Goal: Task Accomplishment & Management: Manage account settings

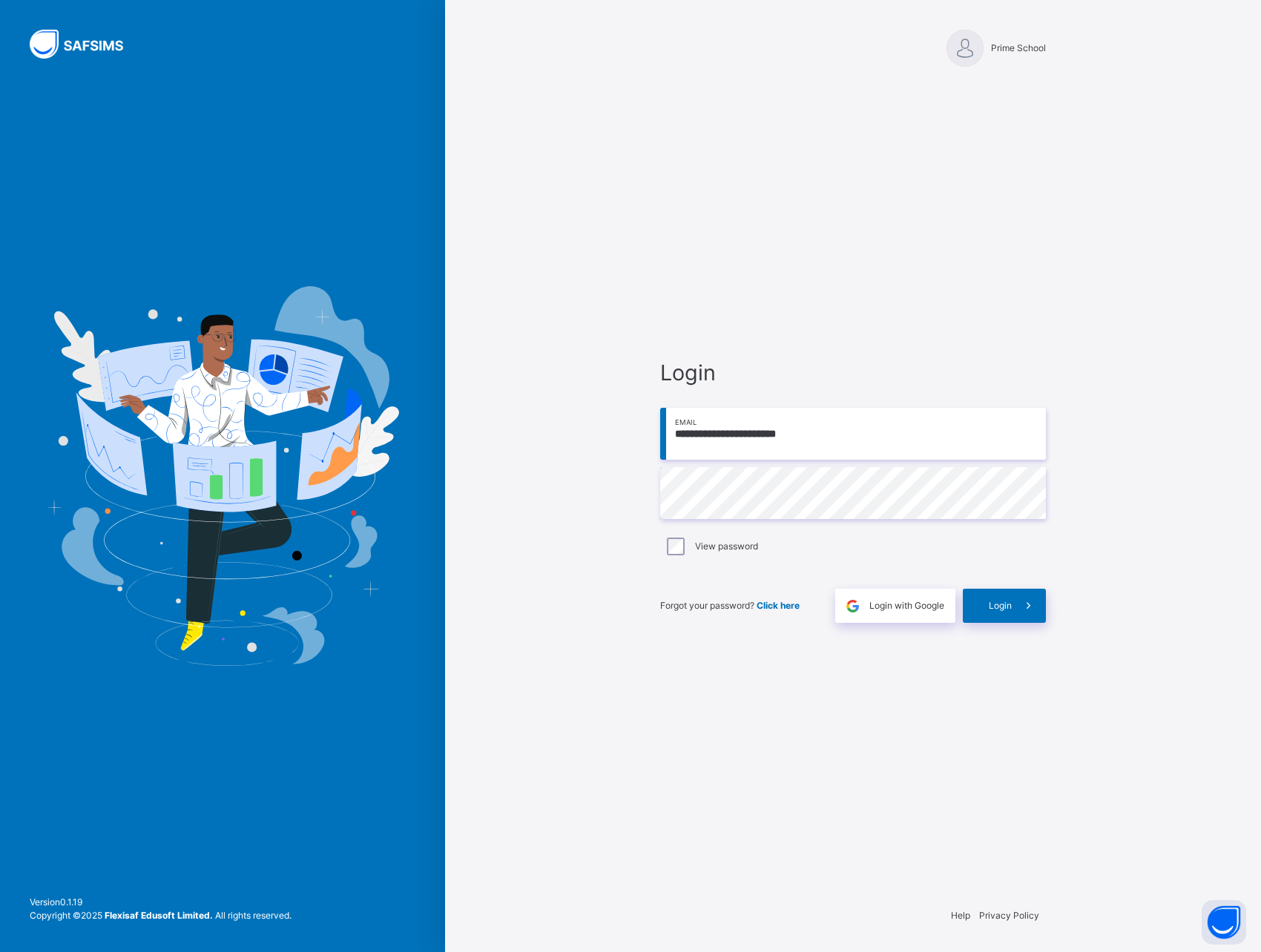
click at [692, 743] on div "**********" at bounding box center [853, 489] width 415 height 809
click at [555, 585] on div "**********" at bounding box center [853, 476] width 816 height 952
click at [1027, 731] on div "**********" at bounding box center [853, 489] width 415 height 809
click at [1035, 608] on icon at bounding box center [1028, 606] width 15 height 17
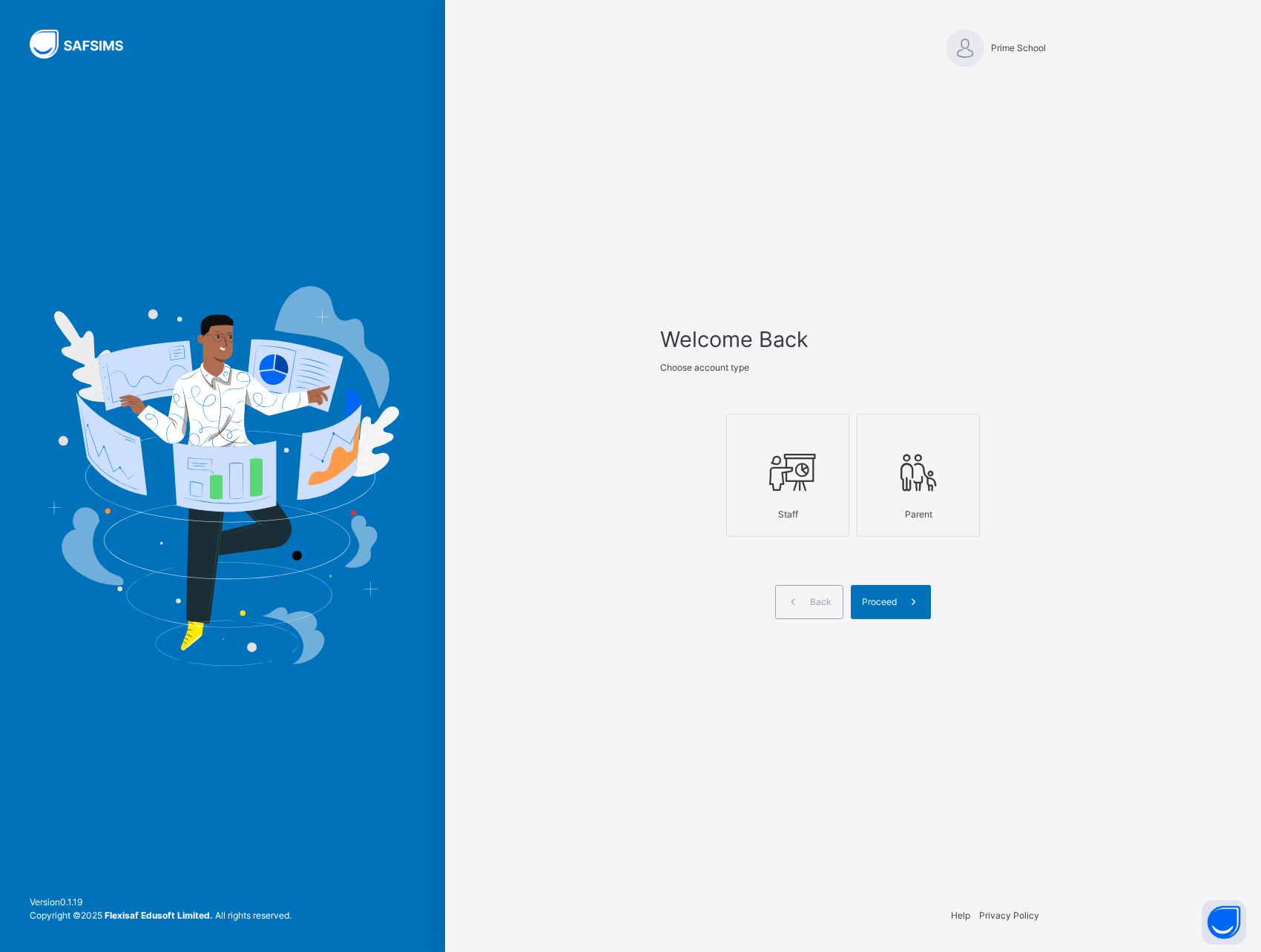
click at [797, 472] on icon at bounding box center [788, 473] width 52 height 55
click at [900, 742] on div "Welcome Back Choose account type Staff Parent Back Proceed" at bounding box center [853, 489] width 415 height 809
click at [919, 468] on icon at bounding box center [919, 473] width 52 height 55
click at [774, 463] on icon at bounding box center [788, 473] width 52 height 55
click at [999, 611] on div "Back Proceed" at bounding box center [853, 602] width 386 height 34
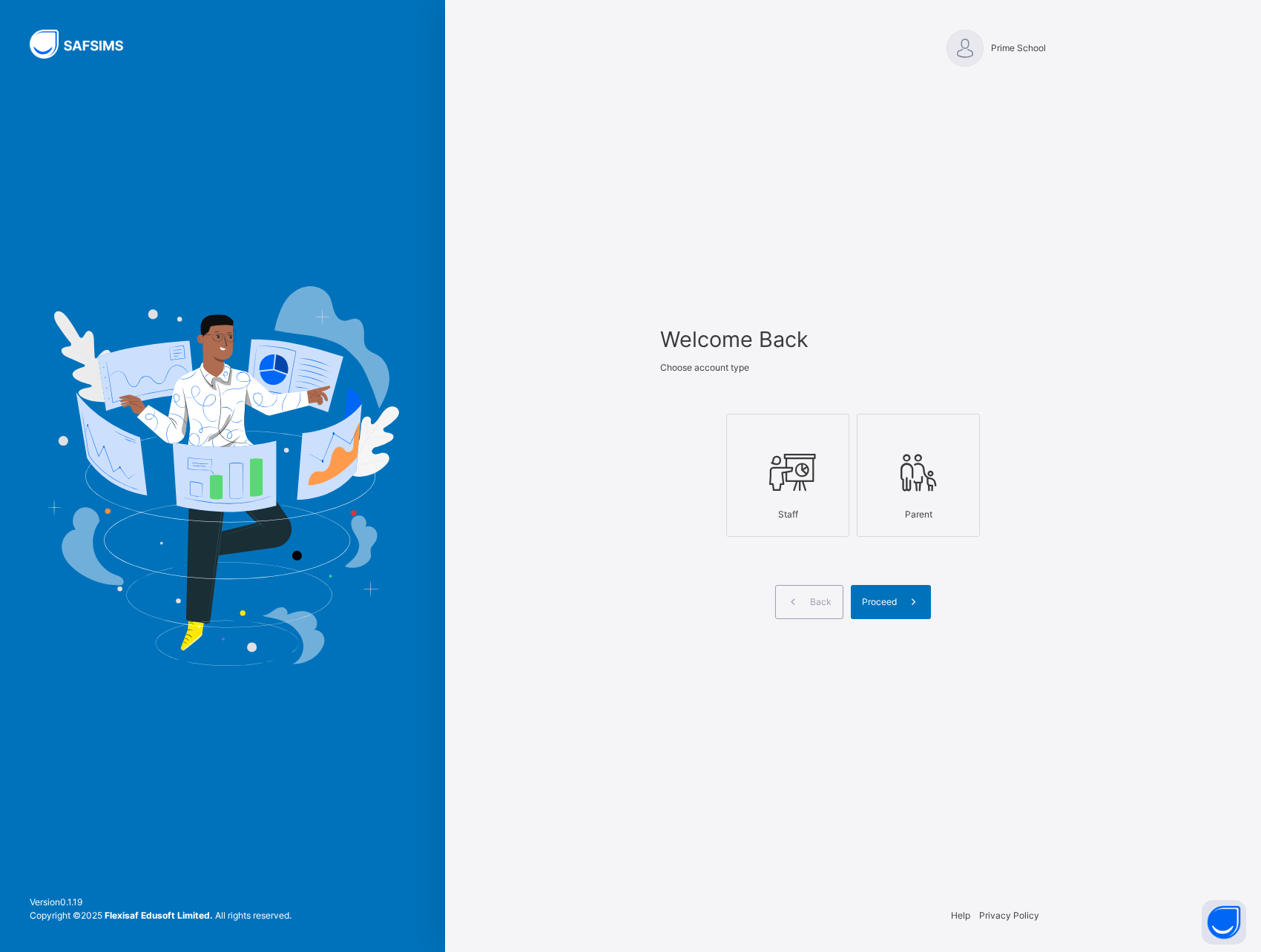
click at [868, 434] on div at bounding box center [918, 433] width 107 height 22
click at [816, 446] on div at bounding box center [787, 472] width 107 height 56
click at [897, 598] on span at bounding box center [914, 602] width 34 height 34
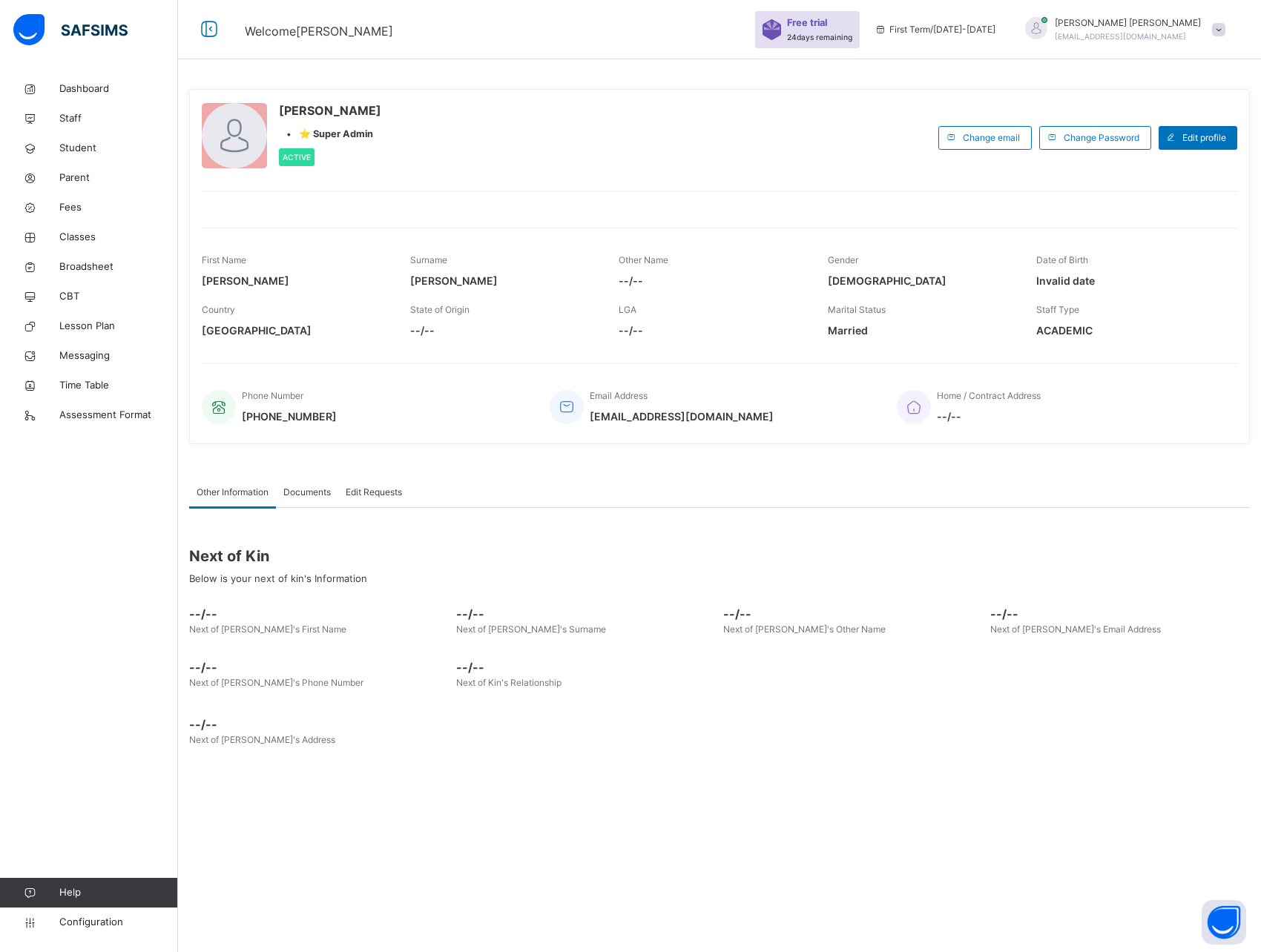
click at [67, 64] on div "Dashboard Staff Student Parent Fees Classes Broadsheet CBT Lesson Plan Messagin…" at bounding box center [89, 506] width 178 height 893
drag, startPoint x: 6, startPoint y: 56, endPoint x: 64, endPoint y: 64, distance: 58.5
click at [64, 64] on div "Dashboard Staff Student Parent Fees Classes Broadsheet CBT Lesson Plan Messagin…" at bounding box center [89, 476] width 178 height 952
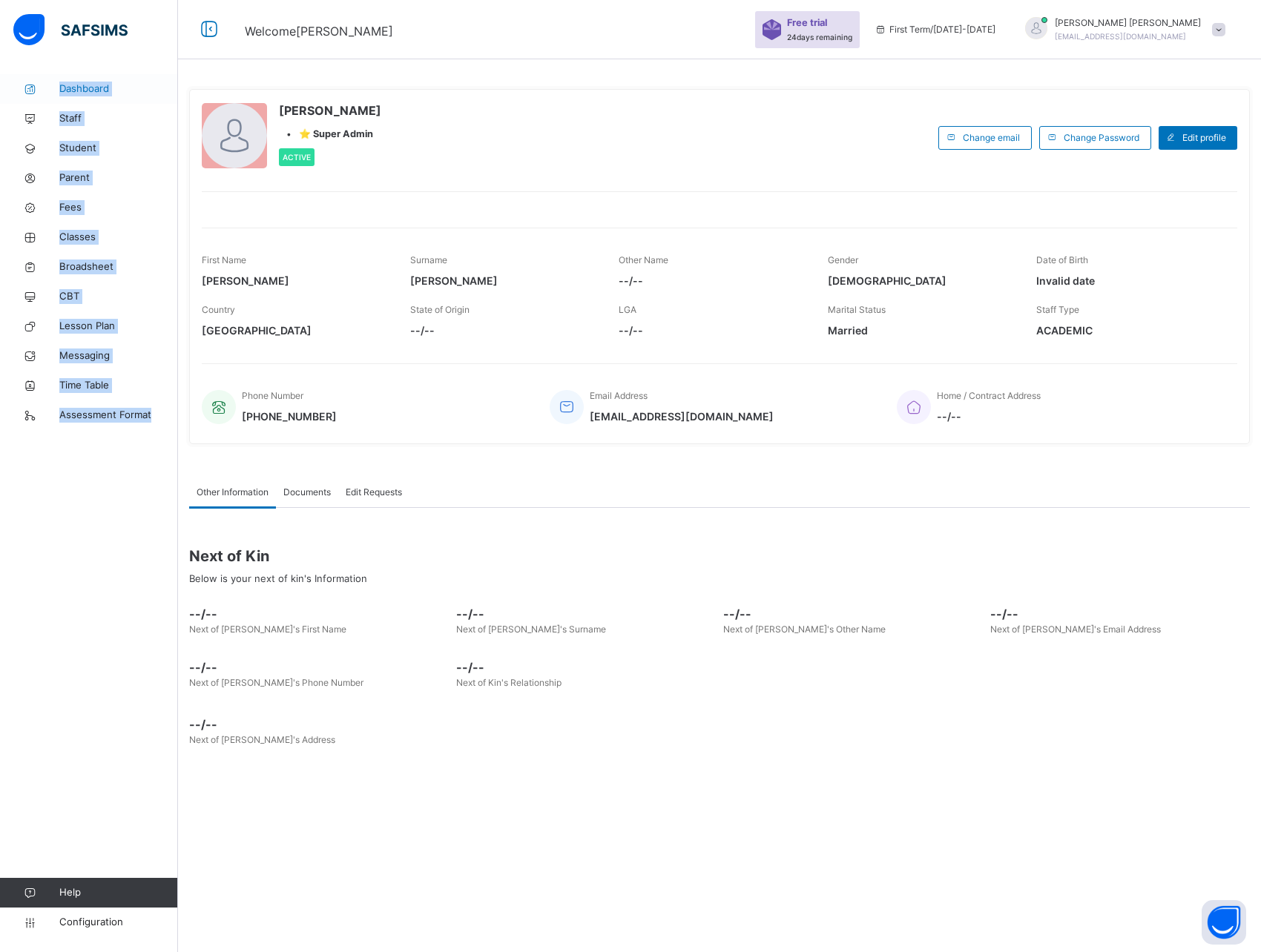
drag, startPoint x: 147, startPoint y: 649, endPoint x: 58, endPoint y: 84, distance: 572.0
click at [58, 84] on div "Dashboard Staff Student Parent Fees Classes Broadsheet CBT Lesson Plan Messagin…" at bounding box center [89, 506] width 178 height 893
click at [14, 60] on div "Dashboard Staff Student Parent Fees Classes Broadsheet CBT Lesson Plan Messagin…" at bounding box center [89, 506] width 178 height 893
drag, startPoint x: 7, startPoint y: 61, endPoint x: 166, endPoint y: 516, distance: 482.0
click at [166, 516] on div "Dashboard Staff Student Parent Fees Classes Broadsheet CBT Lesson Plan Messagin…" at bounding box center [89, 506] width 178 height 893
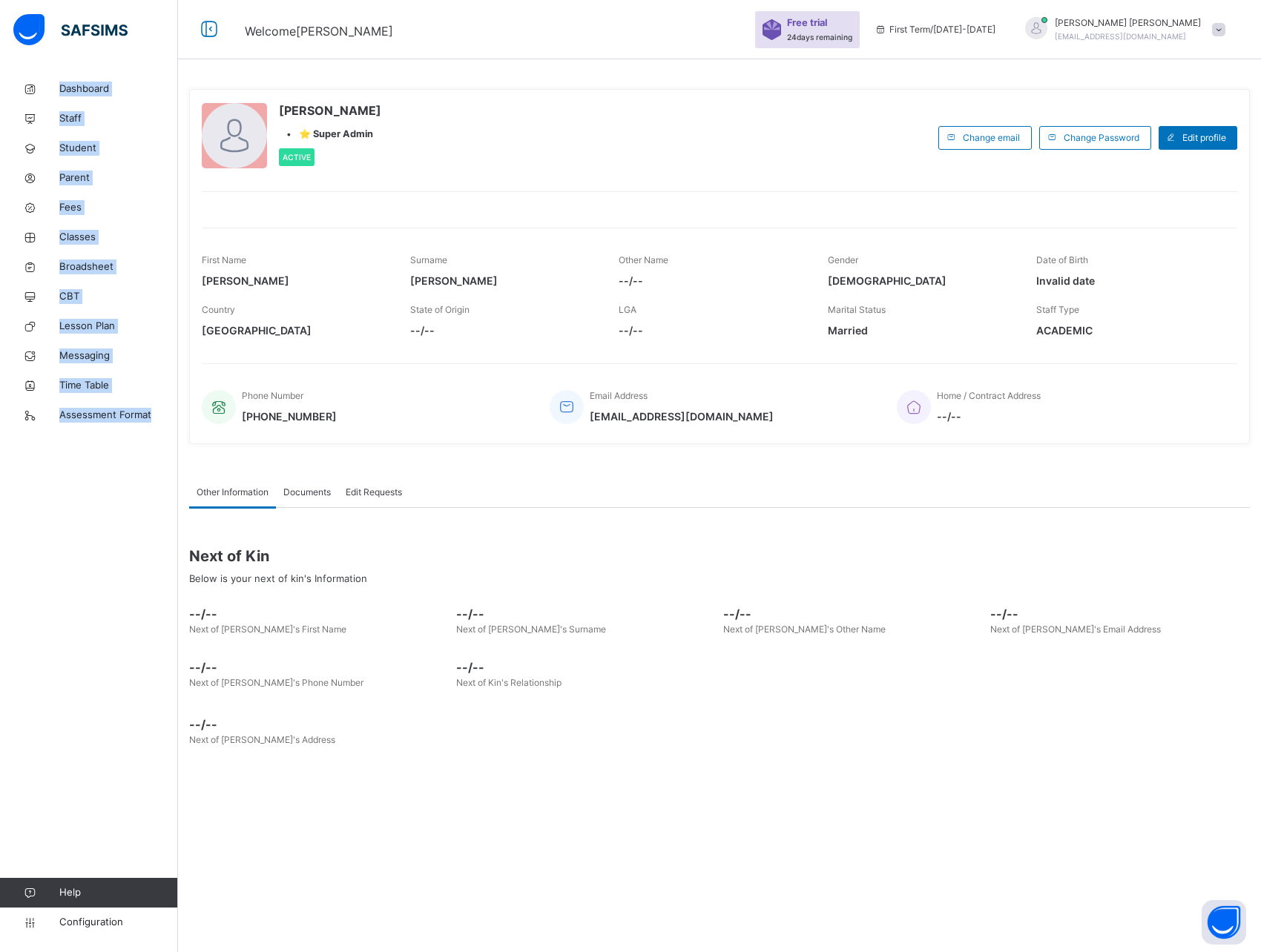
click at [147, 569] on div "Dashboard Staff Student Parent Fees Classes Broadsheet CBT Lesson Plan Messagin…" at bounding box center [89, 506] width 178 height 893
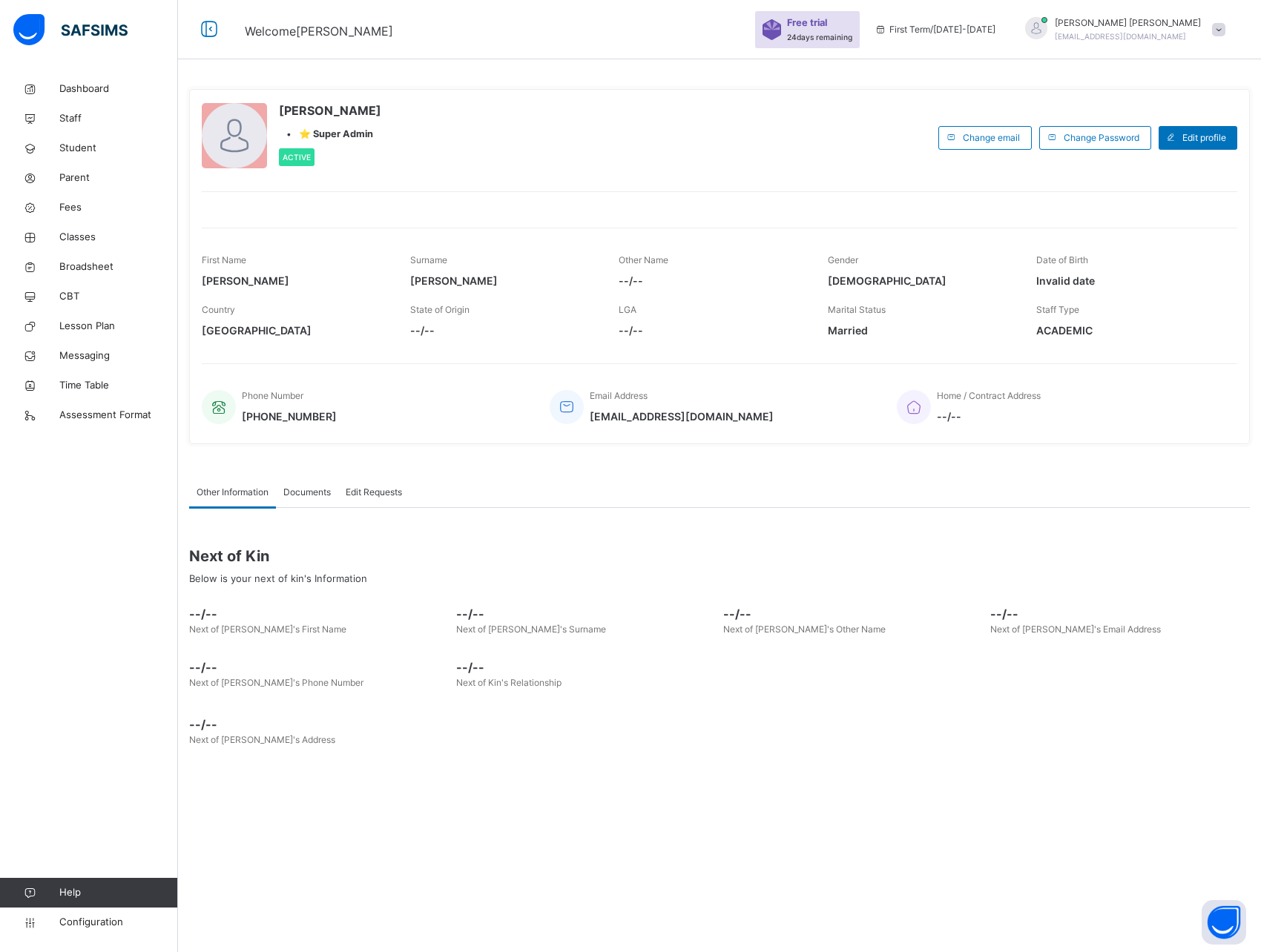
click at [203, 65] on div "David Sam • ⭐ Super Admin Active Change email Change Password Edit profile Firs…" at bounding box center [719, 476] width 1083 height 952
drag, startPoint x: 195, startPoint y: 66, endPoint x: 454, endPoint y: 73, distance: 259.1
click at [454, 73] on div "David Sam • ⭐ Super Admin Active Change email Change Password Edit profile Firs…" at bounding box center [719, 476] width 1083 height 952
drag, startPoint x: 196, startPoint y: 61, endPoint x: 445, endPoint y: 62, distance: 249.0
click at [445, 62] on div "David Sam • ⭐ Super Admin Active Change email Change Password Edit profile Firs…" at bounding box center [719, 476] width 1083 height 952
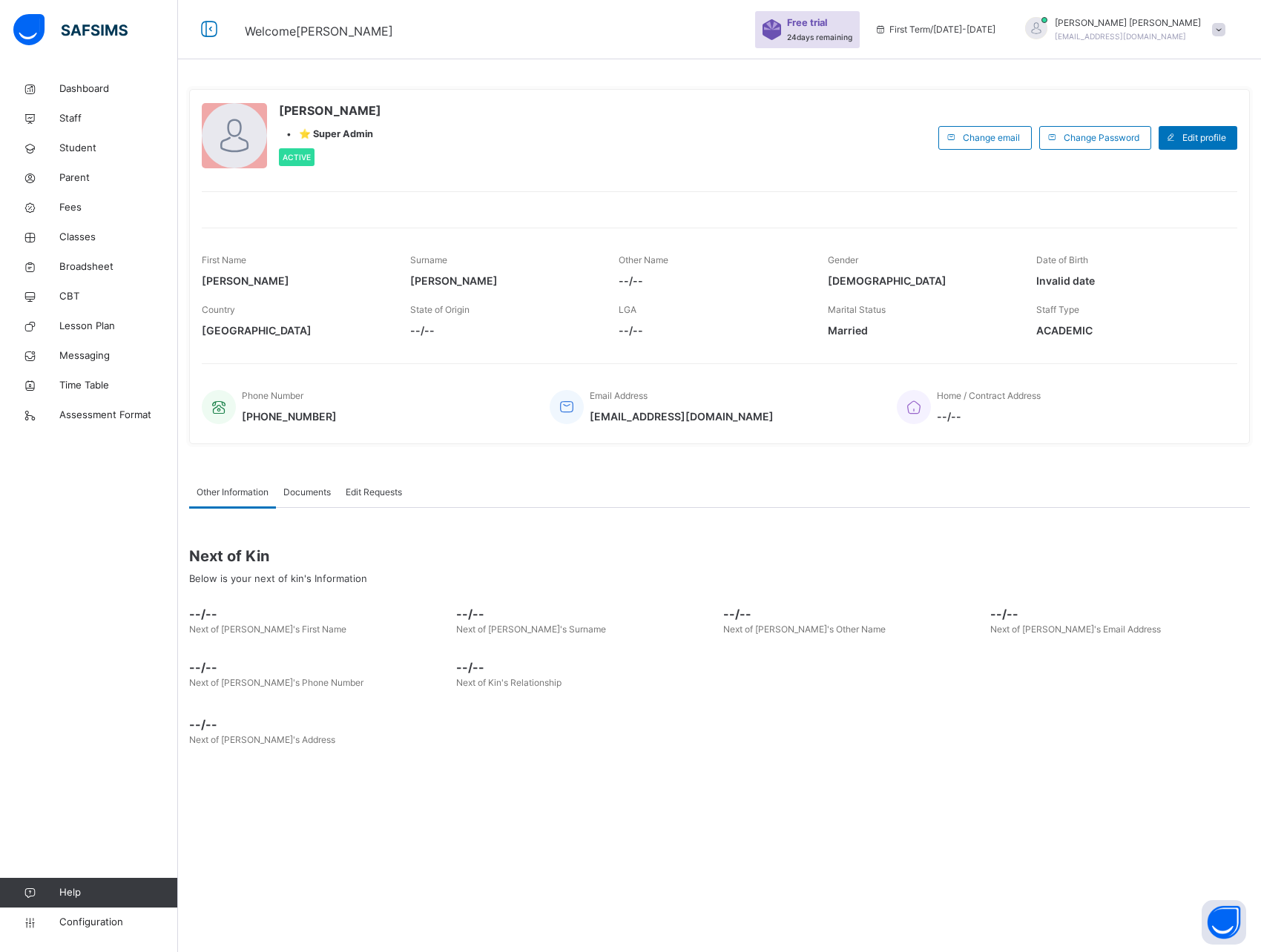
click at [1220, 25] on span at bounding box center [1218, 29] width 13 height 13
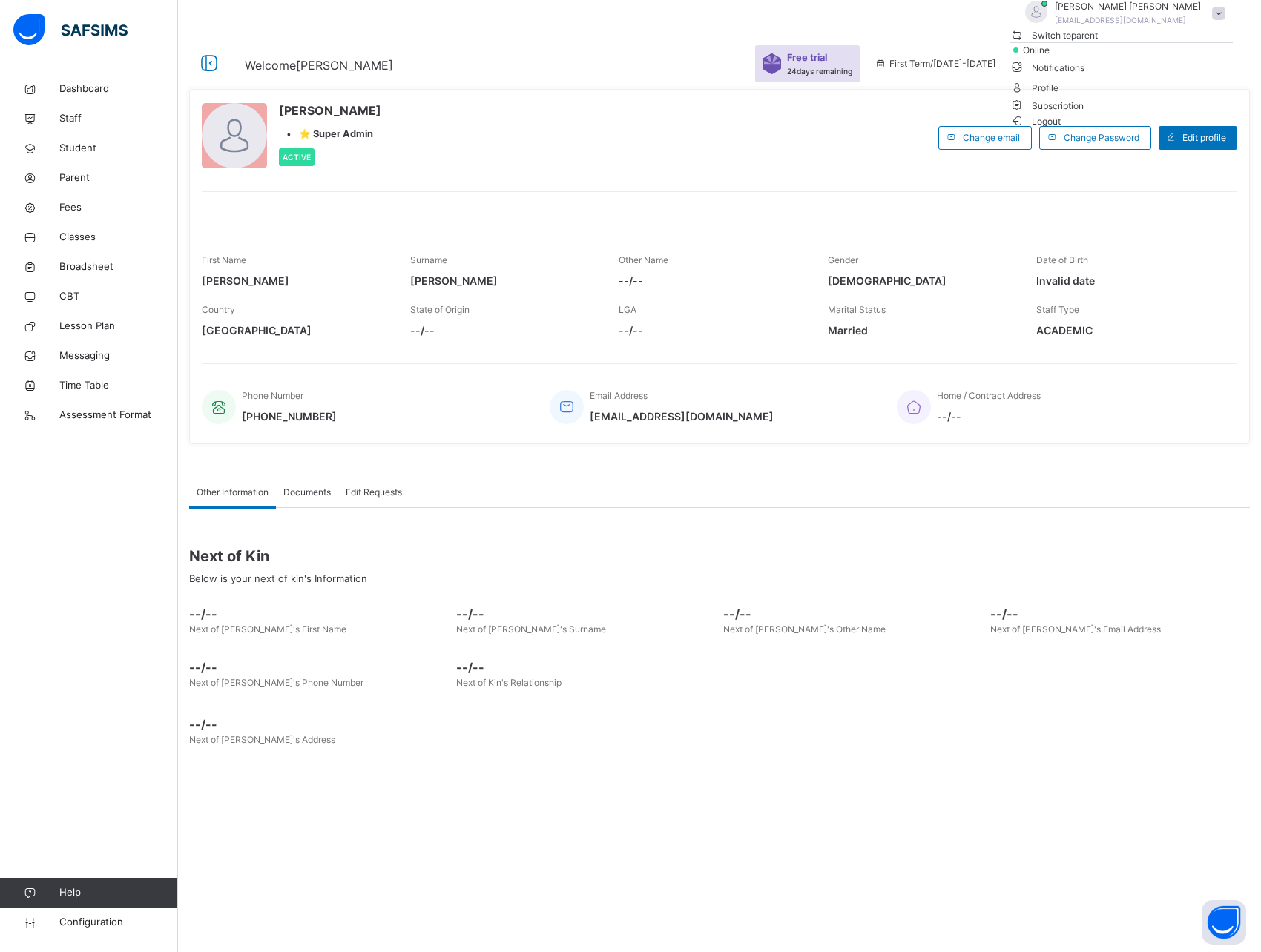
click at [1220, 20] on span at bounding box center [1218, 13] width 13 height 13
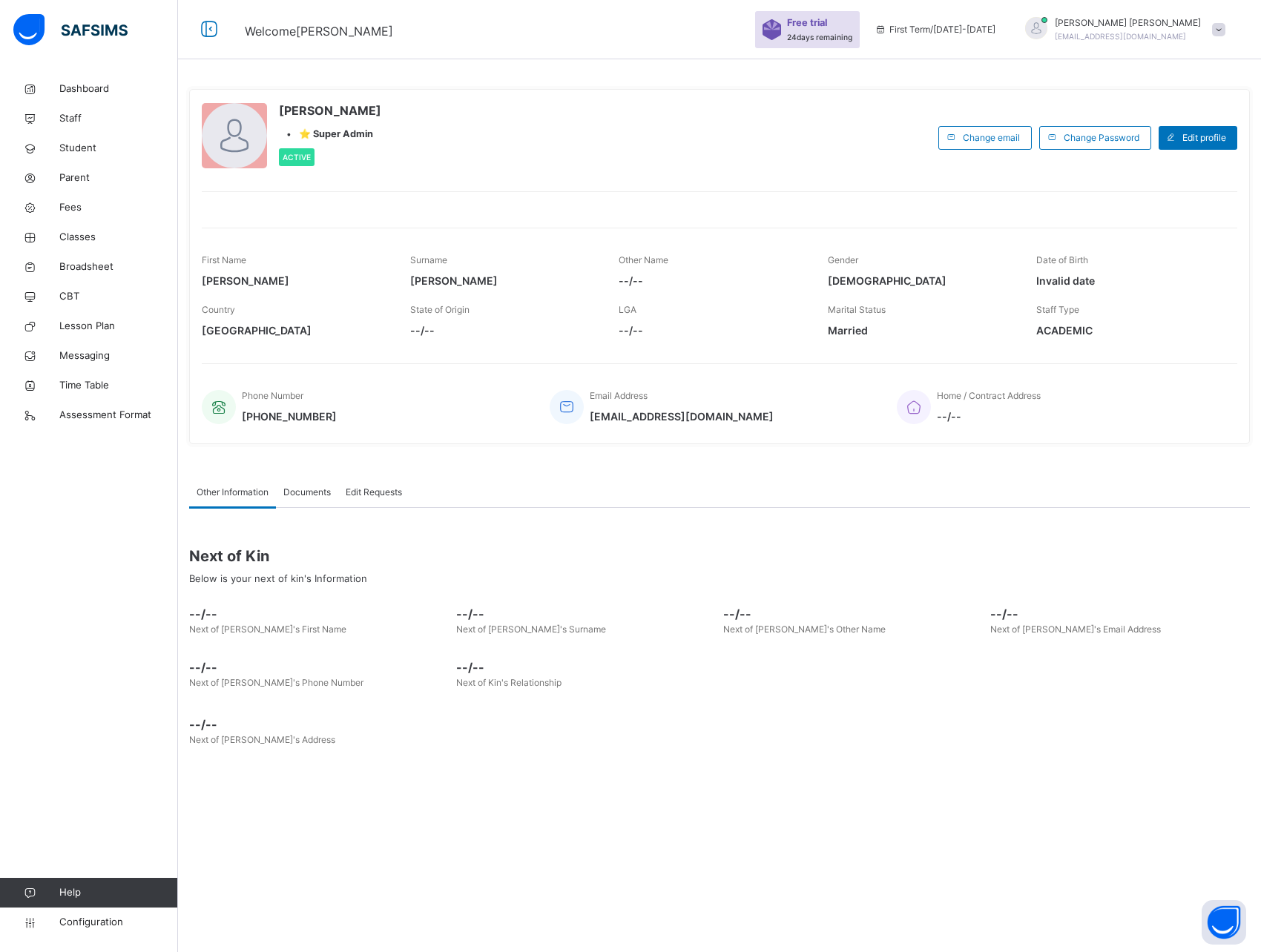
drag, startPoint x: 1249, startPoint y: 7, endPoint x: 1231, endPoint y: 9, distance: 18.1
click at [1231, 9] on div "Free trial 24 days remaining First Term / 2025-2026 David Sam samonayemiayo@gma…" at bounding box center [1008, 29] width 506 height 59
click at [192, 64] on div "David Sam • ⭐ Super Admin Active Change email Change Password Edit profile Firs…" at bounding box center [719, 476] width 1083 height 952
drag, startPoint x: 183, startPoint y: 4, endPoint x: 1229, endPoint y: 48, distance: 1046.9
click at [1229, 48] on div "Welcome David Free trial 24 days remaining First Term / 2025-2026 David Sam sam…" at bounding box center [630, 29] width 1261 height 59
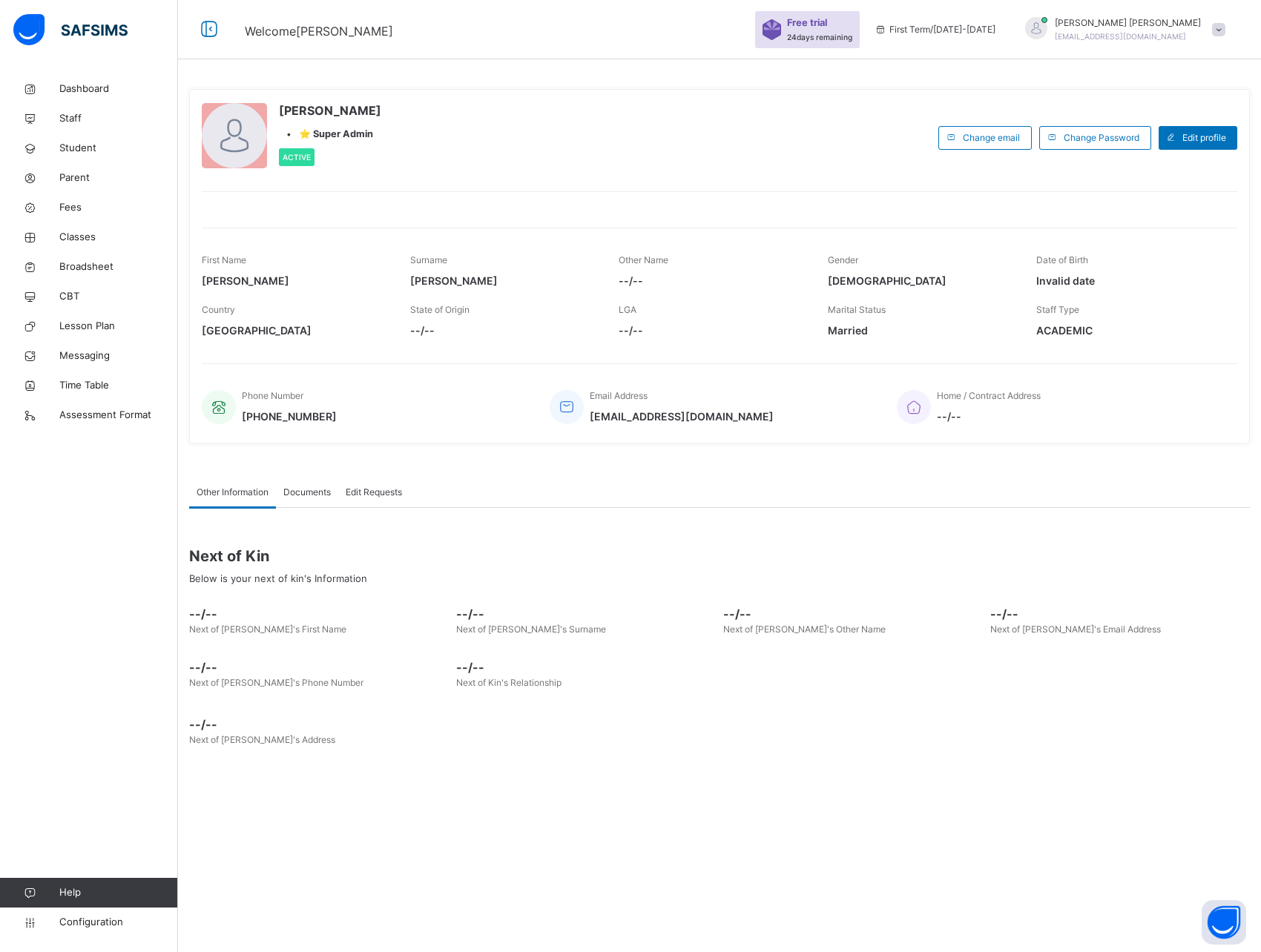
click at [540, 86] on div "David Sam • ⭐ Super Admin Active Change email Change Password Edit profile Firs…" at bounding box center [719, 266] width 1061 height 377
click at [211, 26] on icon at bounding box center [209, 29] width 25 height 27
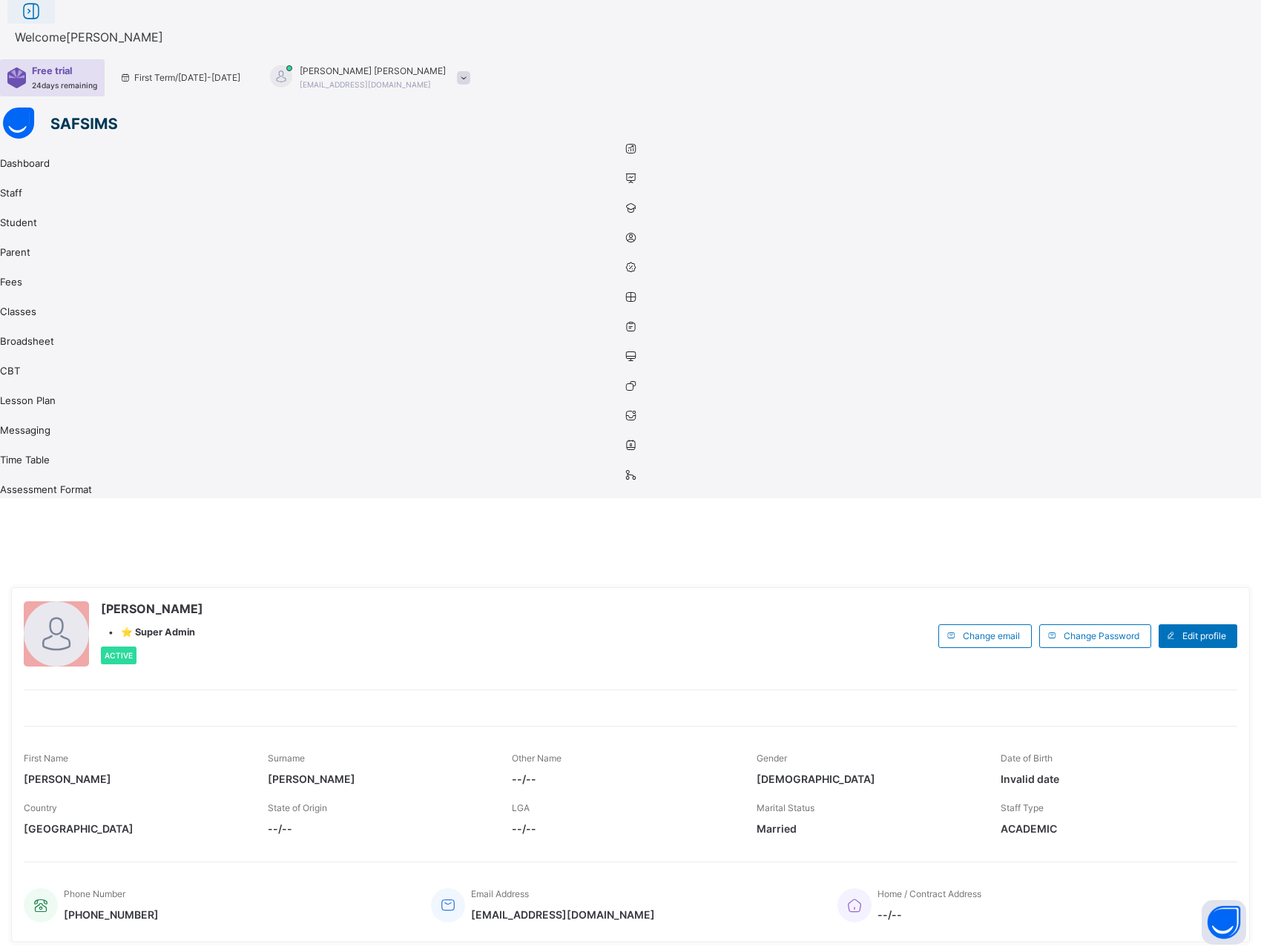
click at [44, 25] on icon at bounding box center [31, 12] width 25 height 27
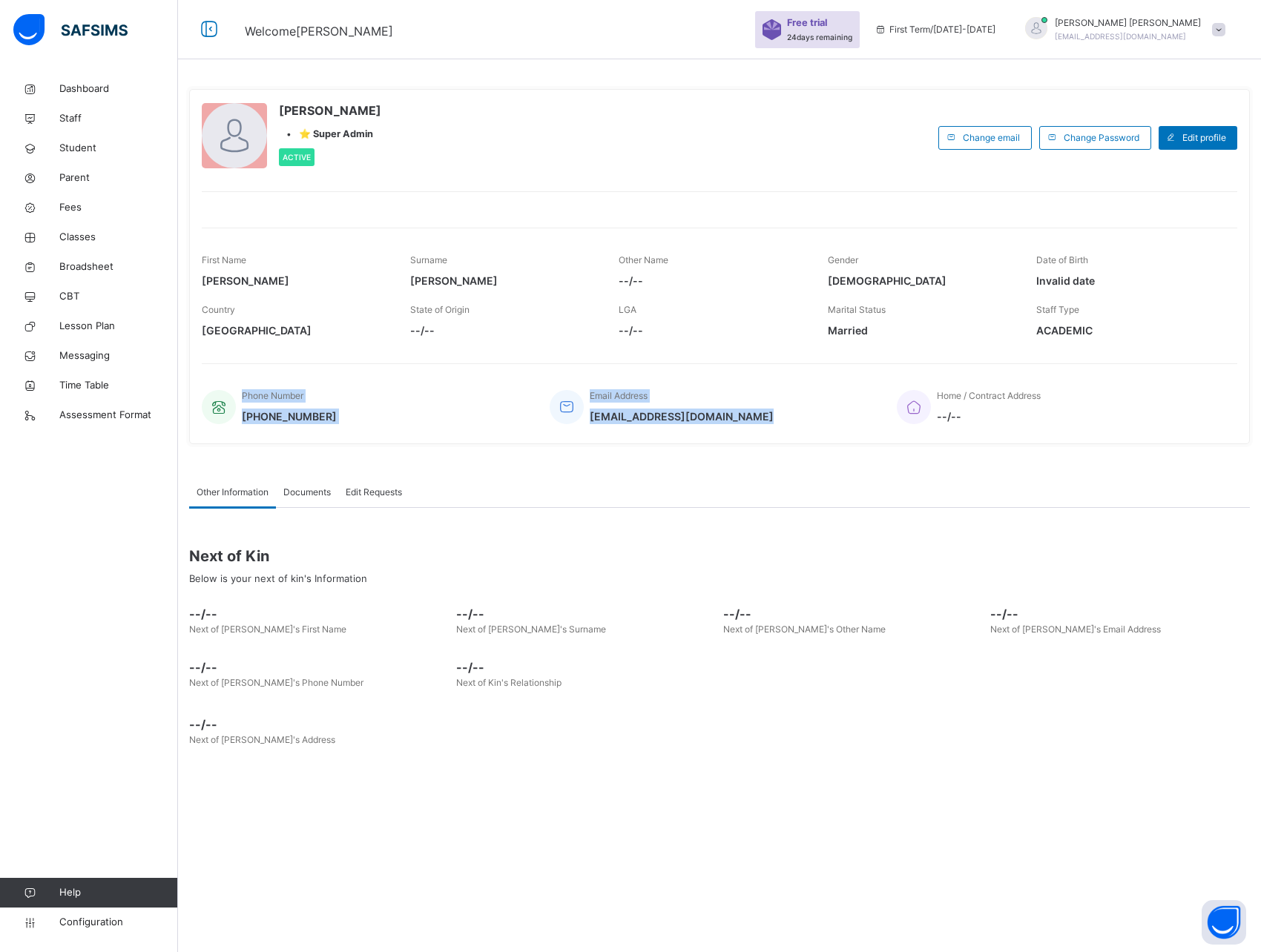
drag, startPoint x: 200, startPoint y: 389, endPoint x: 890, endPoint y: 393, distance: 690.0
click at [890, 393] on div "David Sam • ⭐ Super Admin Active Change email Change Password Edit profile Firs…" at bounding box center [719, 266] width 1061 height 355
click at [769, 412] on div "Email Address samonayemiayo@gmail.com" at bounding box center [712, 407] width 325 height 50
click at [311, 500] on div "Documents" at bounding box center [307, 492] width 62 height 30
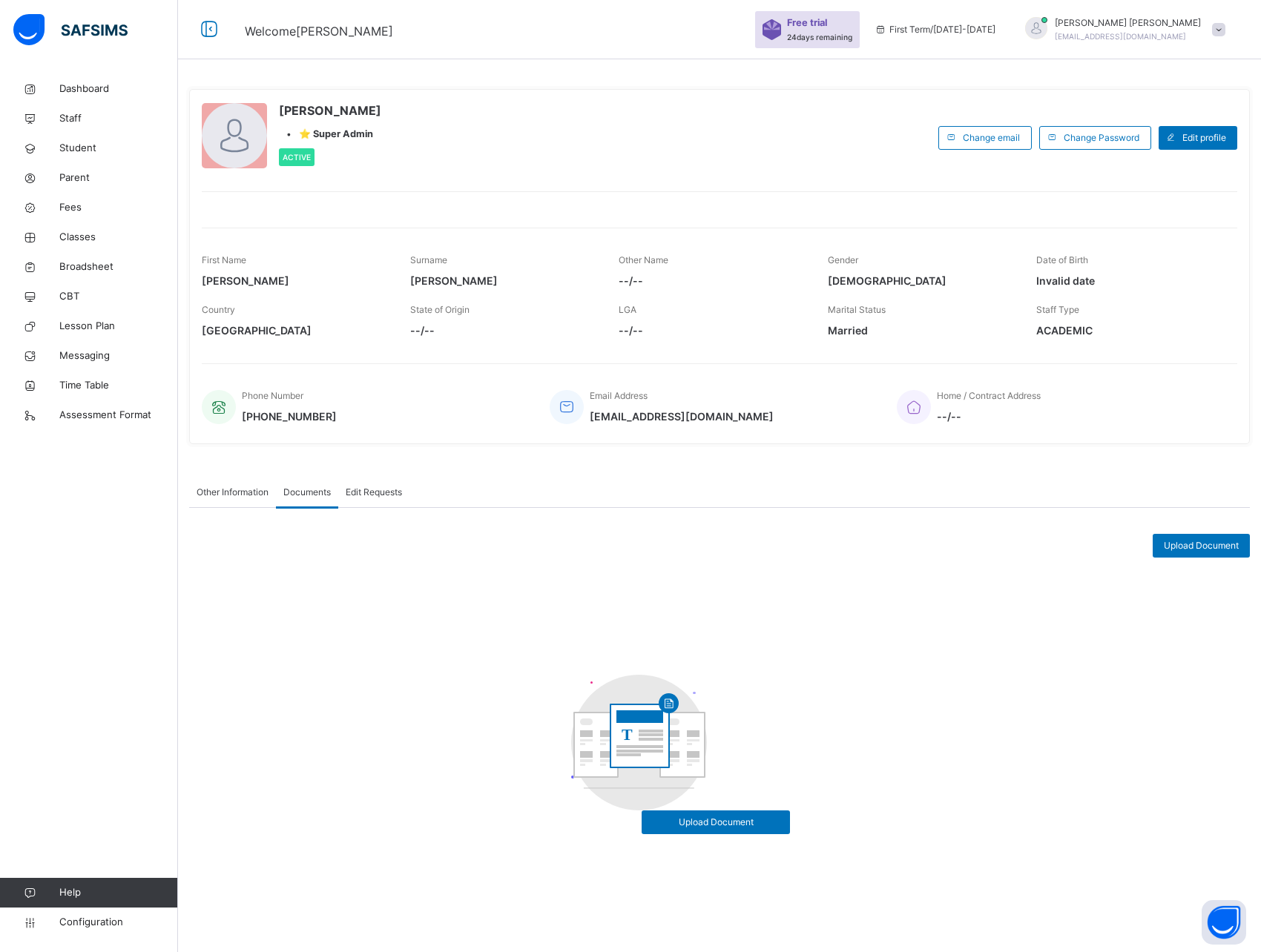
click at [401, 489] on span "Edit Requests" at bounding box center [373, 492] width 56 height 13
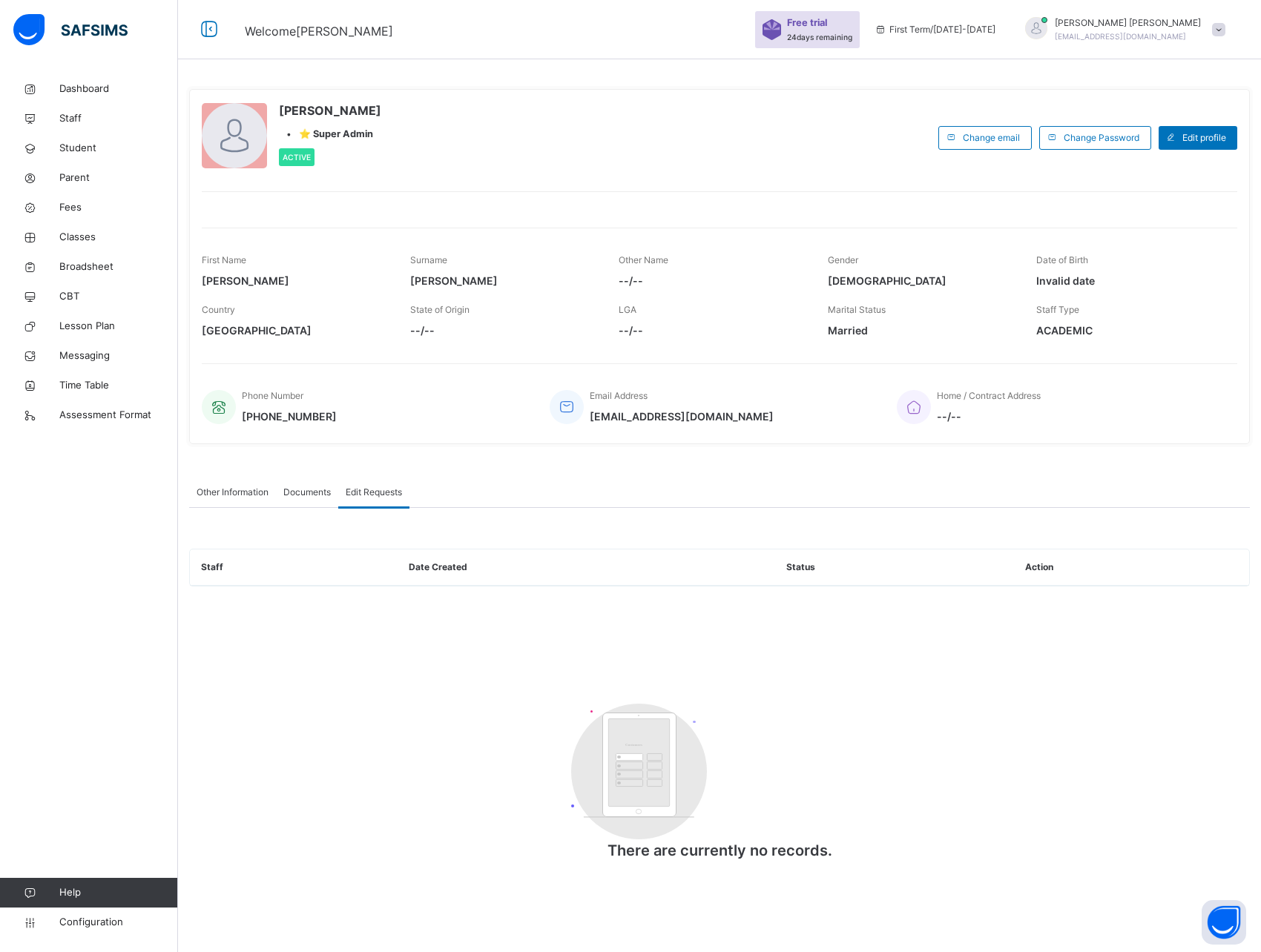
click at [321, 626] on div "Staff Date Created Status Action Customers There are currently no records." at bounding box center [719, 712] width 1061 height 328
click at [310, 489] on span "Documents" at bounding box center [307, 492] width 48 height 13
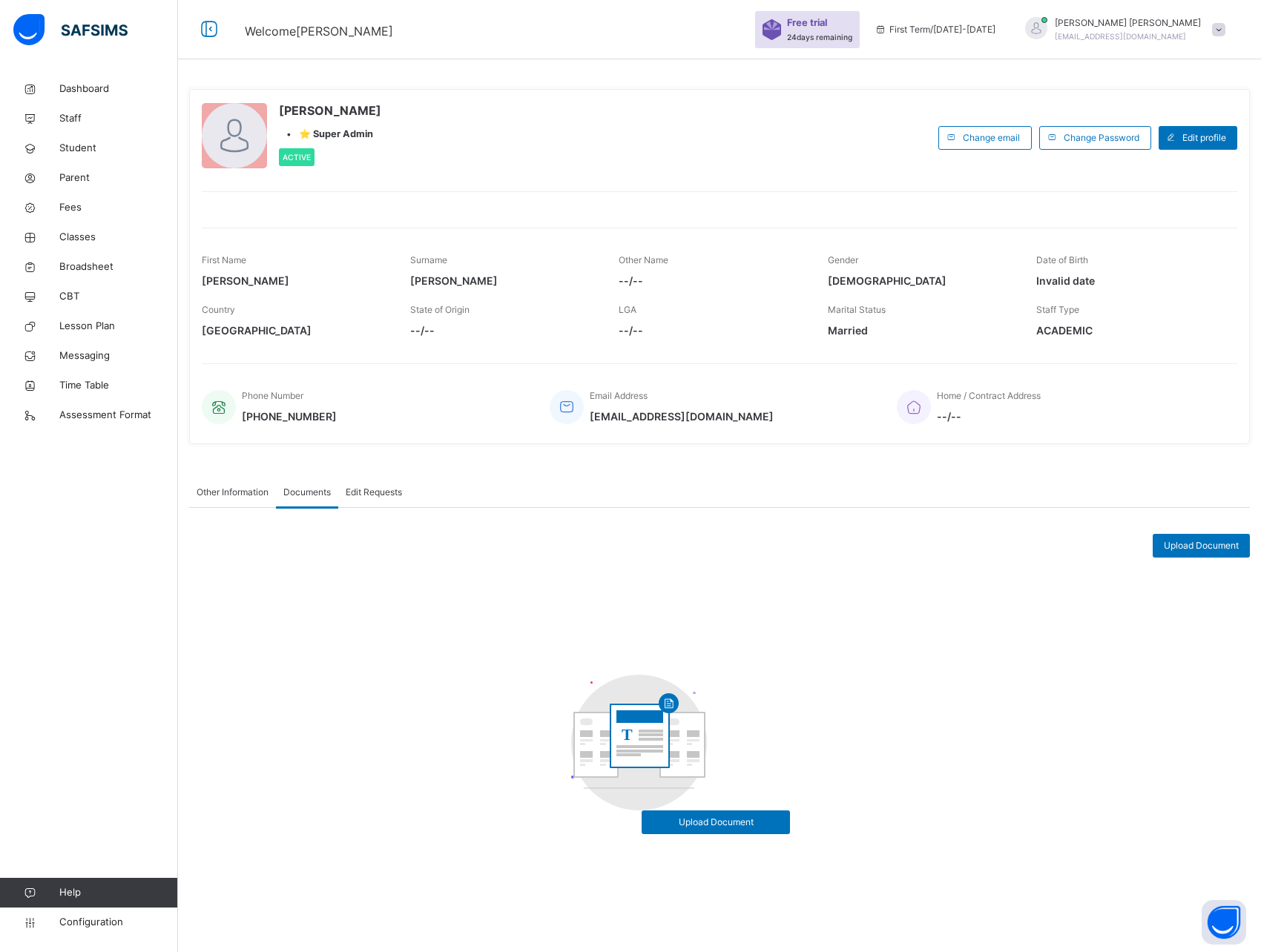
click at [226, 495] on span "Other Information" at bounding box center [233, 492] width 72 height 13
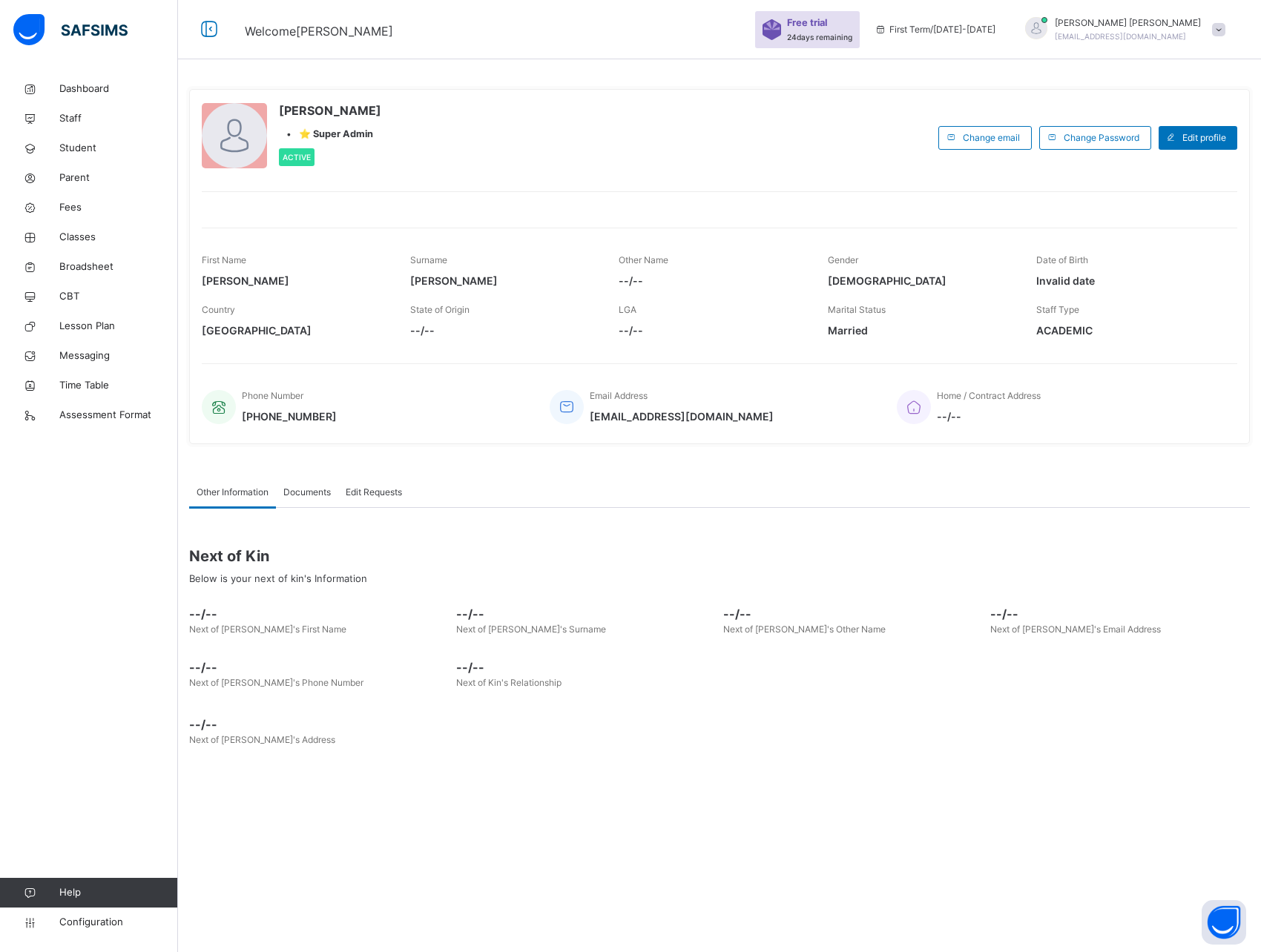
click at [304, 496] on span "Documents" at bounding box center [307, 492] width 48 height 13
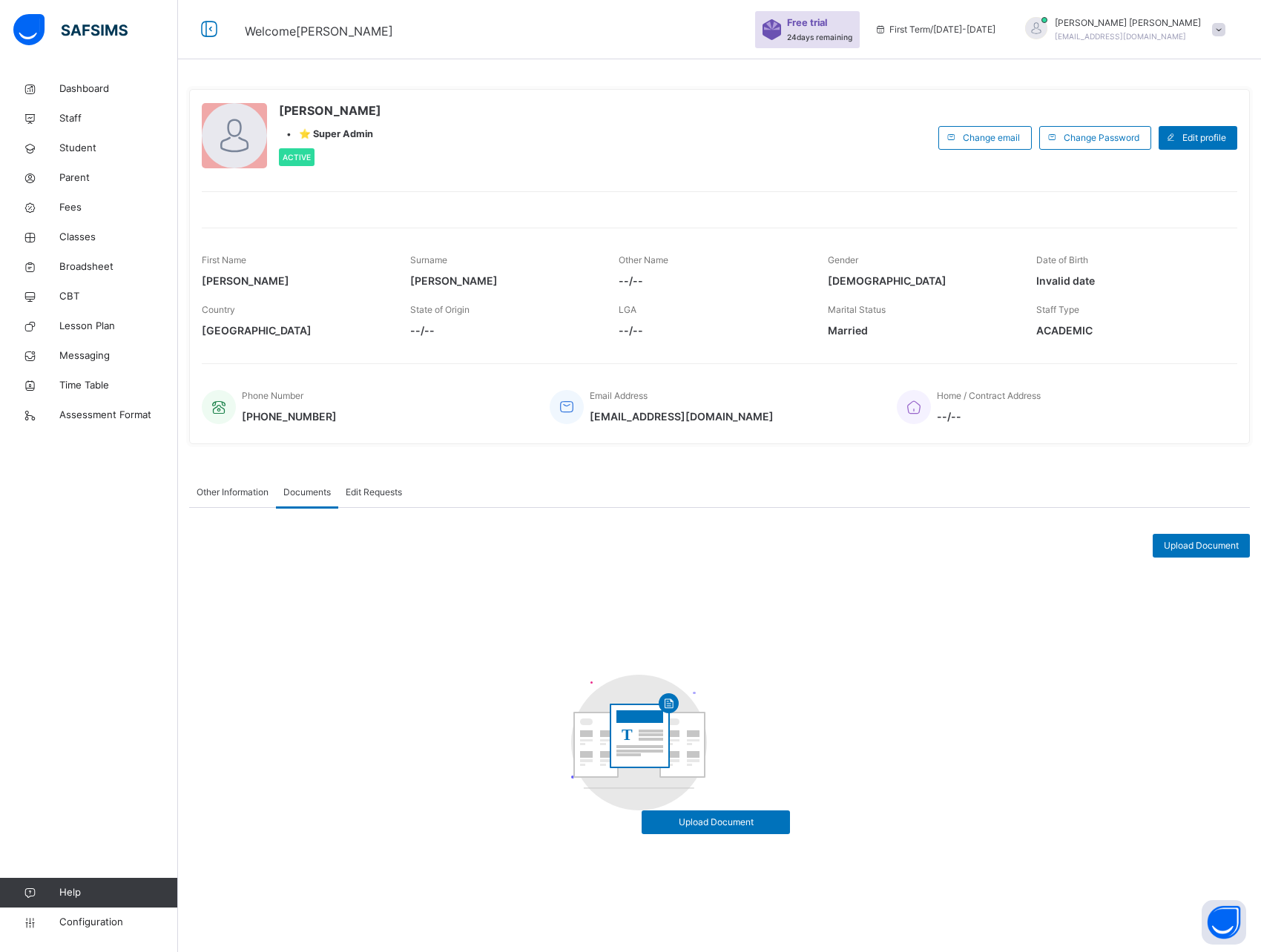
click at [465, 612] on div "Upload Document T Upload Document" at bounding box center [719, 678] width 1061 height 341
click at [73, 233] on span "Classes" at bounding box center [118, 237] width 119 height 15
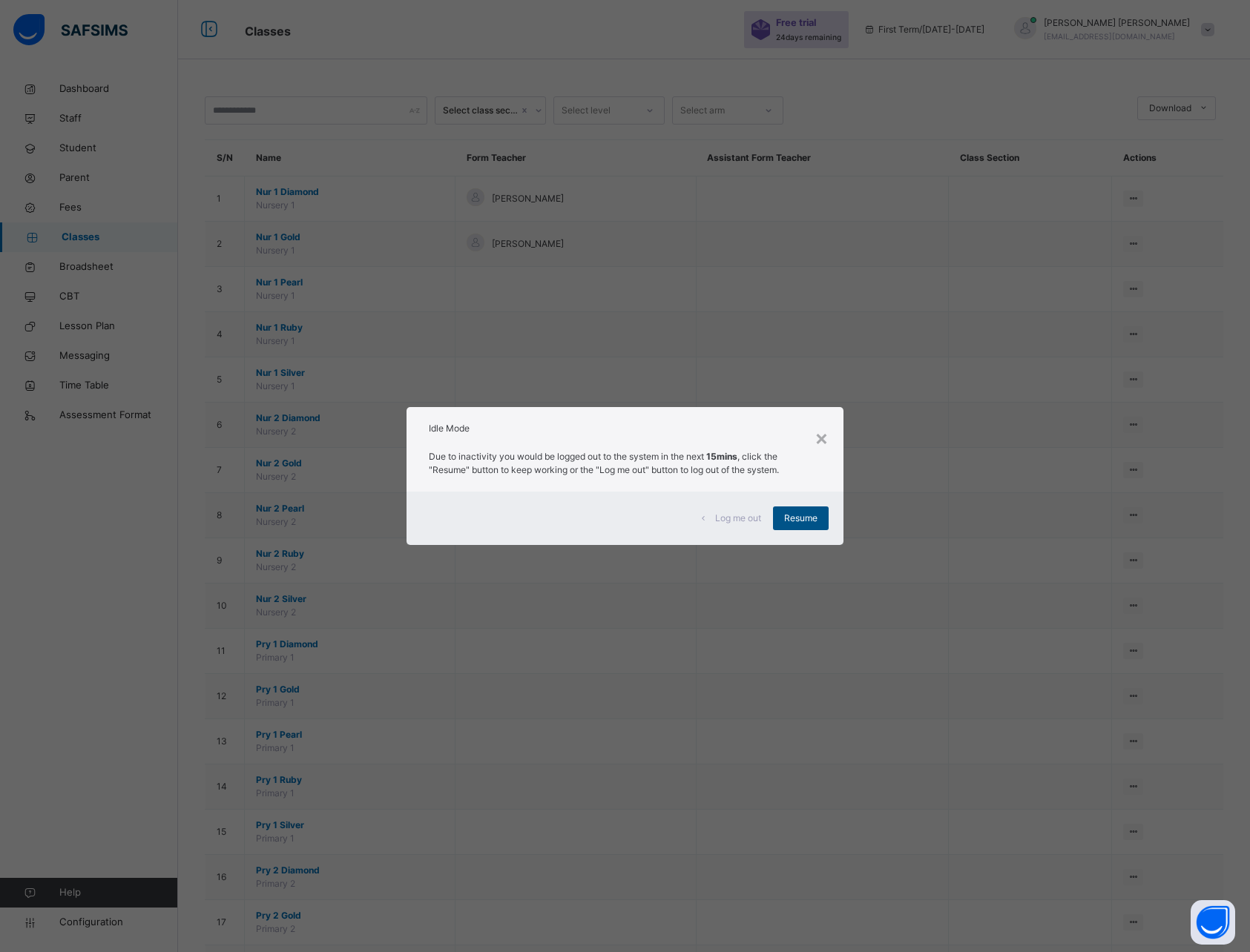
click at [798, 517] on span "Resume" at bounding box center [800, 518] width 33 height 13
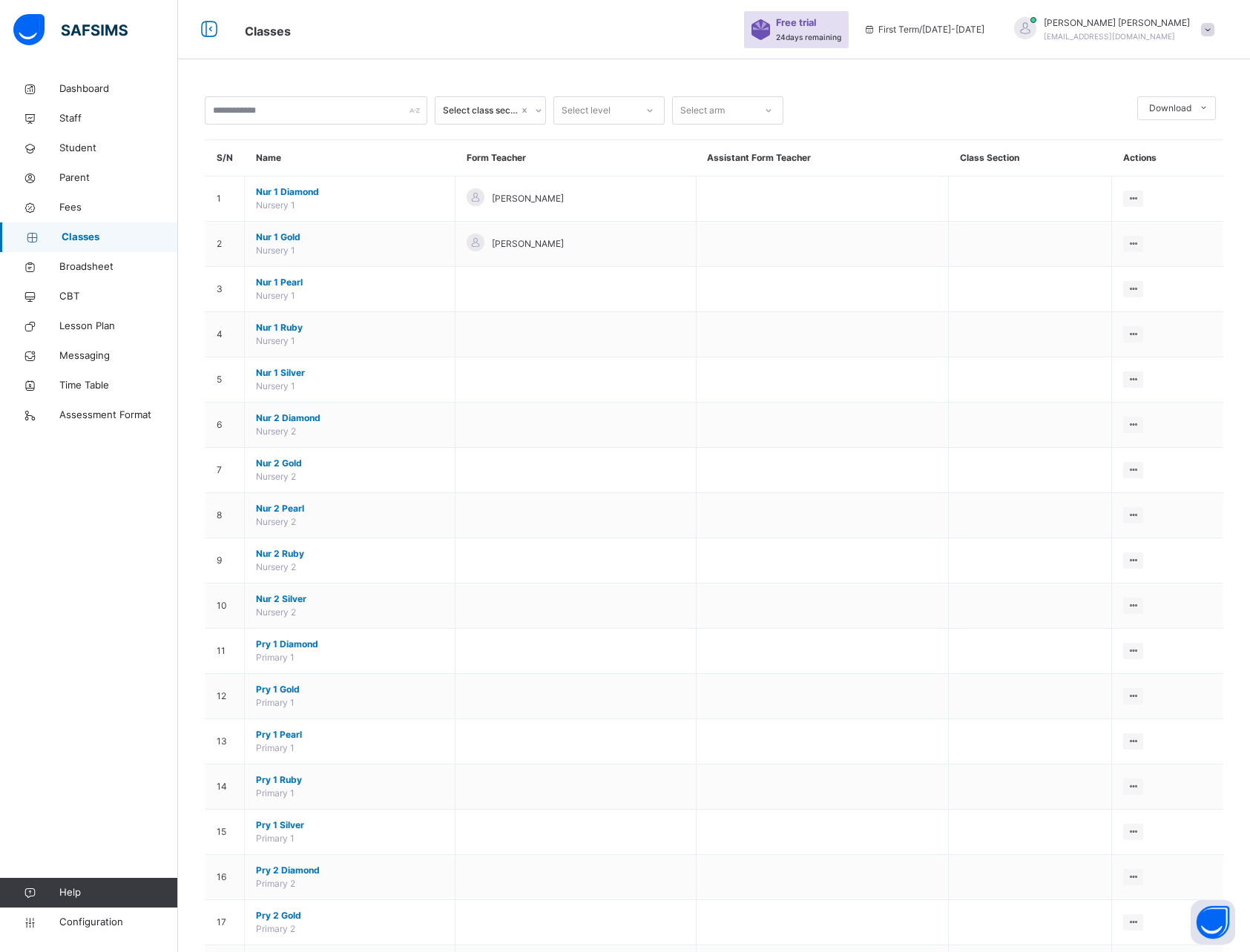
click at [595, 114] on div "Select level" at bounding box center [586, 110] width 49 height 28
click at [745, 117] on div "Select arm" at bounding box center [714, 111] width 81 height 23
click at [722, 105] on div "Select arm" at bounding box center [702, 110] width 45 height 28
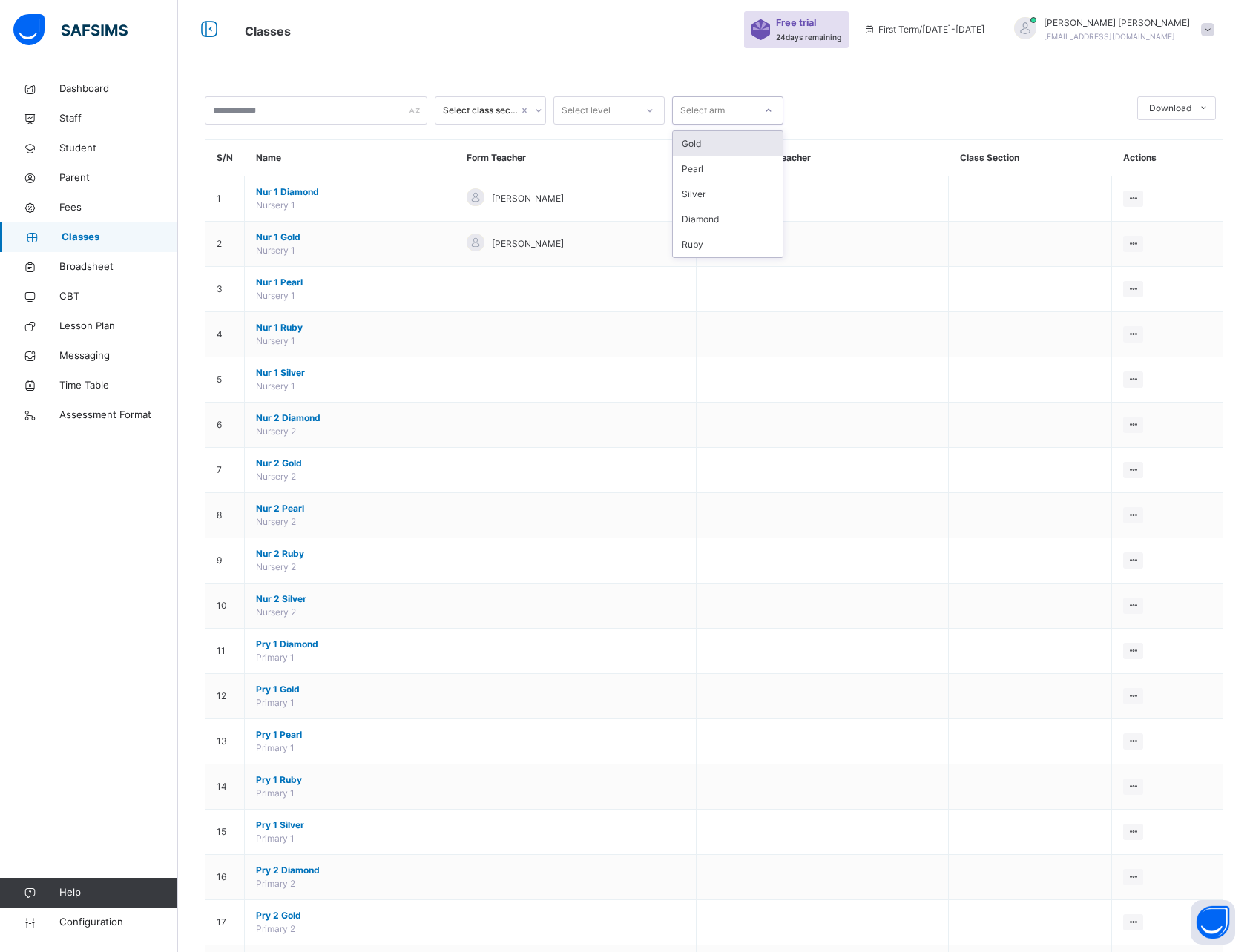
click at [848, 105] on div at bounding box center [960, 110] width 339 height 28
click at [721, 112] on div "Select arm" at bounding box center [702, 110] width 45 height 28
click at [846, 100] on div at bounding box center [960, 110] width 339 height 28
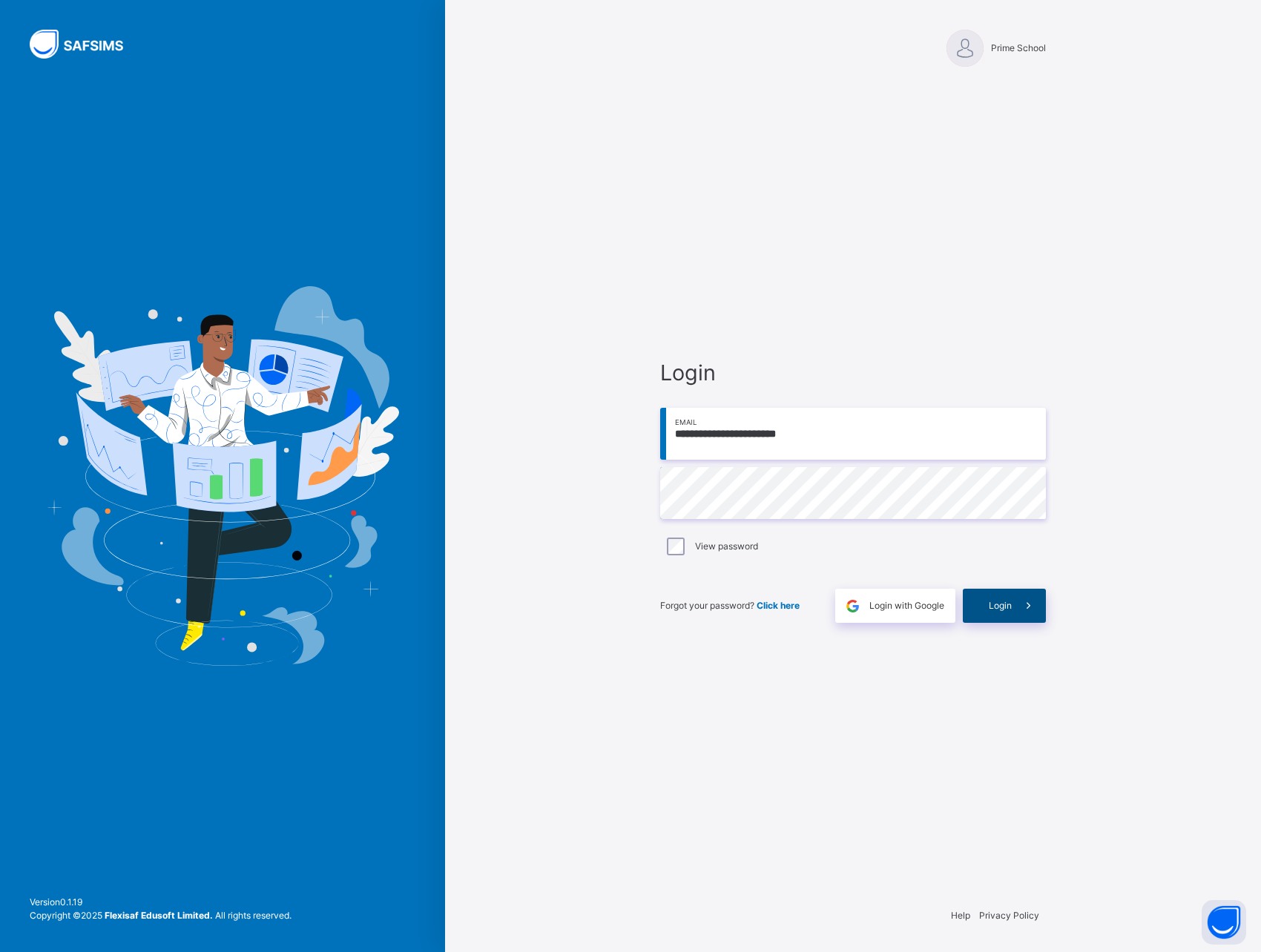
click at [1002, 604] on span "Login" at bounding box center [1000, 605] width 23 height 13
click at [1018, 599] on span at bounding box center [1028, 605] width 34 height 34
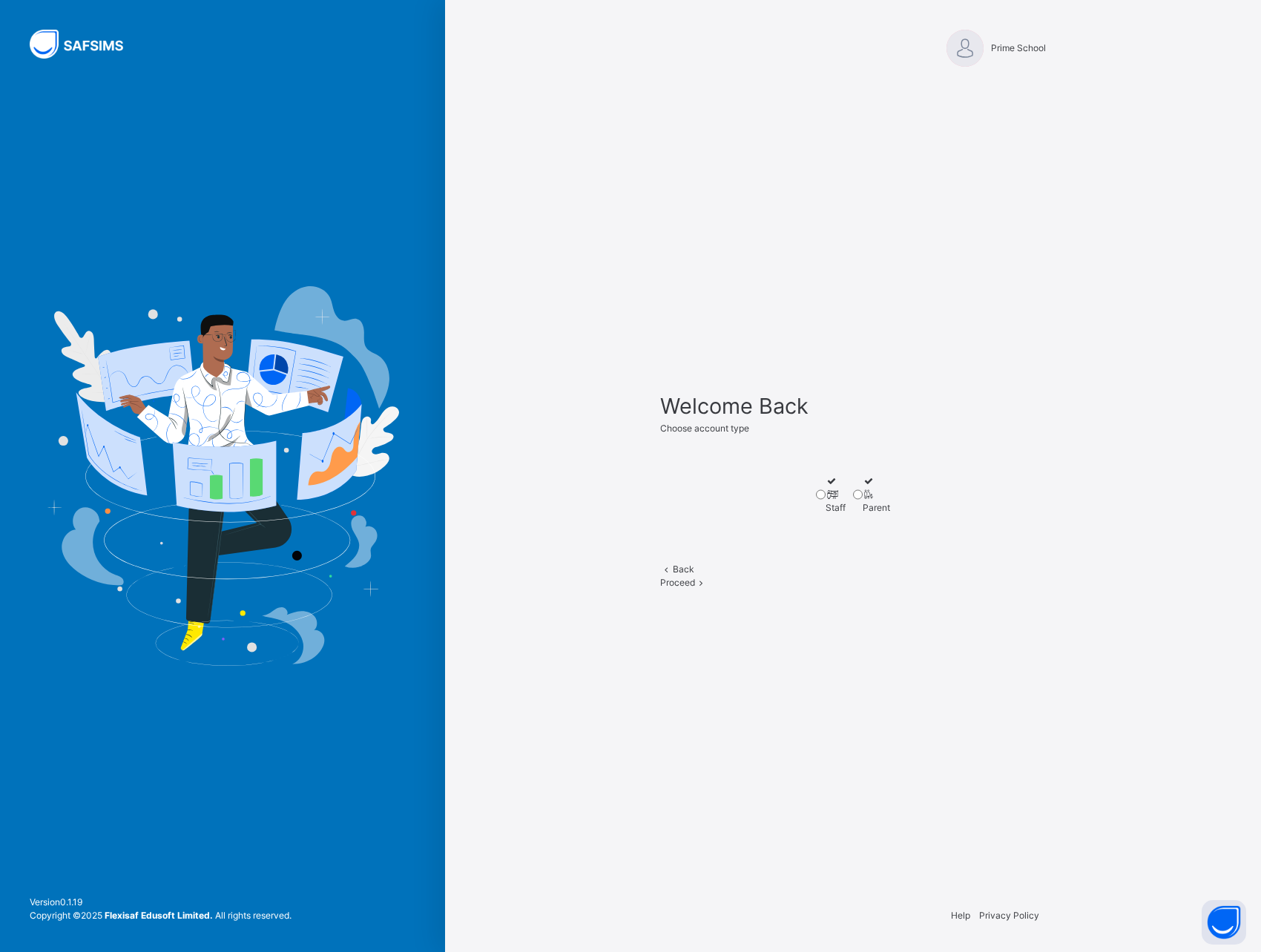
click at [826, 492] on icon at bounding box center [832, 494] width 12 height 11
click at [695, 588] on span "Proceed" at bounding box center [677, 582] width 35 height 11
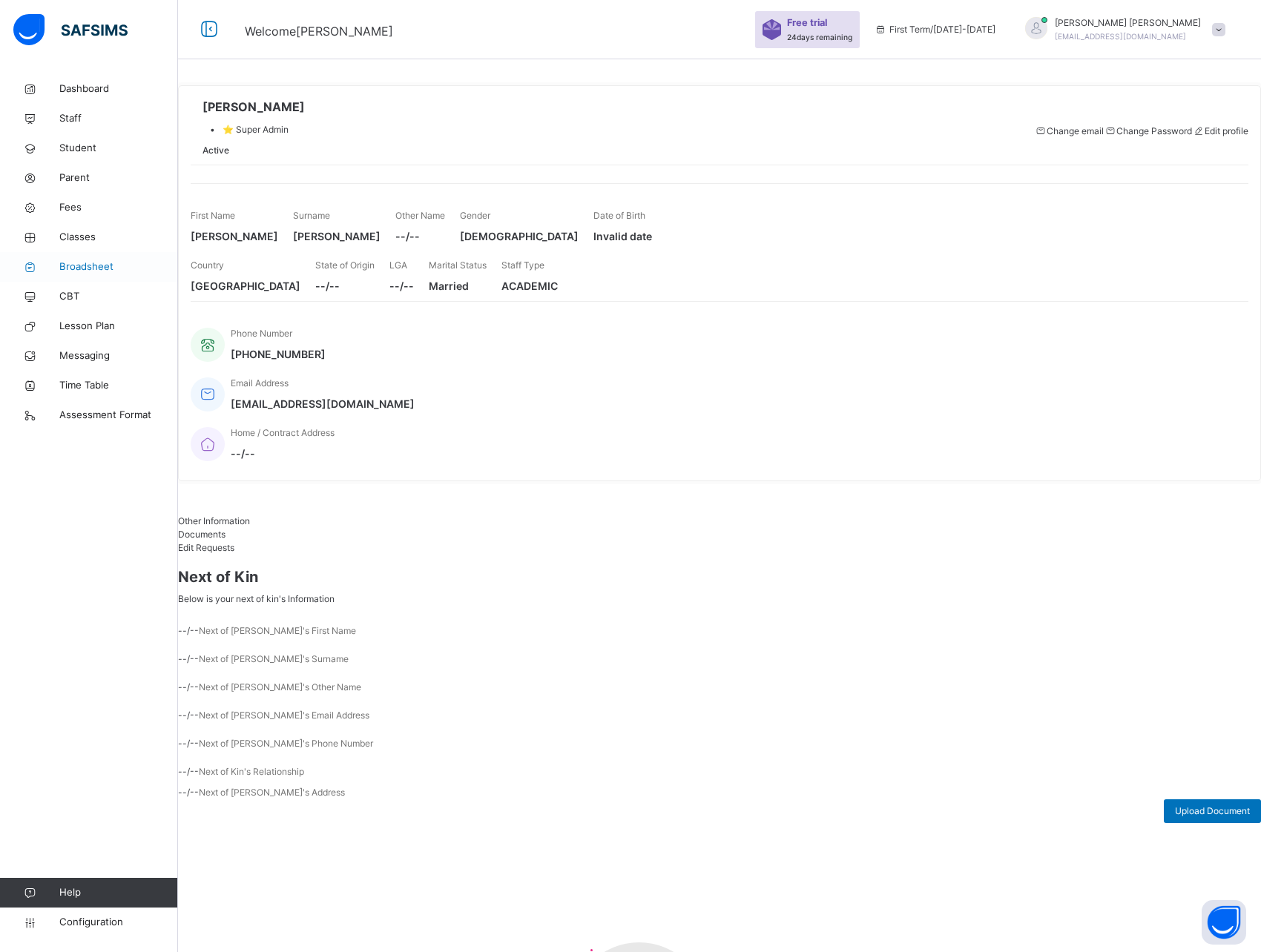
click at [78, 261] on span "Broadsheet" at bounding box center [118, 266] width 119 height 15
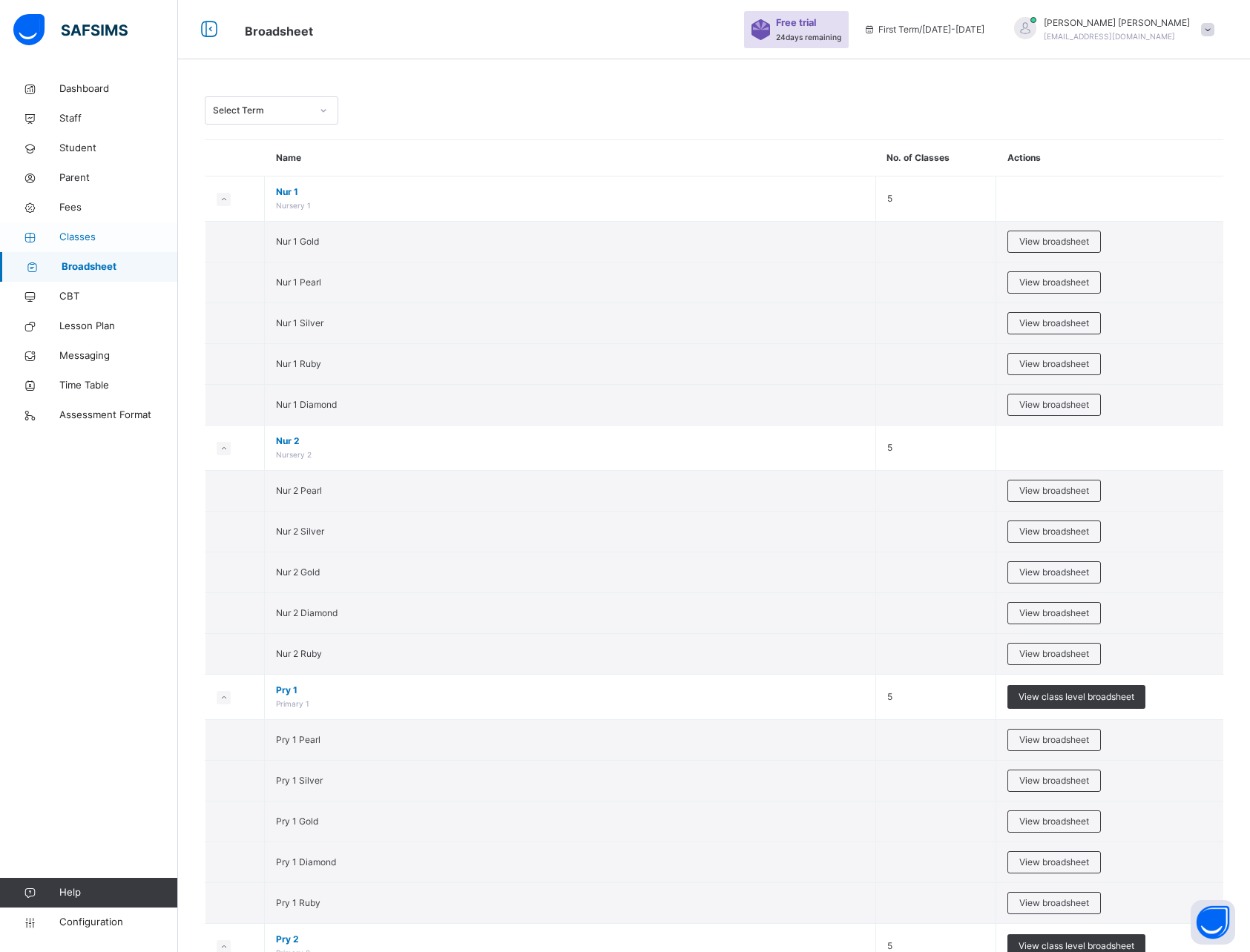
click at [77, 233] on span "Classes" at bounding box center [118, 237] width 119 height 15
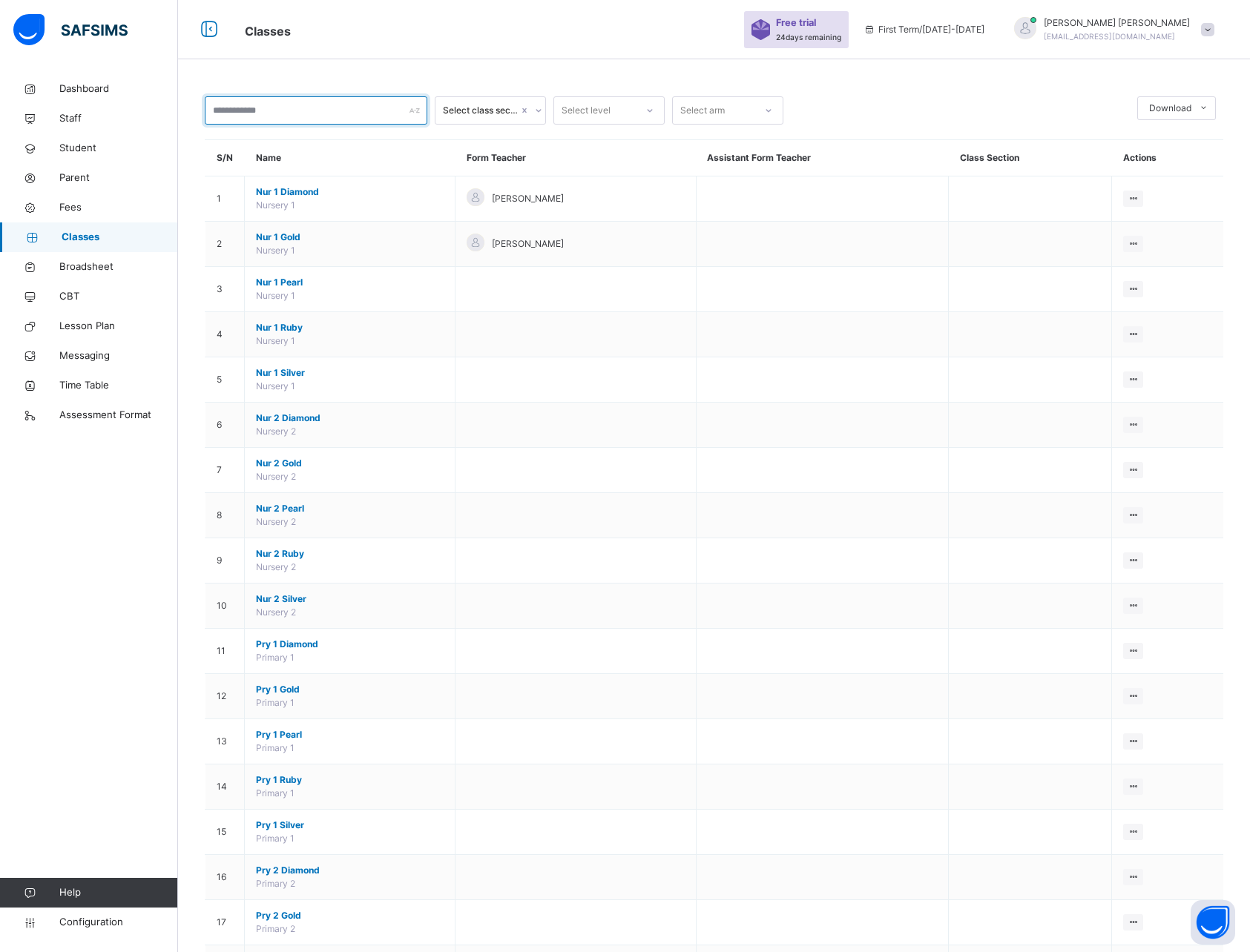
click at [338, 107] on input "text" at bounding box center [316, 110] width 223 height 28
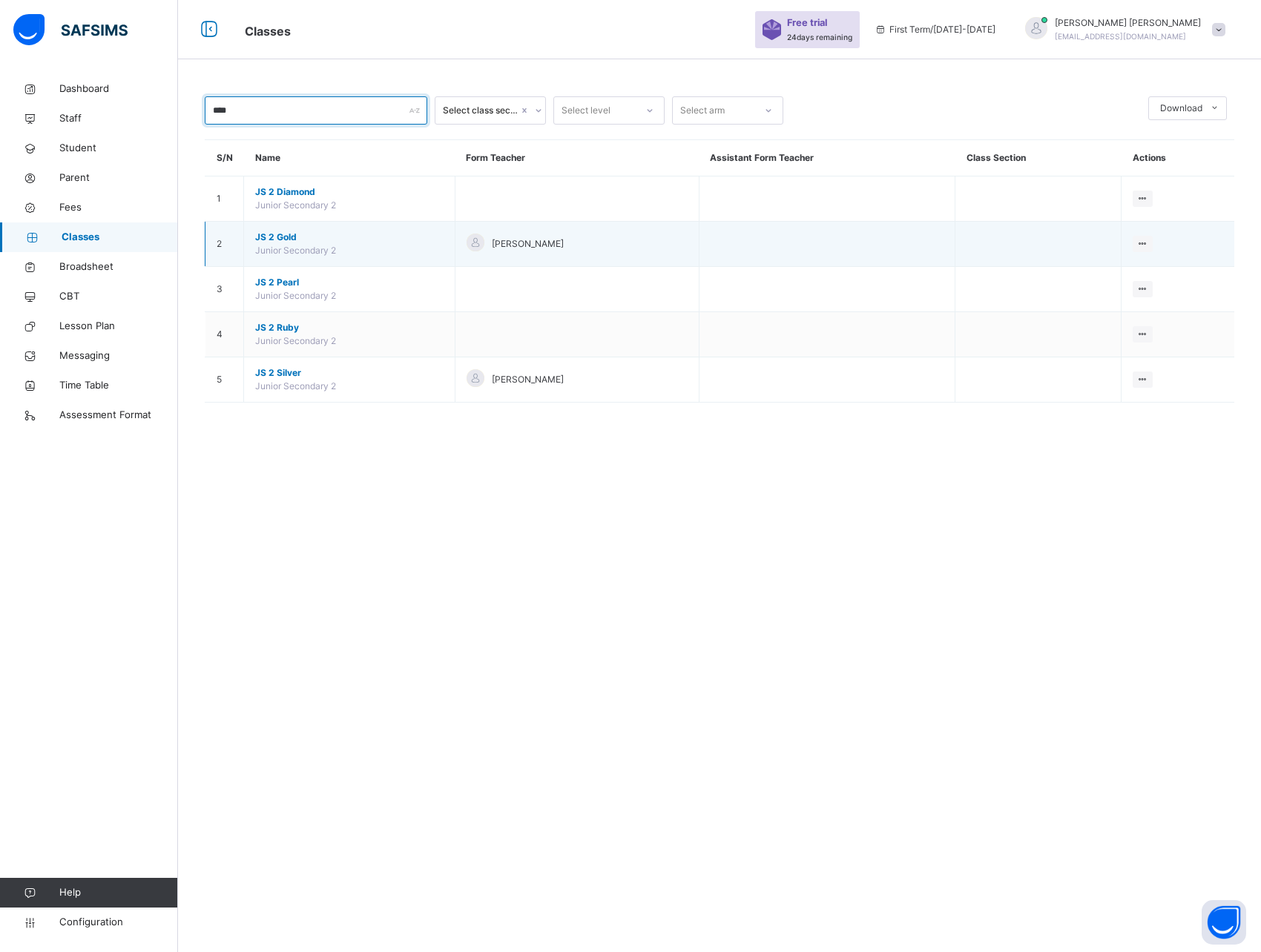
type input "****"
click at [275, 236] on span "JS 2 Gold" at bounding box center [350, 237] width 189 height 13
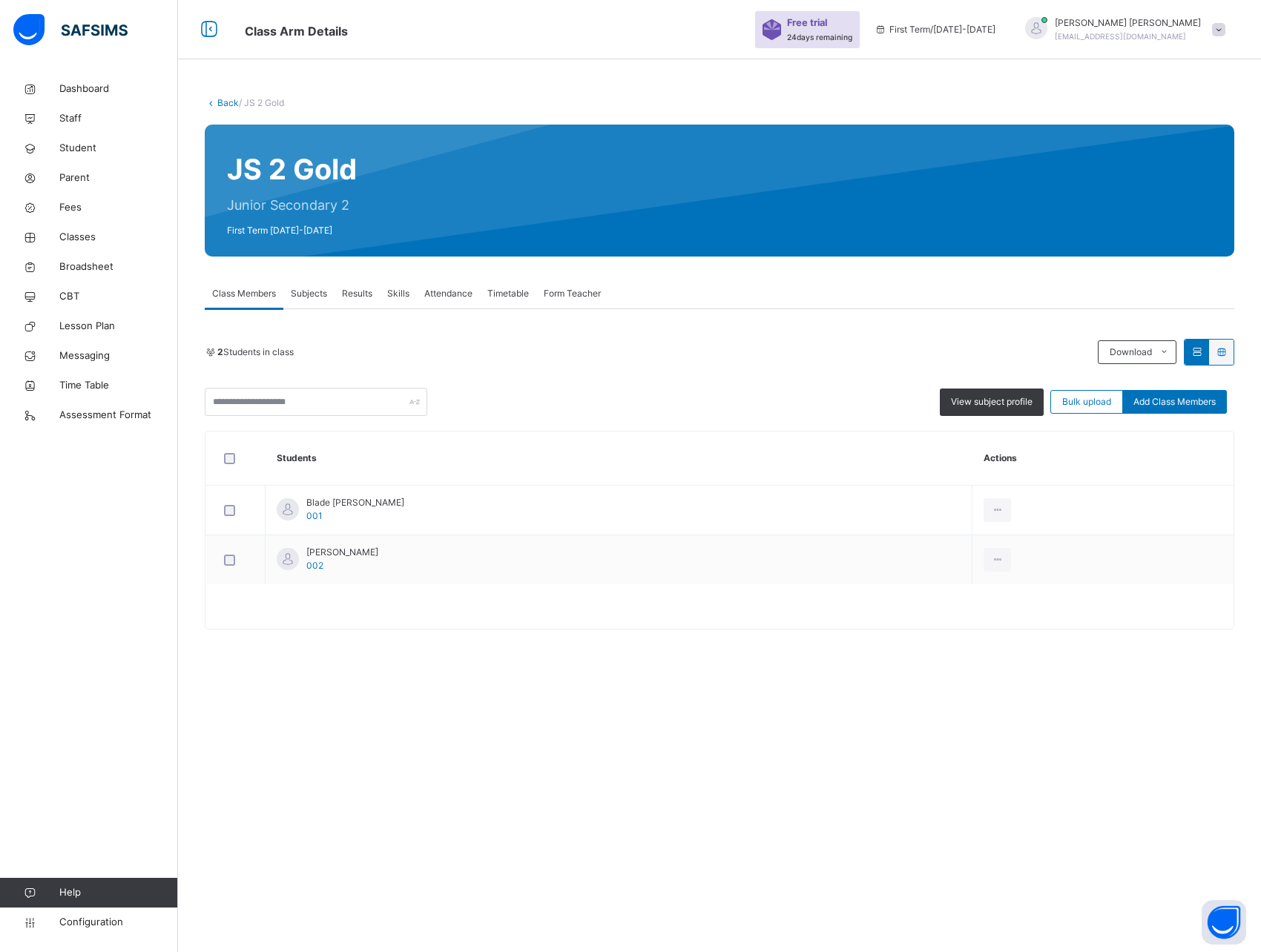
click at [380, 773] on div "Back / JS 2 Gold JS 2 Gold Junior Secondary 2 First Term 2025-2026 Class Member…" at bounding box center [719, 476] width 1083 height 952
click at [473, 342] on div "2 Students in class Download Pdf Report Excel Report" at bounding box center [720, 352] width 1030 height 27
click at [200, 74] on div "Back / JS 2 Gold JS 2 Gold Junior Secondary 2 First Term 2025-2026 Class Member…" at bounding box center [719, 371] width 1083 height 592
drag, startPoint x: 193, startPoint y: 64, endPoint x: 195, endPoint y: 89, distance: 25.1
click at [195, 89] on div "Back / JS 2 Gold JS 2 Gold Junior Secondary 2 First Term 2025-2026 Class Member…" at bounding box center [719, 476] width 1083 height 952
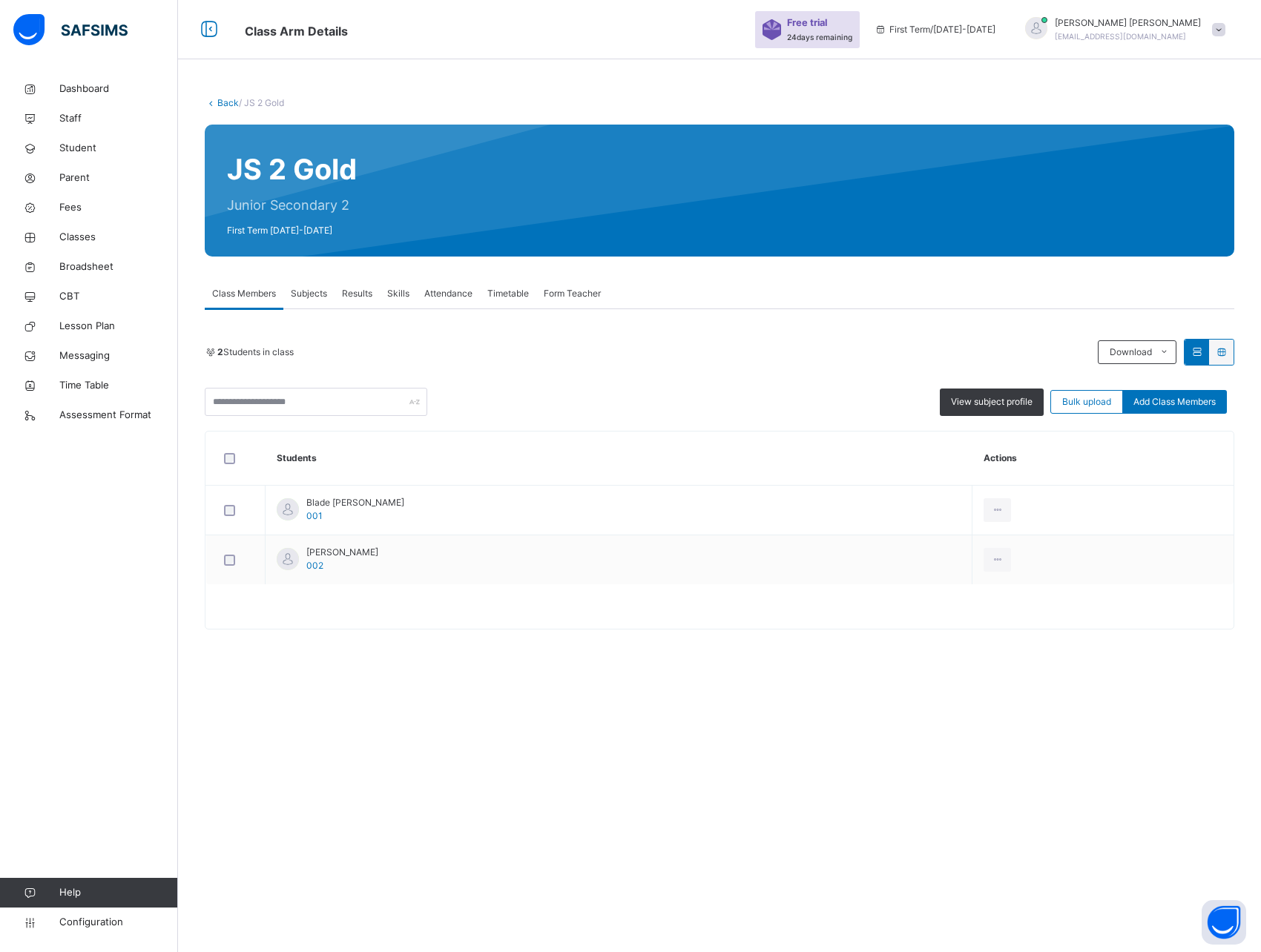
click at [322, 296] on span "Subjects" at bounding box center [309, 293] width 36 height 13
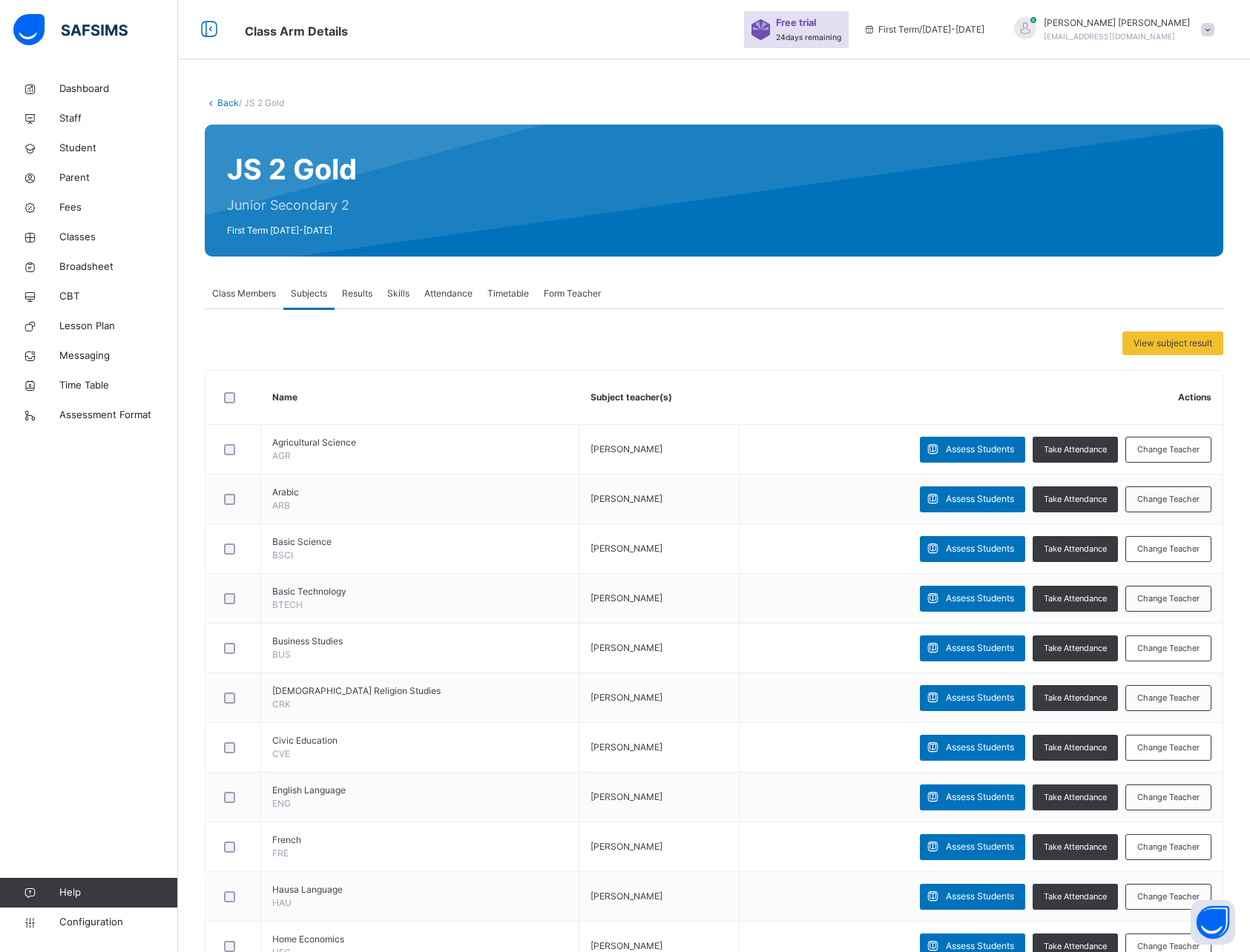
click at [884, 324] on div "View subject result Name Subject teacher(s) Actions Agricultural Science AGR Da…" at bounding box center [714, 888] width 1018 height 1159
click at [1181, 341] on span "View subject result" at bounding box center [1172, 343] width 78 height 13
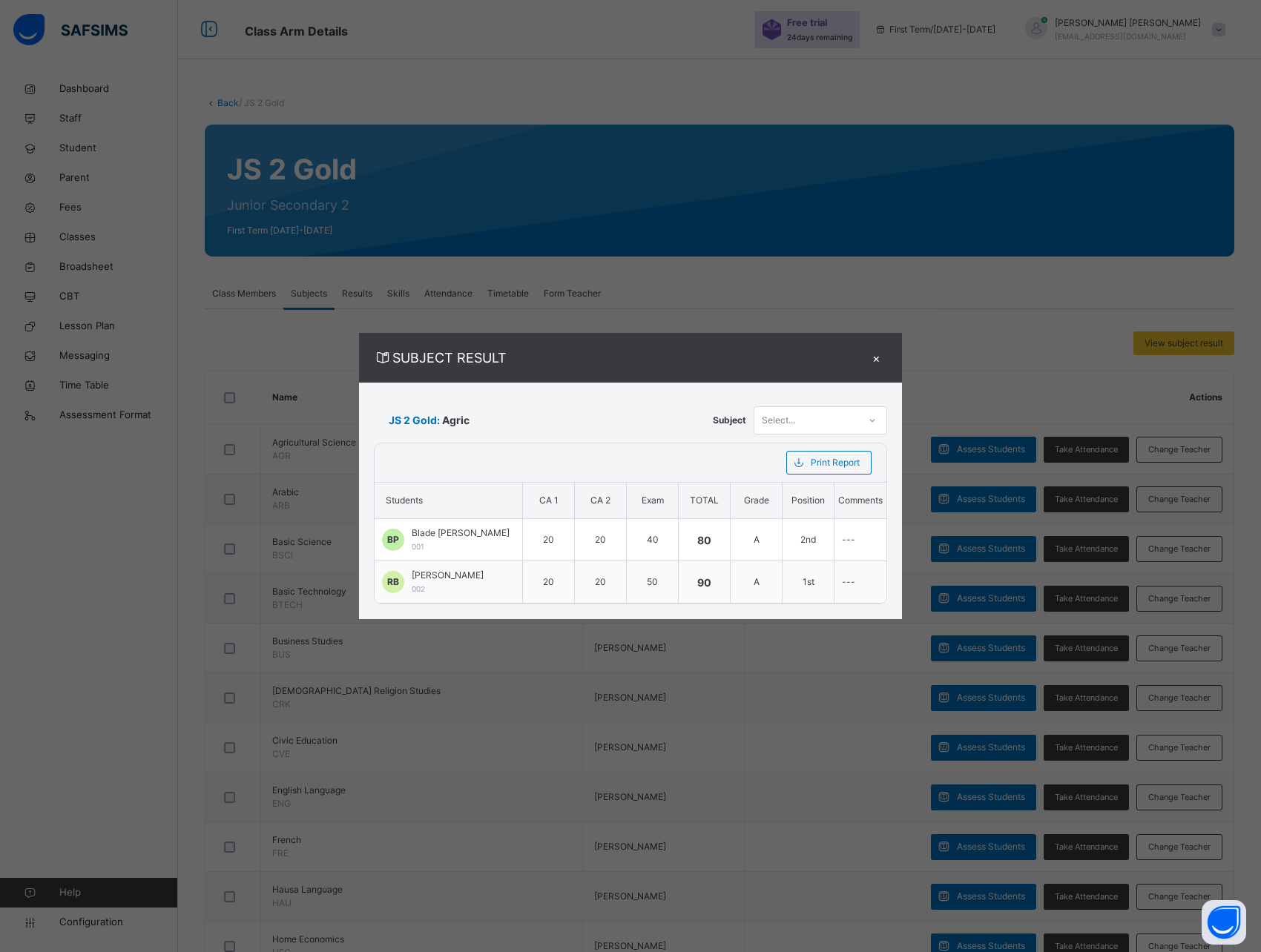
click at [877, 357] on div "×" at bounding box center [876, 357] width 22 height 20
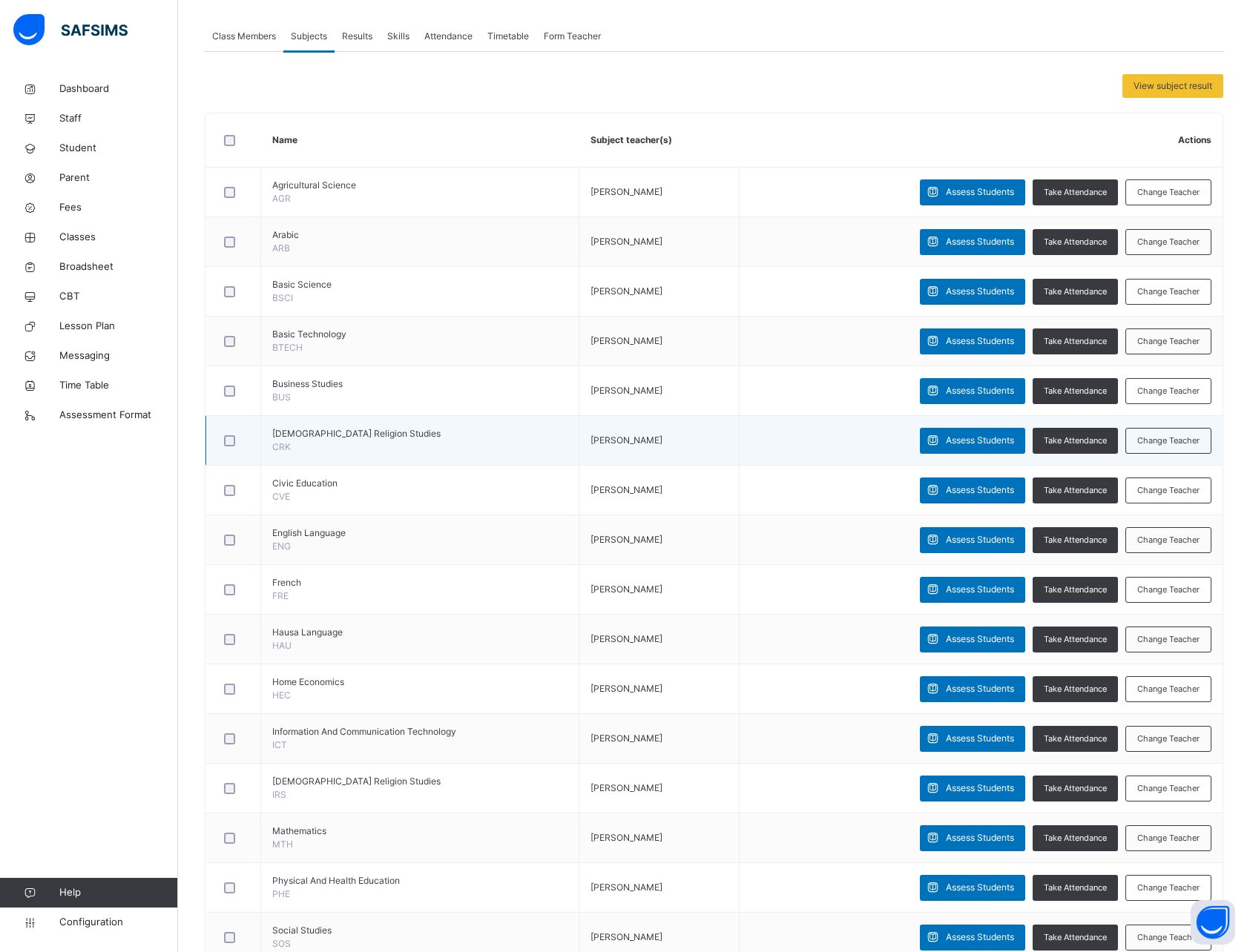
scroll to position [553, 0]
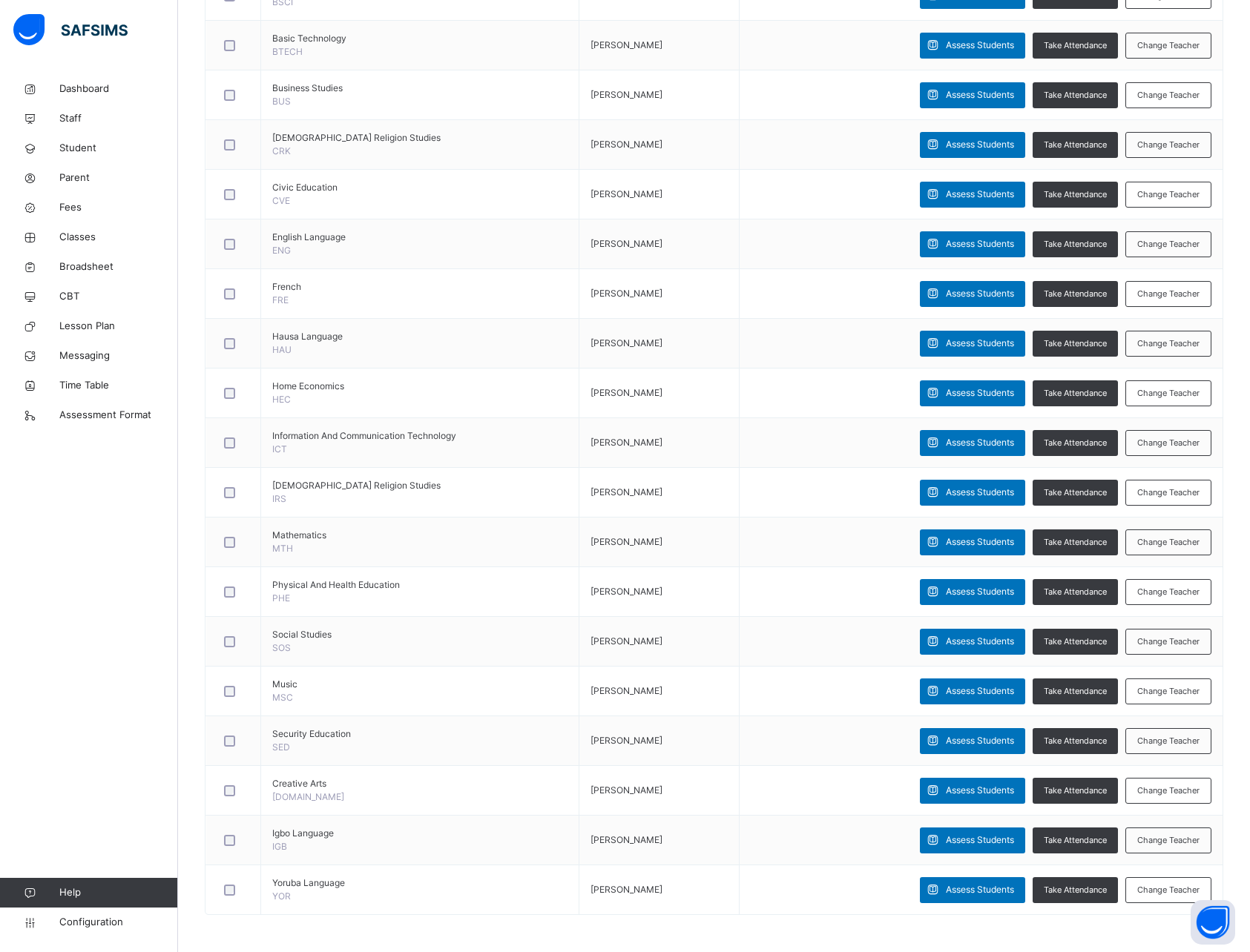
click at [124, 585] on div "Dashboard Staff Student Parent Fees Classes Broadsheet CBT Lesson Plan Messagin…" at bounding box center [89, 506] width 178 height 893
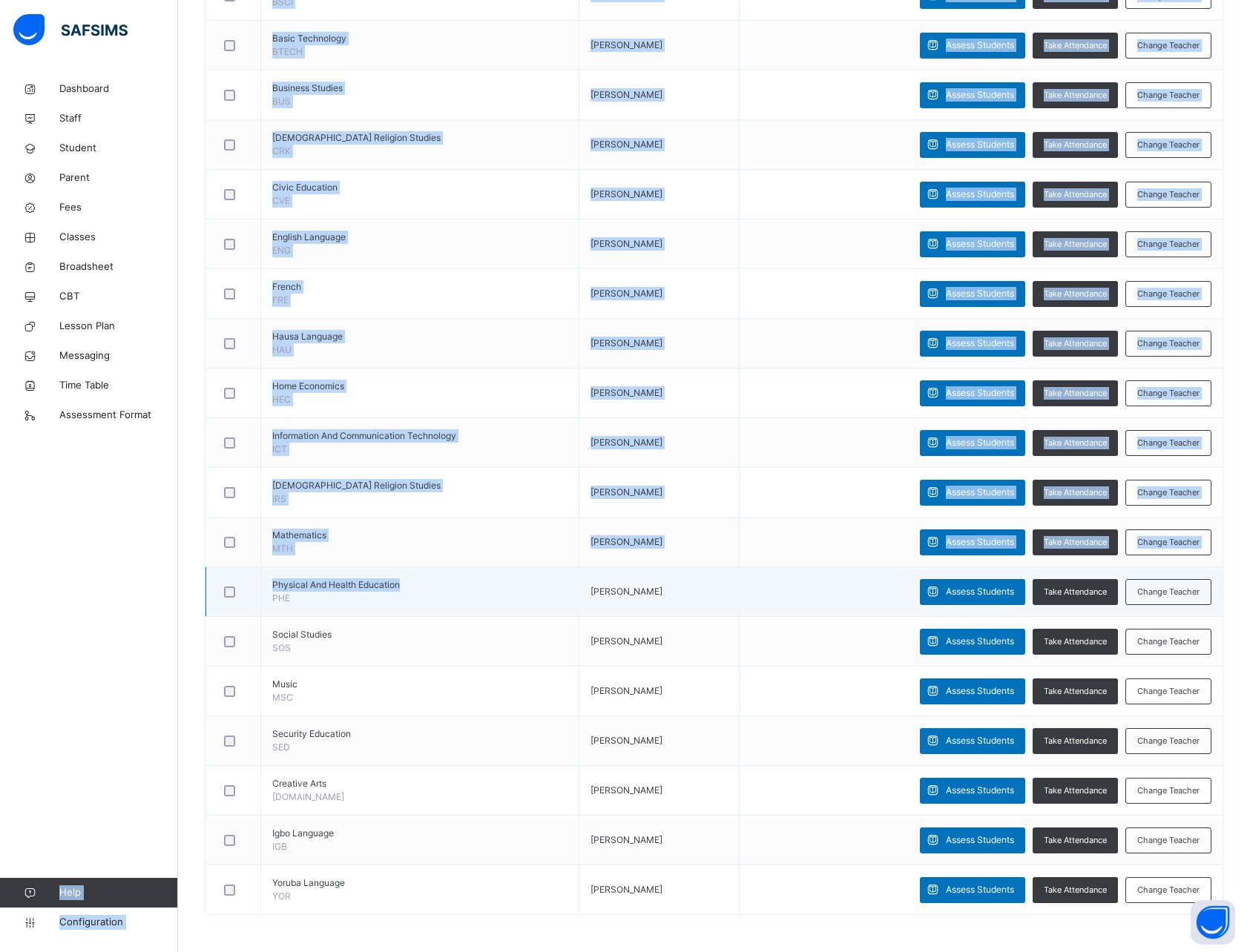
drag, startPoint x: 124, startPoint y: 567, endPoint x: 451, endPoint y: 584, distance: 327.4
click at [451, 584] on div "Class Arm Details Free trial 24 days remaining First Term / 2025-2026 David Sam…" at bounding box center [625, 199] width 1250 height 1505
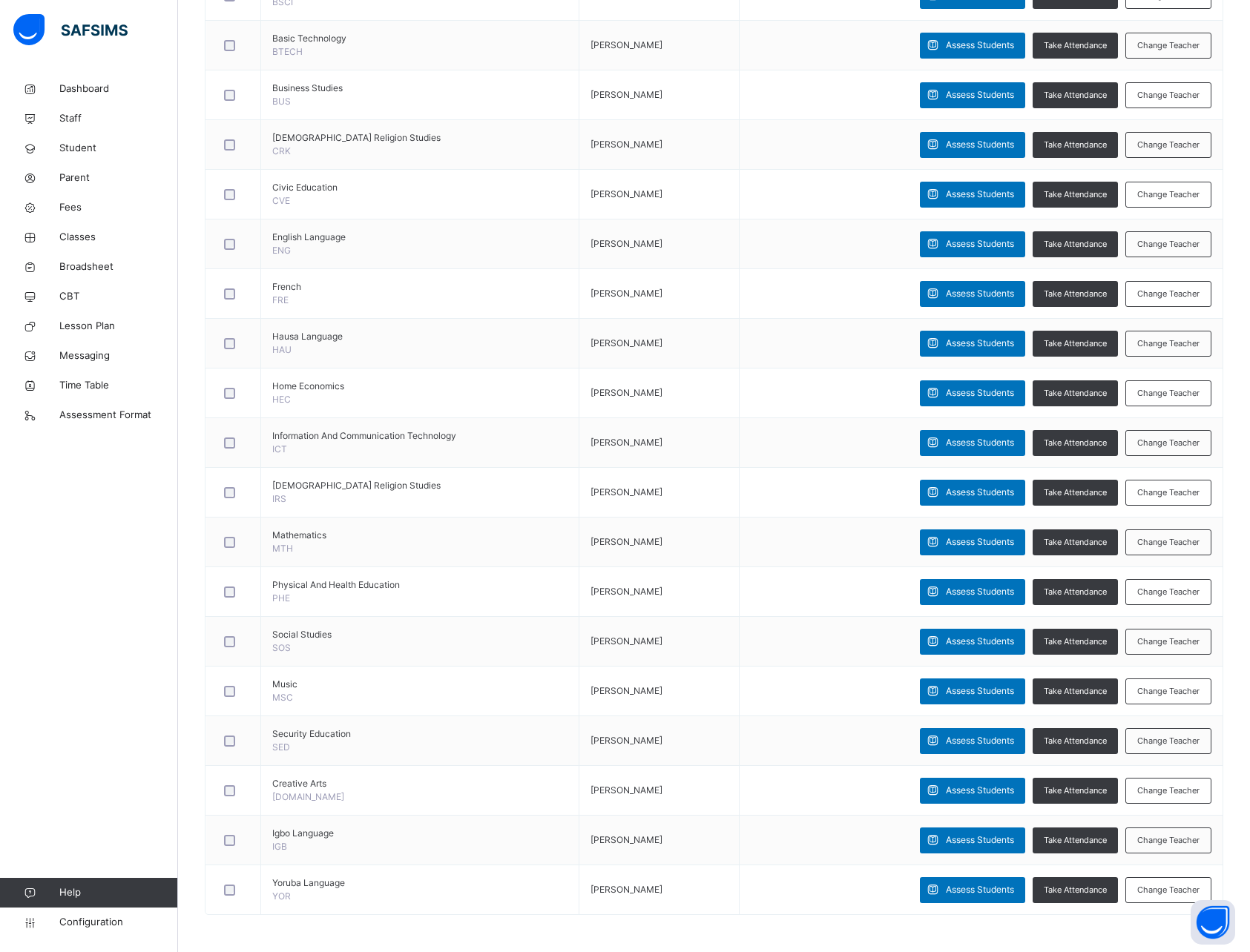
click at [117, 612] on div "Dashboard Staff Student Parent Fees Classes Broadsheet CBT Lesson Plan Messagin…" at bounding box center [89, 506] width 178 height 893
drag, startPoint x: 187, startPoint y: 579, endPoint x: 152, endPoint y: 580, distance: 35.0
click at [152, 580] on div "Class Arm Details Free trial 24 days remaining First Term / 2025-2026 David Sam…" at bounding box center [625, 199] width 1250 height 1505
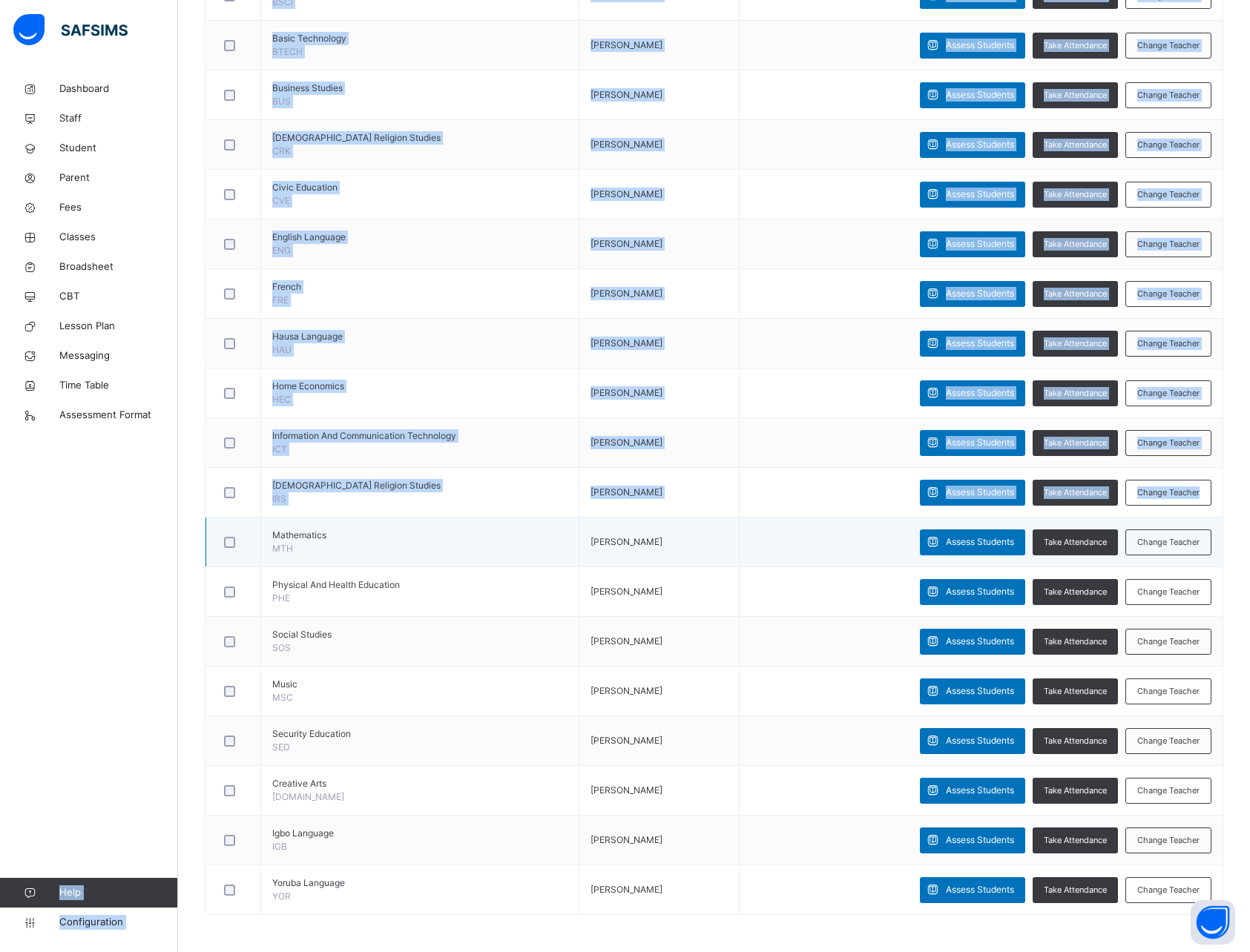
drag, startPoint x: 71, startPoint y: 588, endPoint x: 222, endPoint y: 557, distance: 154.1
click at [222, 557] on div "Class Arm Details Free trial 24 days remaining First Term / 2025-2026 David Sam…" at bounding box center [625, 199] width 1250 height 1505
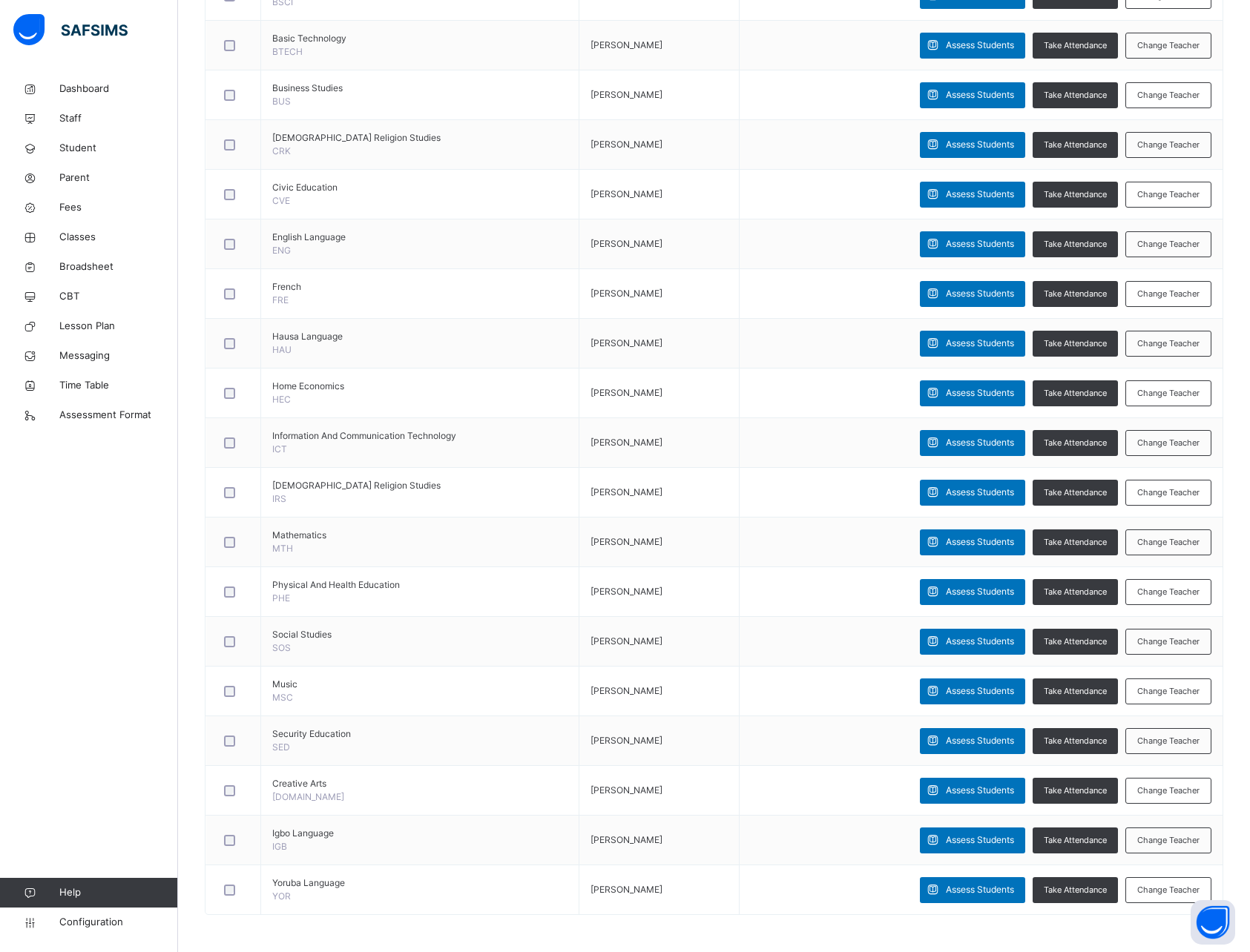
click at [77, 600] on div "Dashboard Staff Student Parent Fees Classes Broadsheet CBT Lesson Plan Messagin…" at bounding box center [89, 506] width 178 height 893
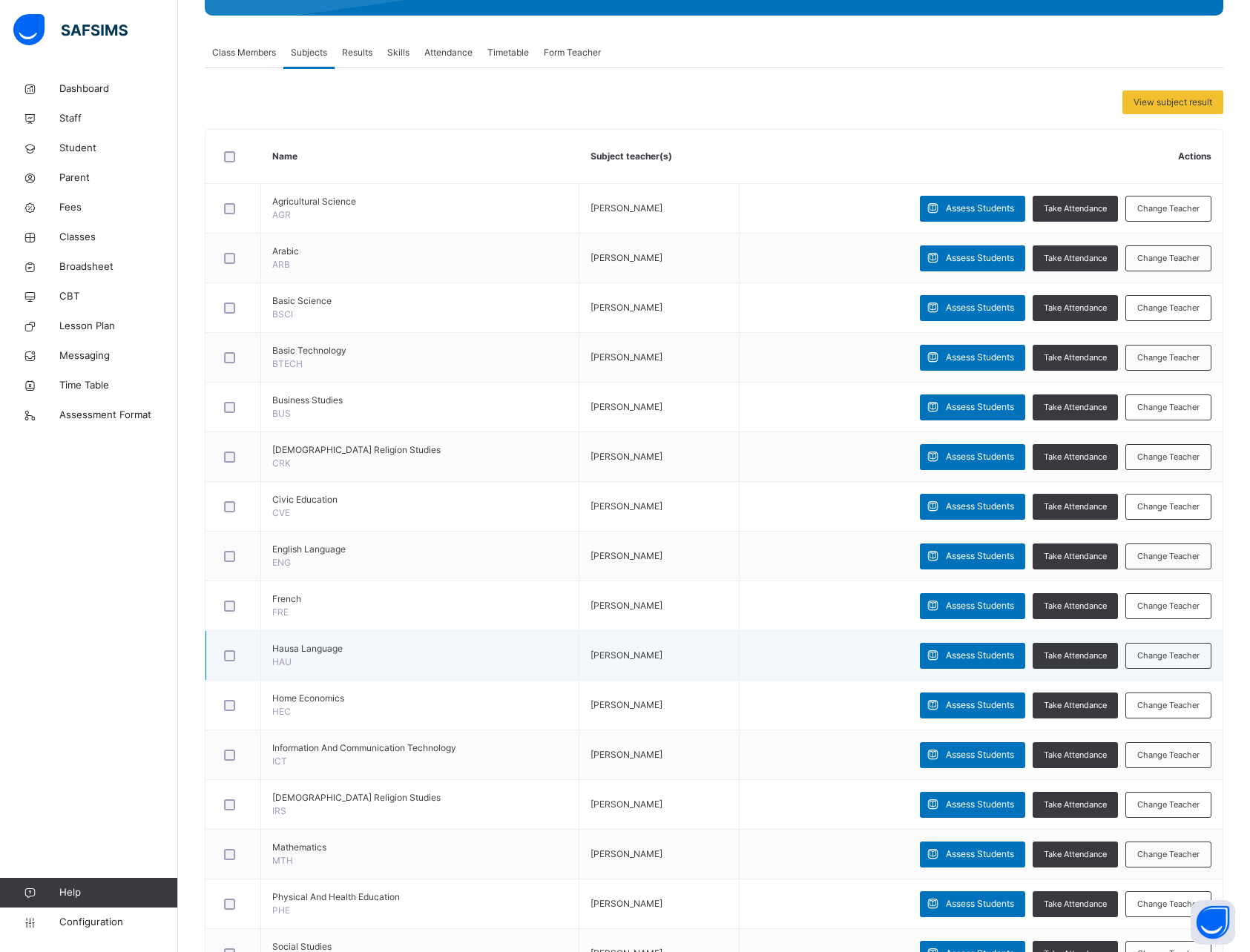
scroll to position [0, 0]
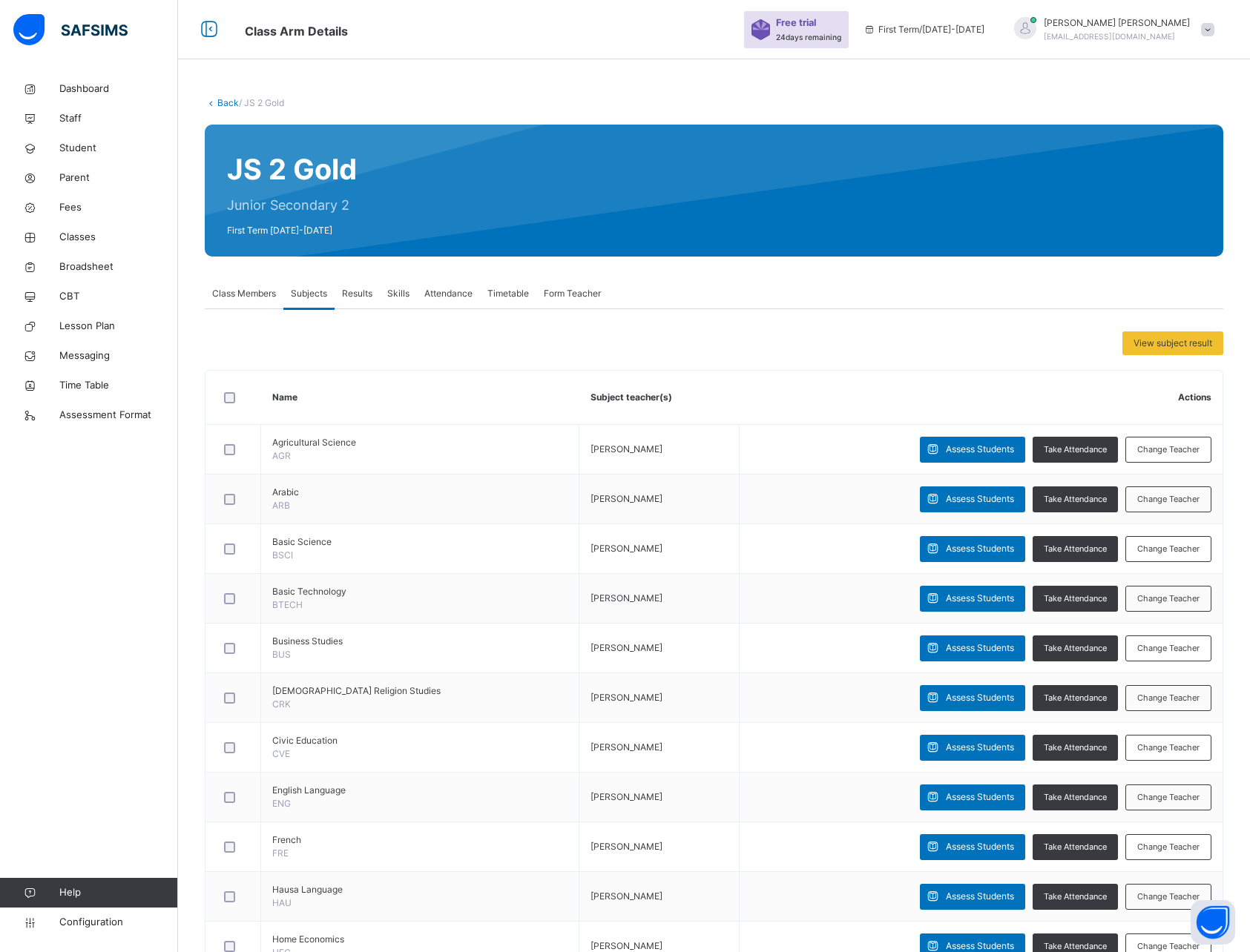
click at [167, 6] on div at bounding box center [88, 29] width 178 height 59
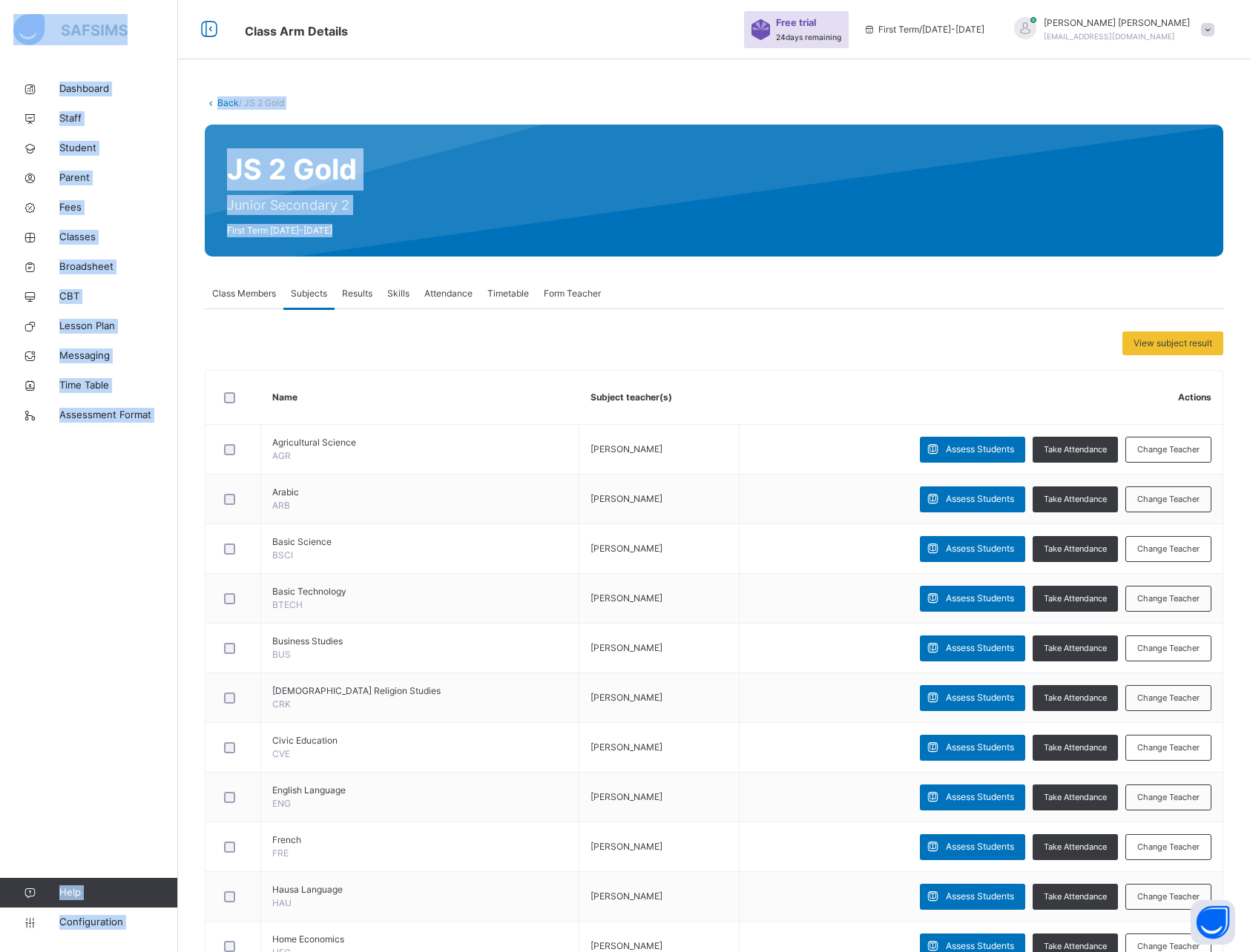
drag, startPoint x: 167, startPoint y: 6, endPoint x: 600, endPoint y: 245, distance: 494.6
click at [600, 245] on div "Class Arm Details Free trial 24 days remaining First Term / 2025-2026 David Sam…" at bounding box center [625, 753] width 1250 height 1505
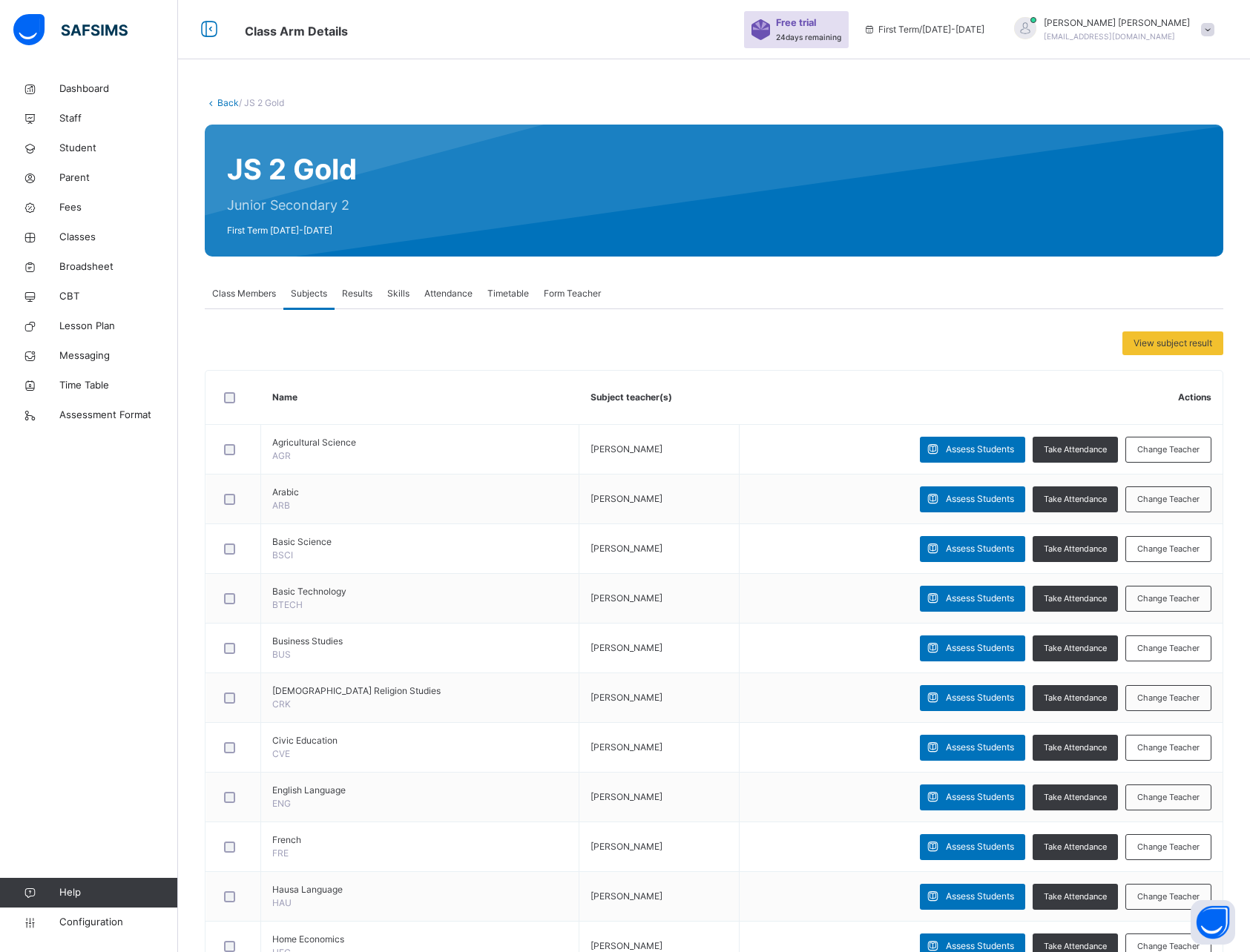
click at [415, 71] on div "Back / JS 2 Gold JS 2 Gold Junior Secondary 2 First Term 2025-2026 Class Member…" at bounding box center [714, 753] width 1072 height 1505
click at [208, 32] on icon at bounding box center [209, 29] width 25 height 27
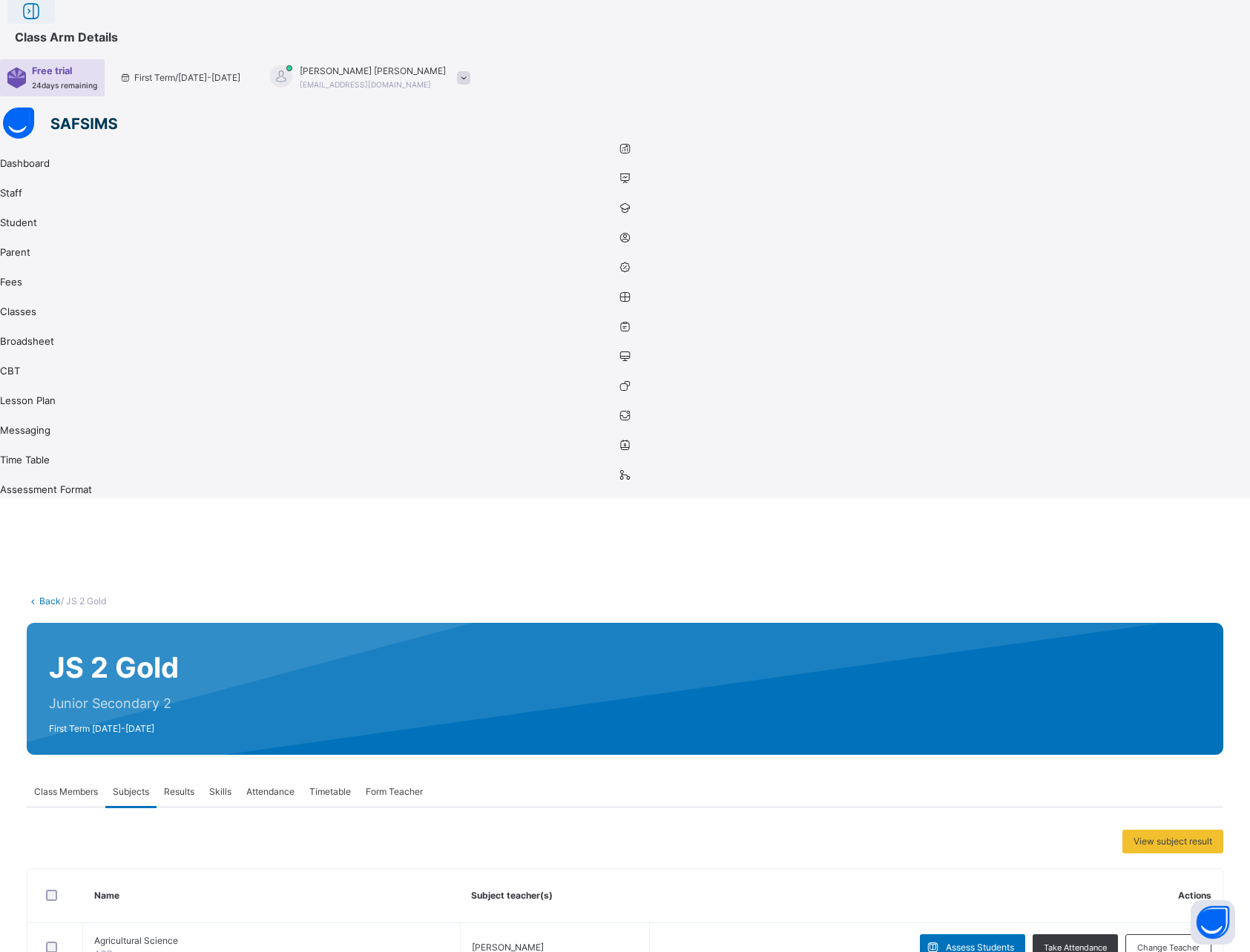
click at [44, 25] on icon at bounding box center [31, 12] width 25 height 27
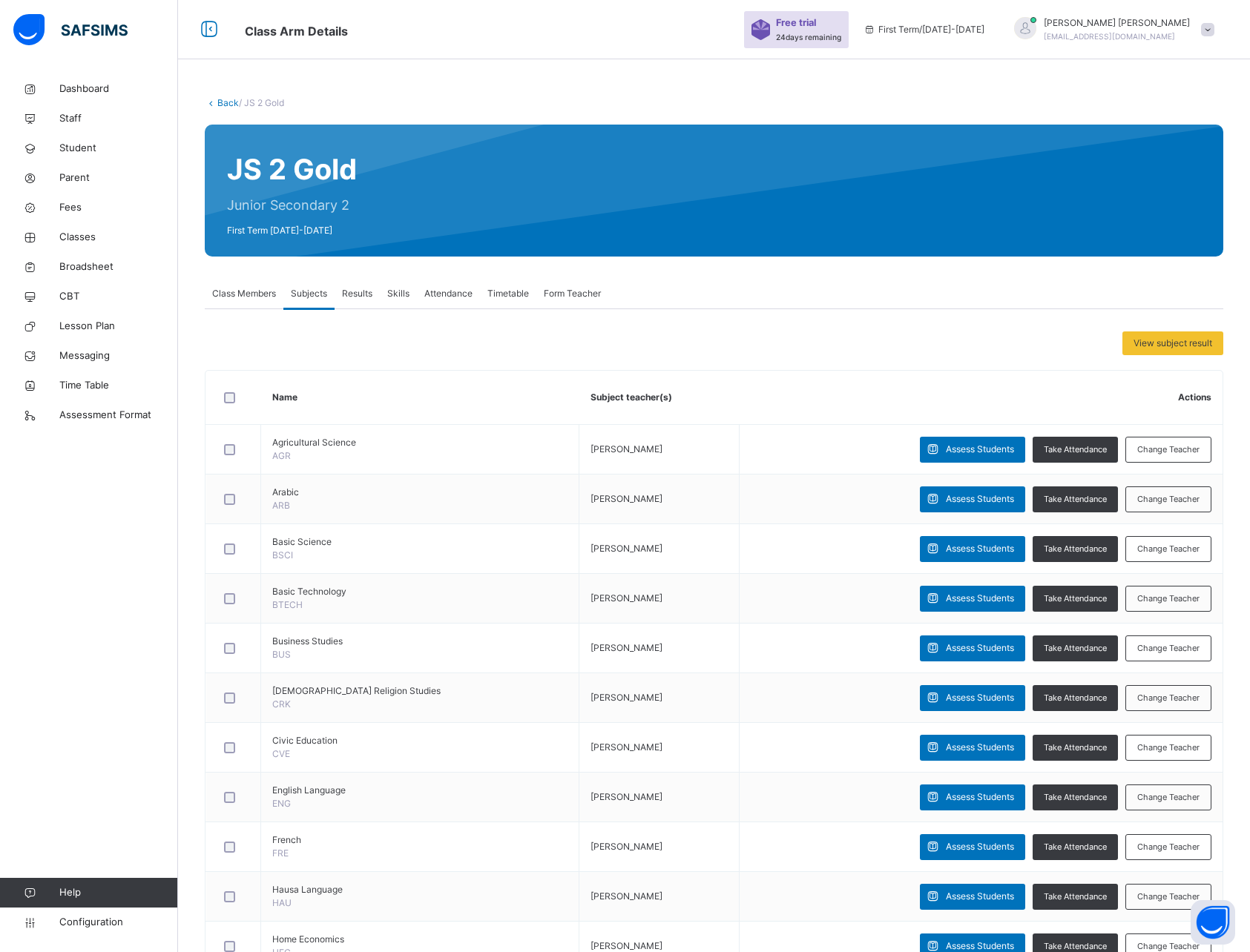
drag, startPoint x: 170, startPoint y: 5, endPoint x: 165, endPoint y: 11, distance: 7.8
click at [165, 11] on div at bounding box center [88, 29] width 178 height 59
click at [184, 8] on div "Class Arm Details Free trial 24 days remaining First Term / 2025-2026 David Sam…" at bounding box center [625, 29] width 1250 height 59
drag, startPoint x: 183, startPoint y: 8, endPoint x: 198, endPoint y: 12, distance: 15.5
click at [198, 12] on div "Class Arm Details Free trial 24 days remaining First Term / 2025-2026 David Sam…" at bounding box center [625, 29] width 1250 height 59
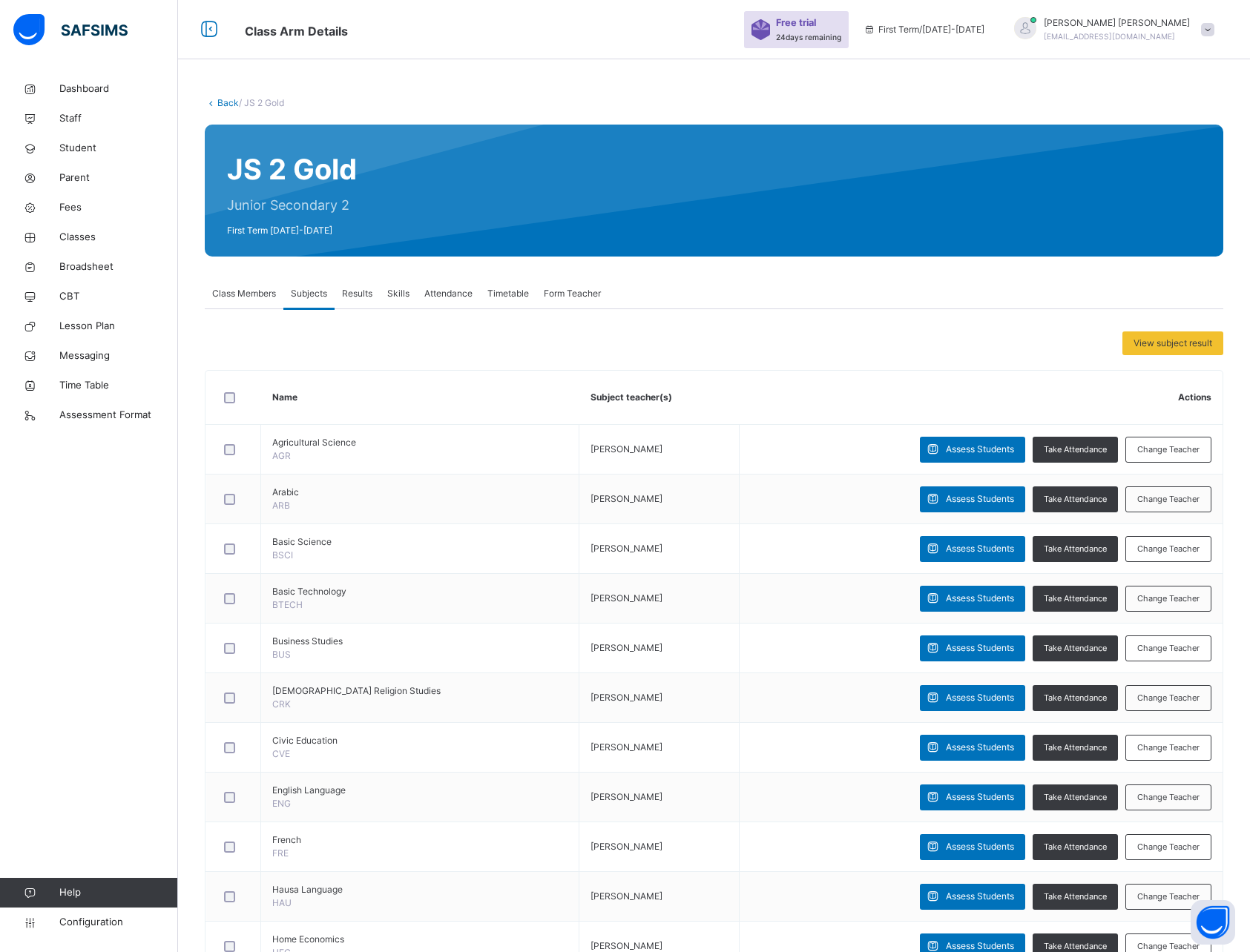
click at [254, 83] on div "Back / JS 2 Gold JS 2 Gold Junior Secondary 2 First Term 2025-2026 Class Member…" at bounding box center [714, 790] width 1072 height 1431
drag, startPoint x: 196, startPoint y: 78, endPoint x: 393, endPoint y: 172, distance: 218.3
click at [393, 172] on div "Back / JS 2 Gold JS 2 Gold Junior Secondary 2 First Term 2025-2026 Class Member…" at bounding box center [714, 790] width 1072 height 1431
click at [226, 69] on div "Back / JS 2 Gold JS 2 Gold Junior Secondary 2 First Term 2025-2026 Class Member…" at bounding box center [714, 753] width 1072 height 1505
drag, startPoint x: 180, startPoint y: 6, endPoint x: 193, endPoint y: 22, distance: 20.6
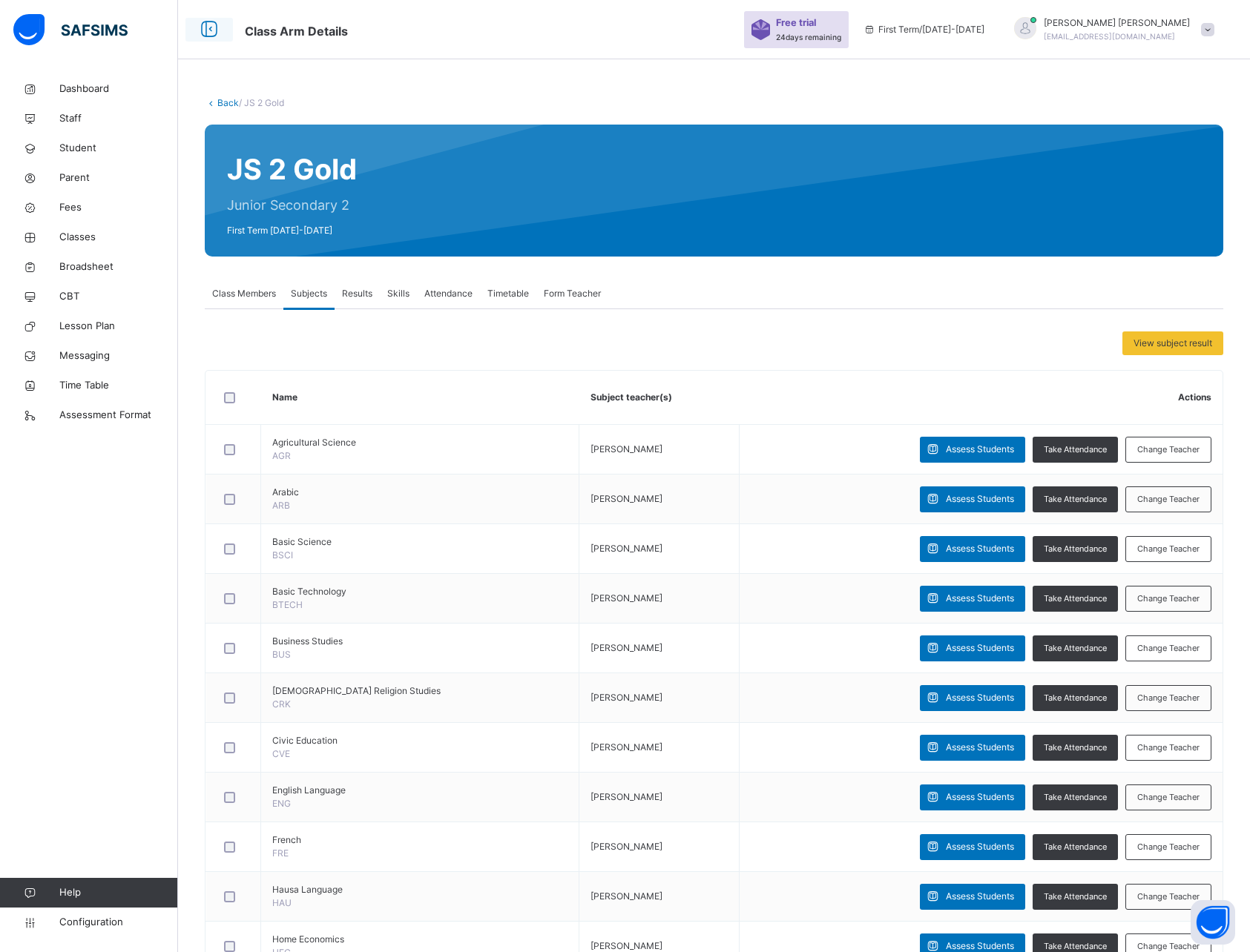
click at [193, 22] on div "Class Arm Details Free trial 24 days remaining First Term / 2025-2026 David Sam…" at bounding box center [625, 29] width 1250 height 59
click at [203, 68] on div "Back / JS 2 Gold JS 2 Gold Junior Secondary 2 First Term 2025-2026 Class Member…" at bounding box center [714, 753] width 1072 height 1505
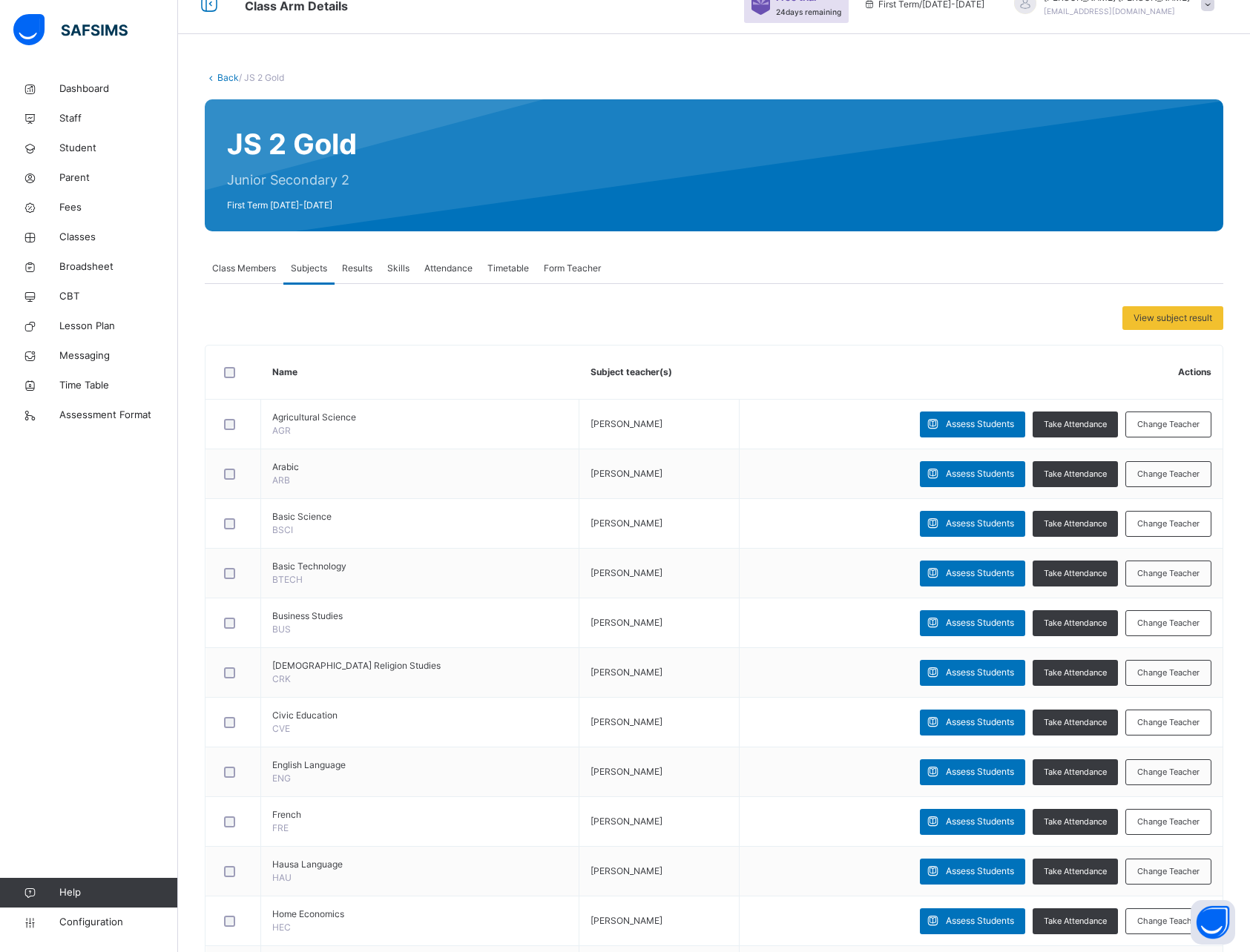
click at [361, 272] on span "Results" at bounding box center [358, 268] width 31 height 13
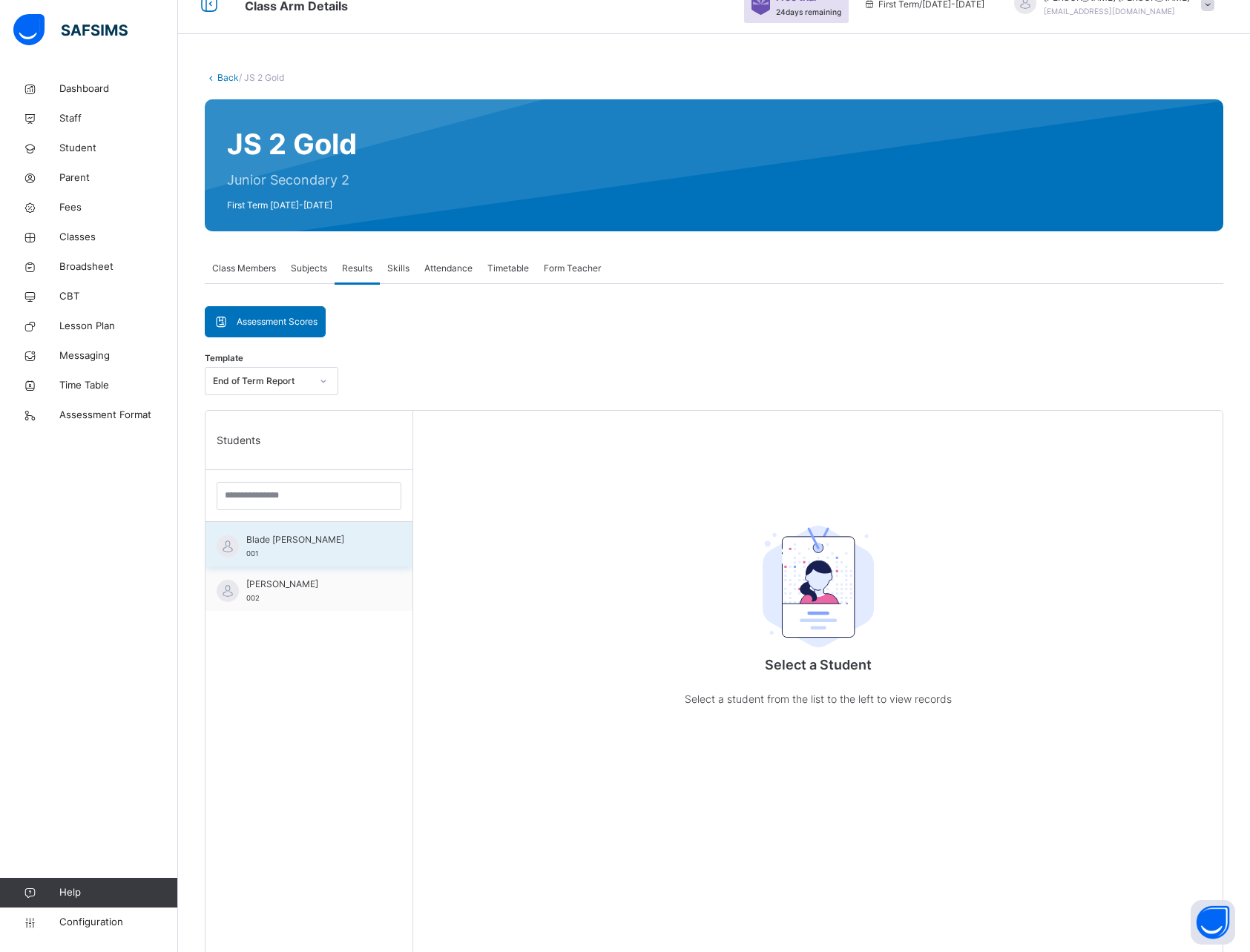
click at [285, 551] on div "Blade [PERSON_NAME] 001" at bounding box center [312, 546] width 133 height 27
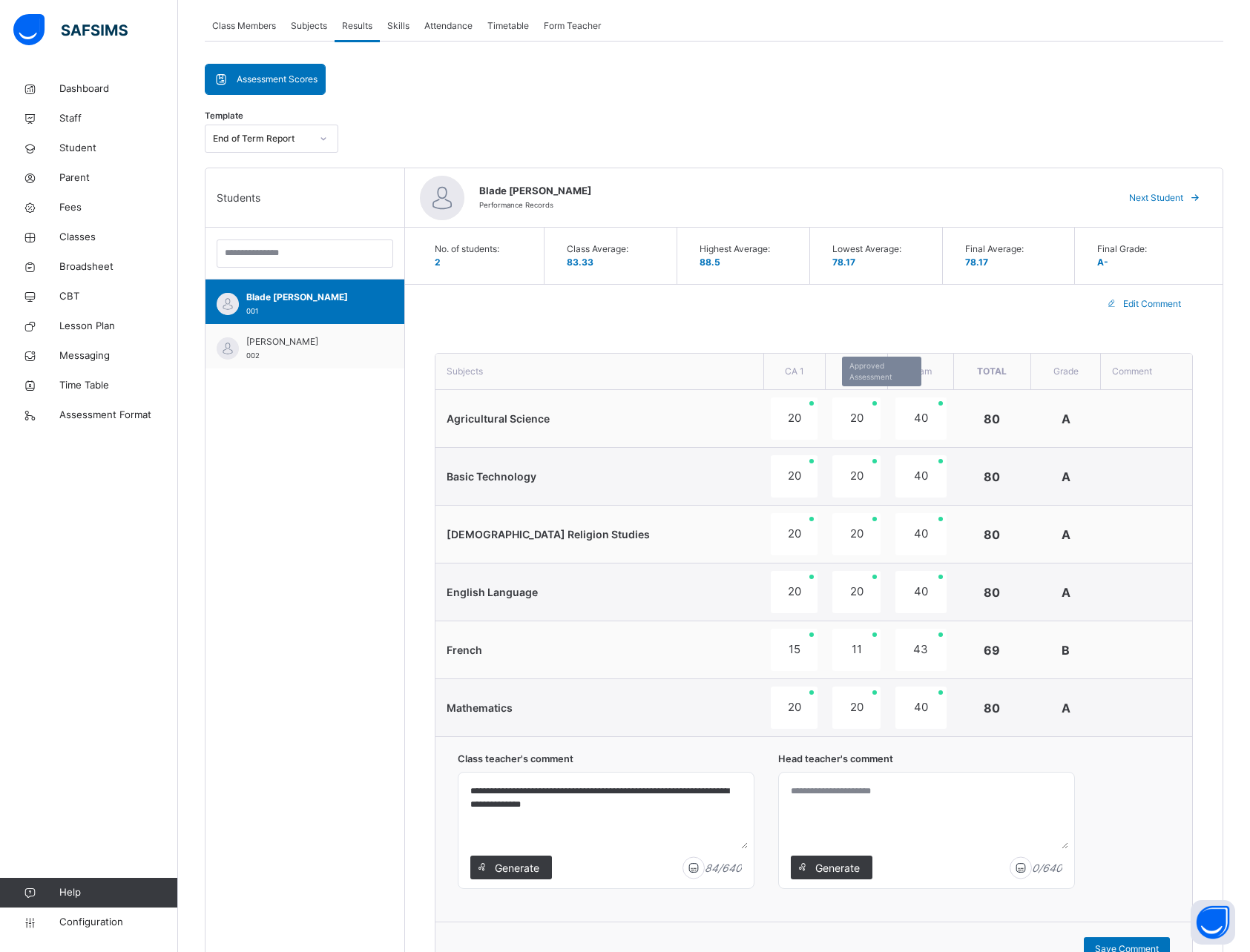
scroll to position [259, 0]
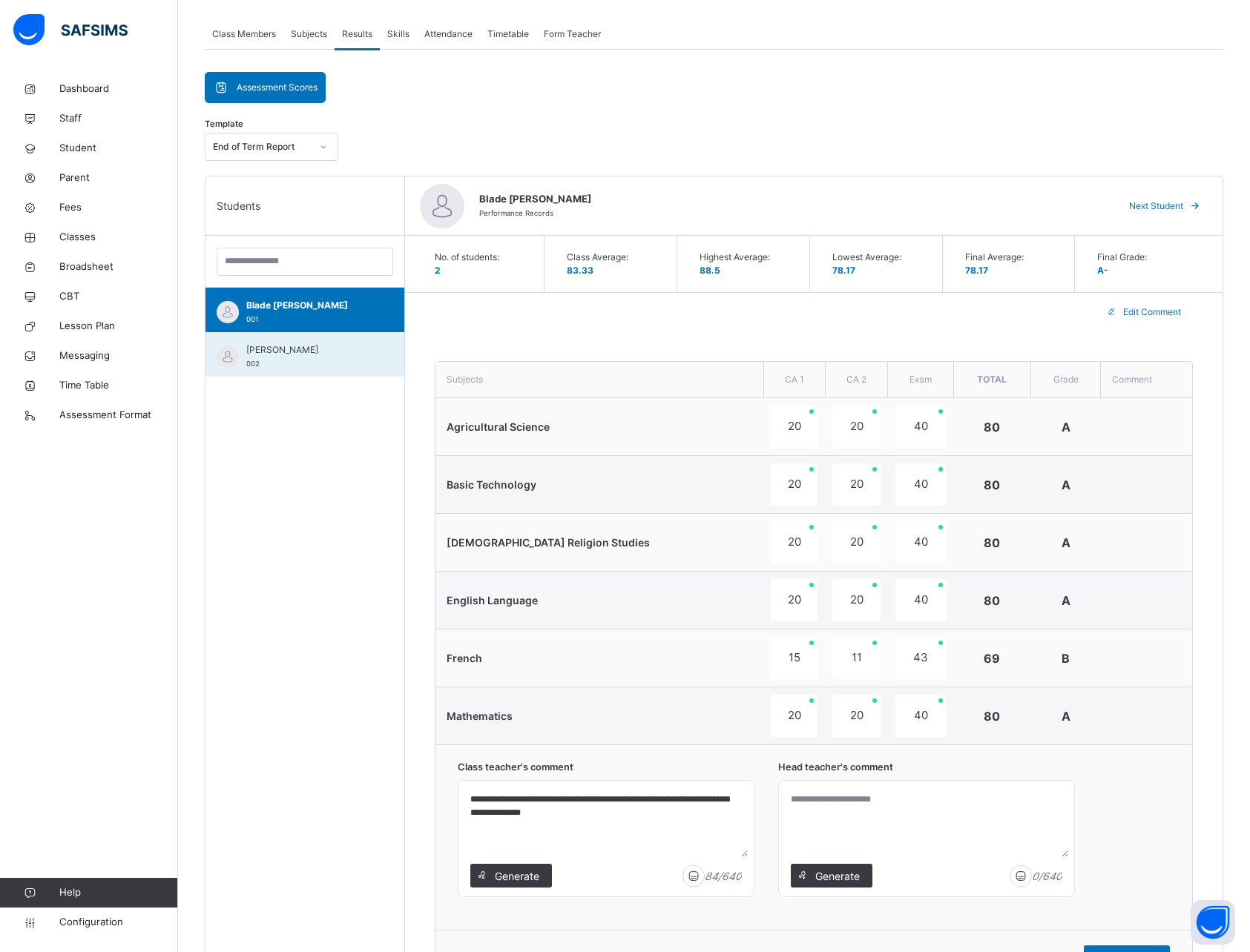
click at [289, 360] on div "[PERSON_NAME] 002" at bounding box center [308, 357] width 124 height 27
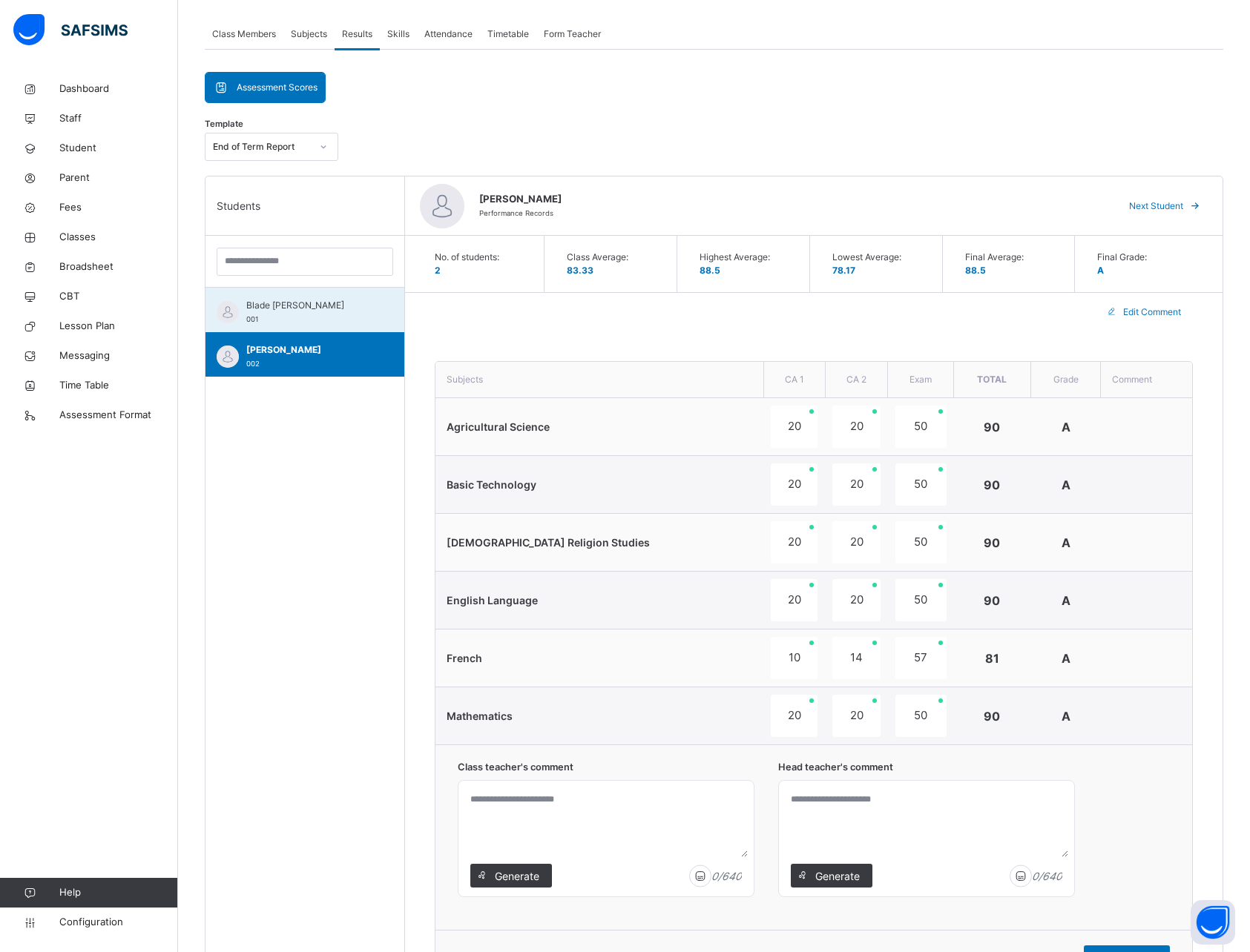
click at [285, 305] on span "Blade [PERSON_NAME]" at bounding box center [308, 305] width 124 height 13
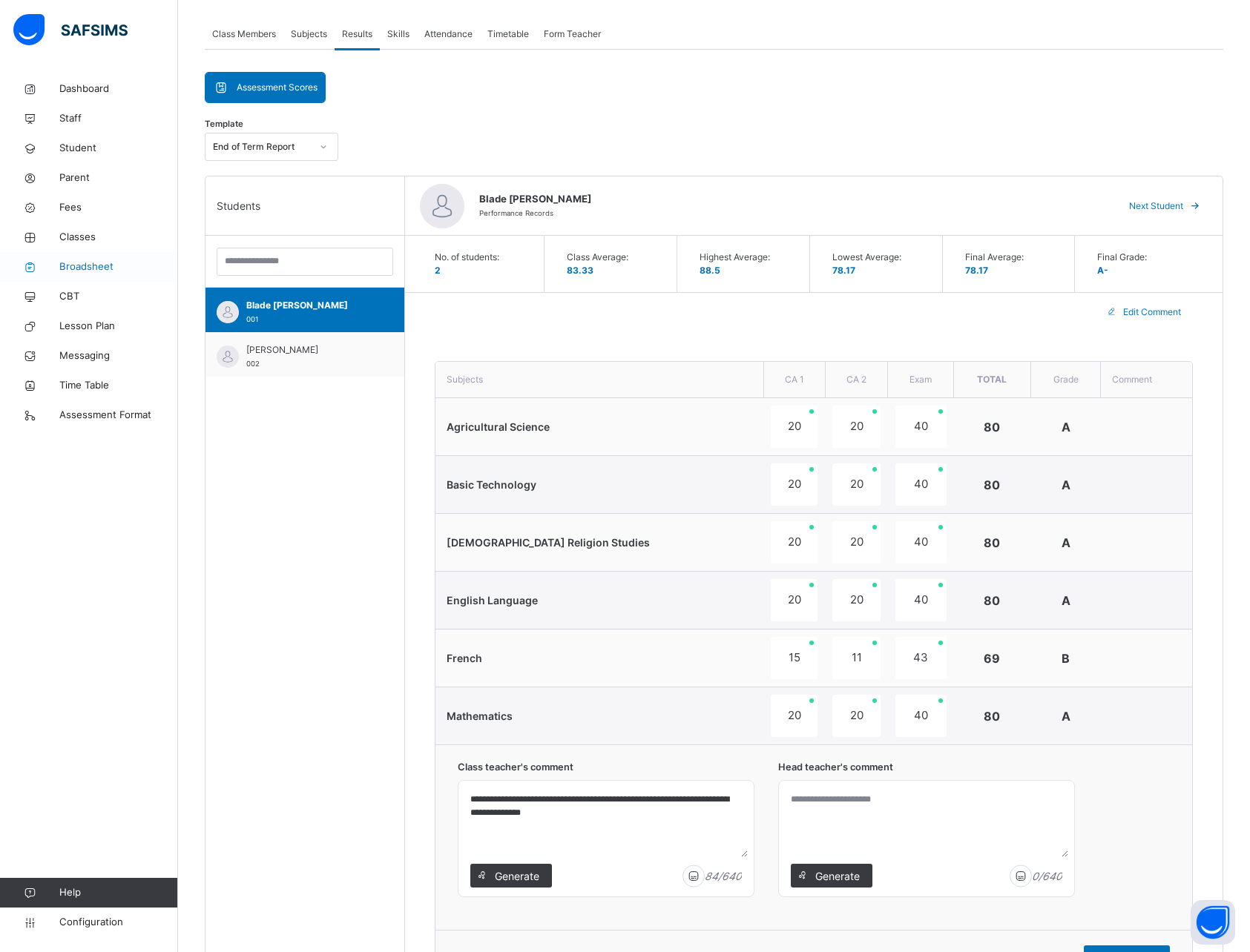
click at [83, 264] on span "Broadsheet" at bounding box center [118, 266] width 119 height 15
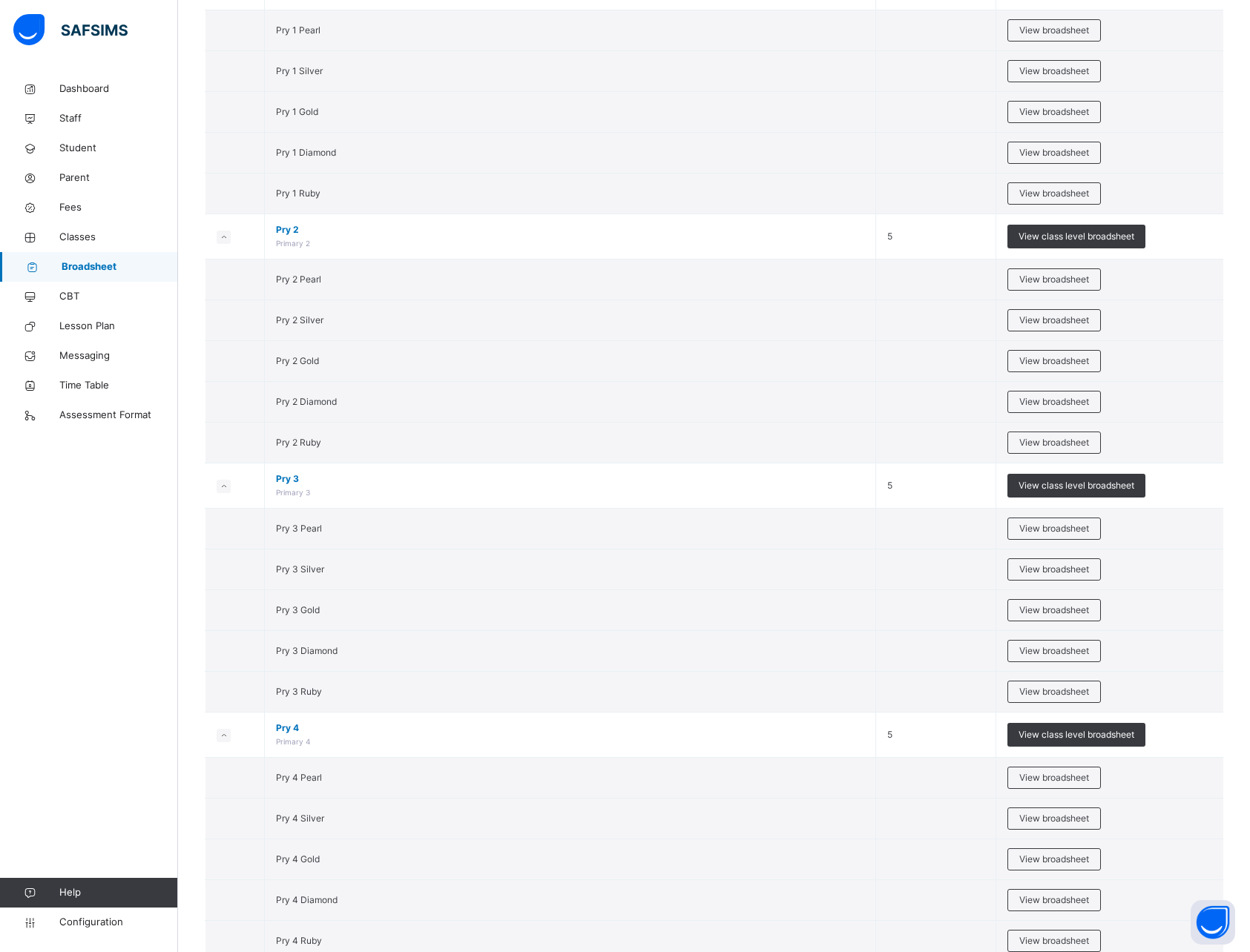
scroll to position [757, 0]
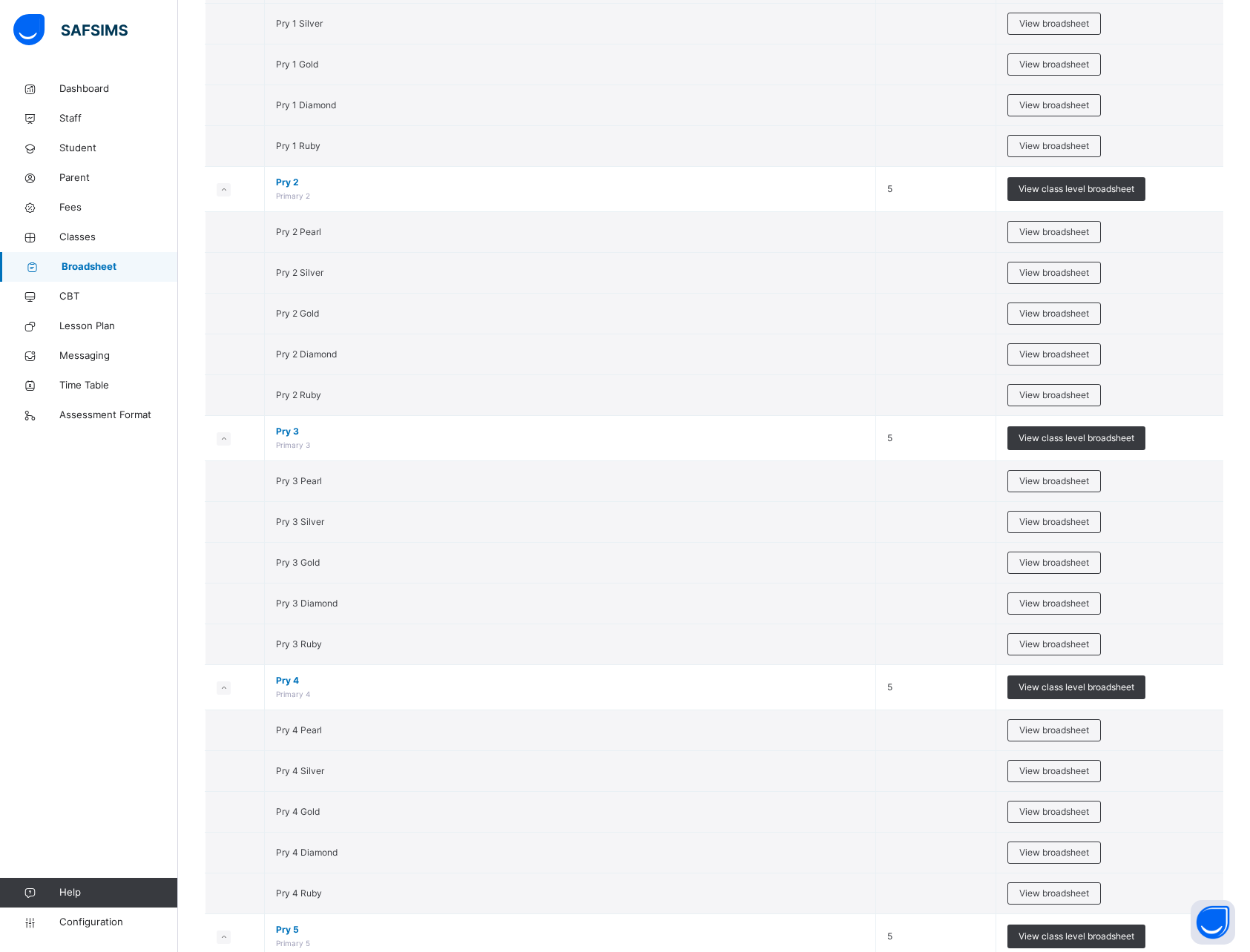
click at [101, 664] on div "Dashboard Staff Student Parent Fees Classes Broadsheet CBT Lesson Plan Messagin…" at bounding box center [89, 506] width 178 height 893
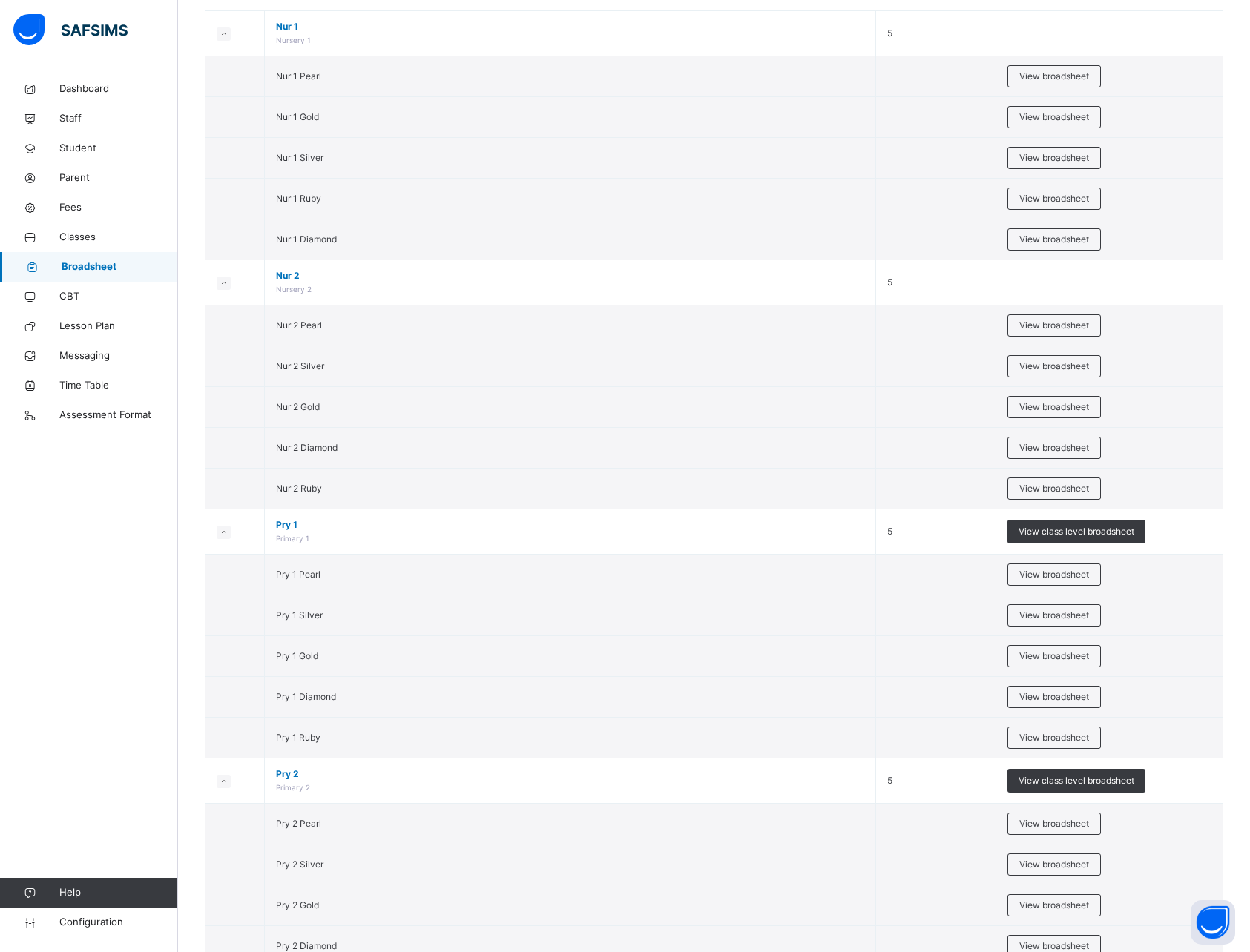
scroll to position [0, 0]
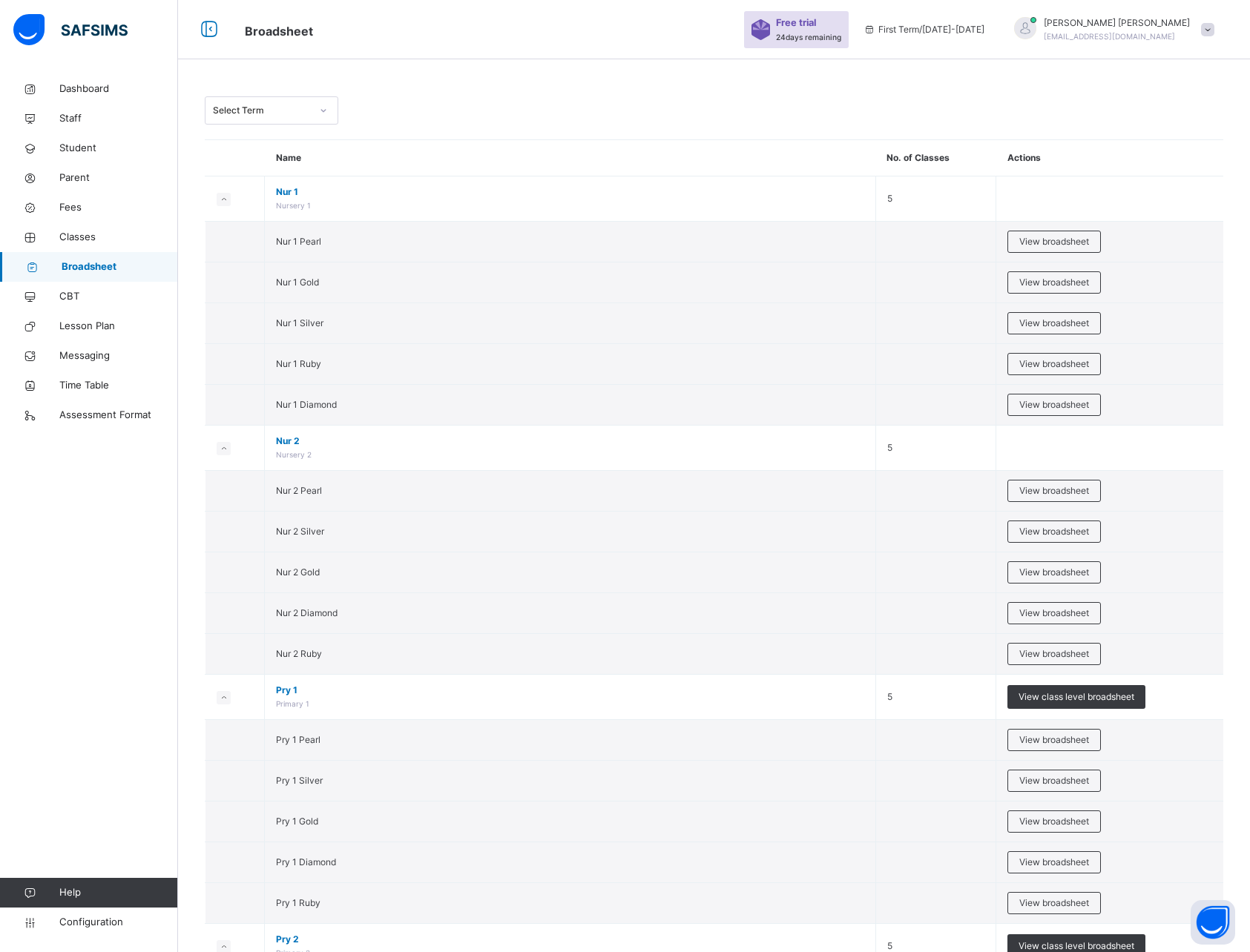
click at [259, 112] on div "Select Term" at bounding box center [262, 110] width 98 height 13
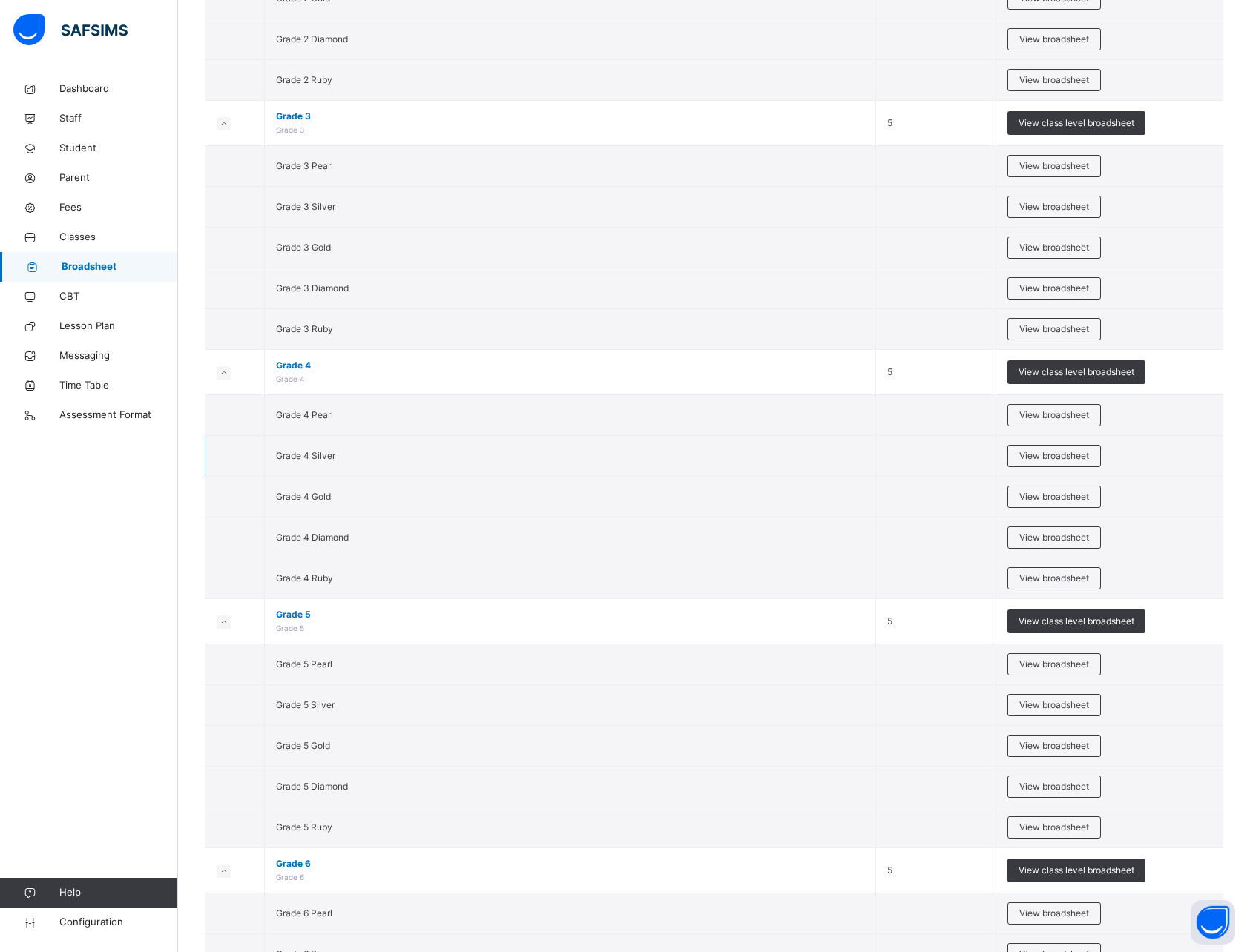
scroll to position [2571, 0]
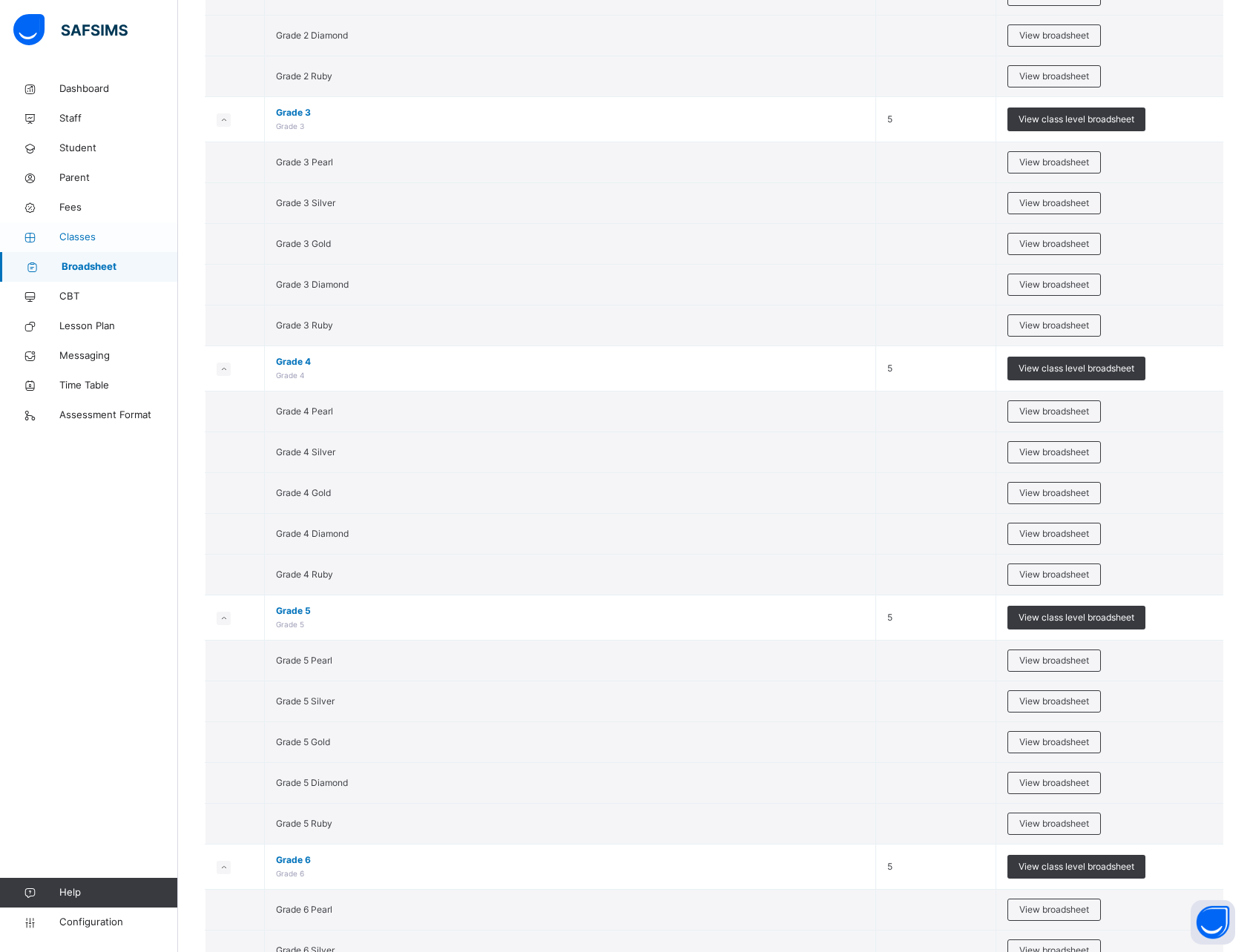
click at [83, 236] on span "Classes" at bounding box center [118, 237] width 119 height 15
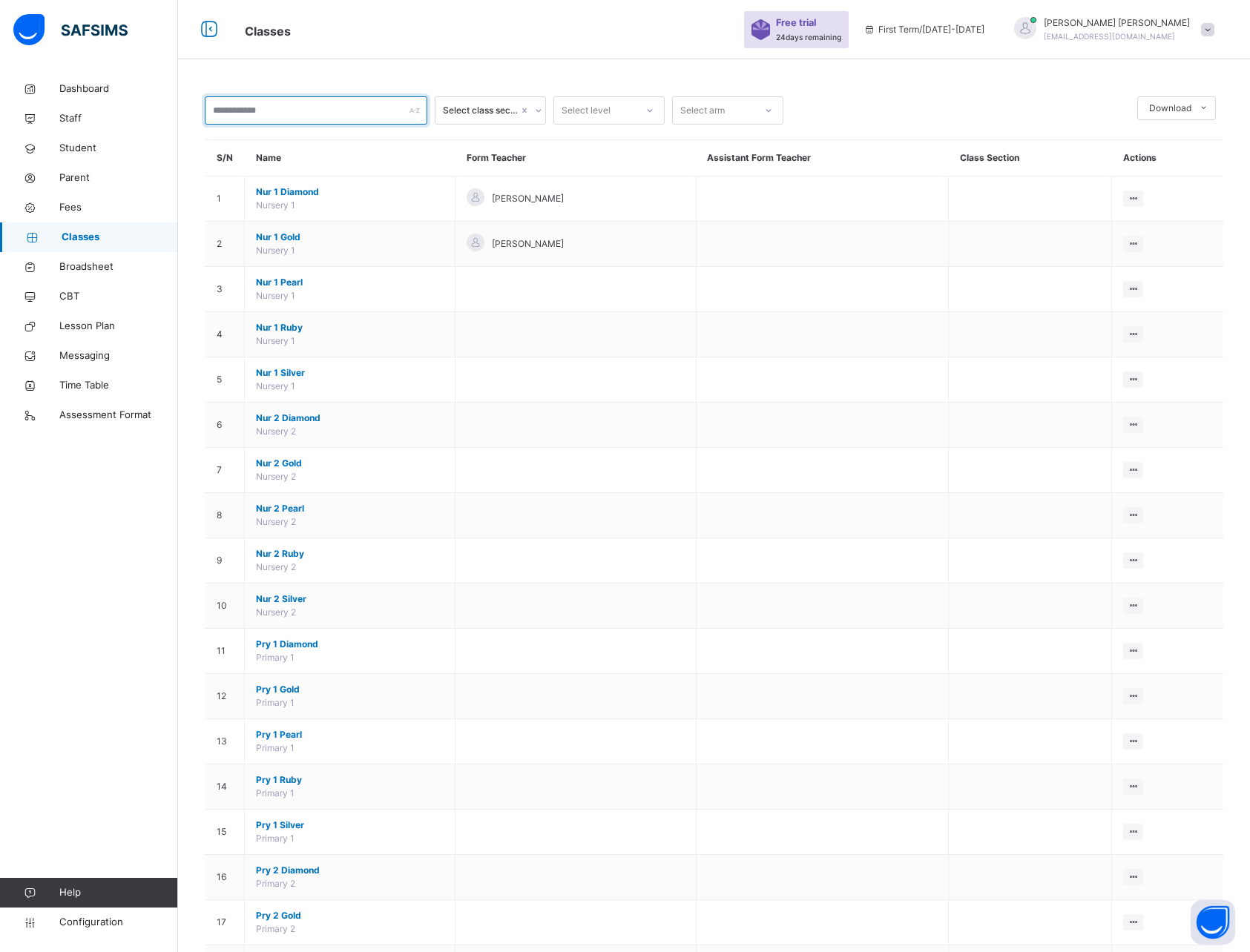
click at [298, 110] on input "text" at bounding box center [316, 110] width 223 height 28
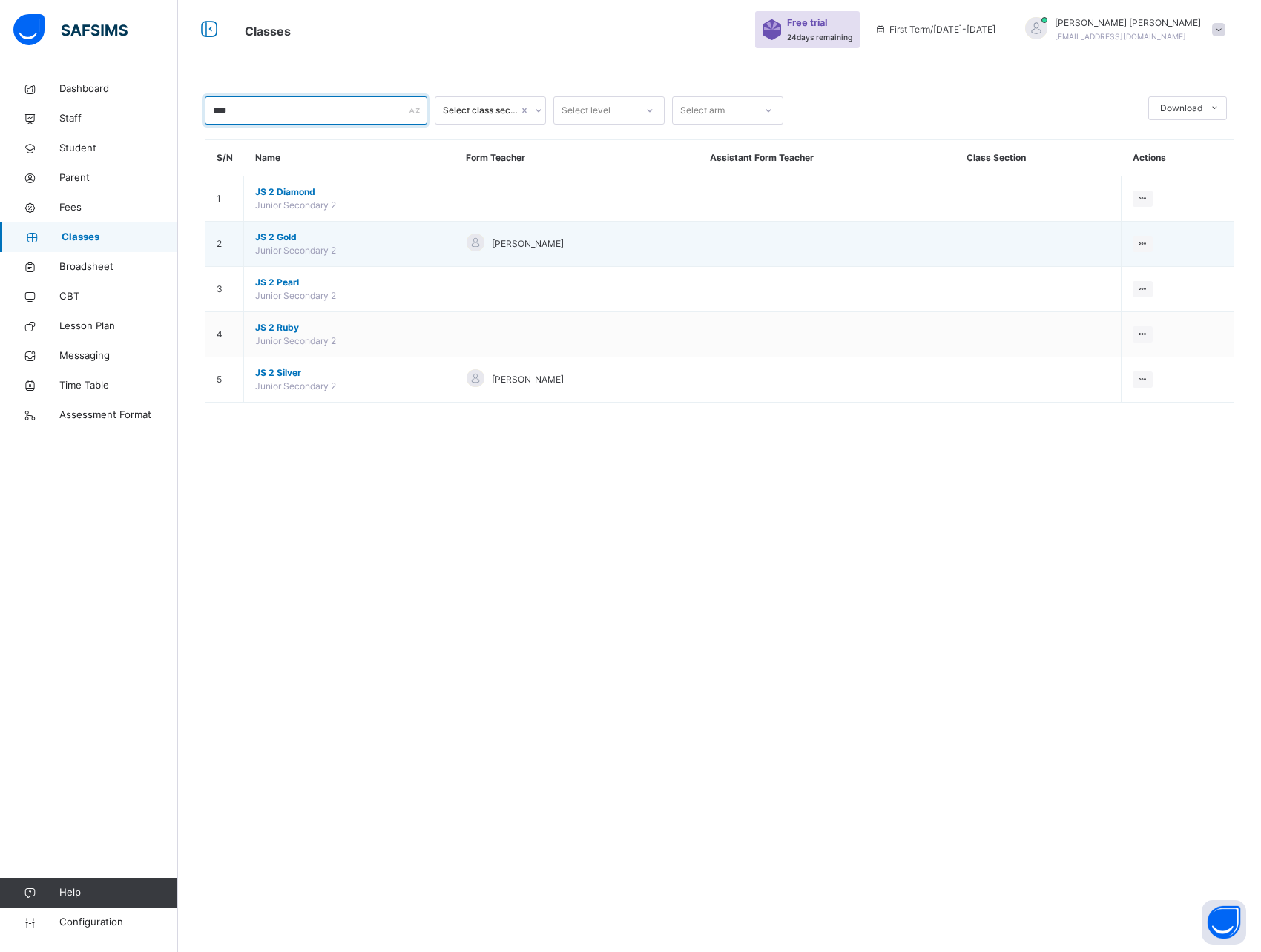
type input "****"
click at [279, 236] on span "JS 2 Gold" at bounding box center [350, 237] width 189 height 13
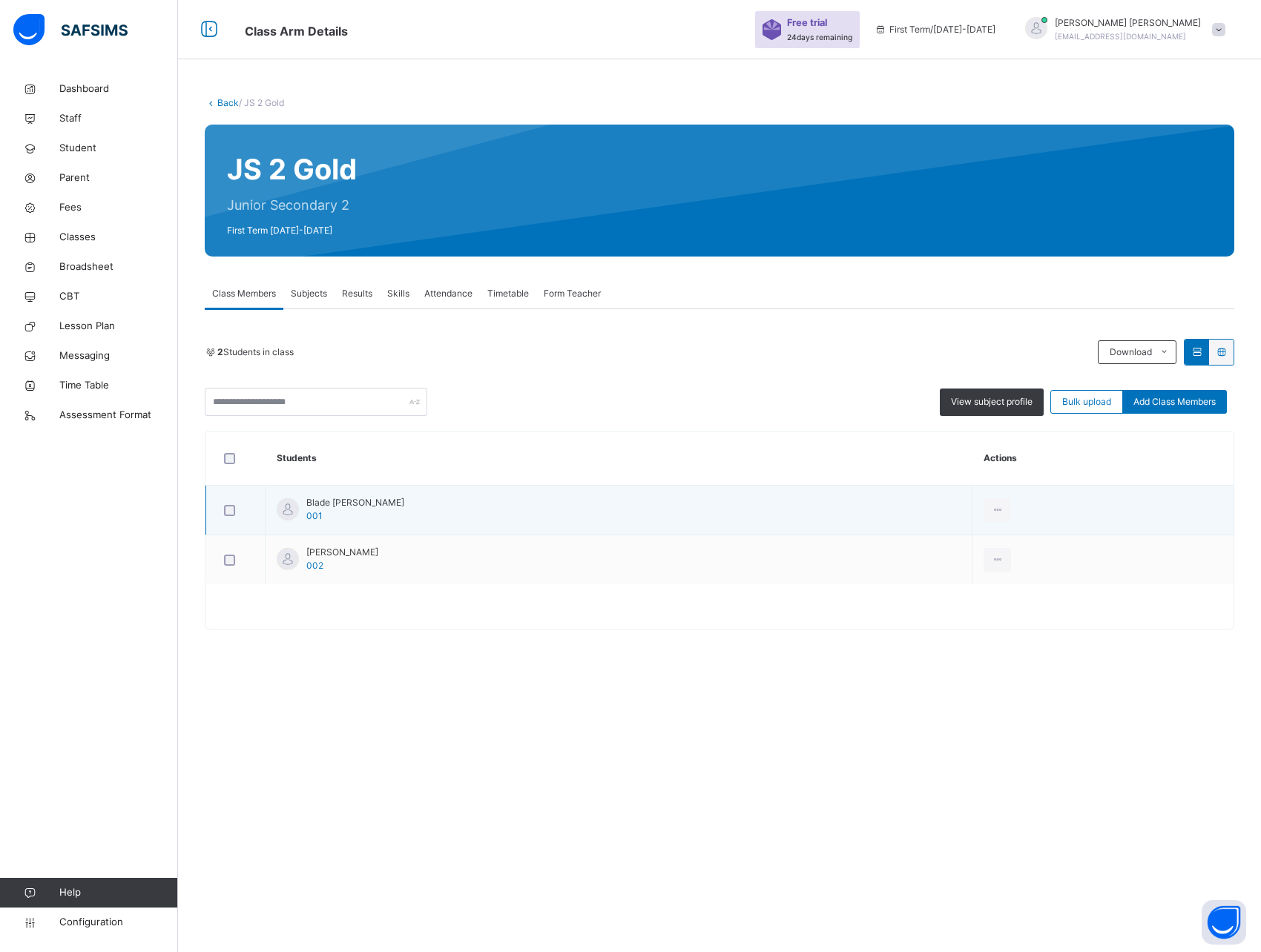
click at [377, 523] on td "Blade [PERSON_NAME] 001" at bounding box center [619, 510] width 707 height 50
click at [984, 507] on div at bounding box center [998, 510] width 28 height 24
click at [924, 541] on div "View Profile" at bounding box center [964, 543] width 80 height 15
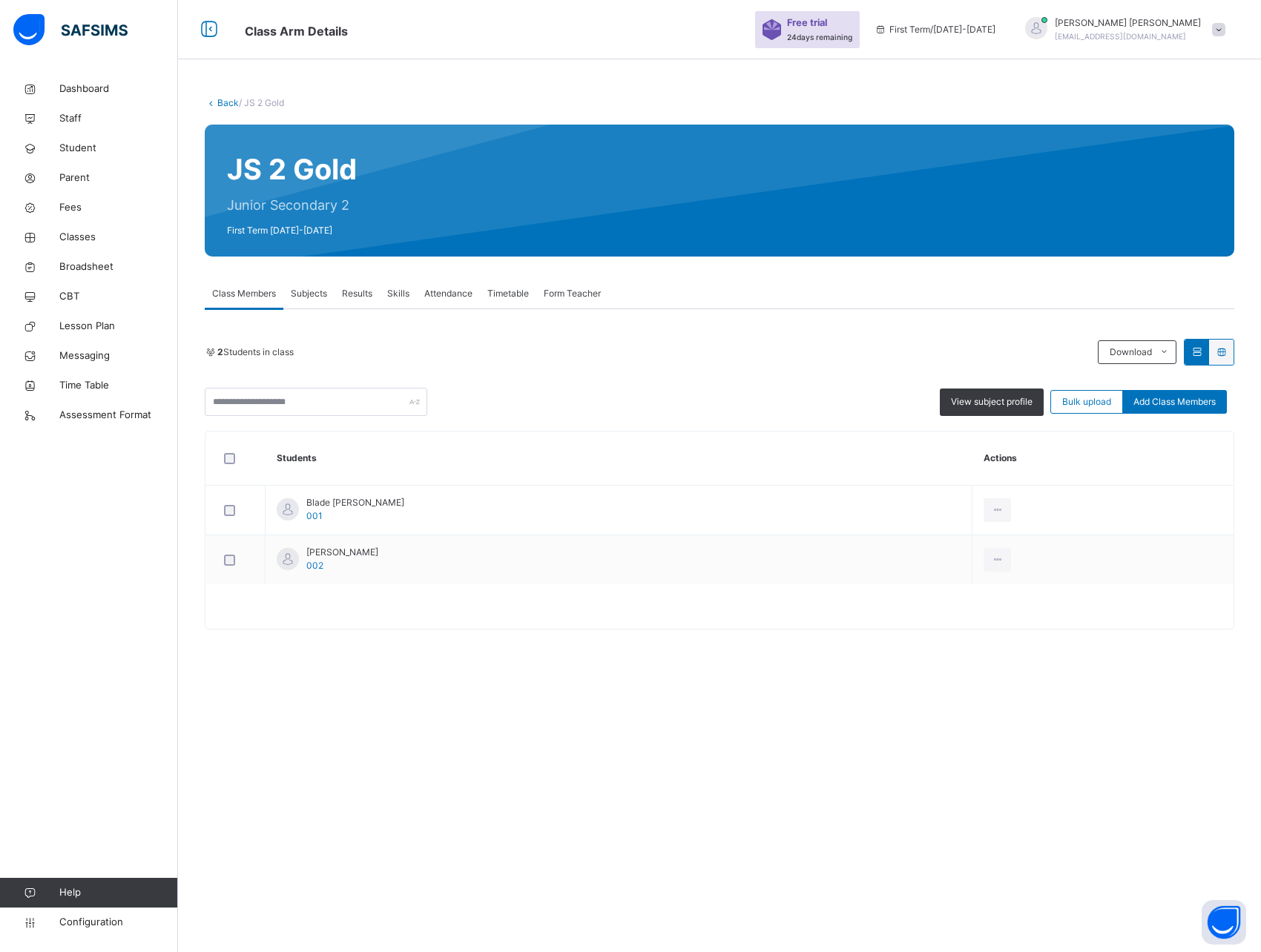
click at [332, 680] on div "Back / JS 2 Gold JS 2 Gold Junior Secondary 2 First Term 2025-2026 Class Member…" at bounding box center [719, 476] width 1083 height 952
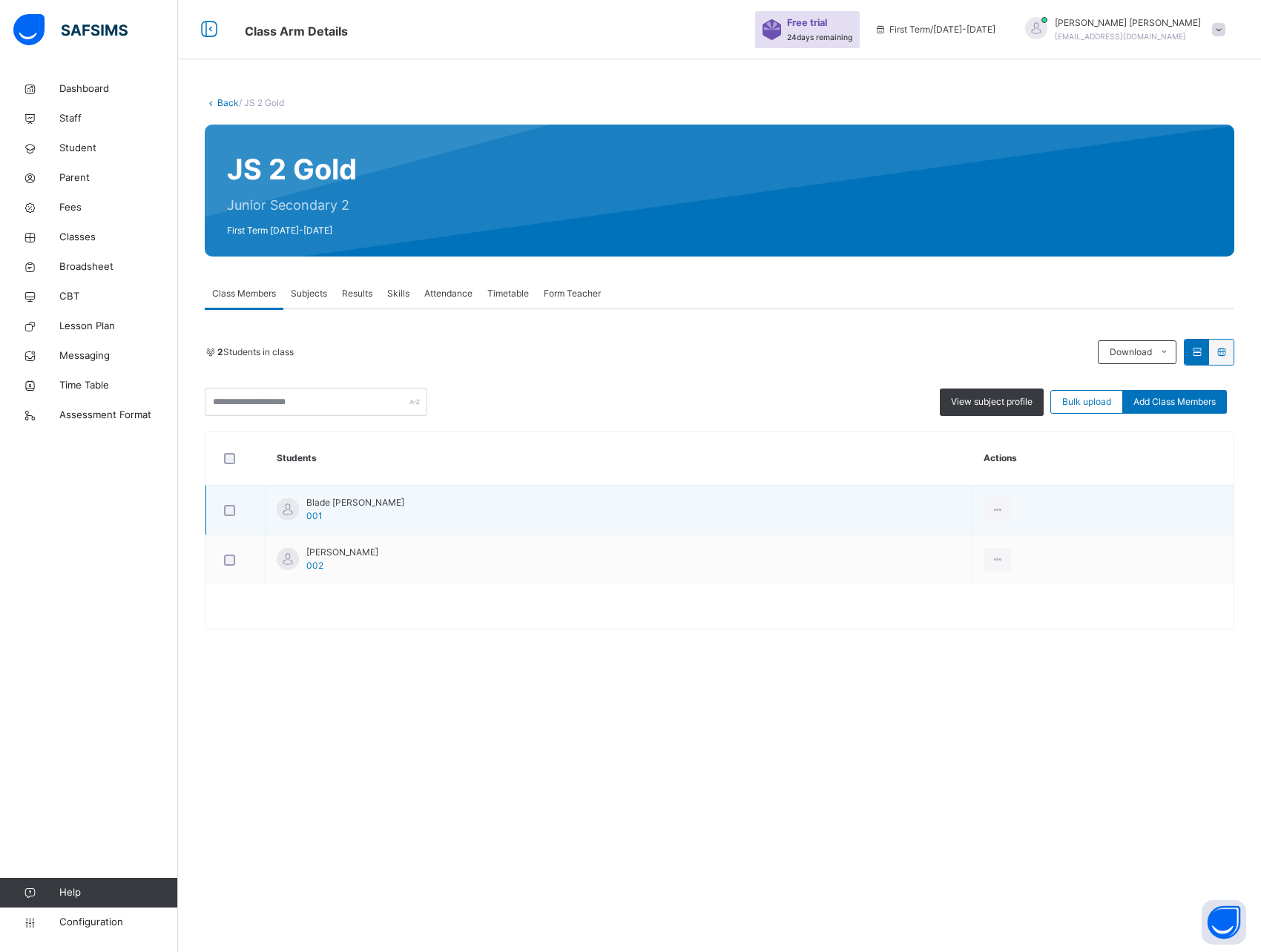
click at [325, 502] on span "Blade [PERSON_NAME]" at bounding box center [355, 502] width 98 height 13
click at [284, 506] on div at bounding box center [288, 509] width 22 height 22
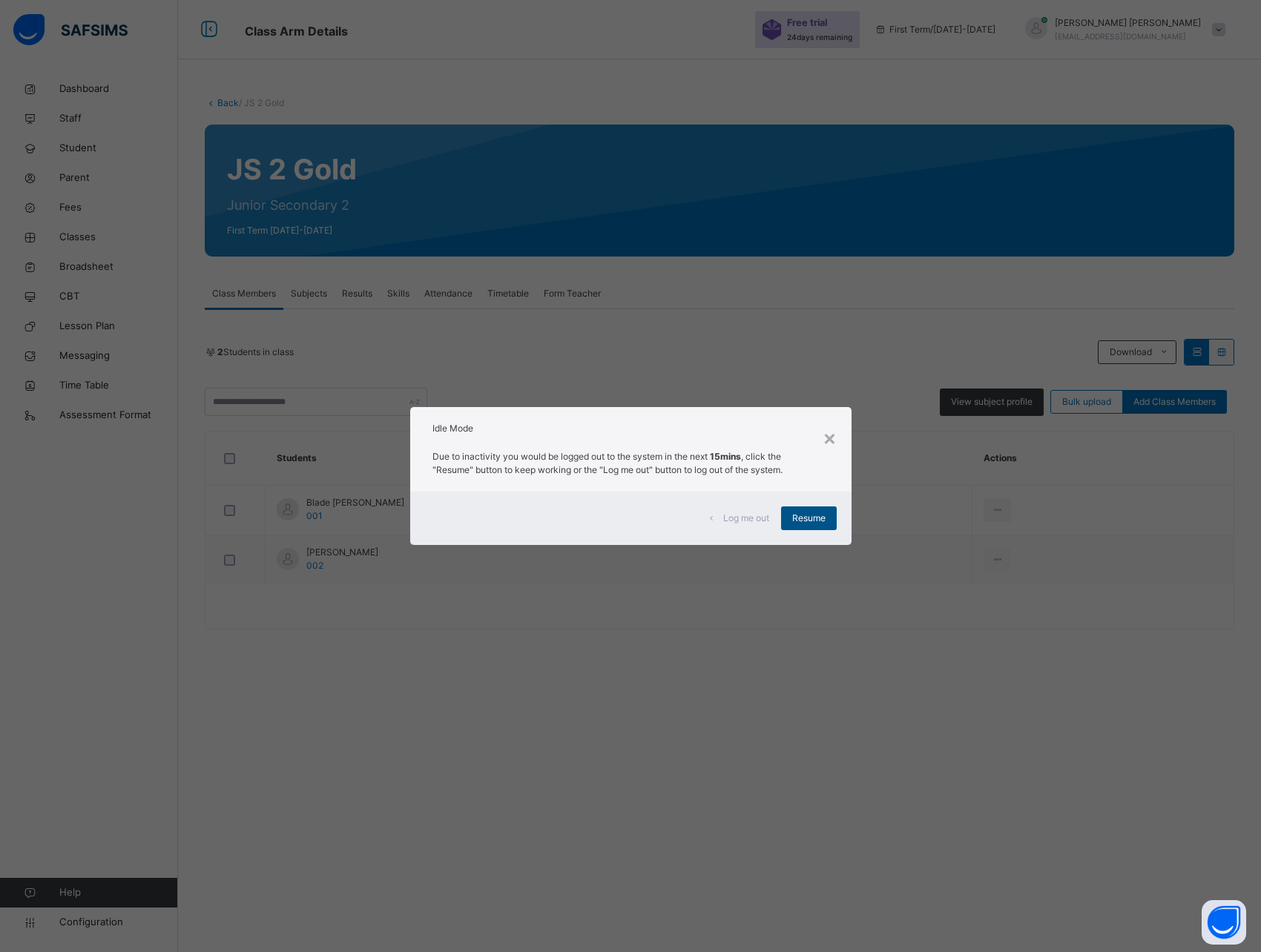
click at [815, 522] on span "Resume" at bounding box center [808, 518] width 33 height 13
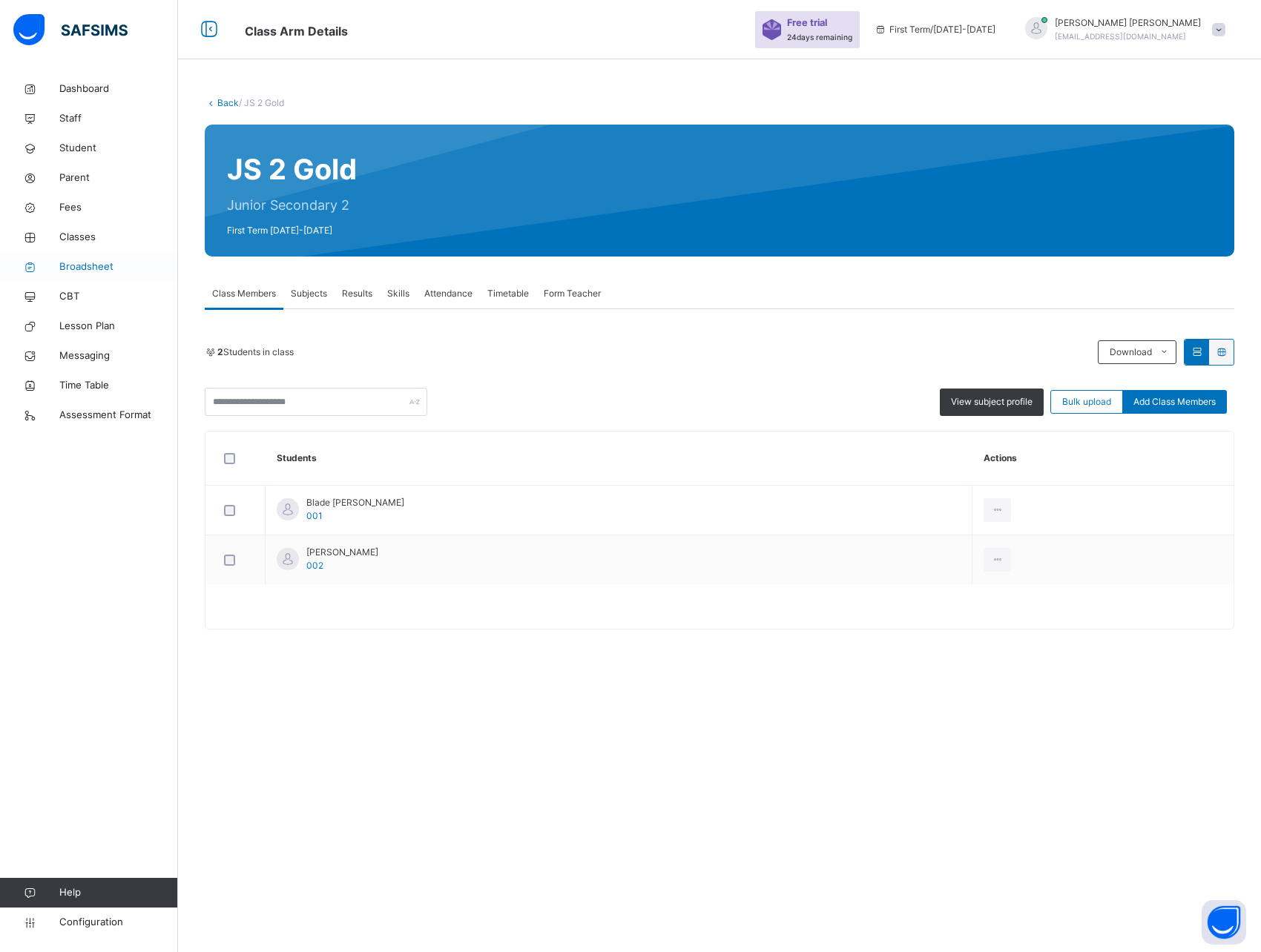
click at [81, 261] on span "Broadsheet" at bounding box center [118, 266] width 119 height 15
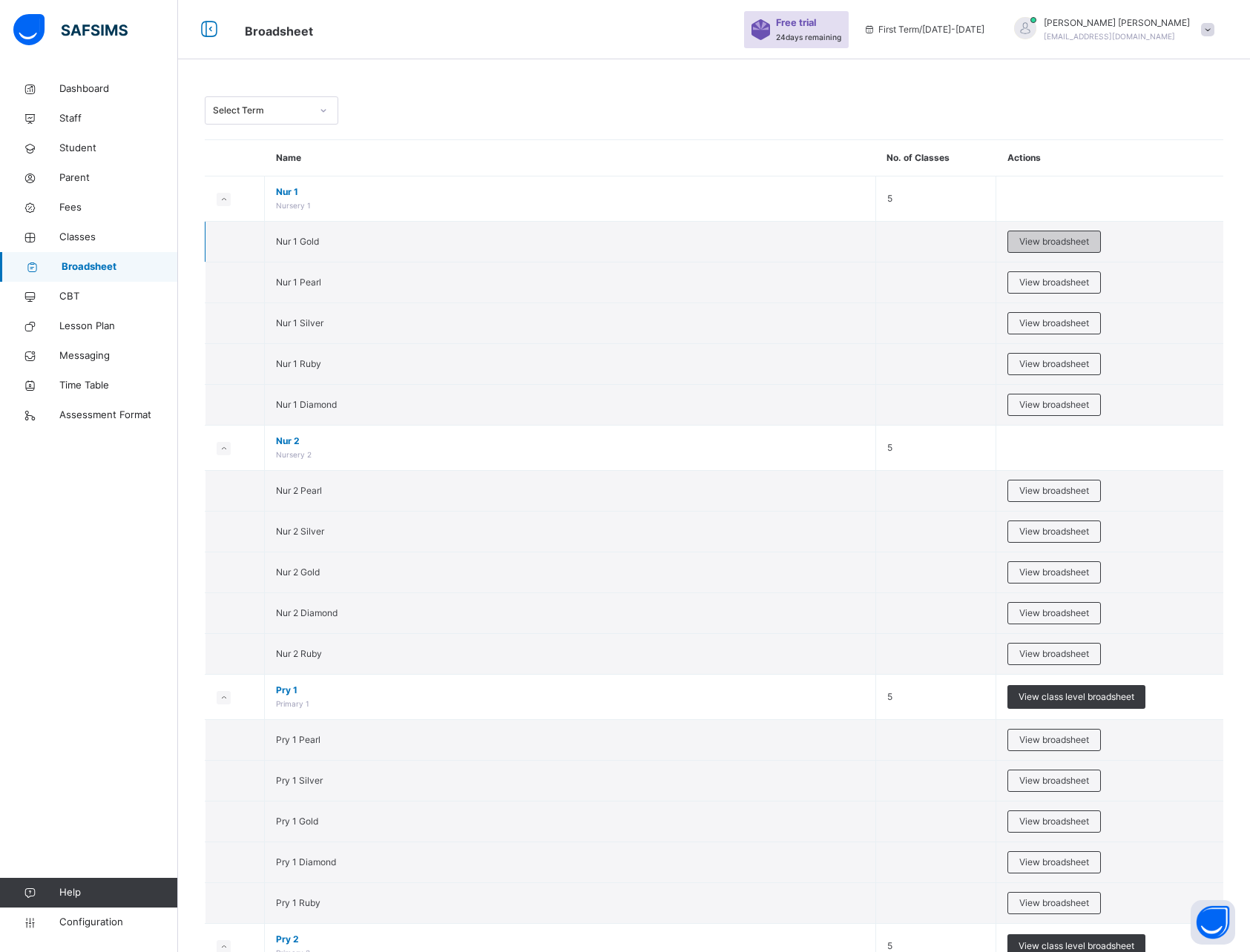
click at [1051, 243] on span "View broadsheet" at bounding box center [1054, 241] width 70 height 13
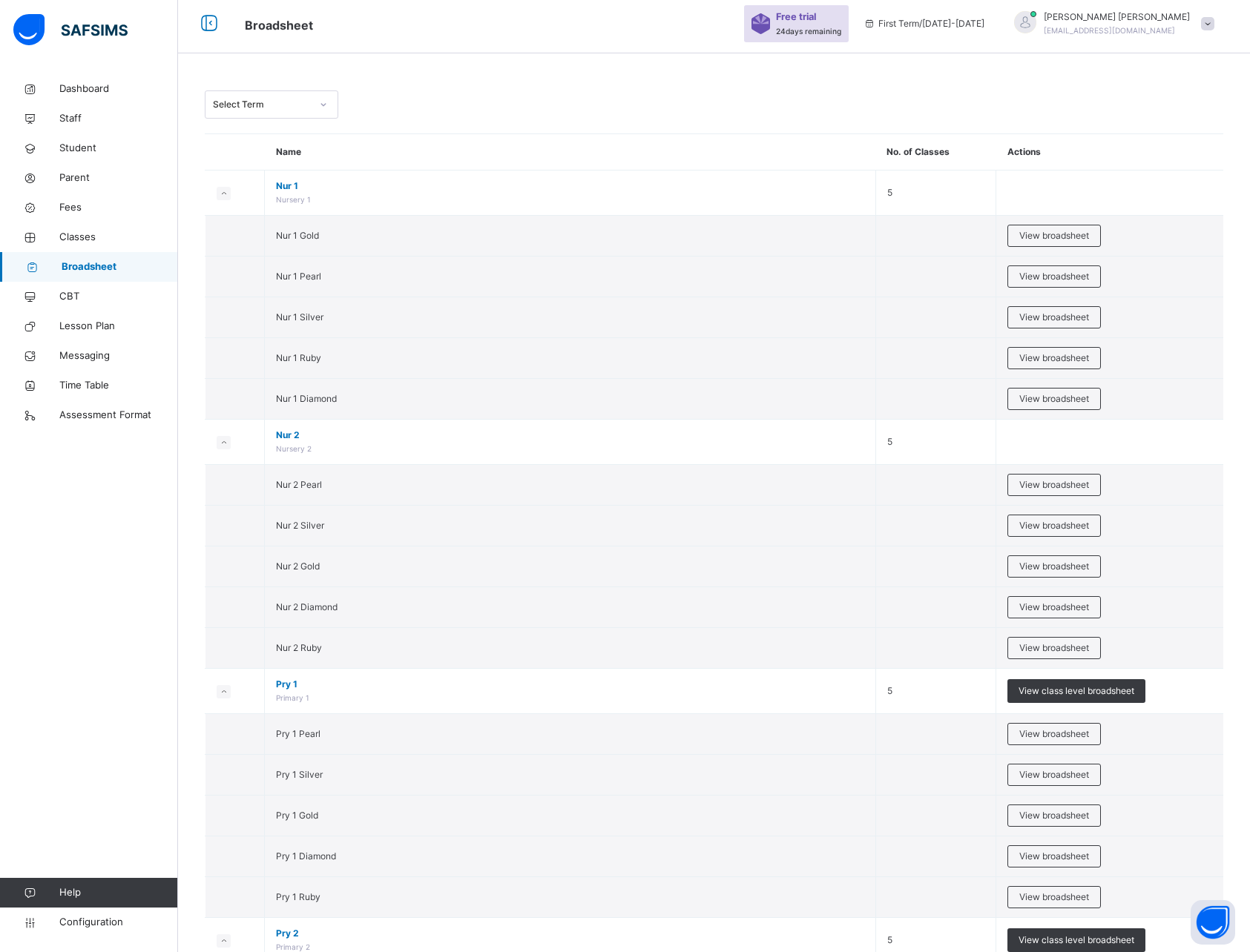
scroll to position [10, 0]
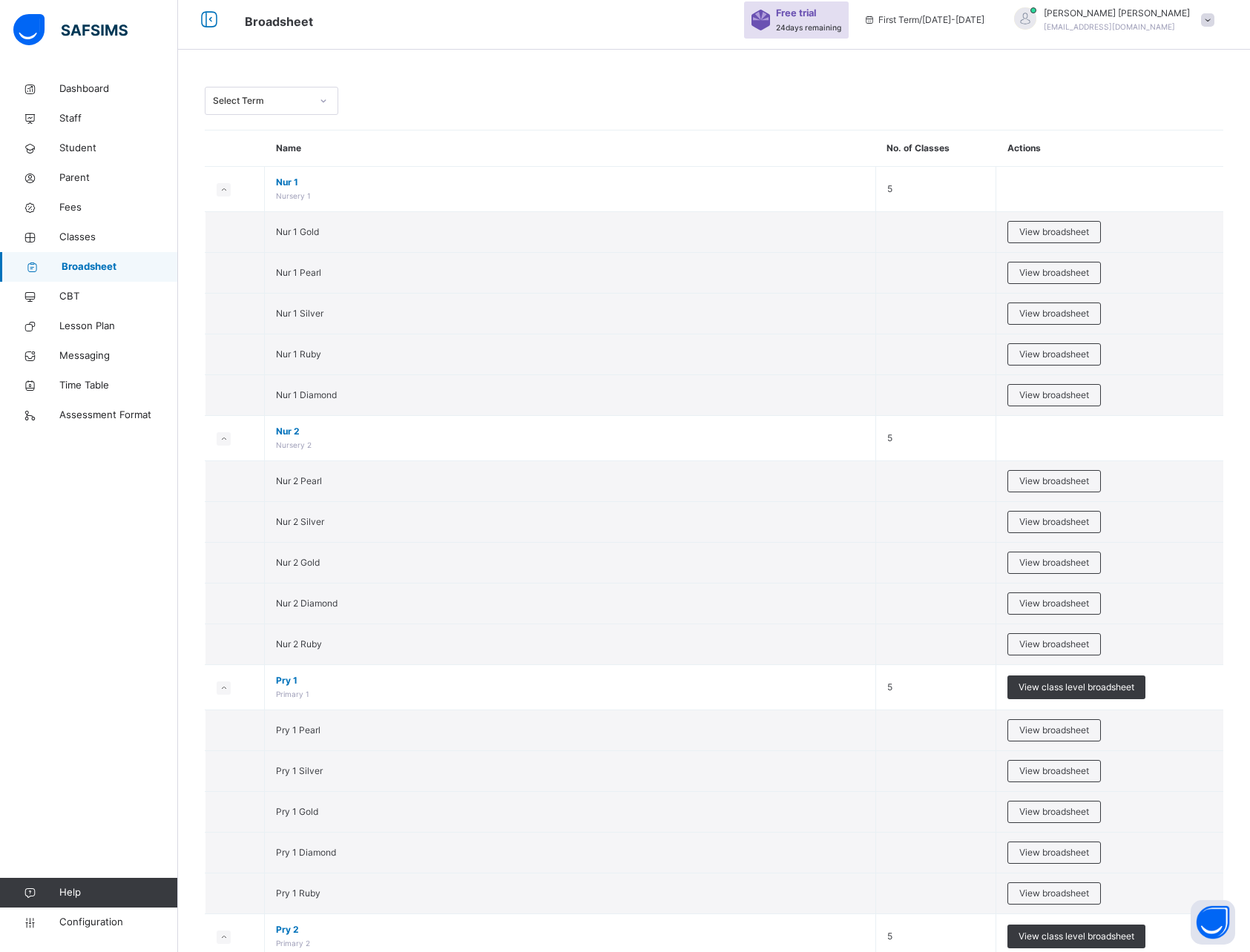
click at [471, 89] on div "Select Term" at bounding box center [714, 100] width 1018 height 28
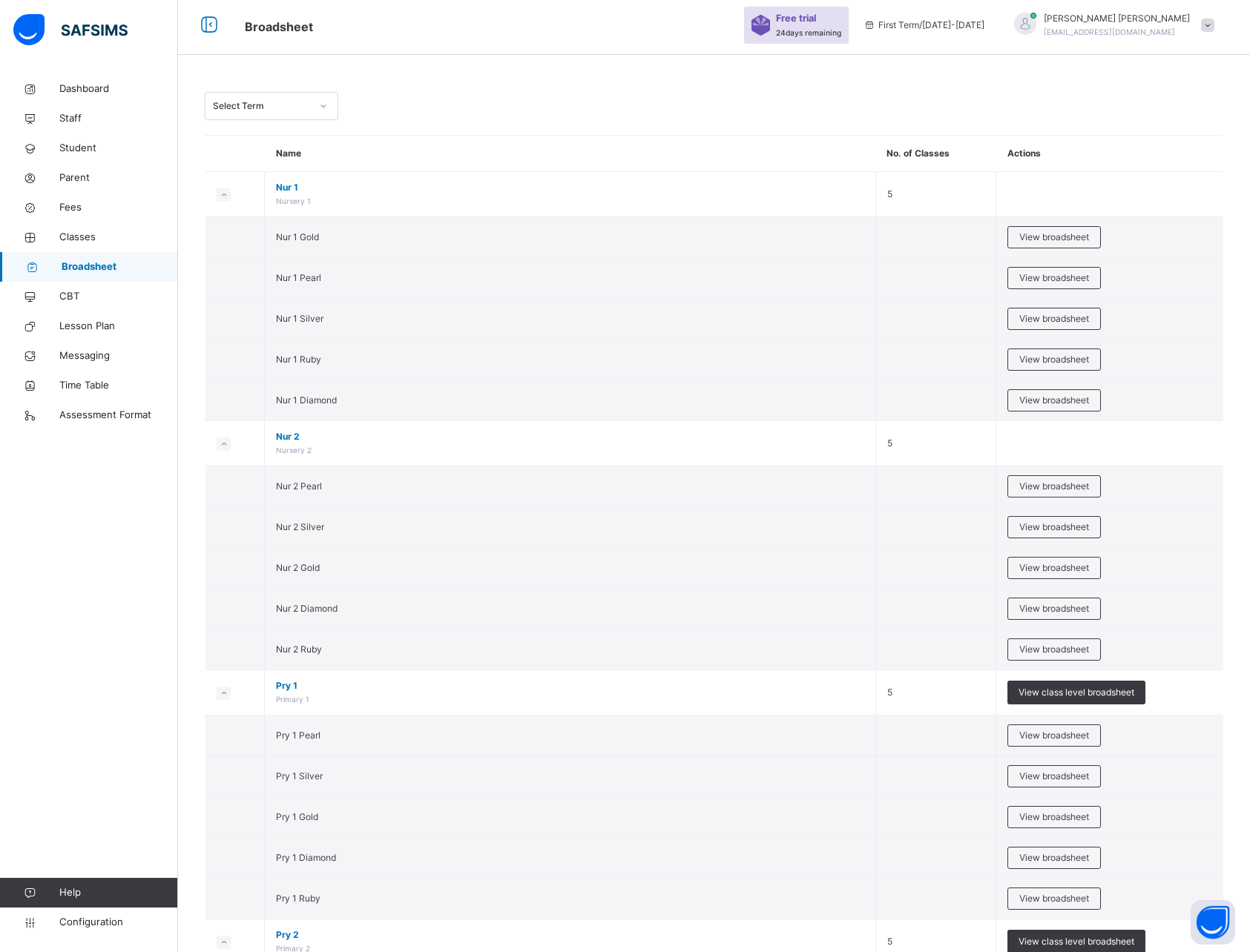
scroll to position [8, 0]
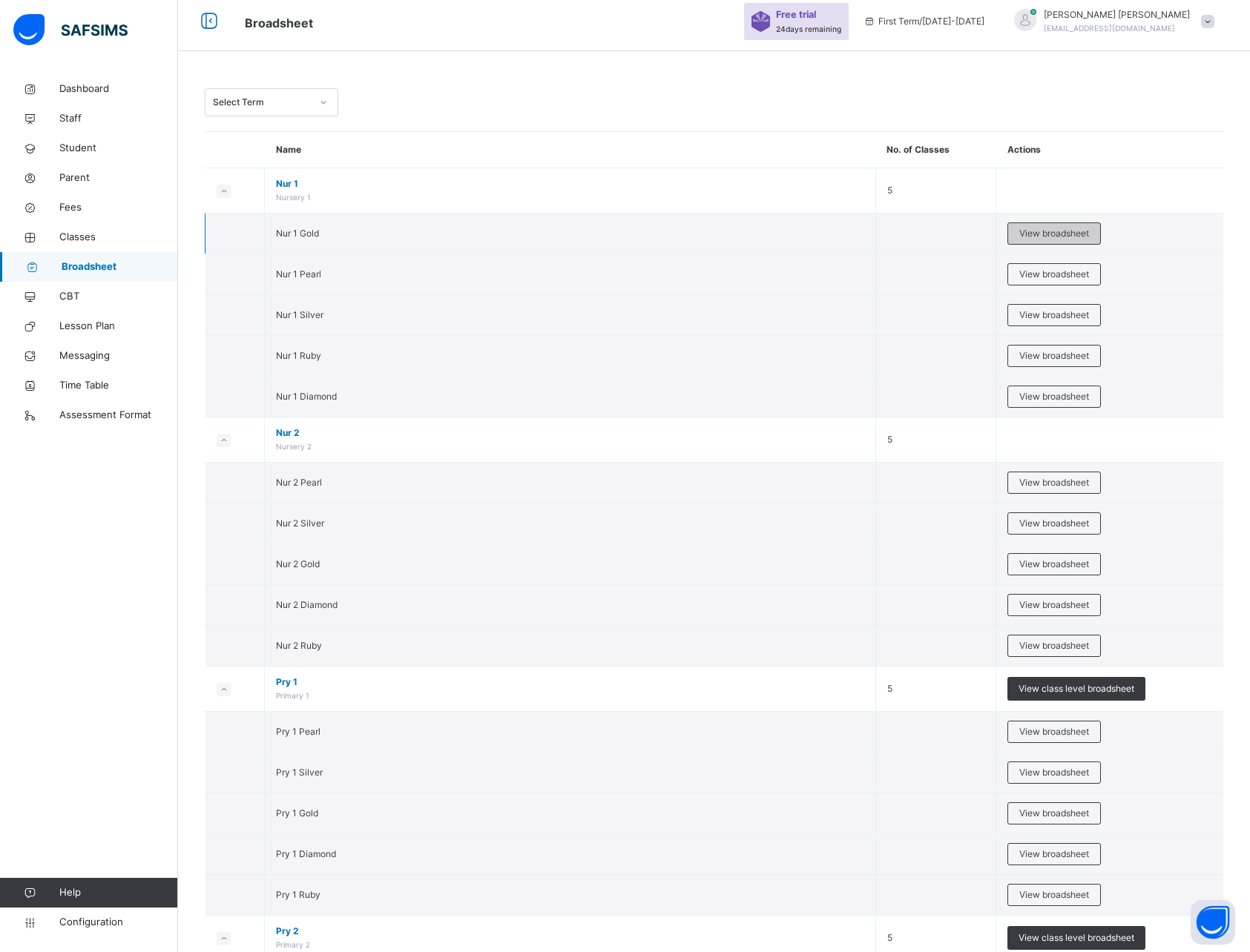
click at [1036, 232] on span "View broadsheet" at bounding box center [1054, 233] width 70 height 13
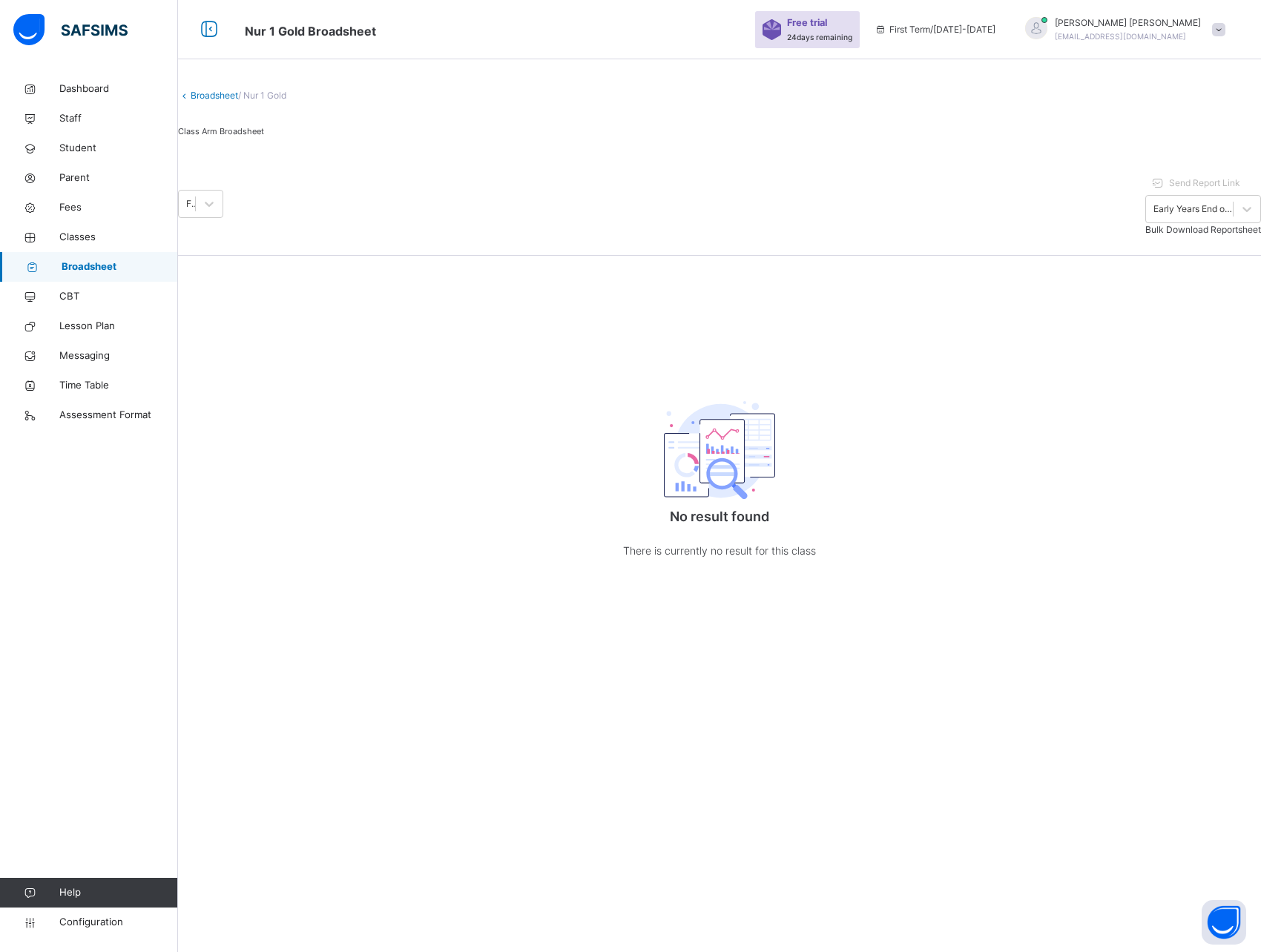
click at [190, 100] on icon at bounding box center [184, 95] width 12 height 11
click at [224, 100] on link "Broadsheet" at bounding box center [214, 95] width 48 height 11
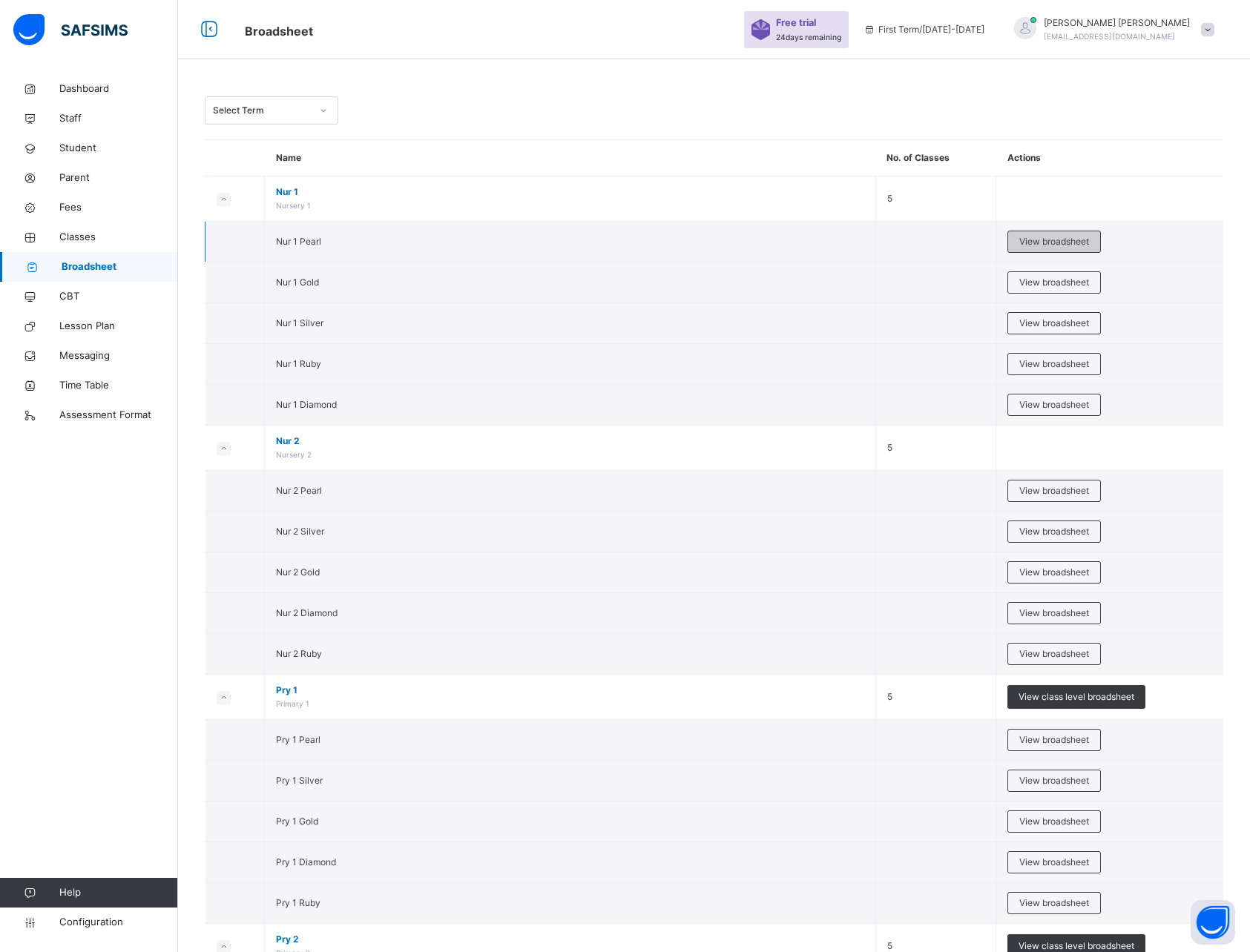
click at [1059, 243] on span "View broadsheet" at bounding box center [1054, 241] width 70 height 13
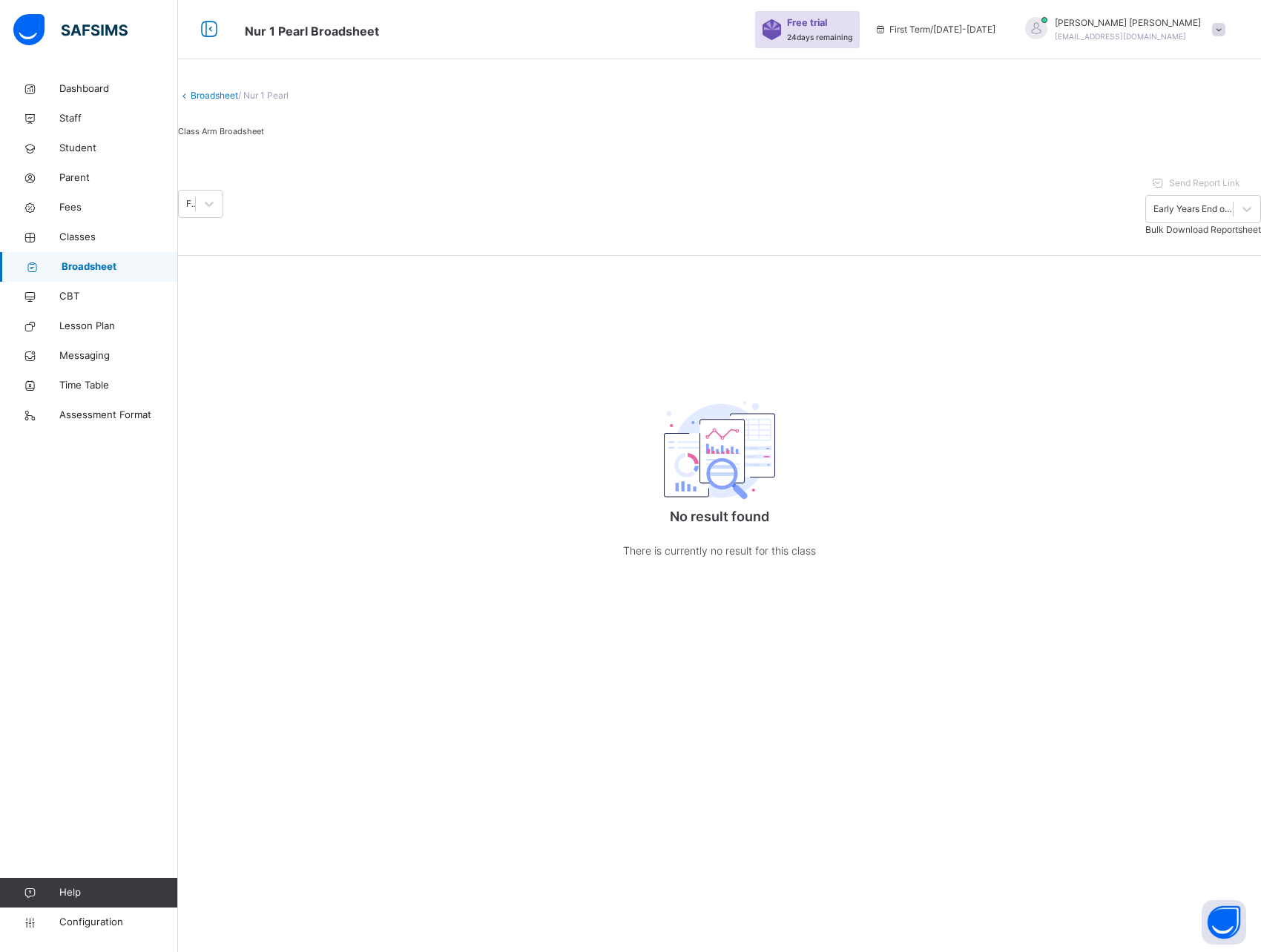
click at [227, 100] on link "Broadsheet" at bounding box center [214, 95] width 48 height 11
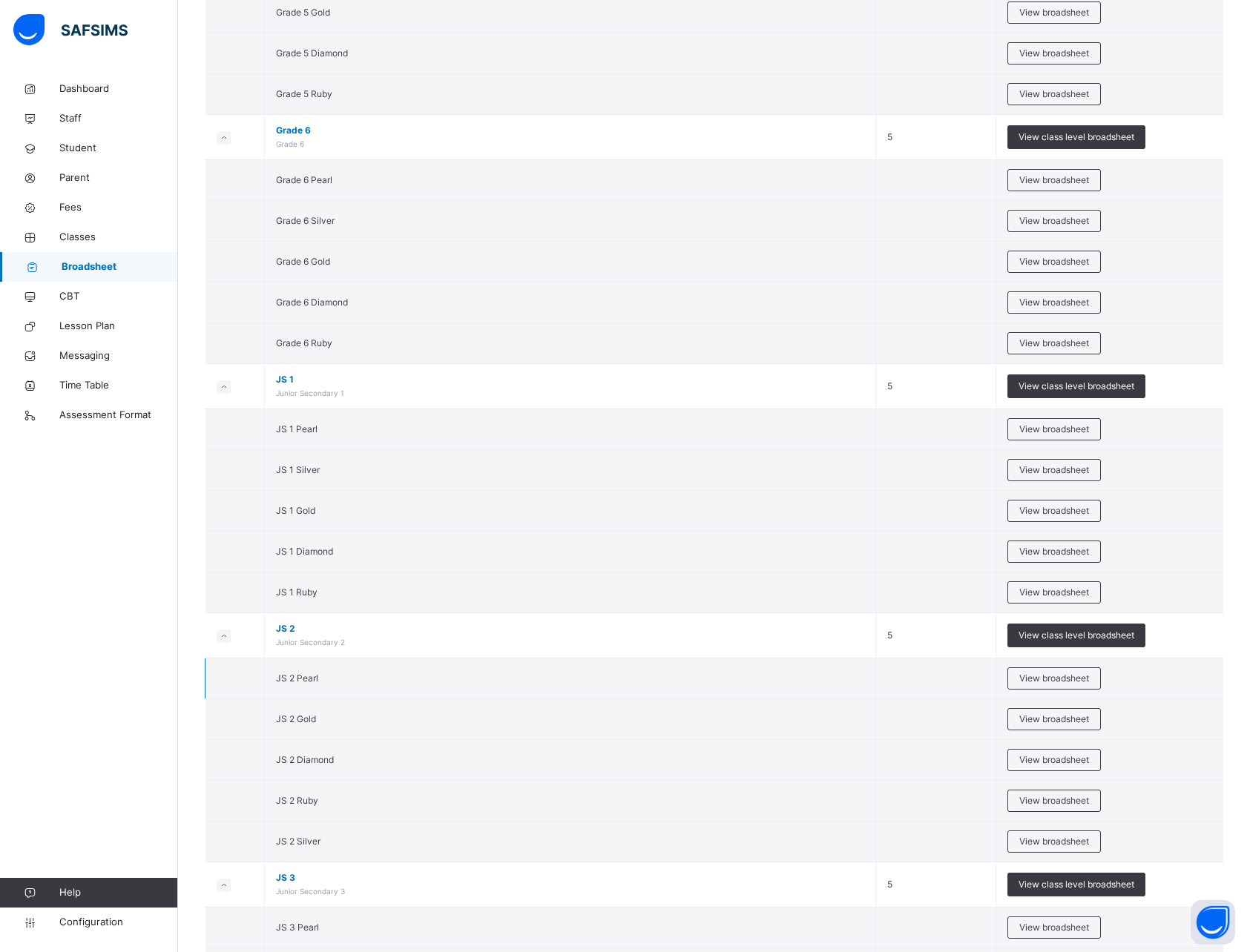
scroll to position [3302, 0]
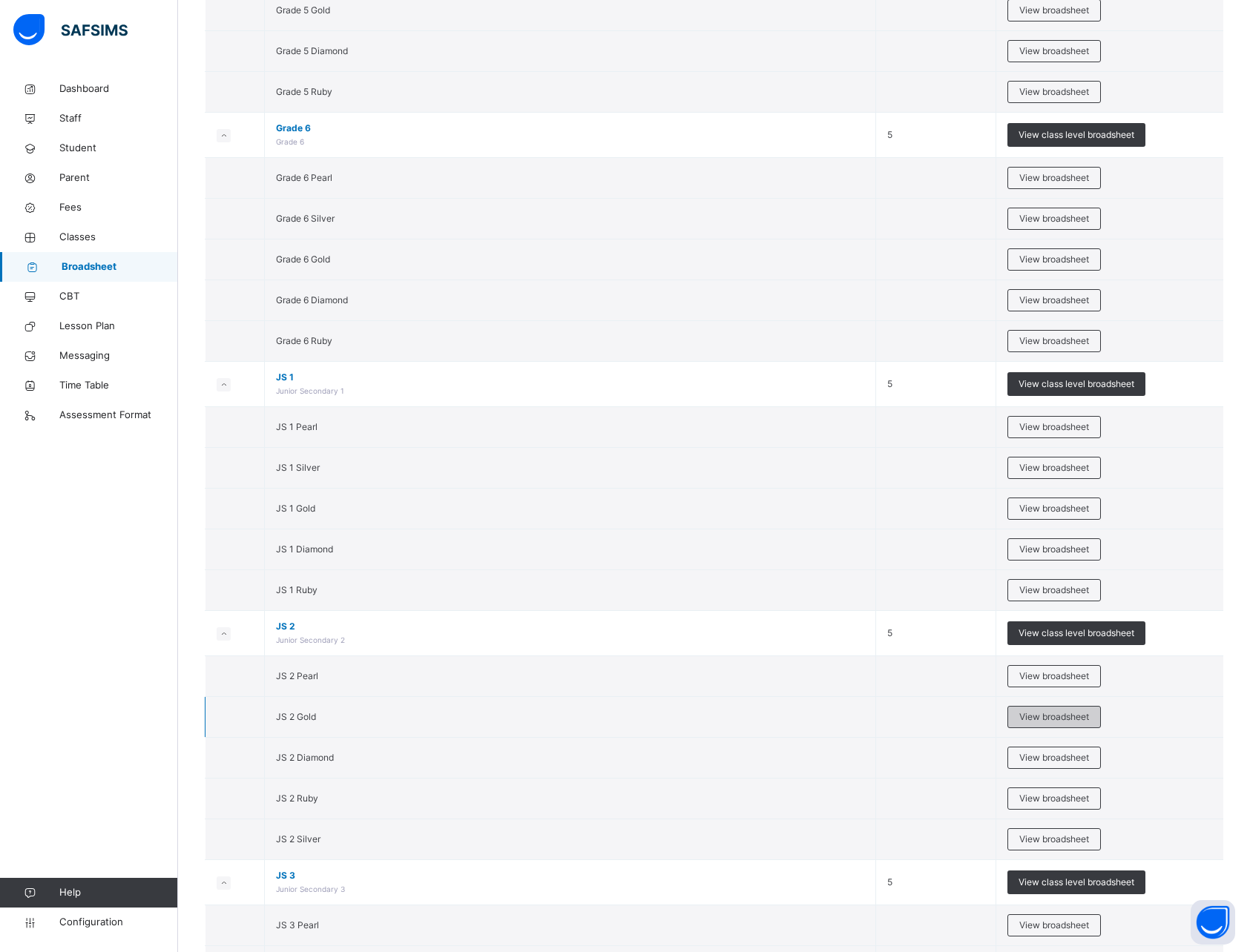
click at [1059, 713] on span "View broadsheet" at bounding box center [1054, 716] width 70 height 13
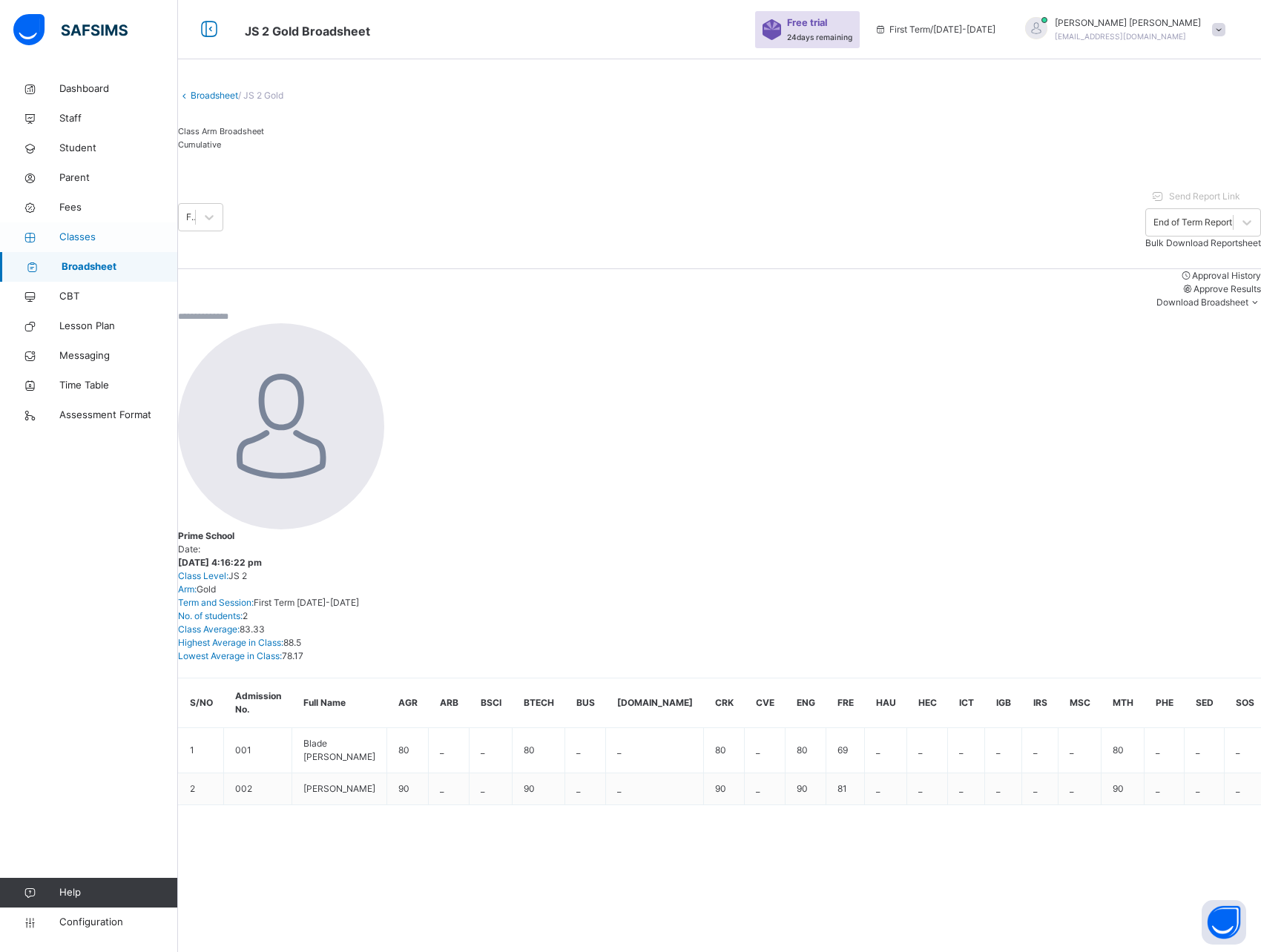
click at [85, 227] on link "Classes" at bounding box center [89, 237] width 178 height 30
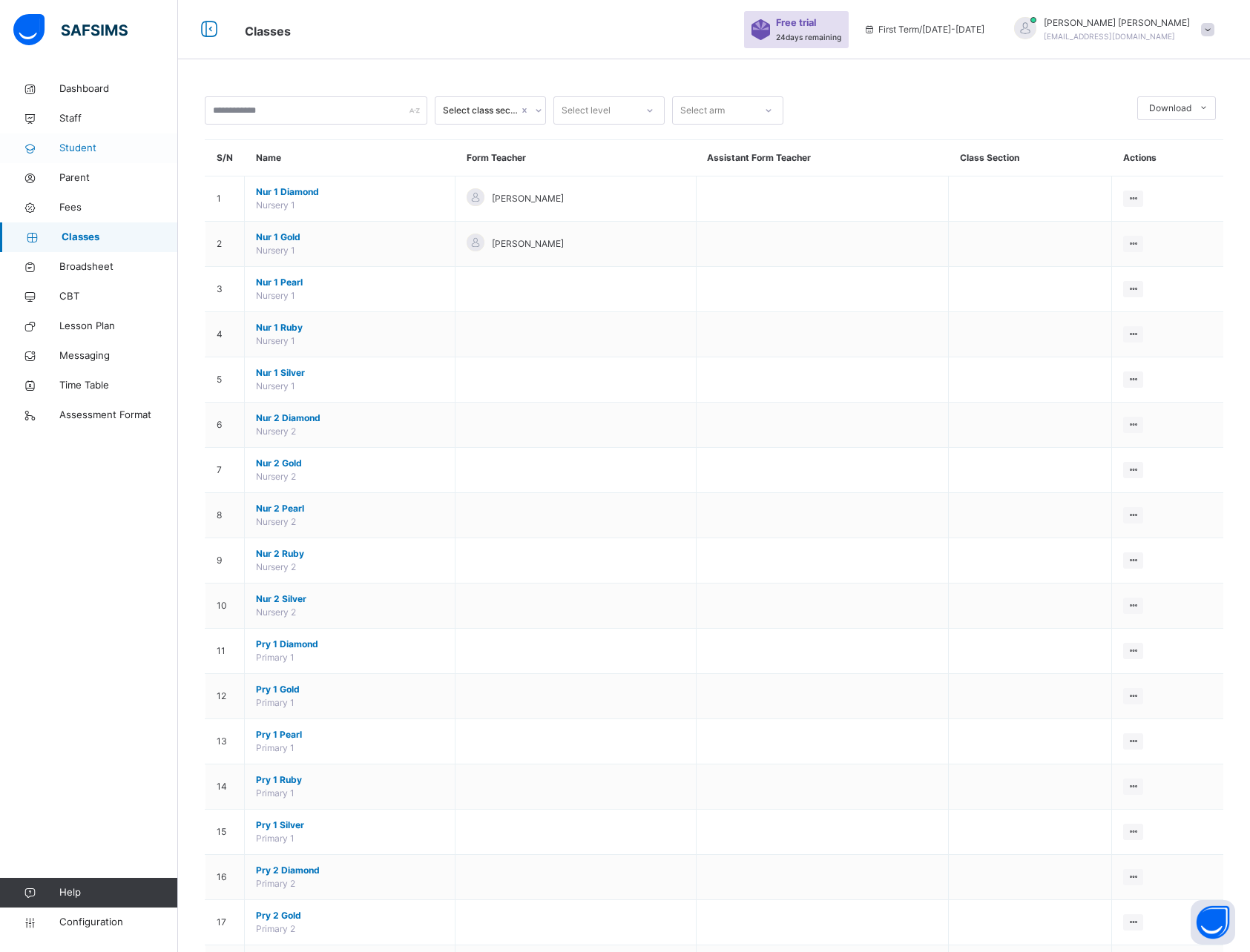
click at [78, 150] on span "Student" at bounding box center [118, 148] width 119 height 15
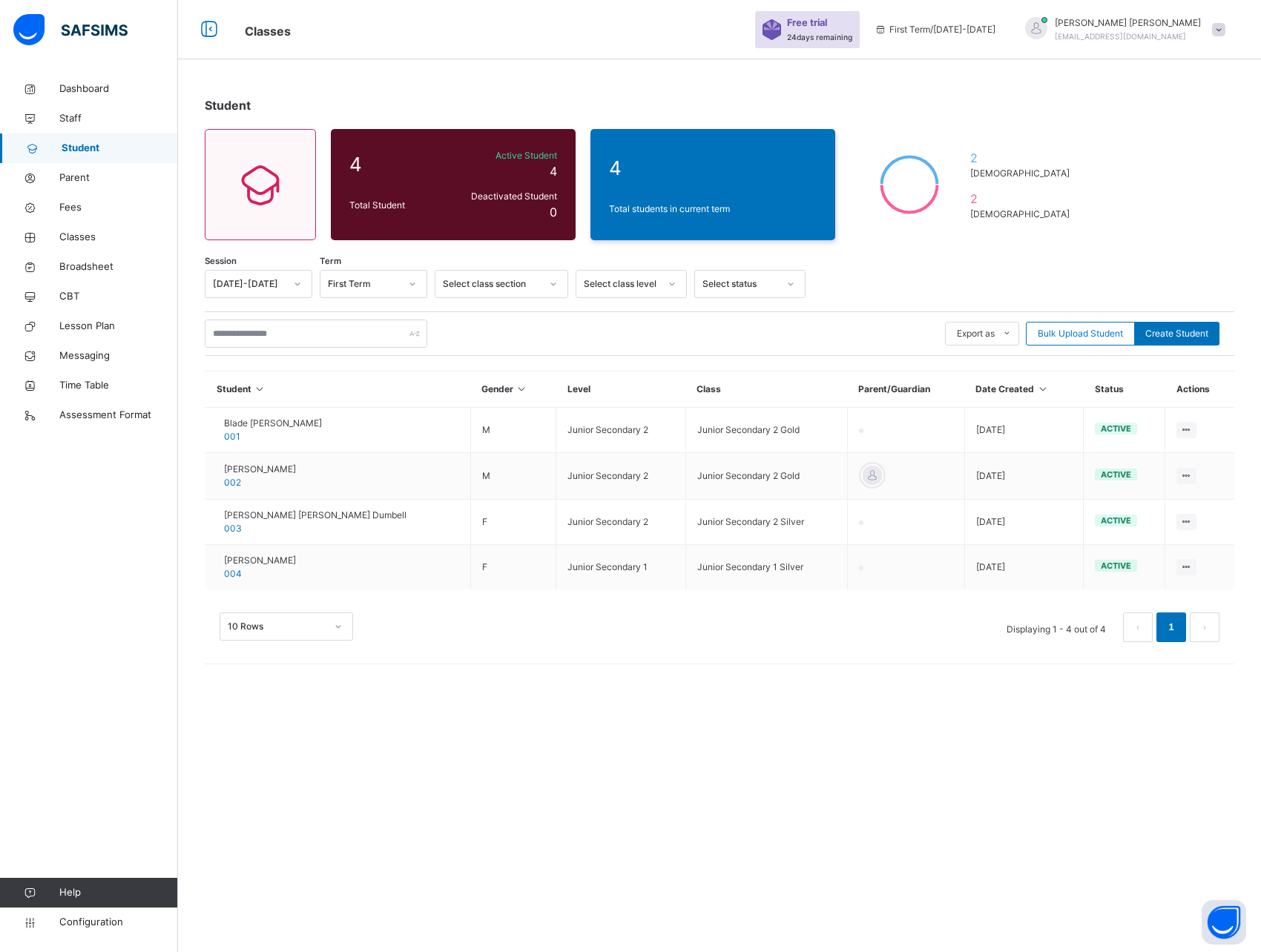
click at [90, 148] on span "Student" at bounding box center [120, 148] width 117 height 15
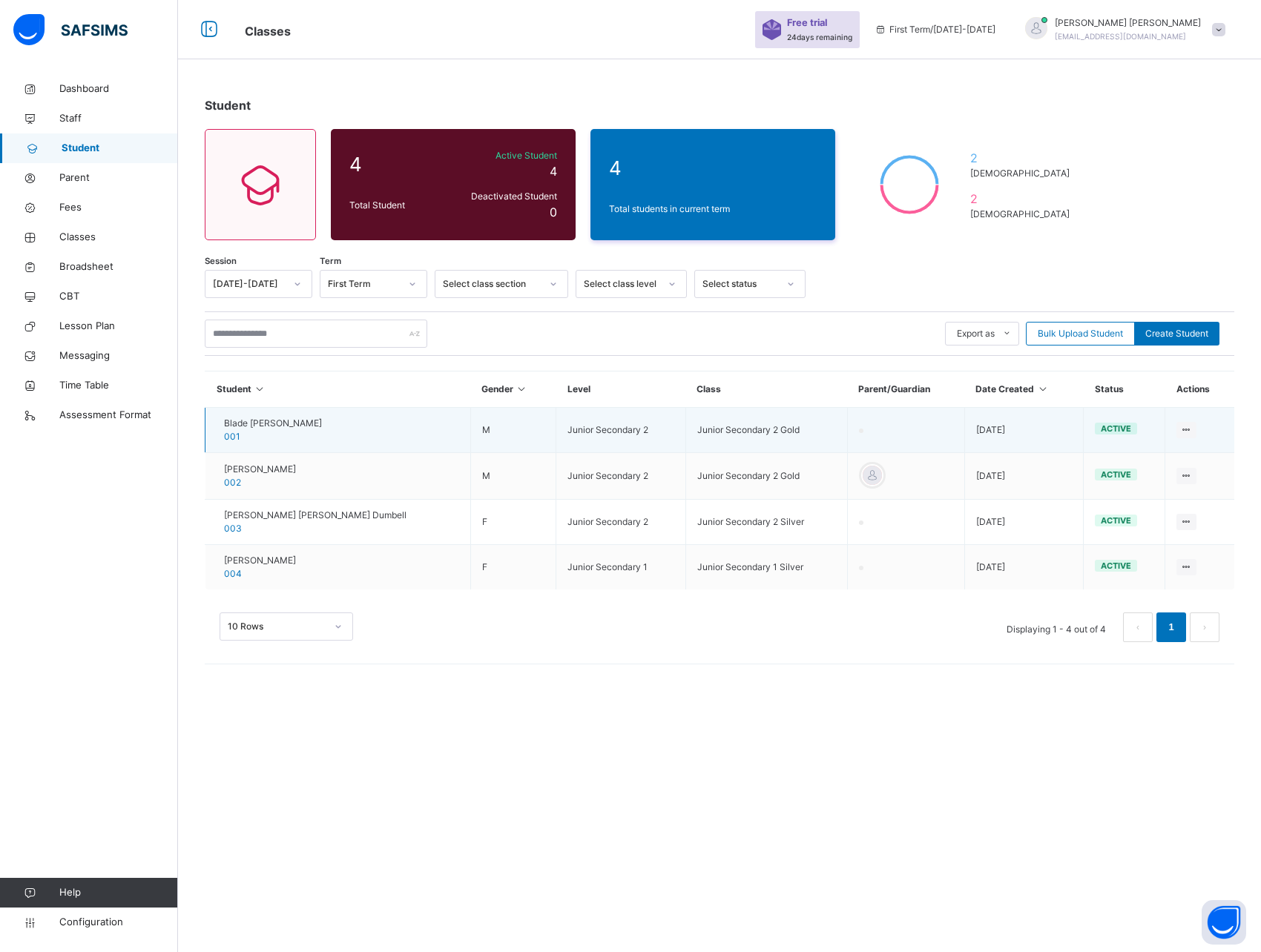
click at [253, 422] on span "Blade [PERSON_NAME]" at bounding box center [273, 423] width 98 height 13
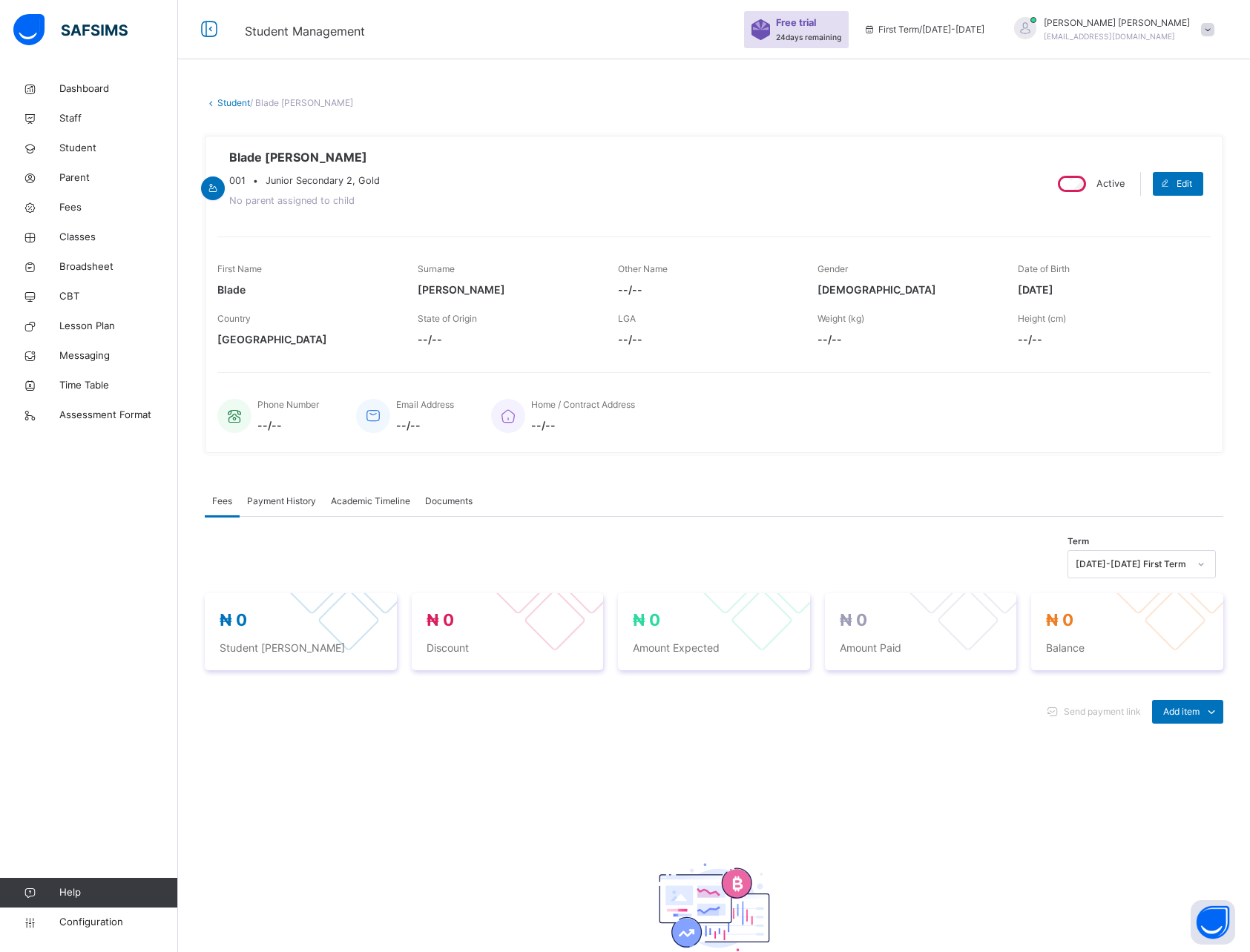
click at [460, 500] on span "Documents" at bounding box center [449, 501] width 48 height 13
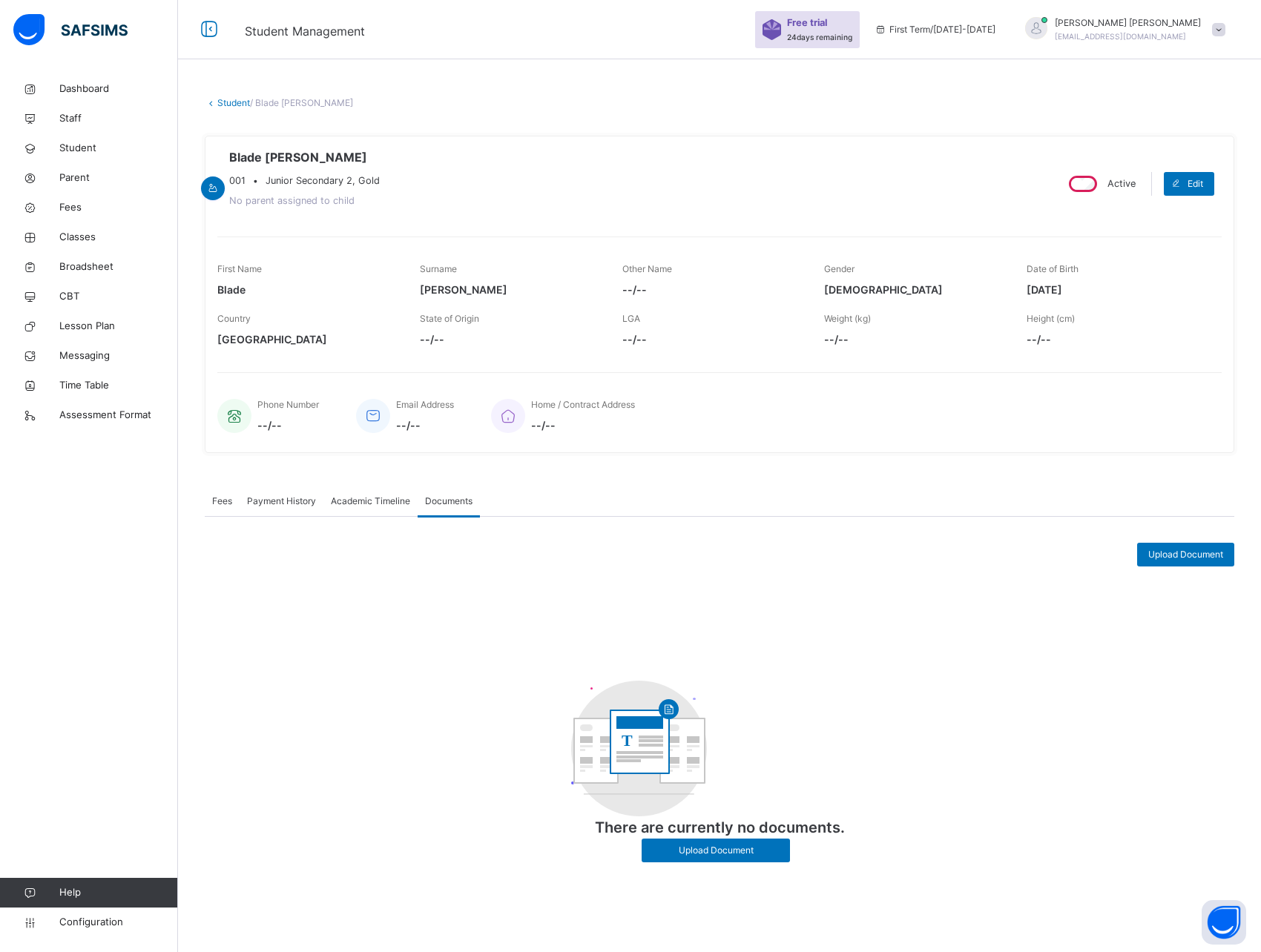
click at [377, 504] on span "Academic Timeline" at bounding box center [370, 501] width 79 height 13
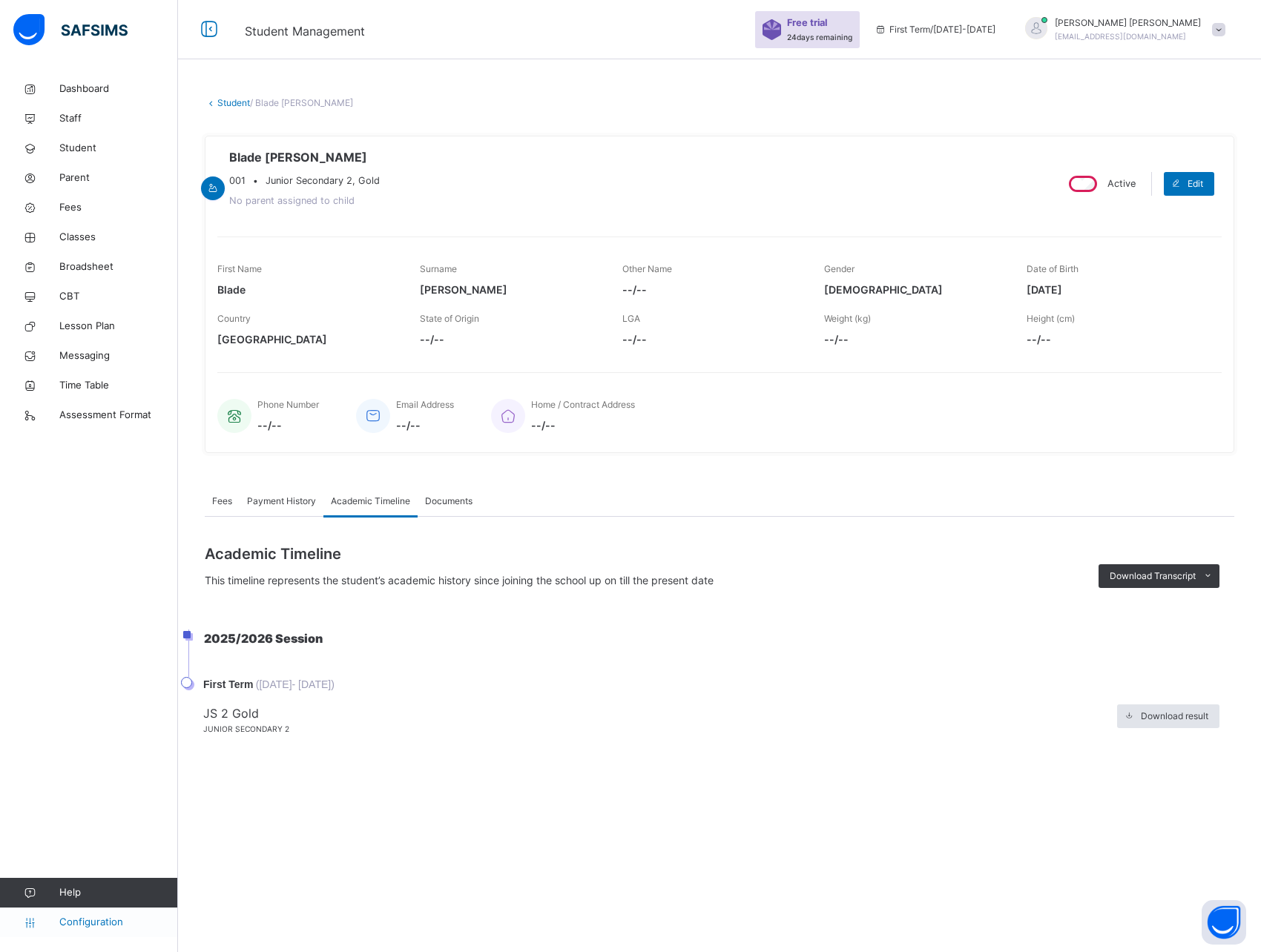
click at [103, 924] on span "Configuration" at bounding box center [118, 922] width 118 height 15
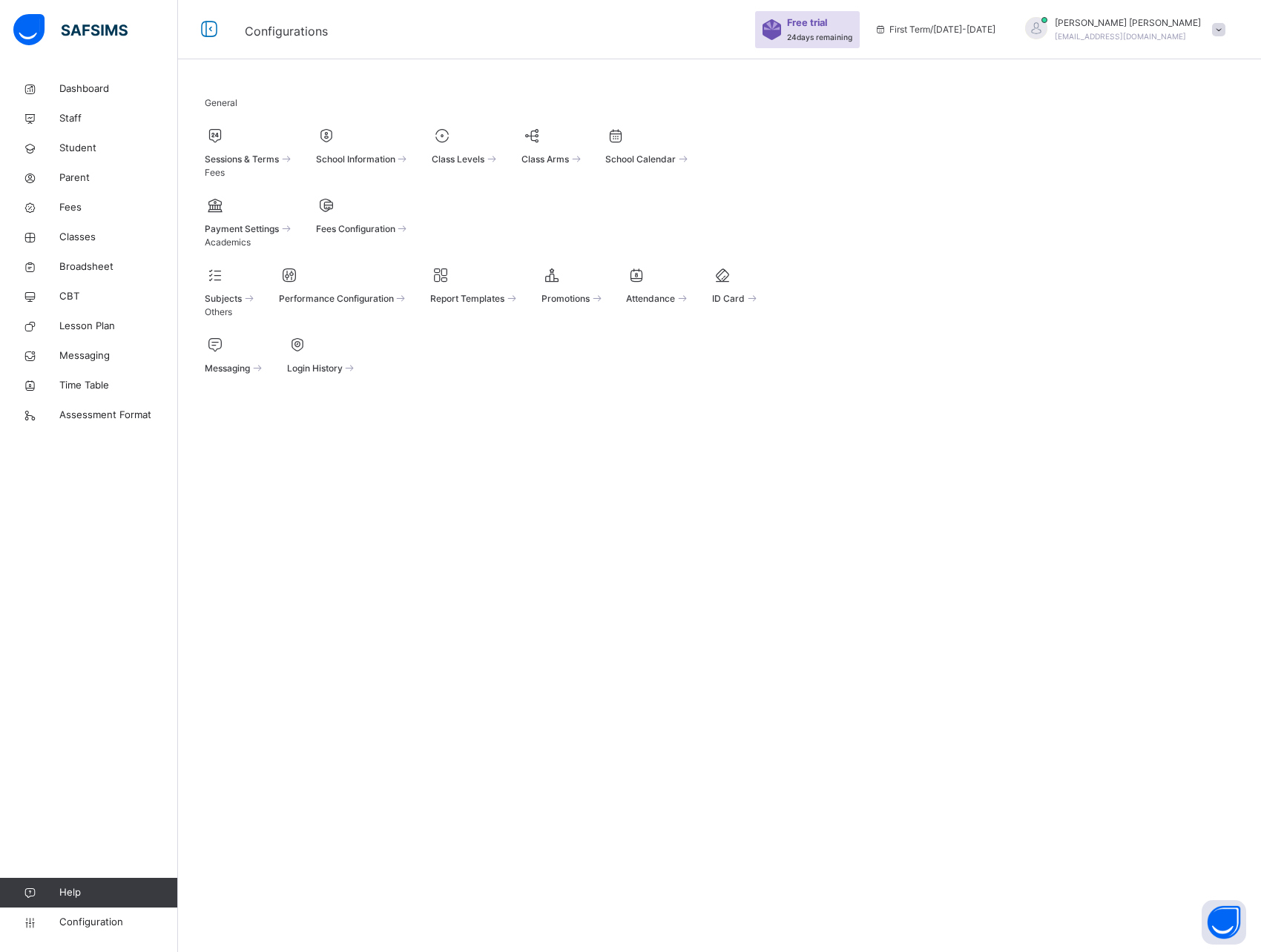
click at [399, 290] on span at bounding box center [343, 288] width 130 height 4
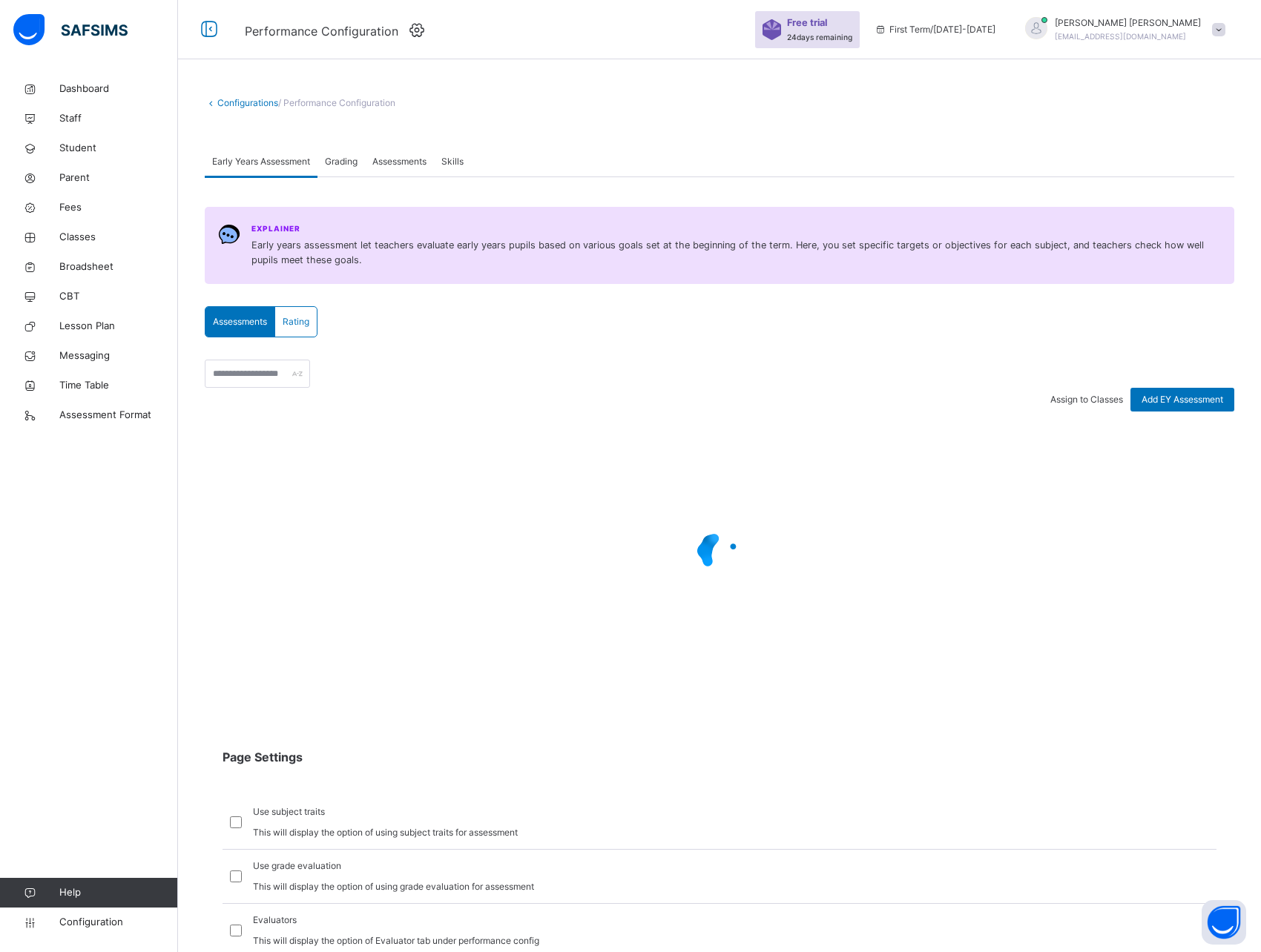
click at [411, 163] on span "Assessments" at bounding box center [399, 161] width 54 height 13
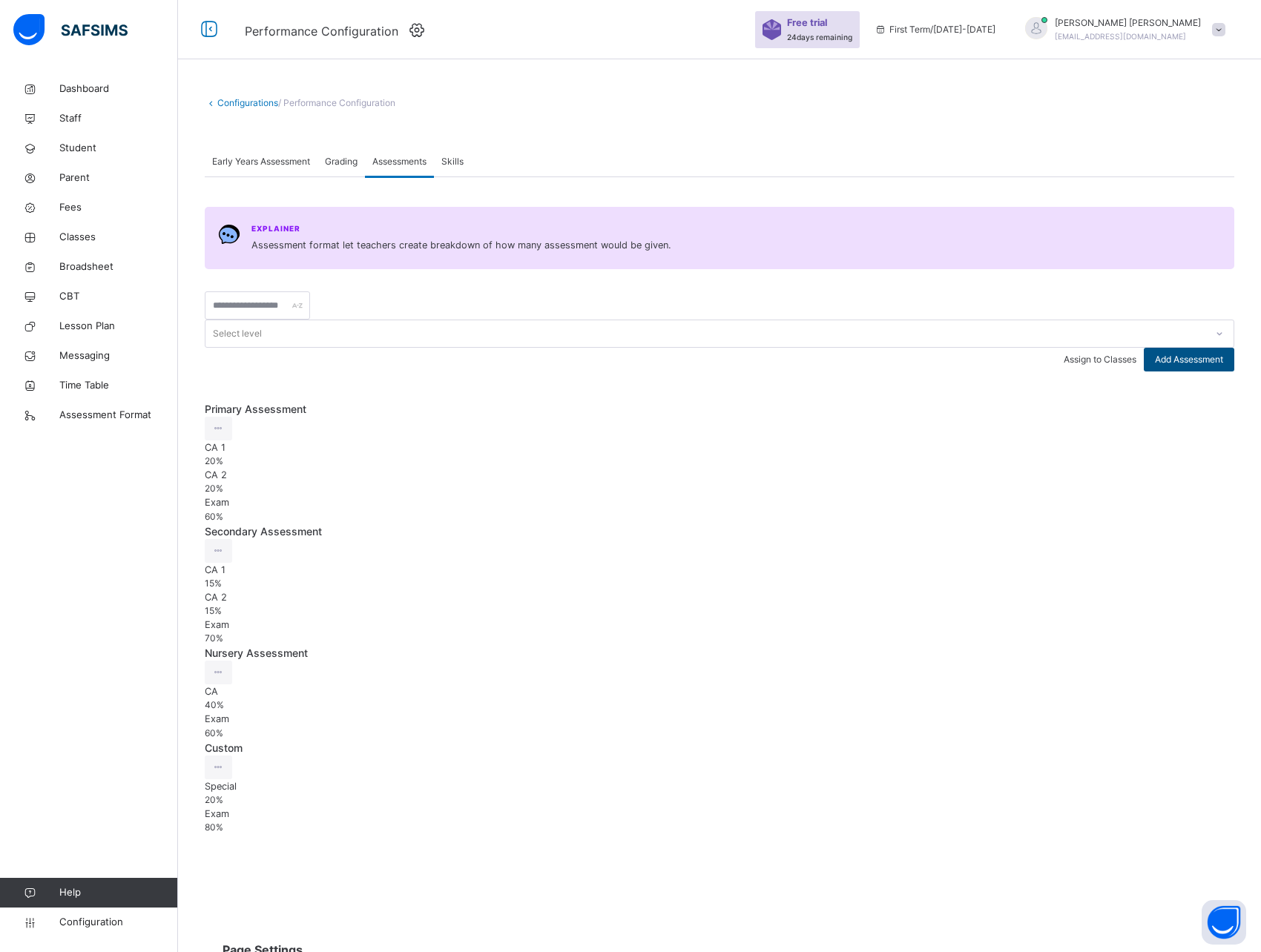
click at [1194, 353] on span "Add Assessment" at bounding box center [1189, 359] width 68 height 13
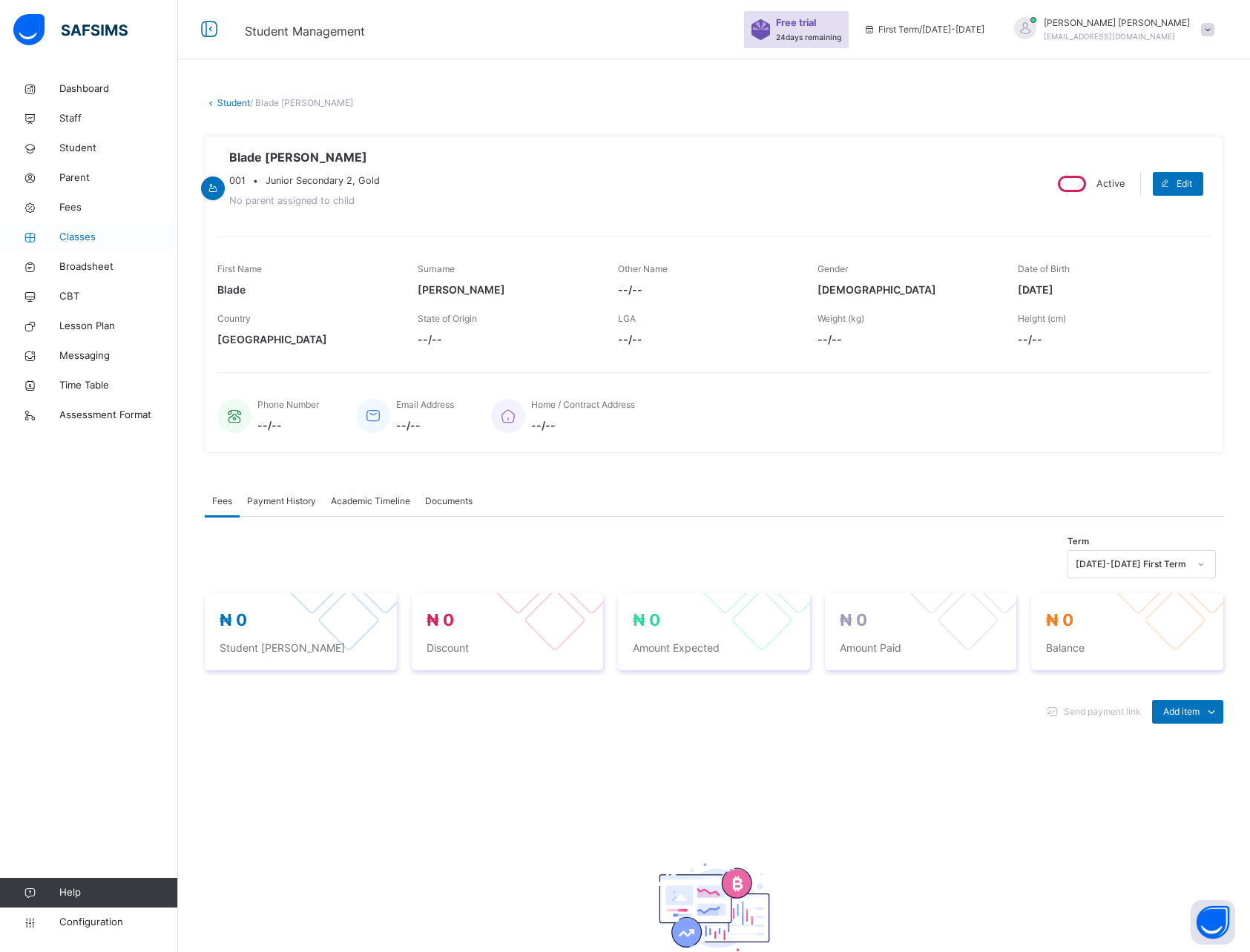
click at [85, 236] on span "Classes" at bounding box center [118, 237] width 119 height 15
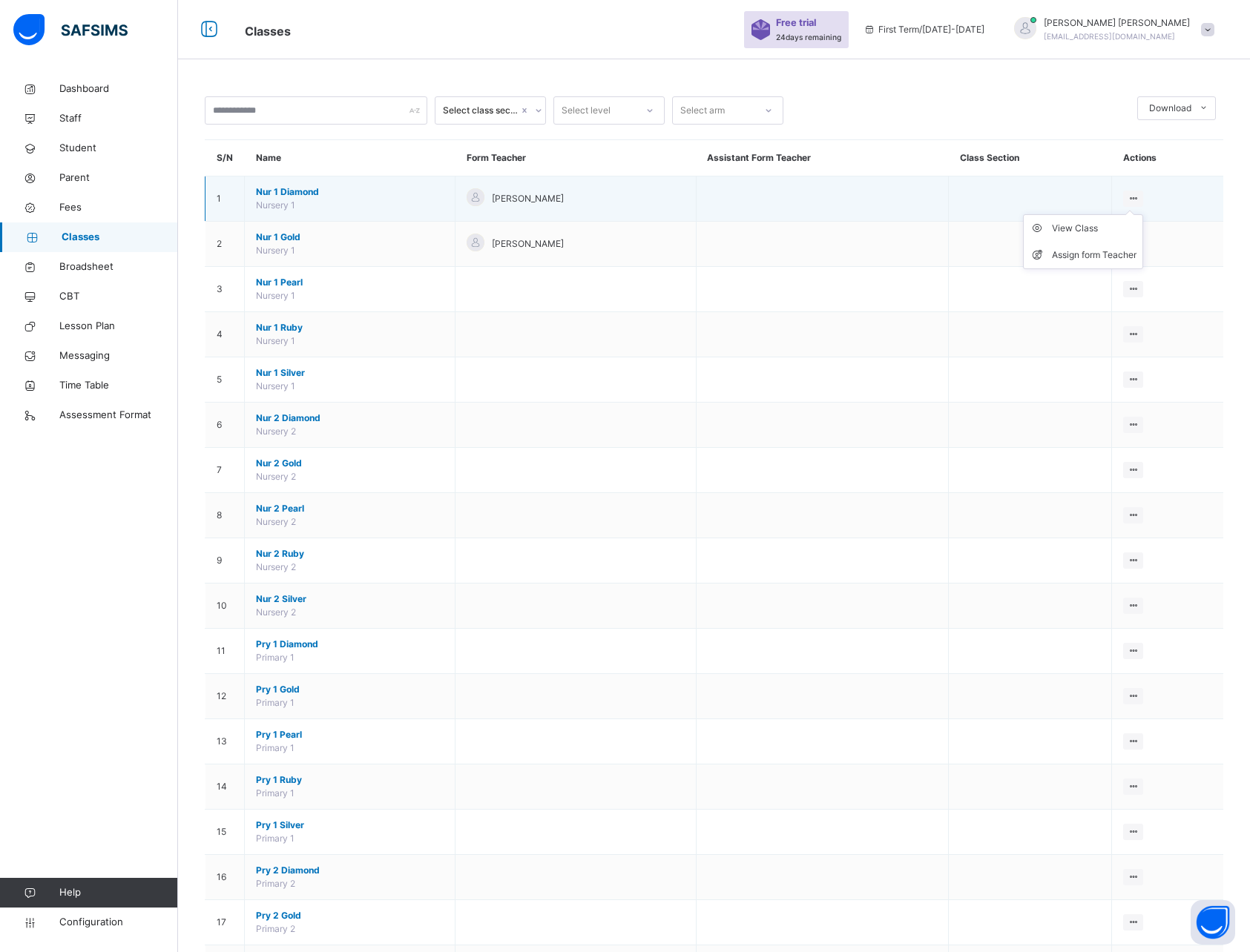
click at [1136, 196] on icon at bounding box center [1133, 198] width 12 height 11
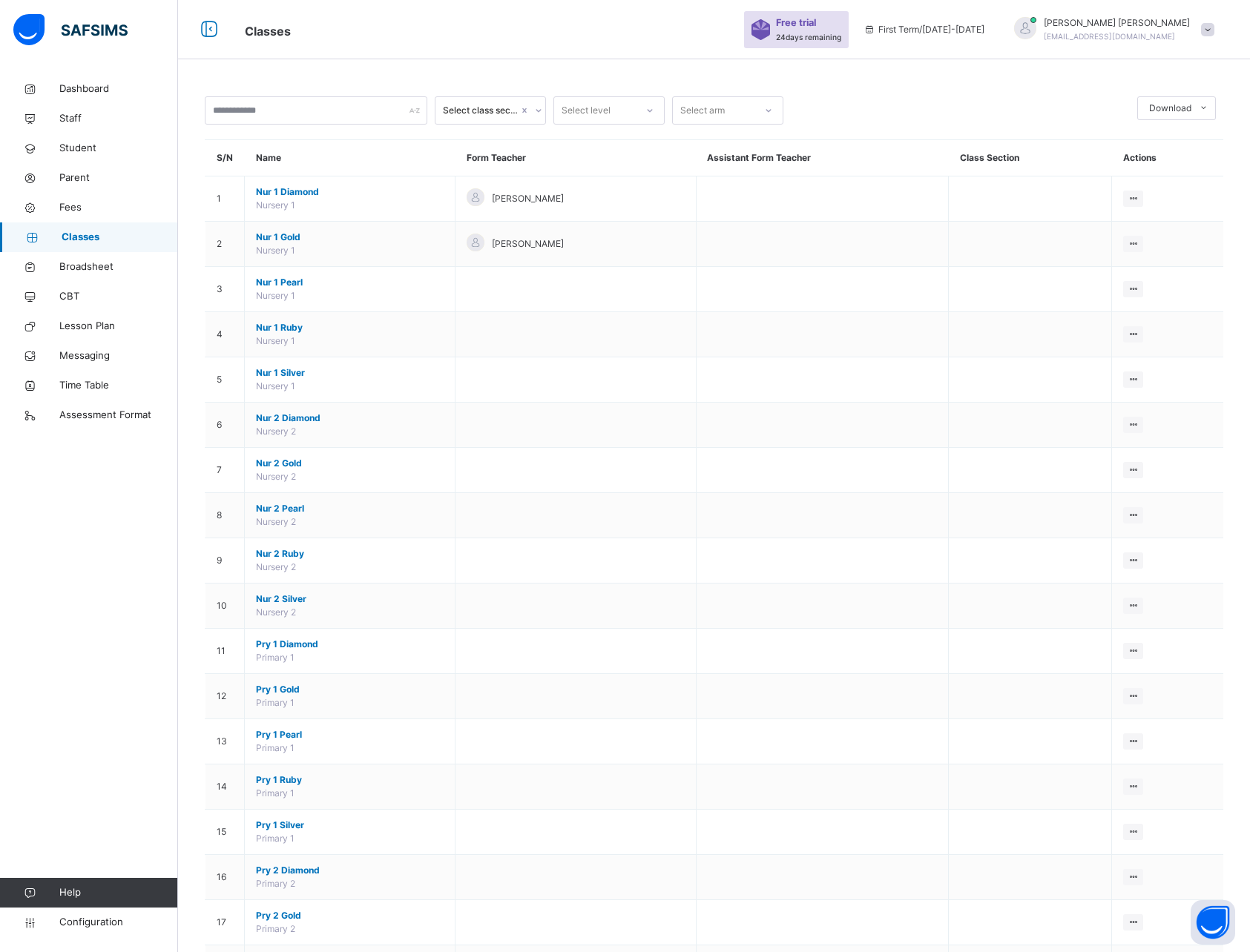
click at [77, 267] on span "Broadsheet" at bounding box center [118, 266] width 119 height 15
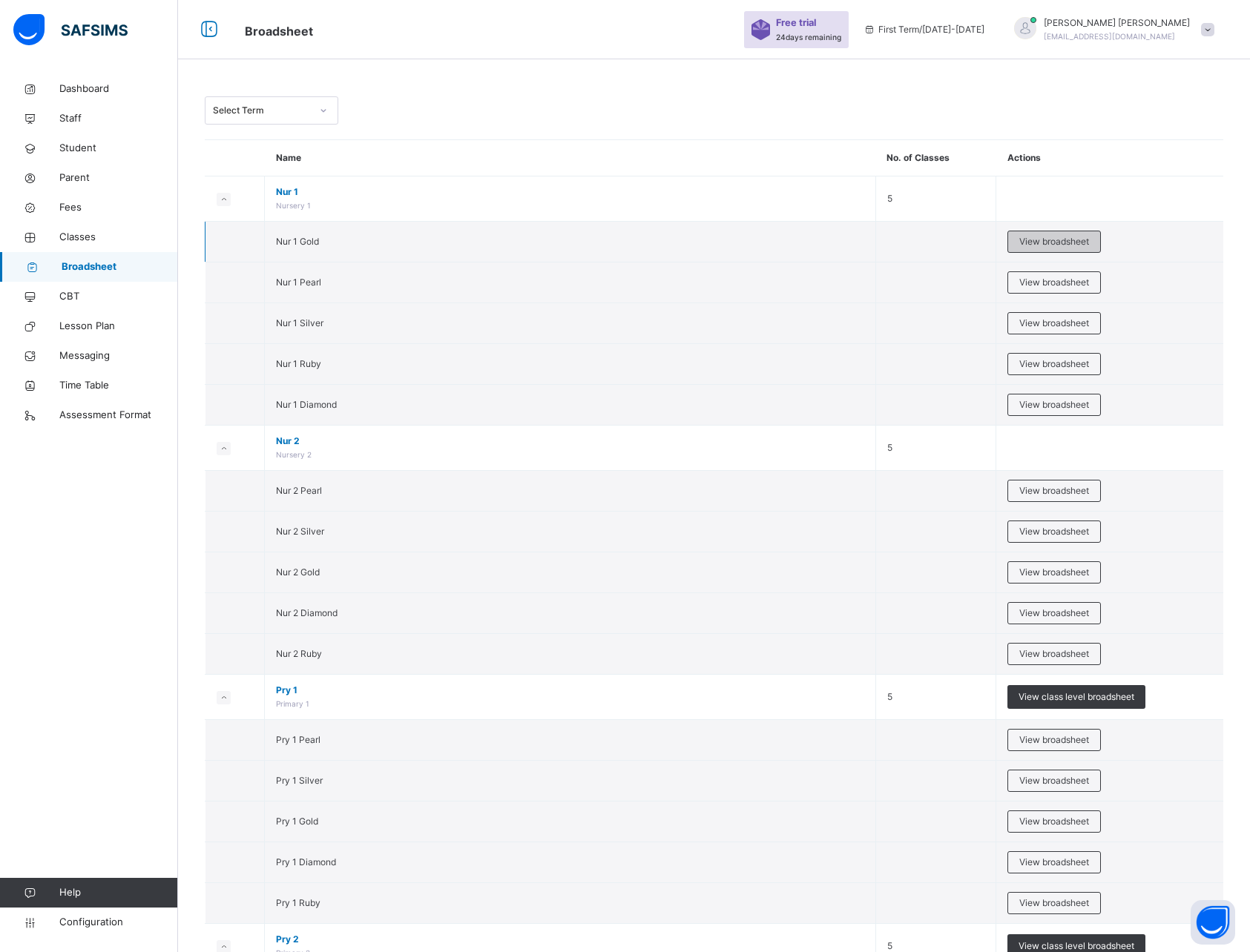
click at [1054, 245] on span "View broadsheet" at bounding box center [1054, 241] width 70 height 13
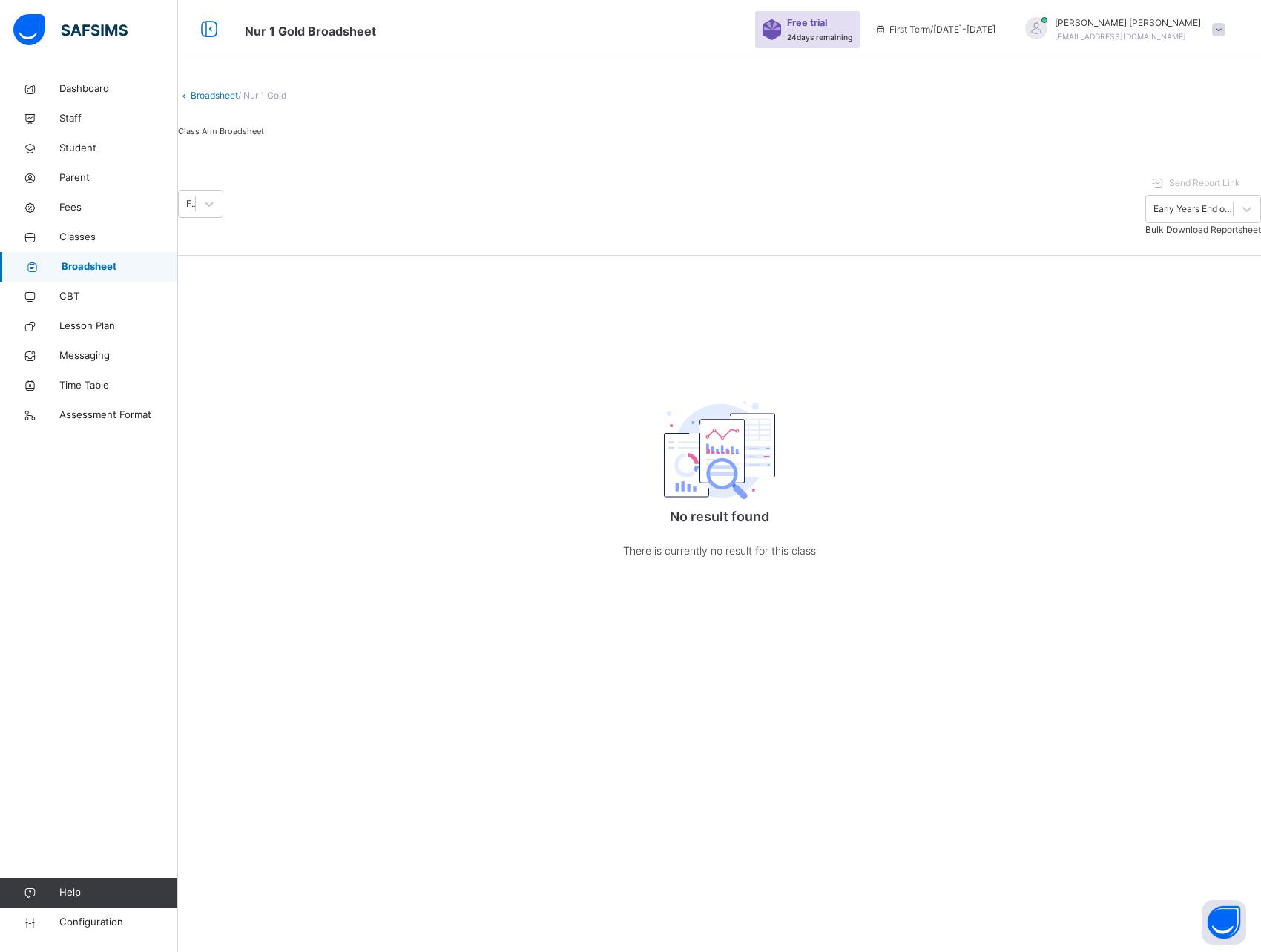
click at [218, 100] on link "Broadsheet" at bounding box center [214, 95] width 48 height 11
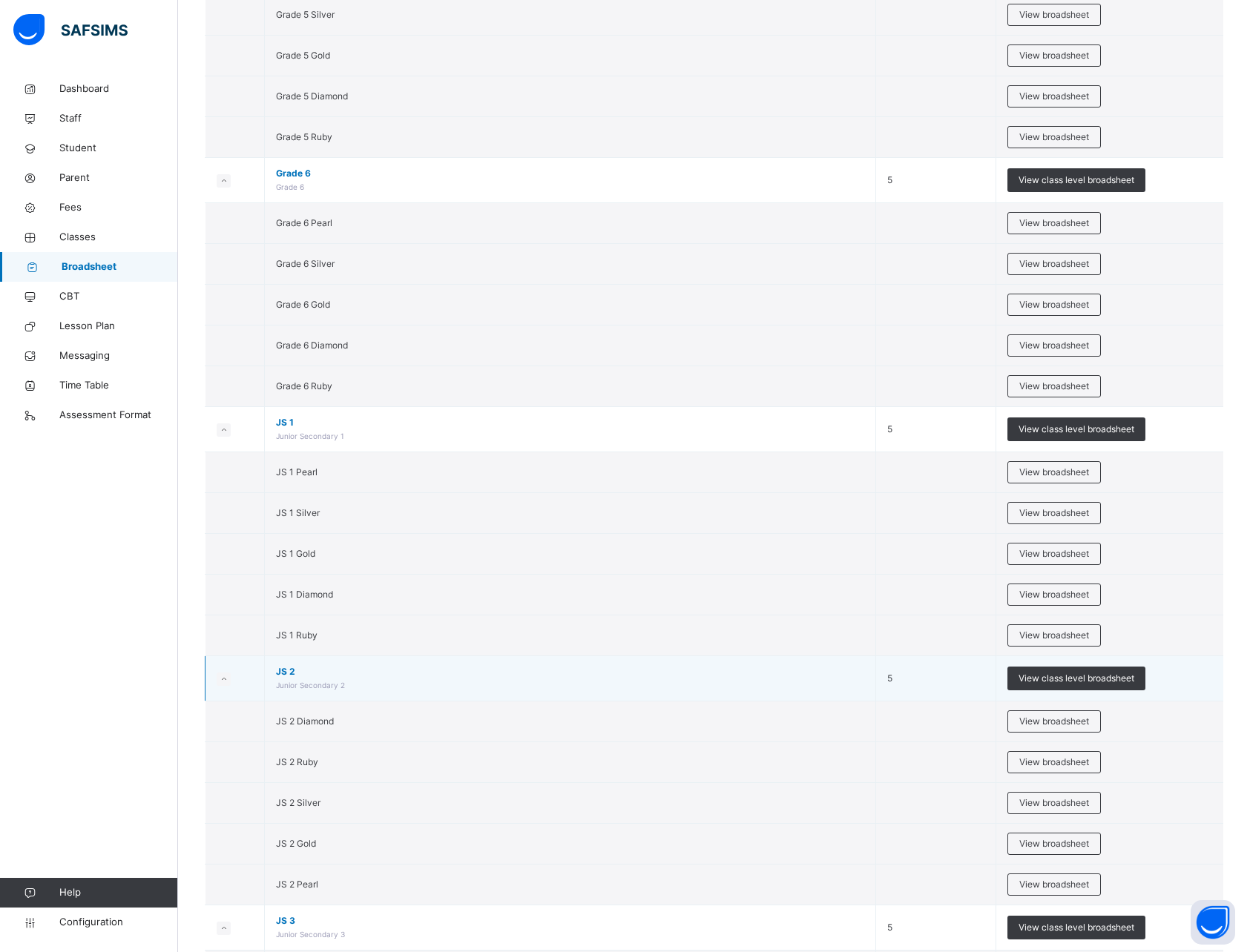
scroll to position [3261, 0]
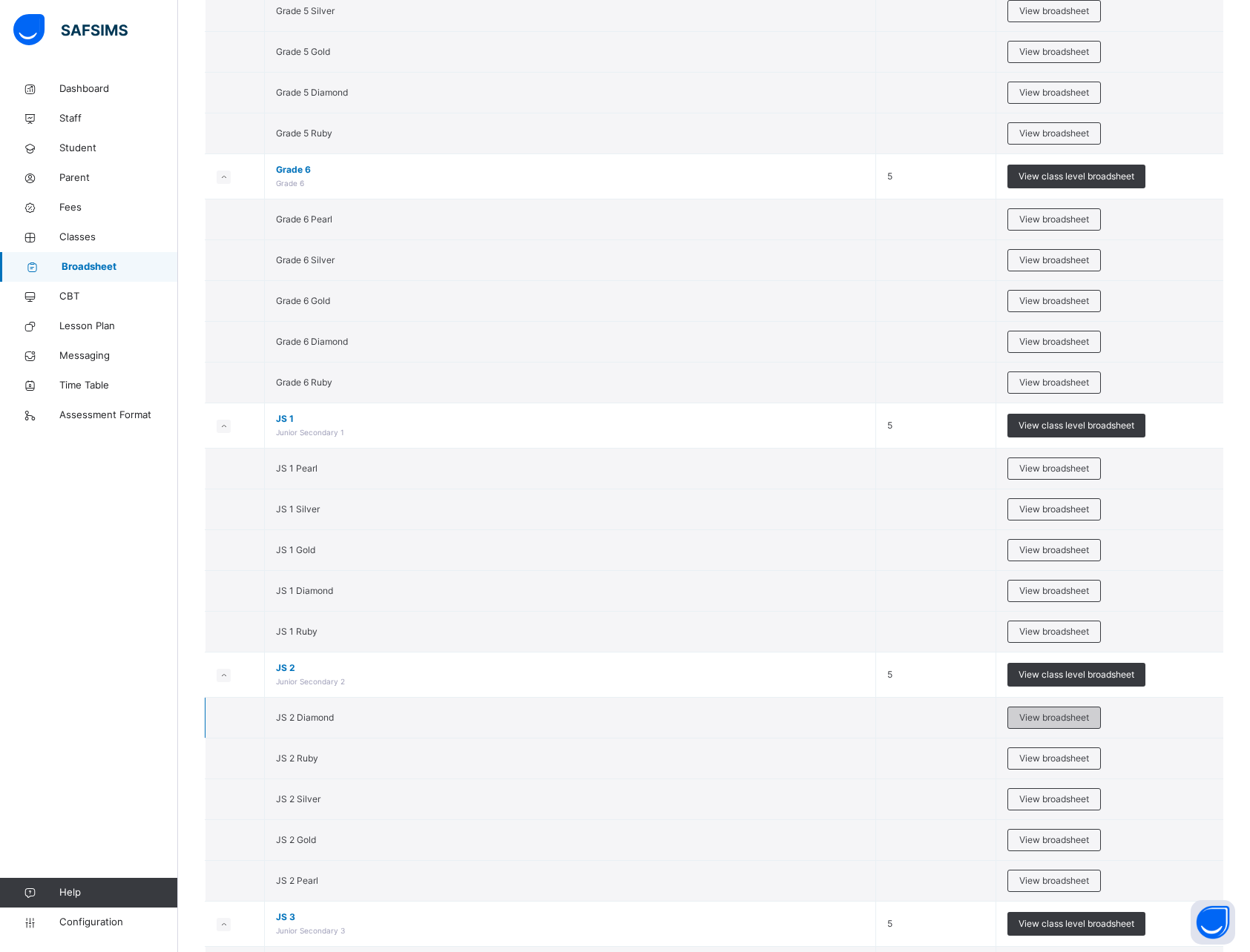
click at [1047, 715] on span "View broadsheet" at bounding box center [1054, 717] width 70 height 13
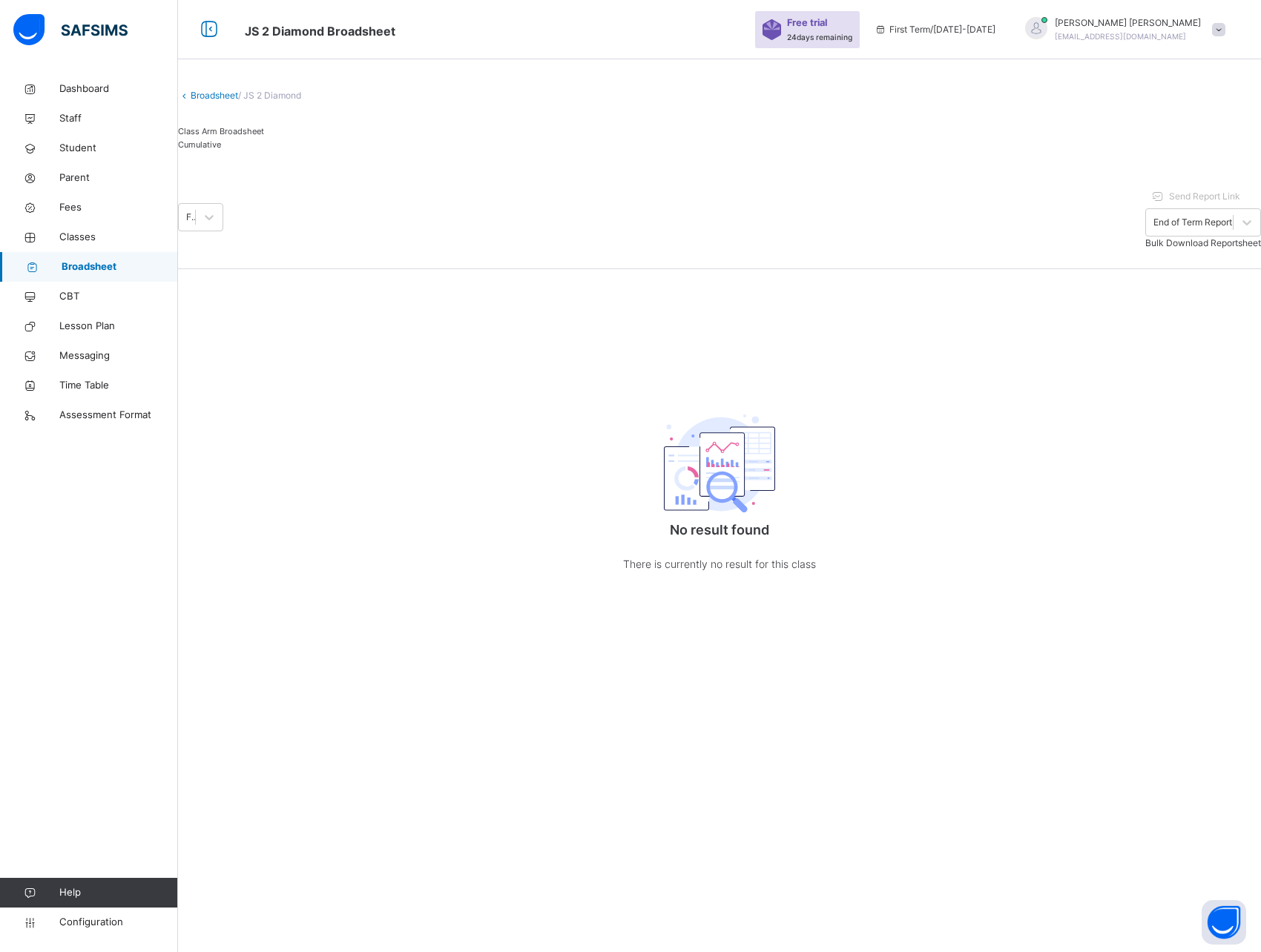
click at [227, 100] on link "Broadsheet" at bounding box center [214, 95] width 48 height 11
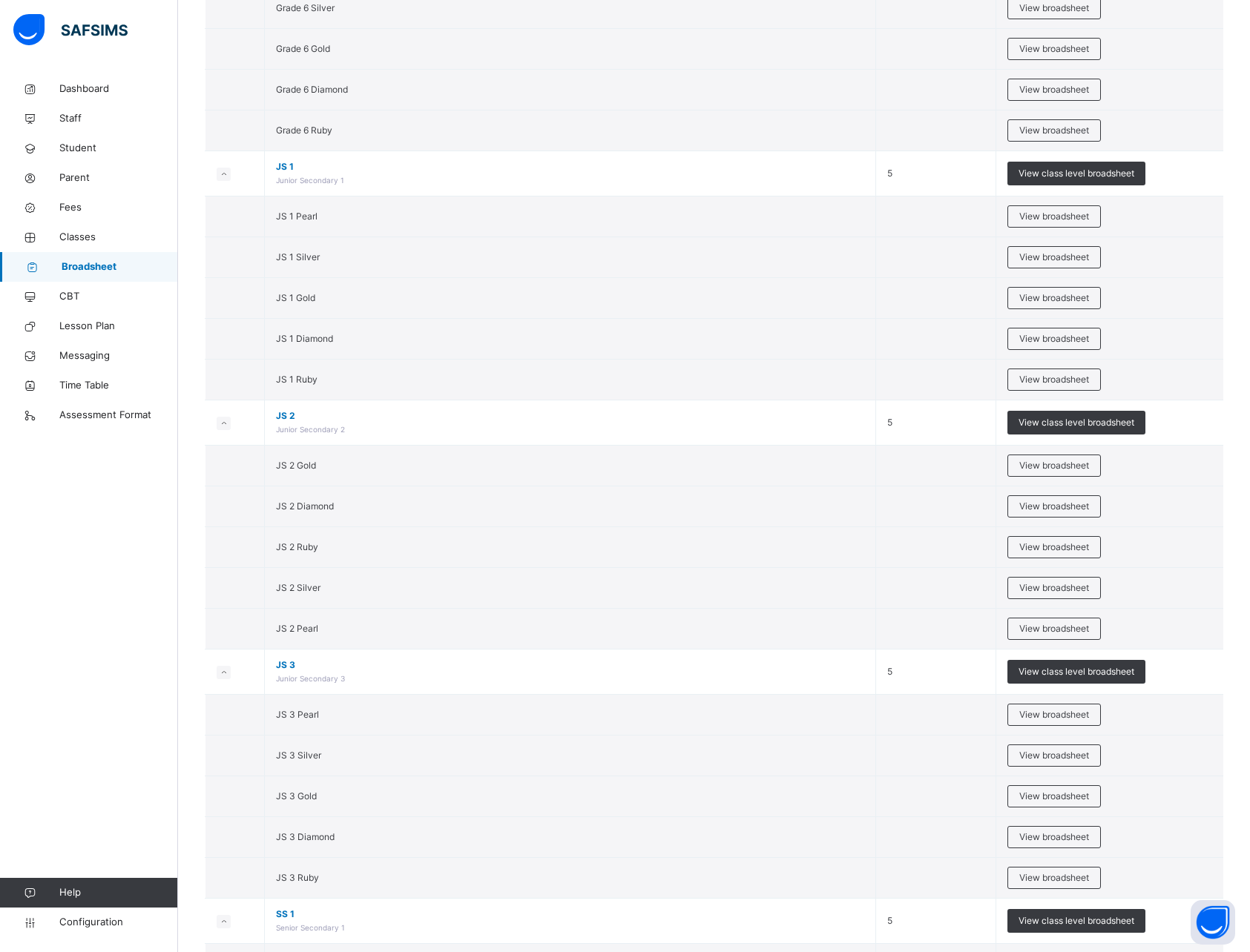
scroll to position [3514, 0]
click at [1087, 467] on span "View broadsheet" at bounding box center [1054, 464] width 70 height 13
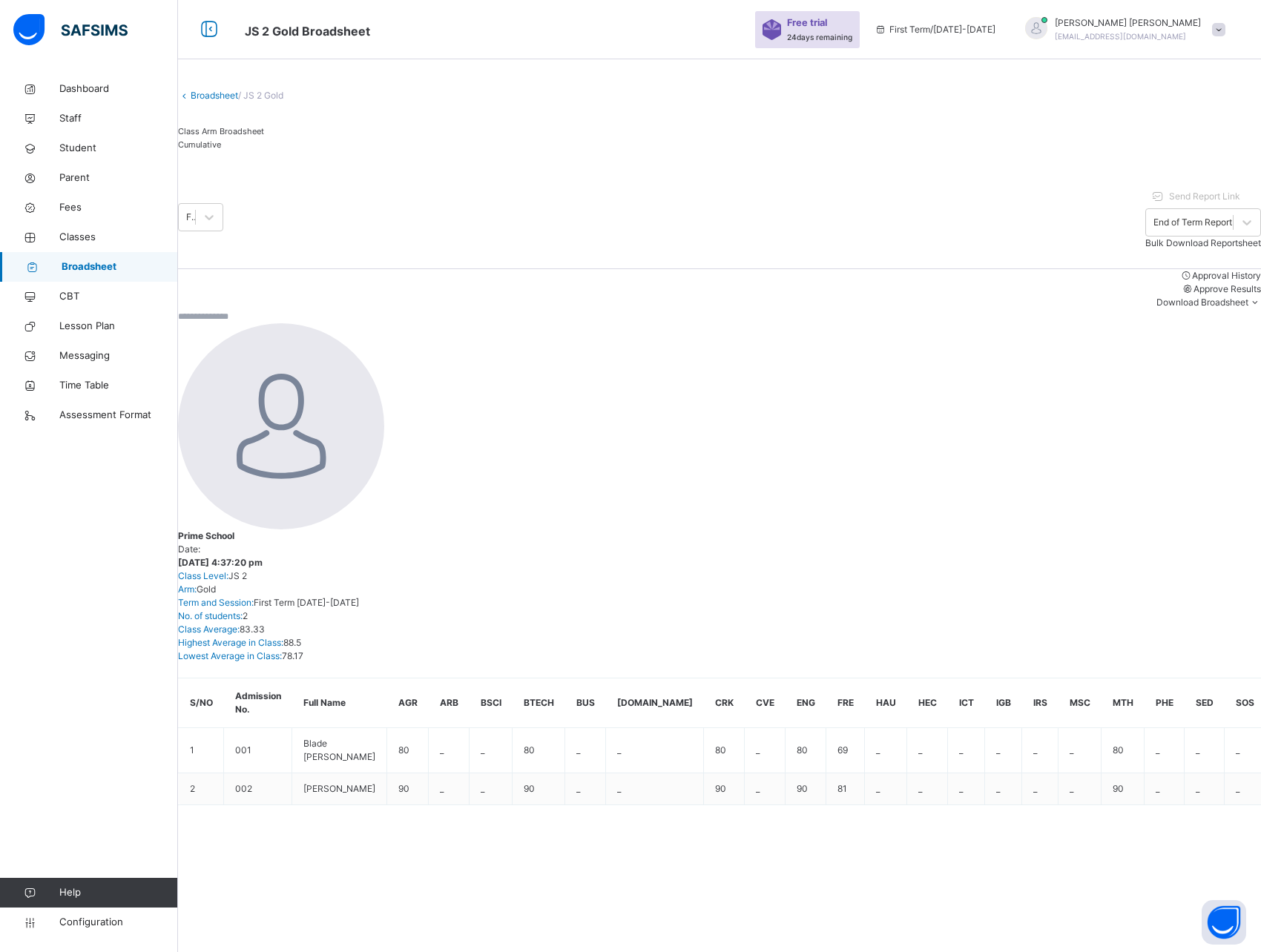
click at [335, 700] on div "Broadsheet / JS 2 Gold Class Arm Broadsheet Cumulative First Term 2025-2026 Sen…" at bounding box center [719, 578] width 1083 height 1155
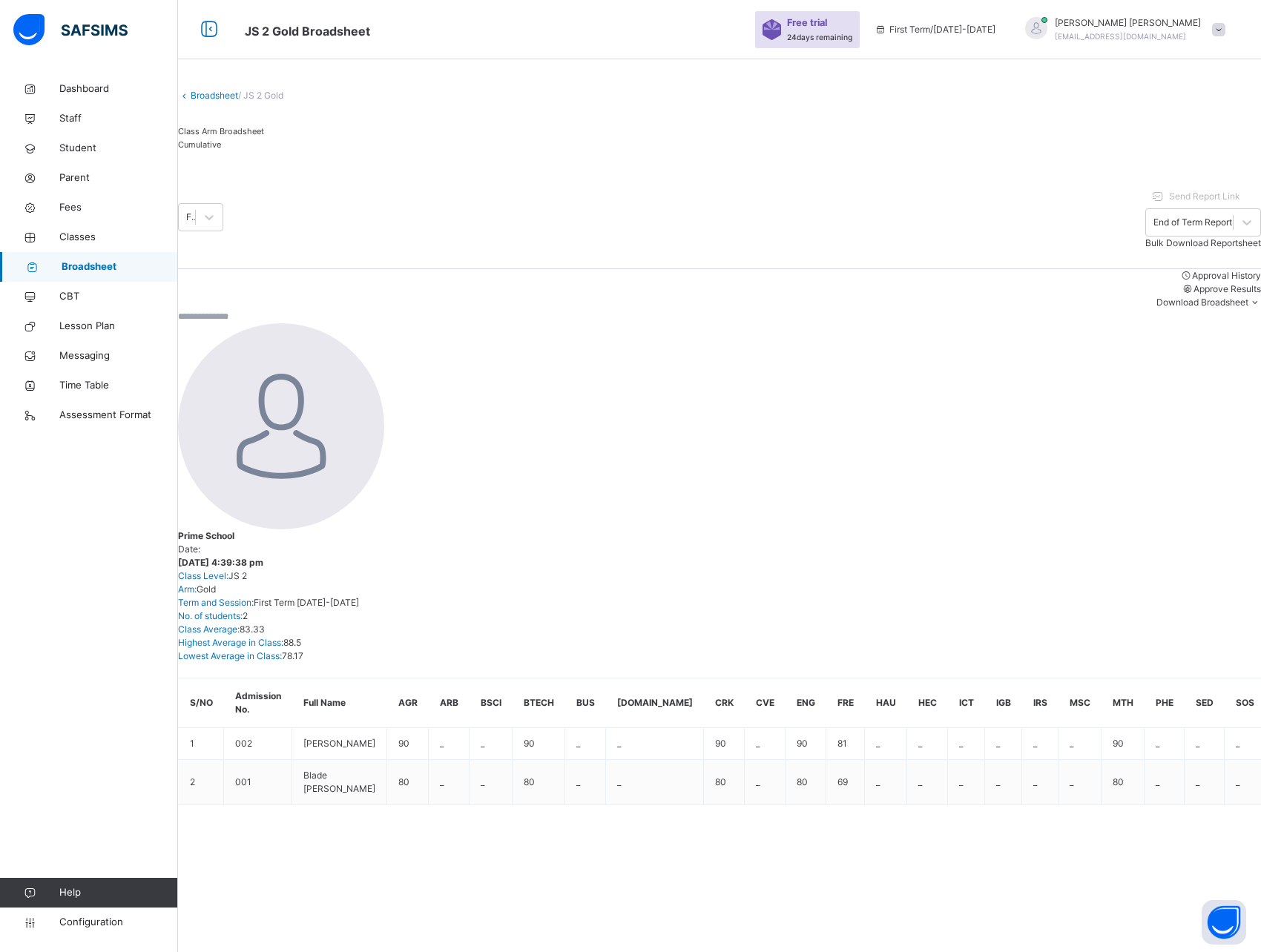
click at [533, 703] on div "Broadsheet / JS 2 Gold Class Arm Broadsheet Cumulative First Term 2025-2026 Sen…" at bounding box center [719, 578] width 1083 height 1155
click at [221, 150] on span "Cumulative" at bounding box center [200, 145] width 43 height 11
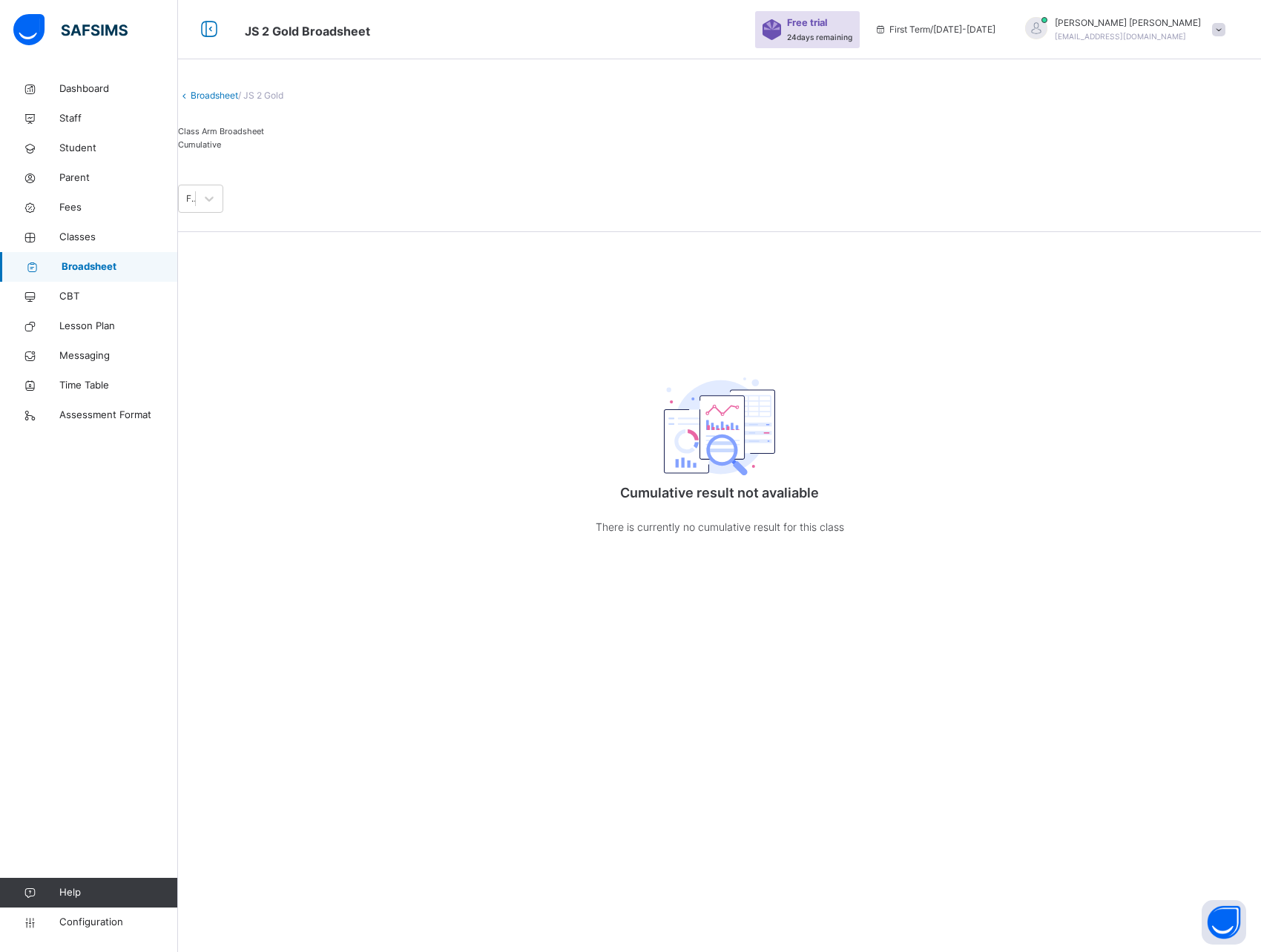
click at [240, 137] on span "Class Arm Broadsheet" at bounding box center [221, 131] width 86 height 11
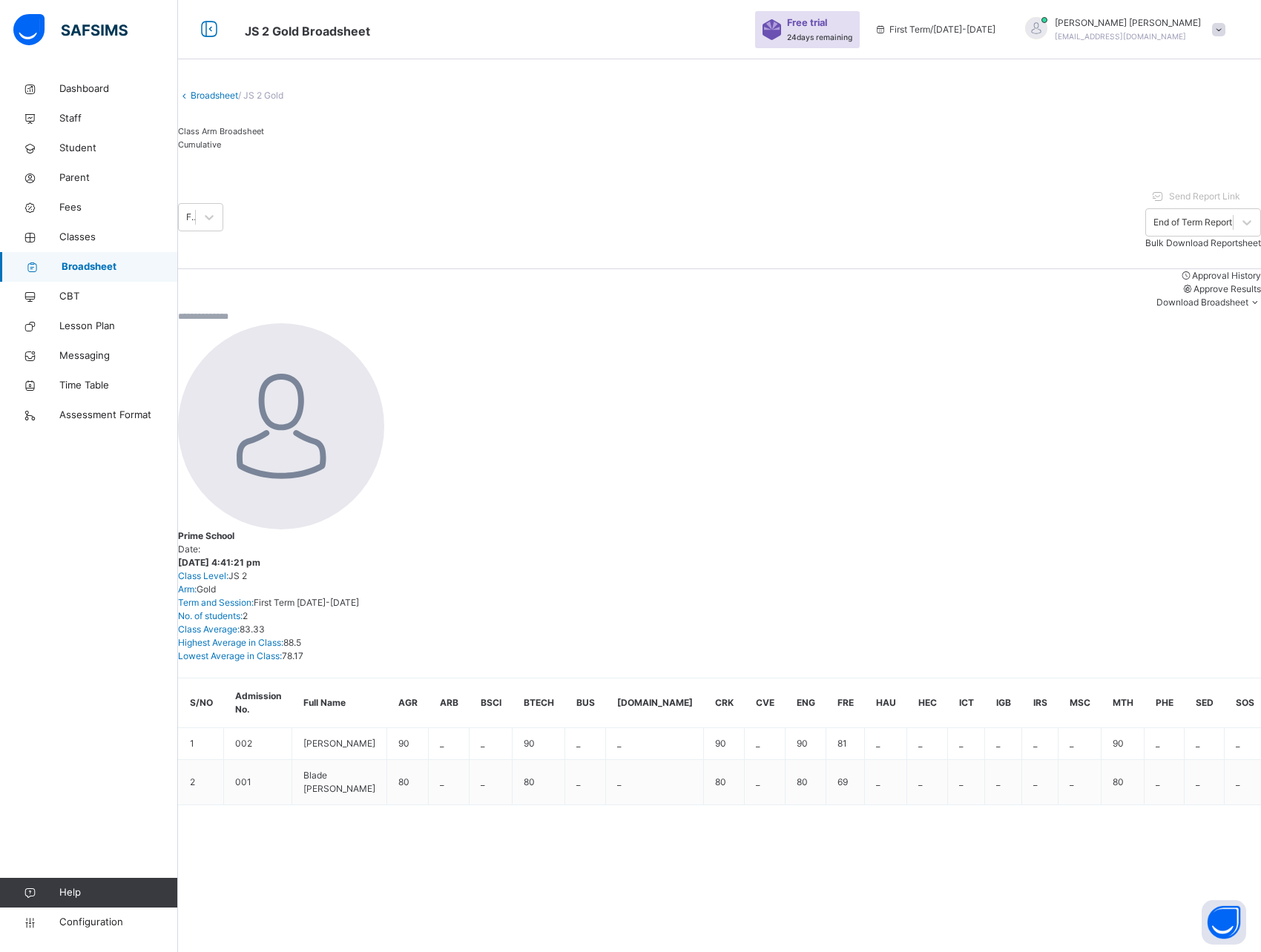
click at [280, 660] on div "Broadsheet / JS 2 Gold Class Arm Broadsheet Cumulative First Term 2025-2026 Sen…" at bounding box center [719, 578] width 1083 height 1155
click at [385, 638] on div "Broadsheet / JS 2 Gold Class Arm Broadsheet Cumulative First Term 2025-2026 Sen…" at bounding box center [719, 578] width 1083 height 1155
click at [77, 239] on span "Classes" at bounding box center [118, 237] width 119 height 15
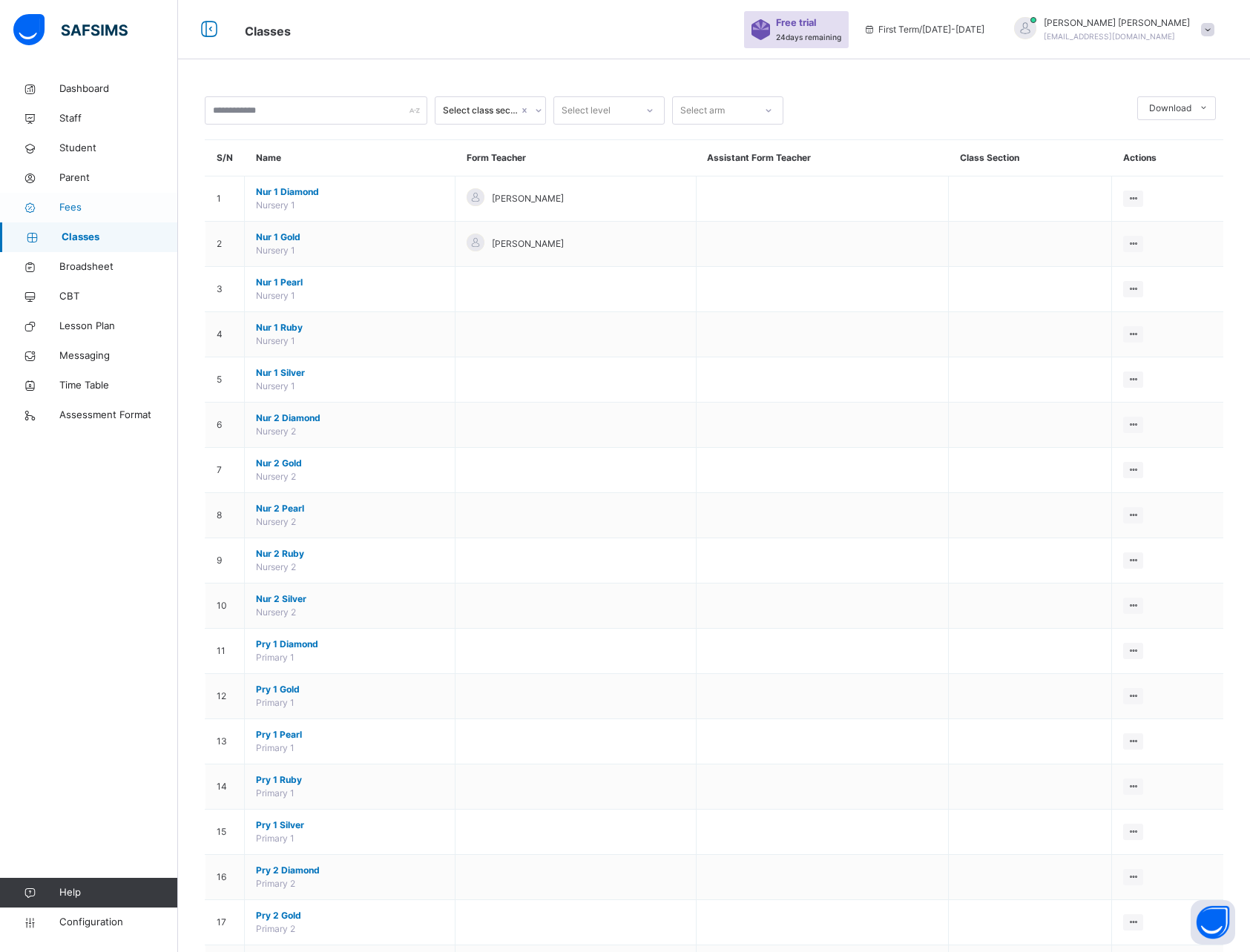
click at [51, 212] on link "Fees" at bounding box center [89, 207] width 178 height 30
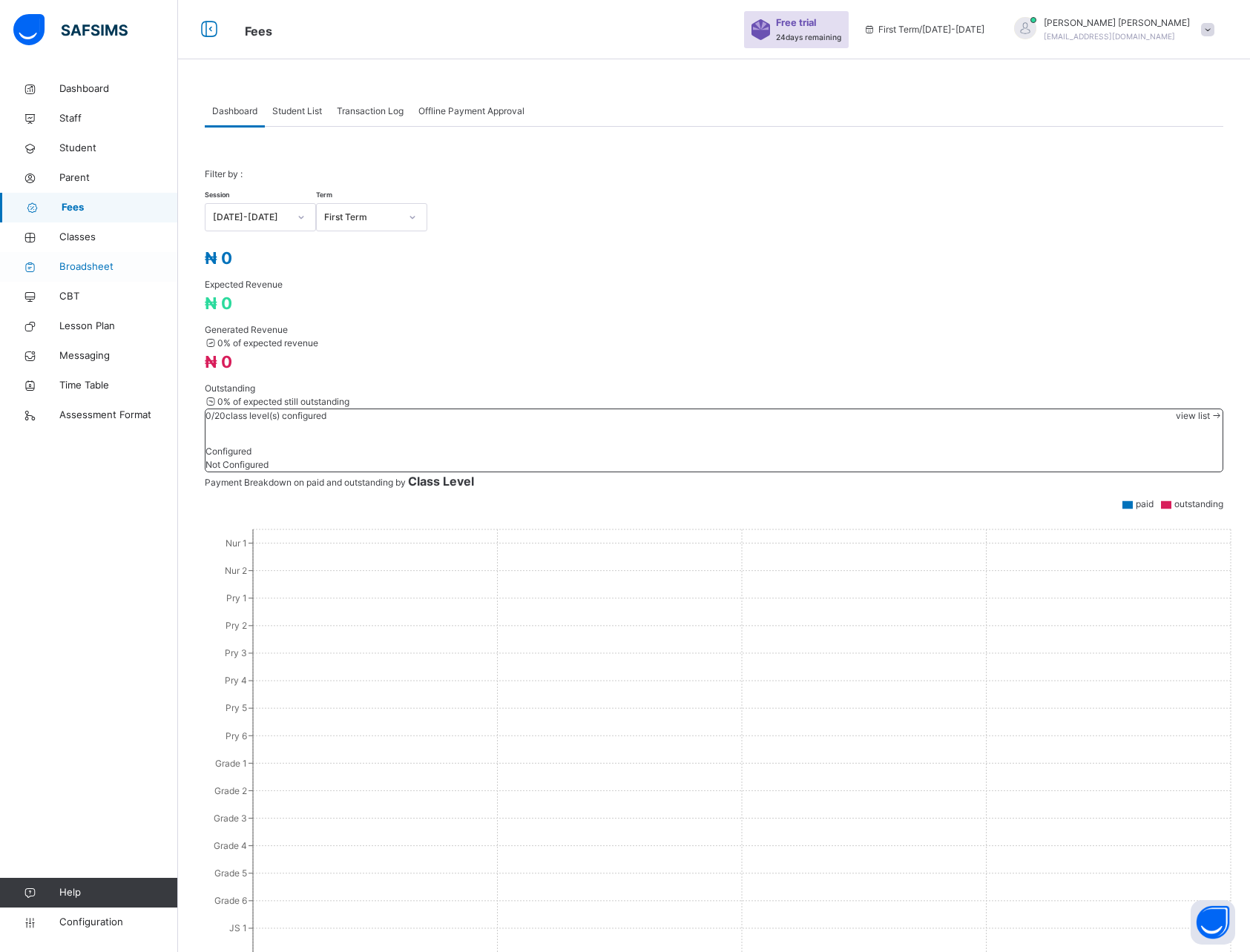
click at [67, 232] on span "Classes" at bounding box center [118, 237] width 119 height 15
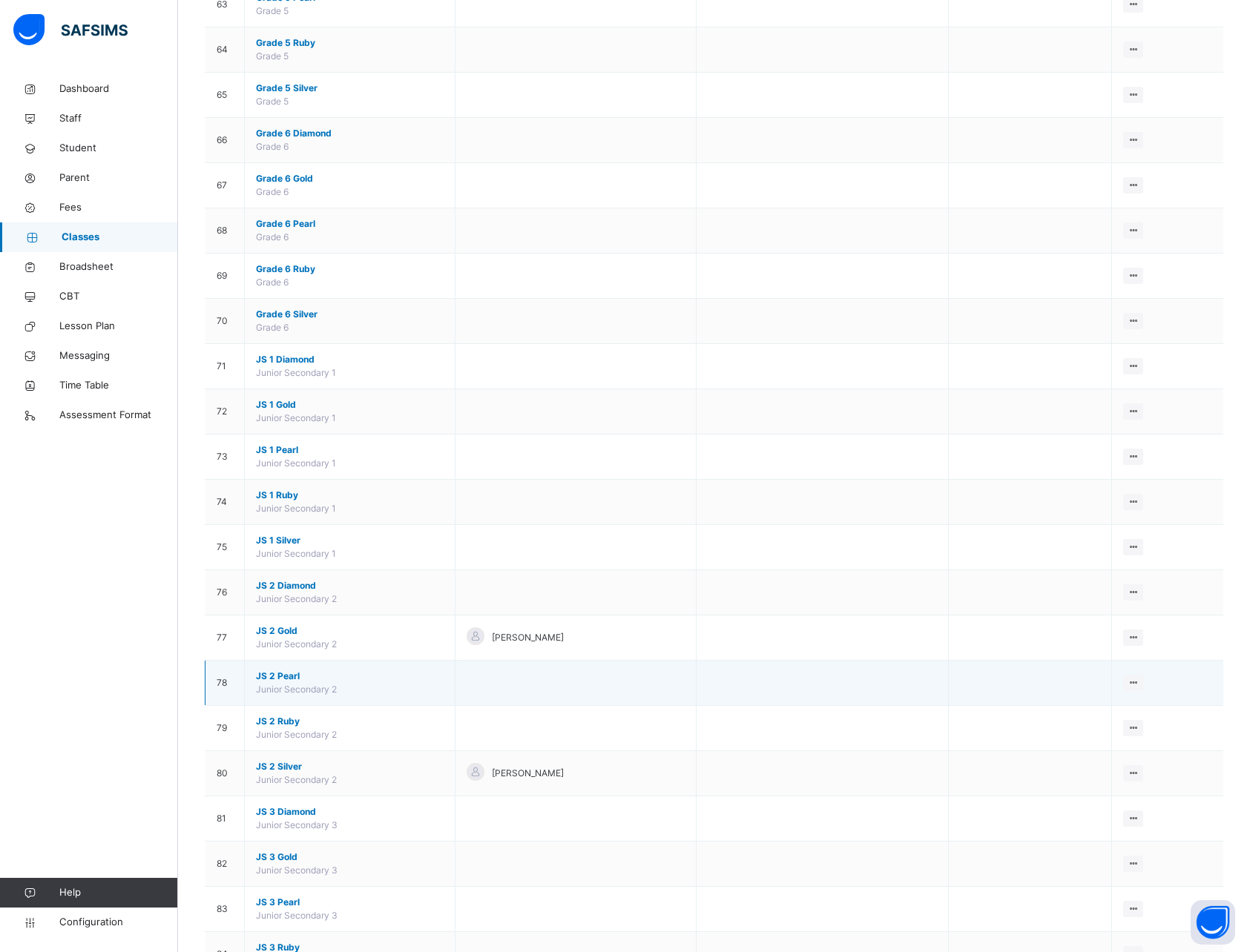
scroll to position [3044, 0]
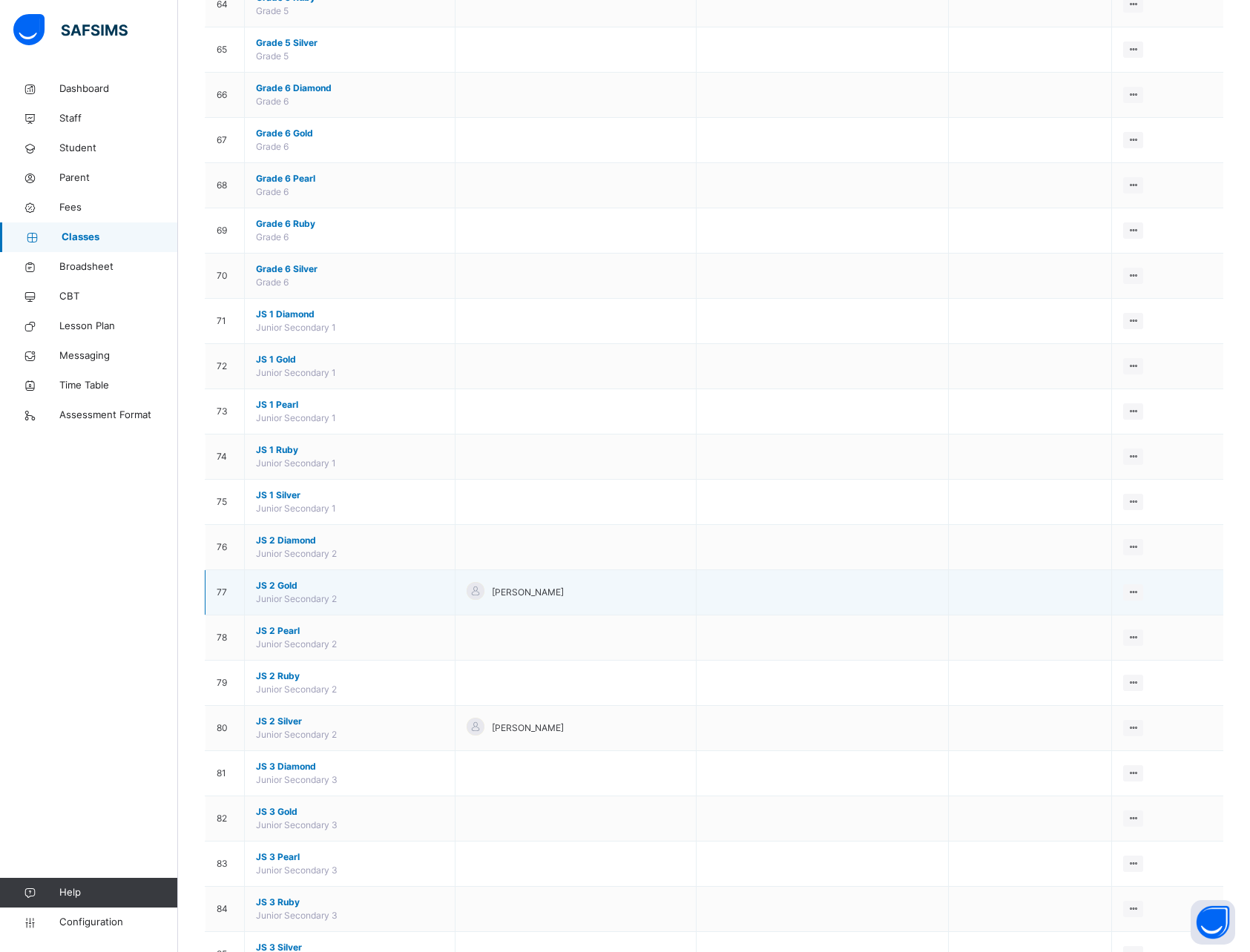
click at [277, 586] on span "JS 2 Gold" at bounding box center [349, 585] width 188 height 13
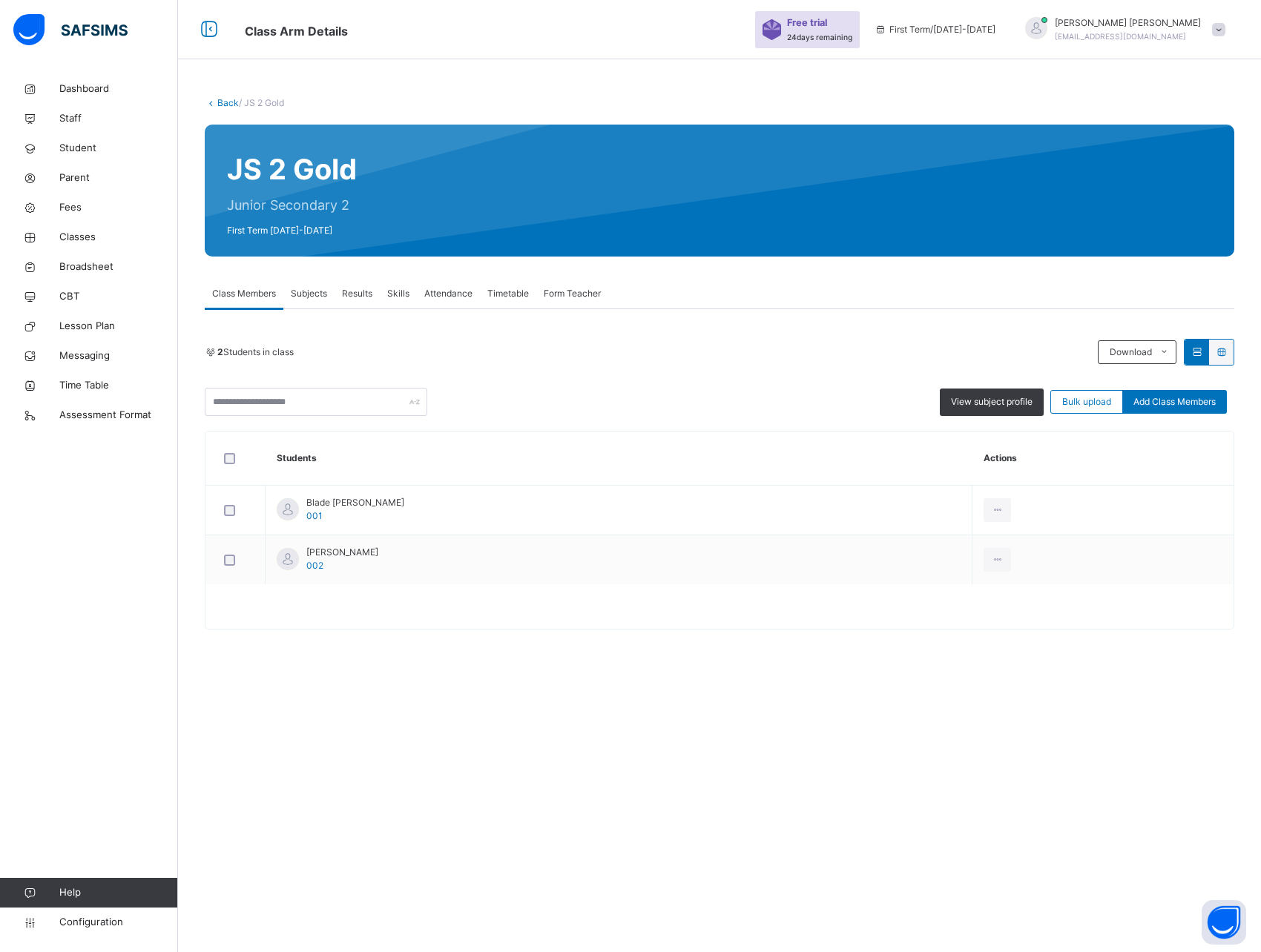
click at [359, 291] on span "Results" at bounding box center [358, 293] width 31 height 13
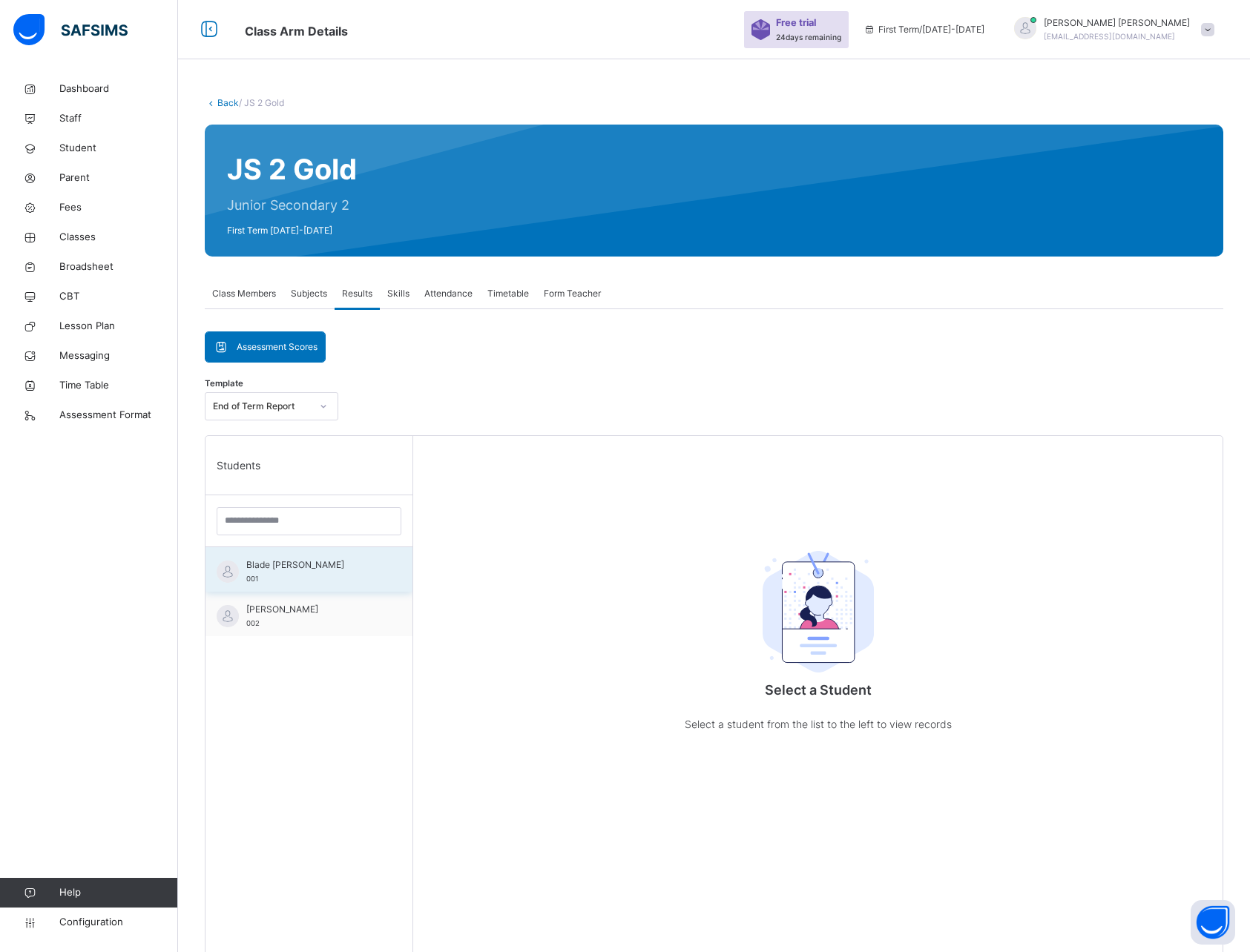
click at [284, 570] on span "Blade [PERSON_NAME]" at bounding box center [312, 565] width 133 height 13
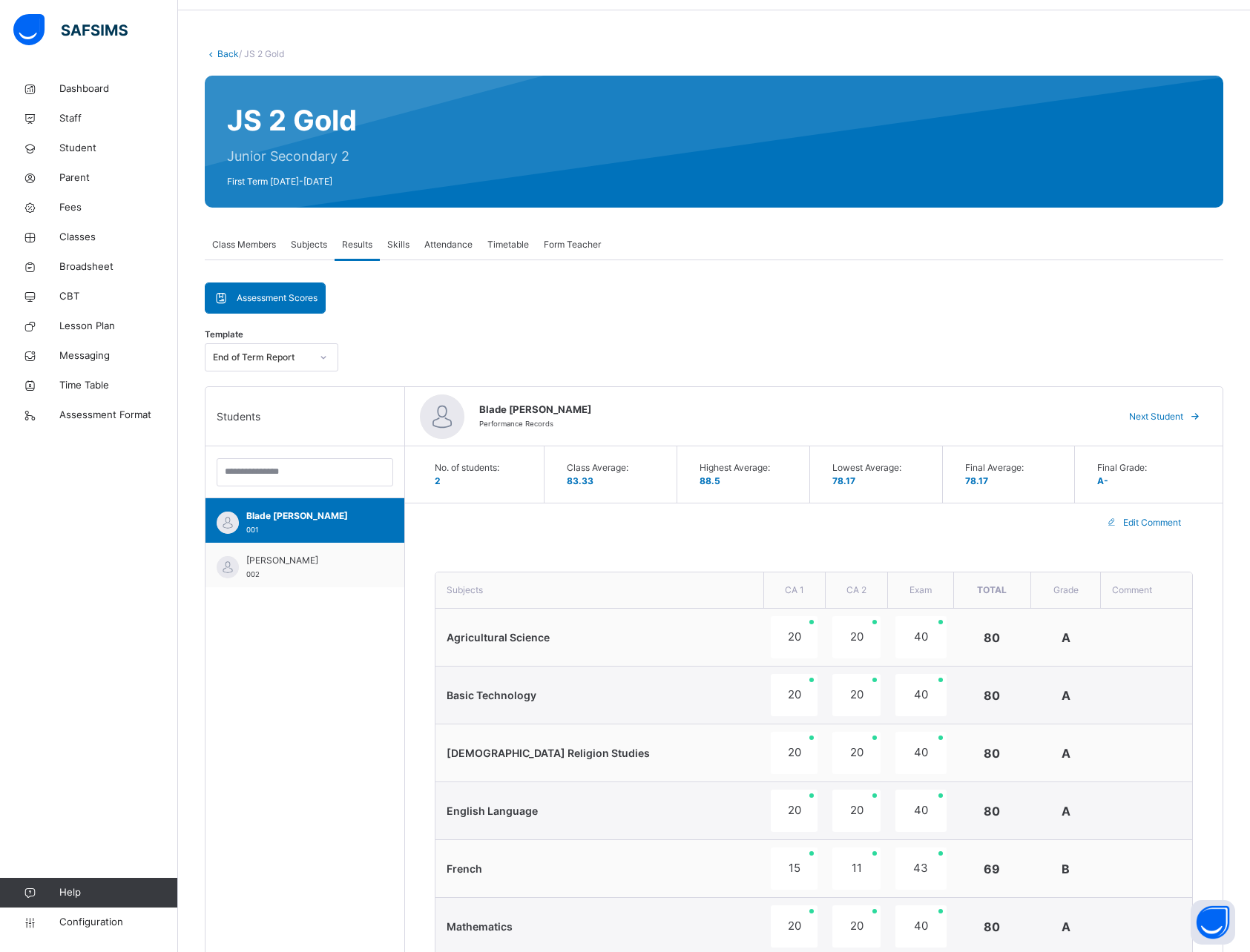
scroll to position [51, 0]
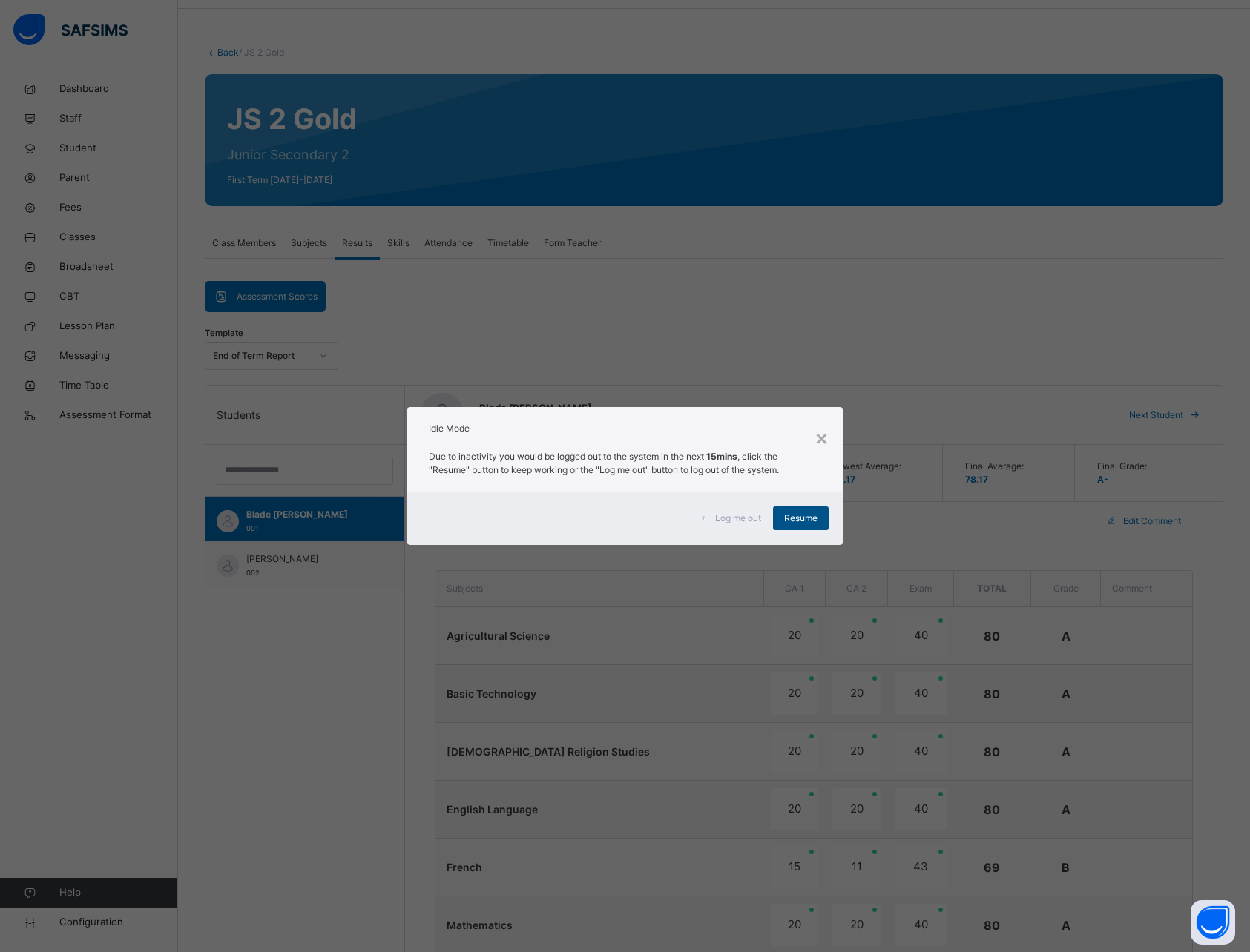
click at [802, 520] on span "Resume" at bounding box center [800, 518] width 33 height 13
click at [812, 522] on span "Resume" at bounding box center [800, 518] width 33 height 13
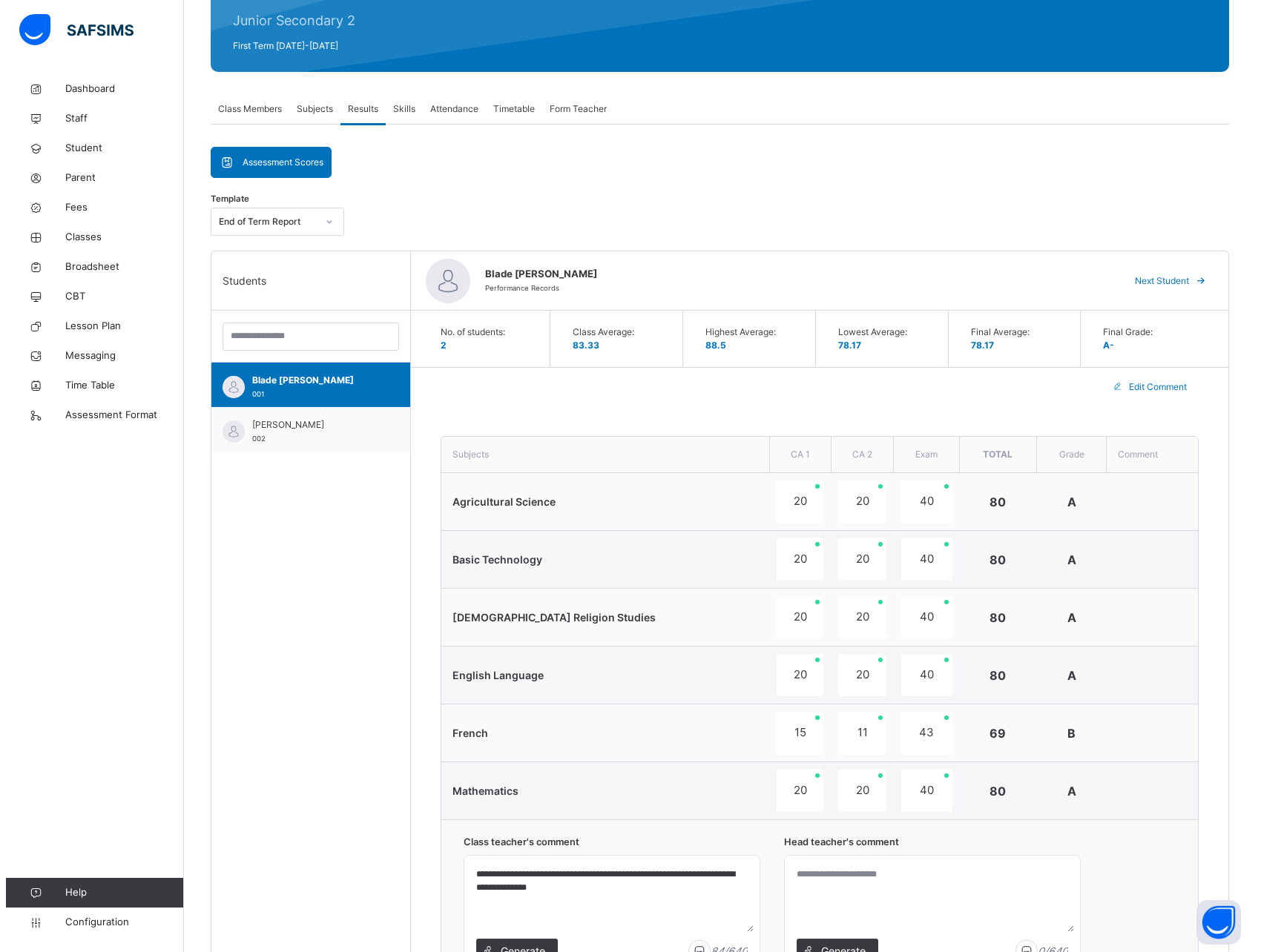
scroll to position [0, 0]
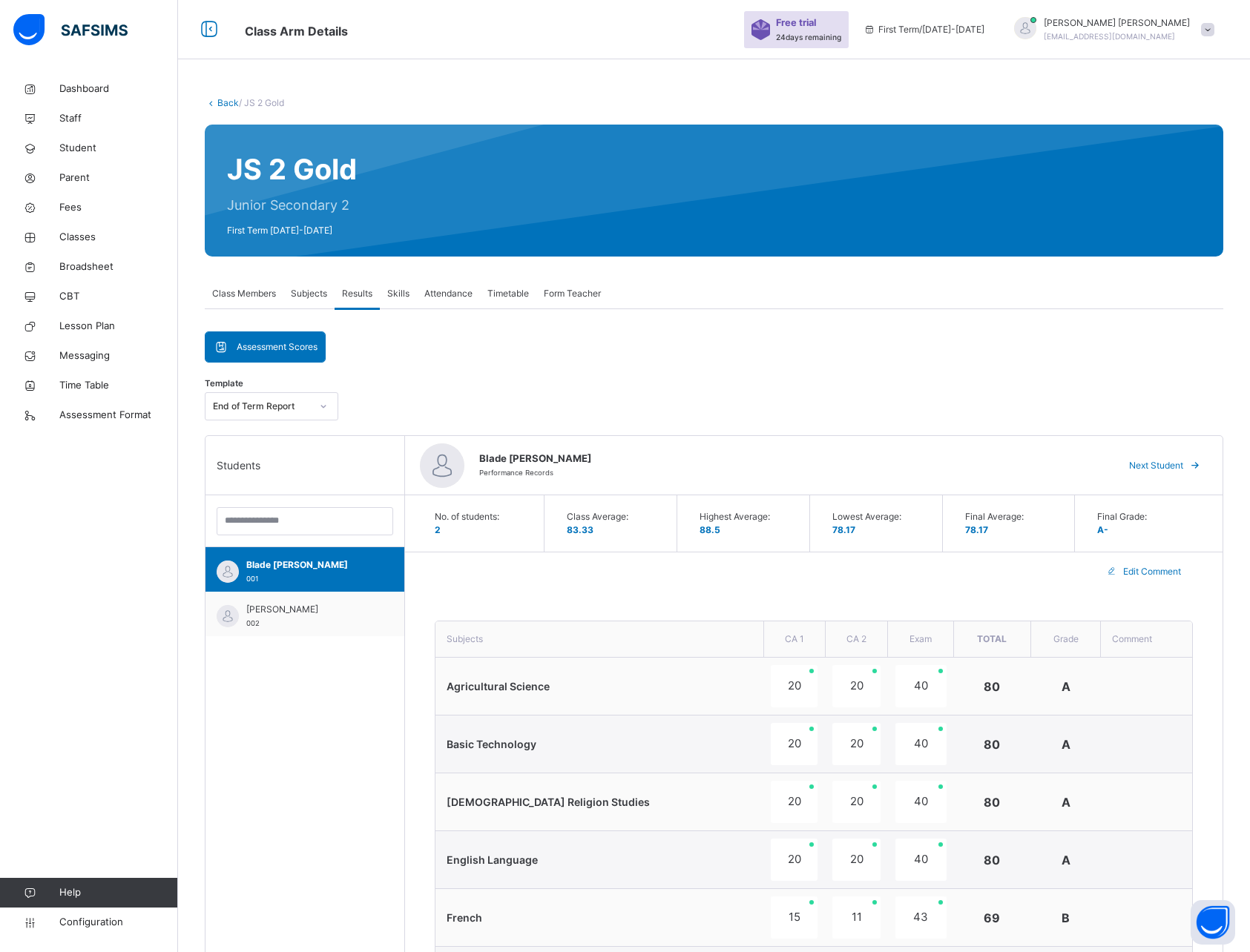
click at [1214, 27] on span at bounding box center [1207, 29] width 13 height 13
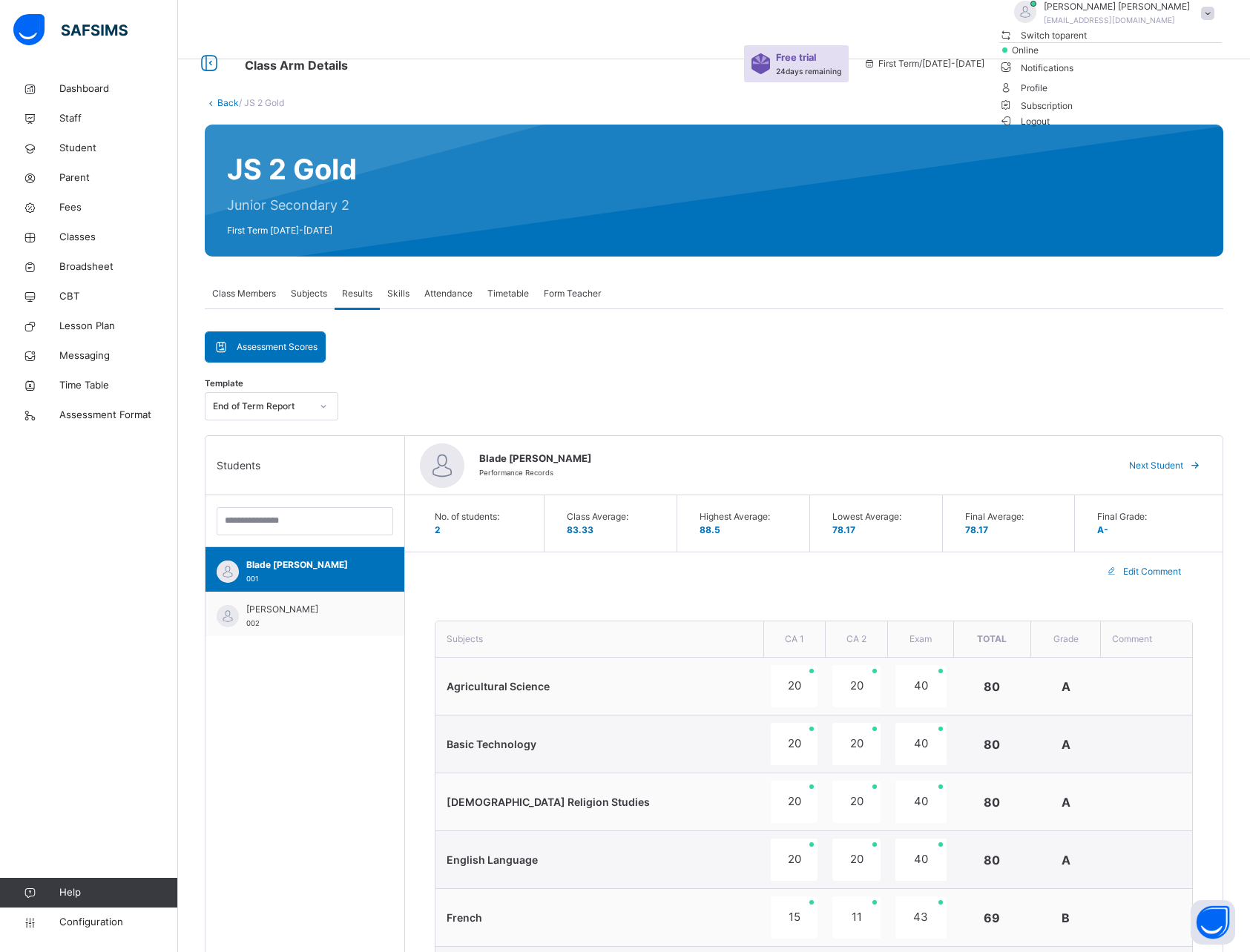
click at [1074, 111] on span "Subscription" at bounding box center [1036, 105] width 74 height 11
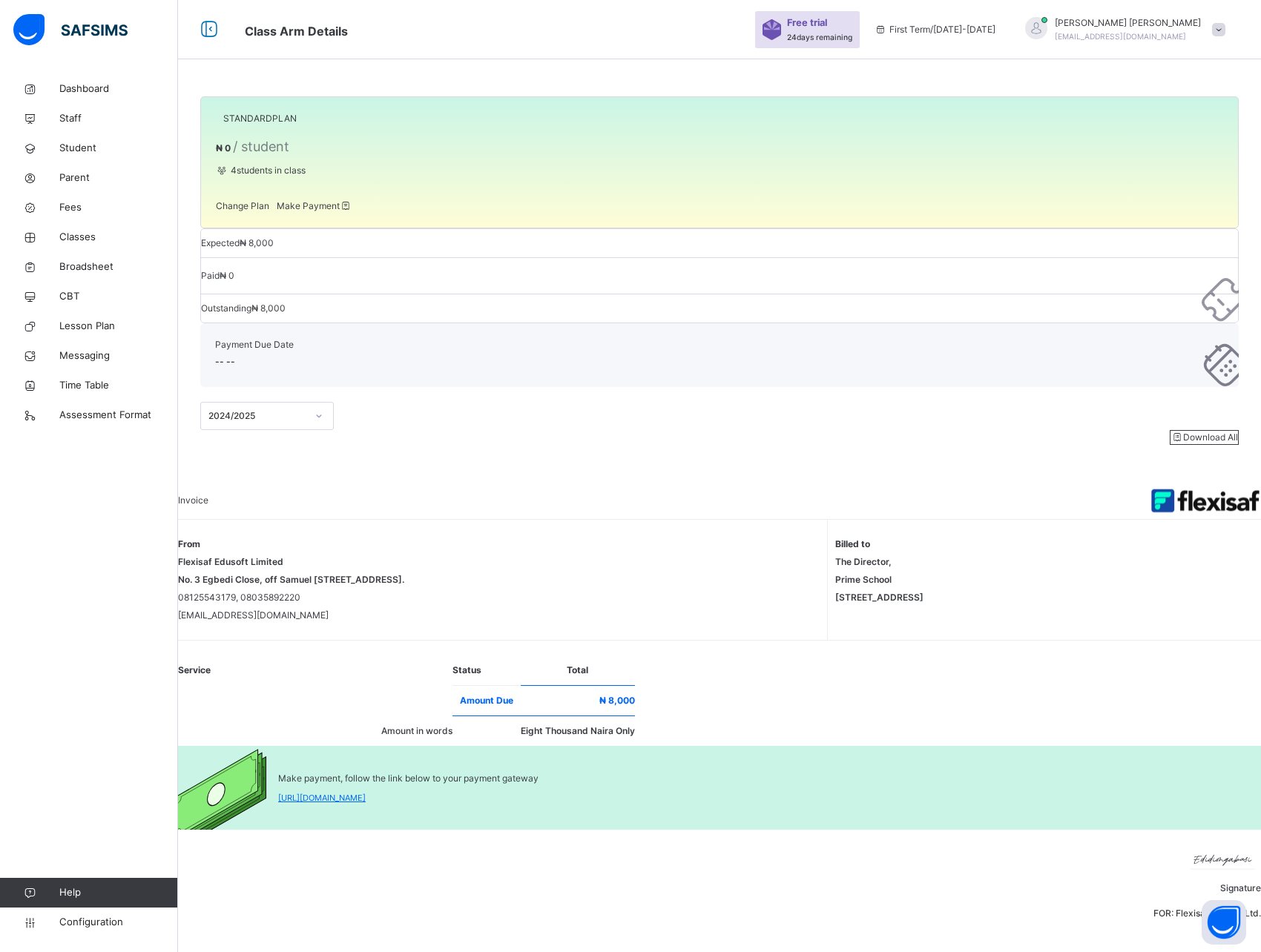
click at [264, 211] on span "Change Plan" at bounding box center [243, 206] width 54 height 11
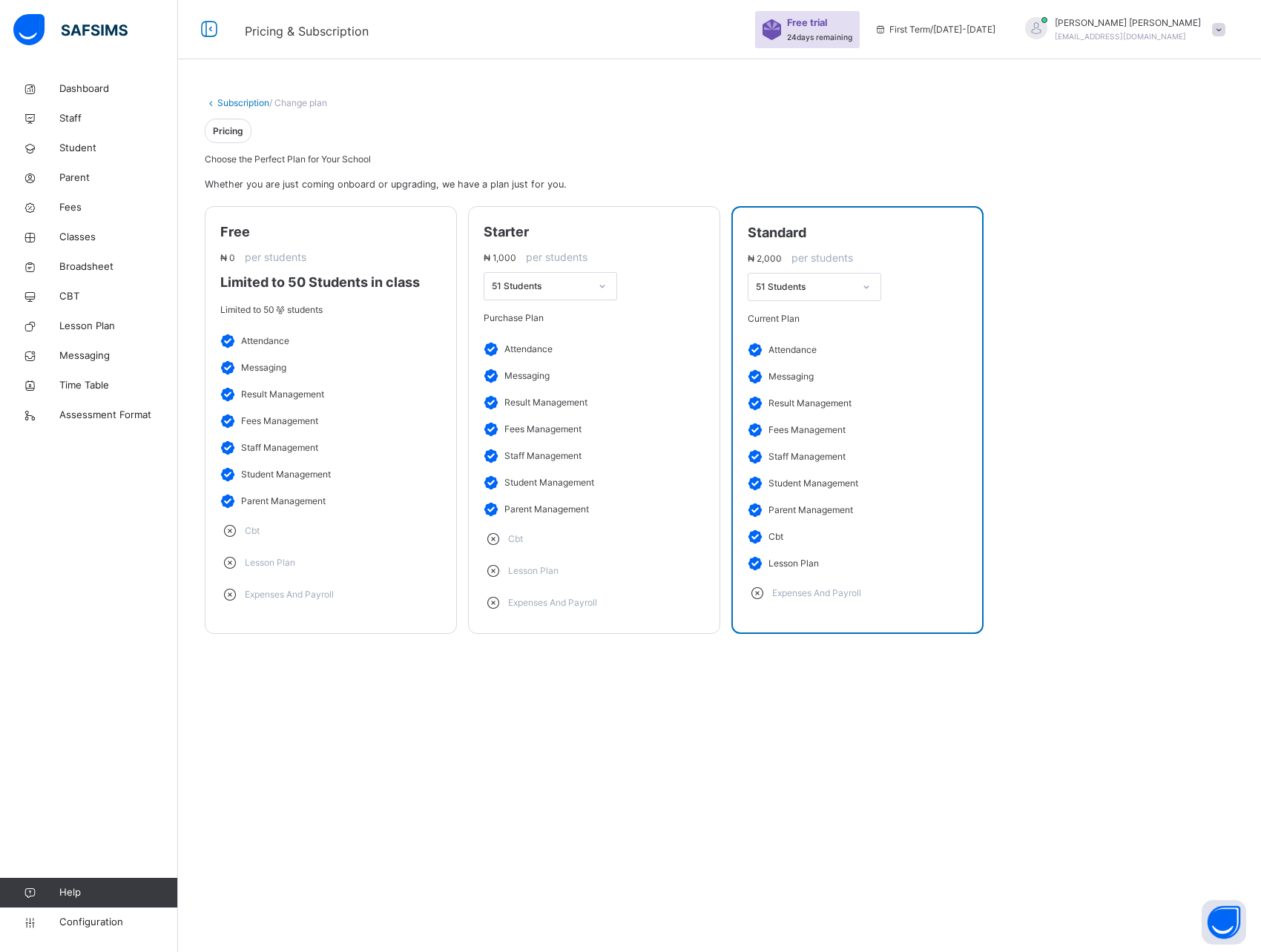
click at [235, 104] on link "Subscription" at bounding box center [243, 103] width 52 height 11
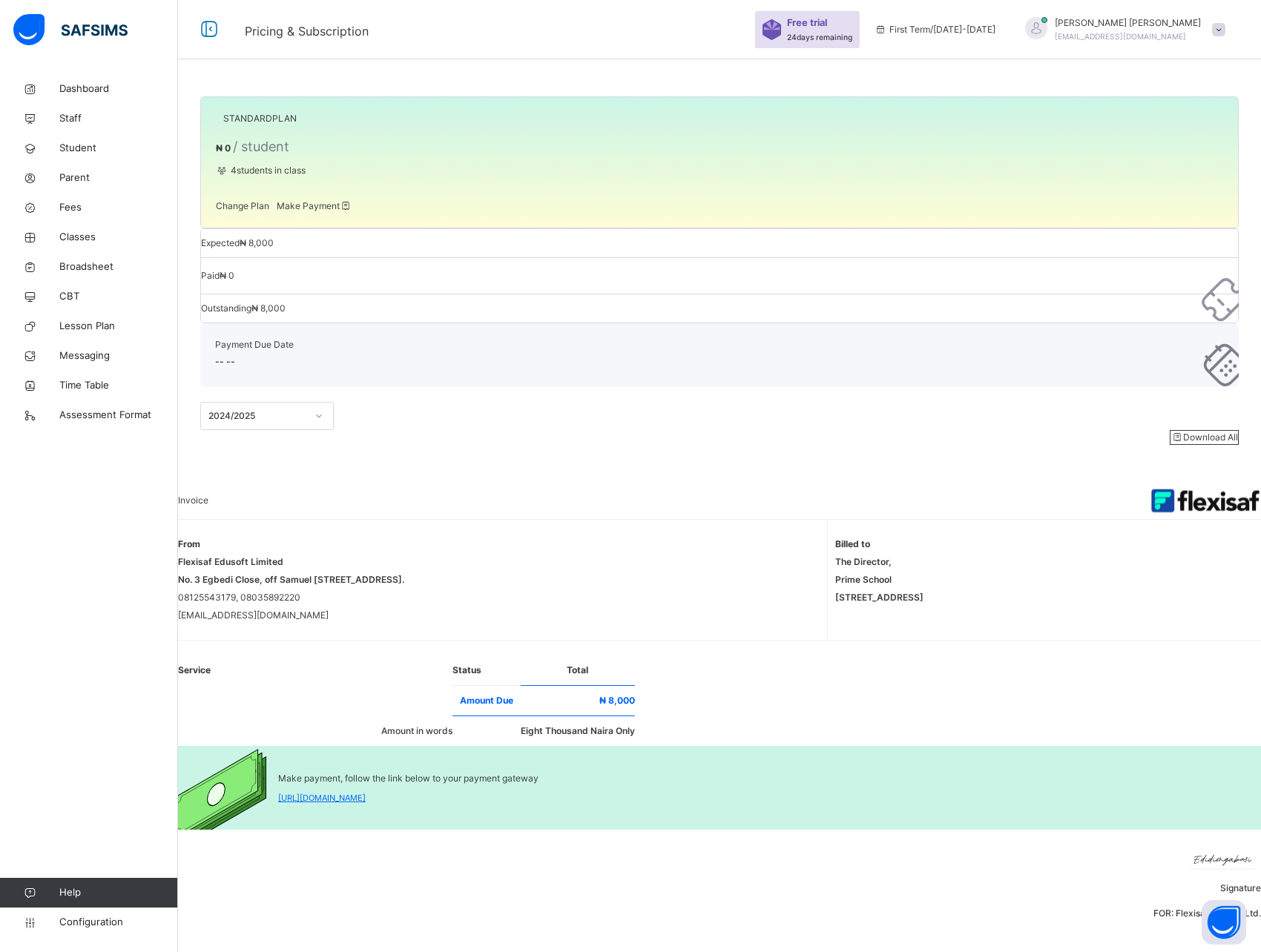
click at [1216, 28] on span at bounding box center [1218, 29] width 13 height 13
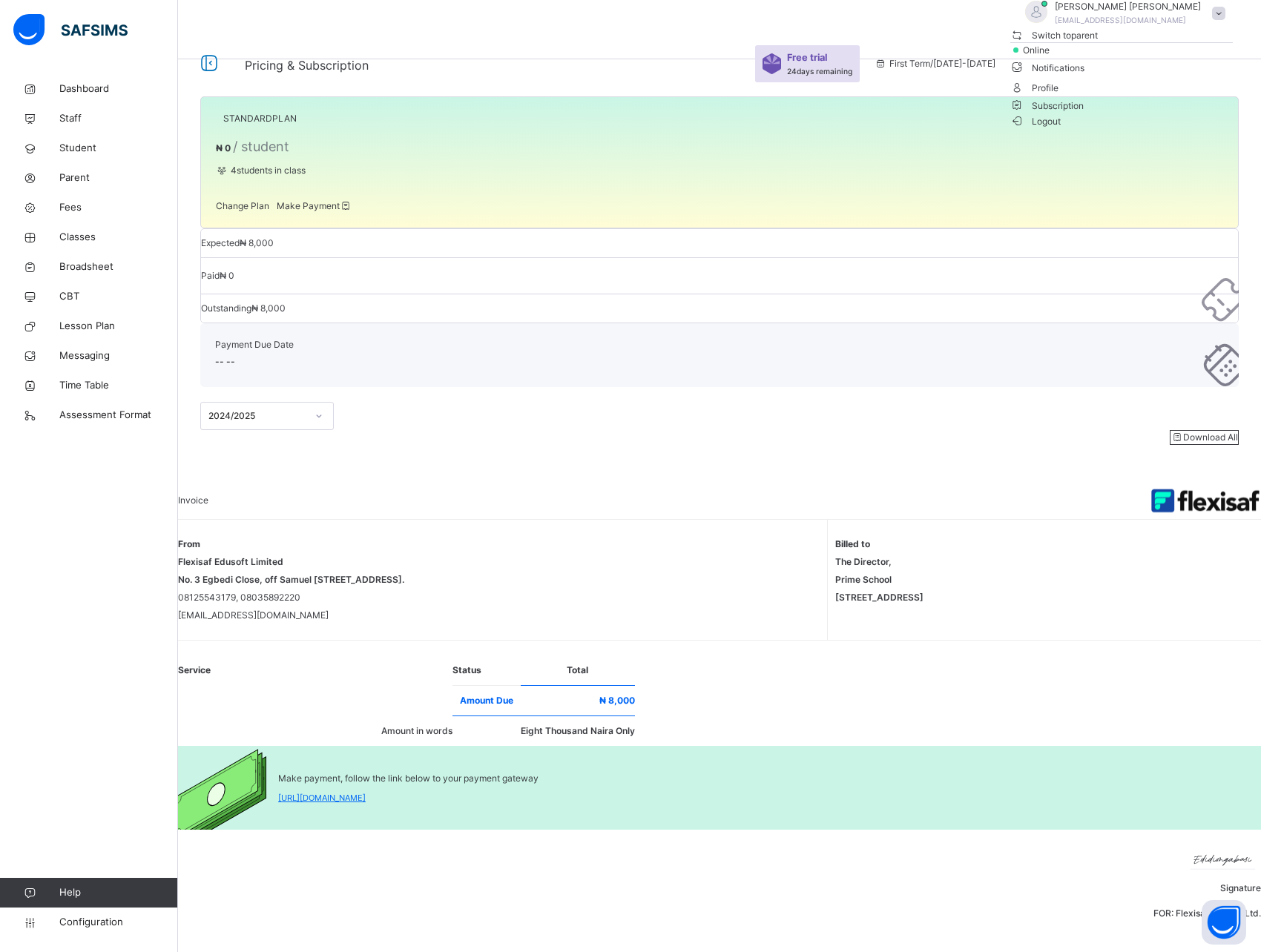
click at [691, 463] on div "STANDARD PLAN ₦ 0 / student 4 students in class Change Plan Make Payment Expect…" at bounding box center [719, 476] width 1083 height 952
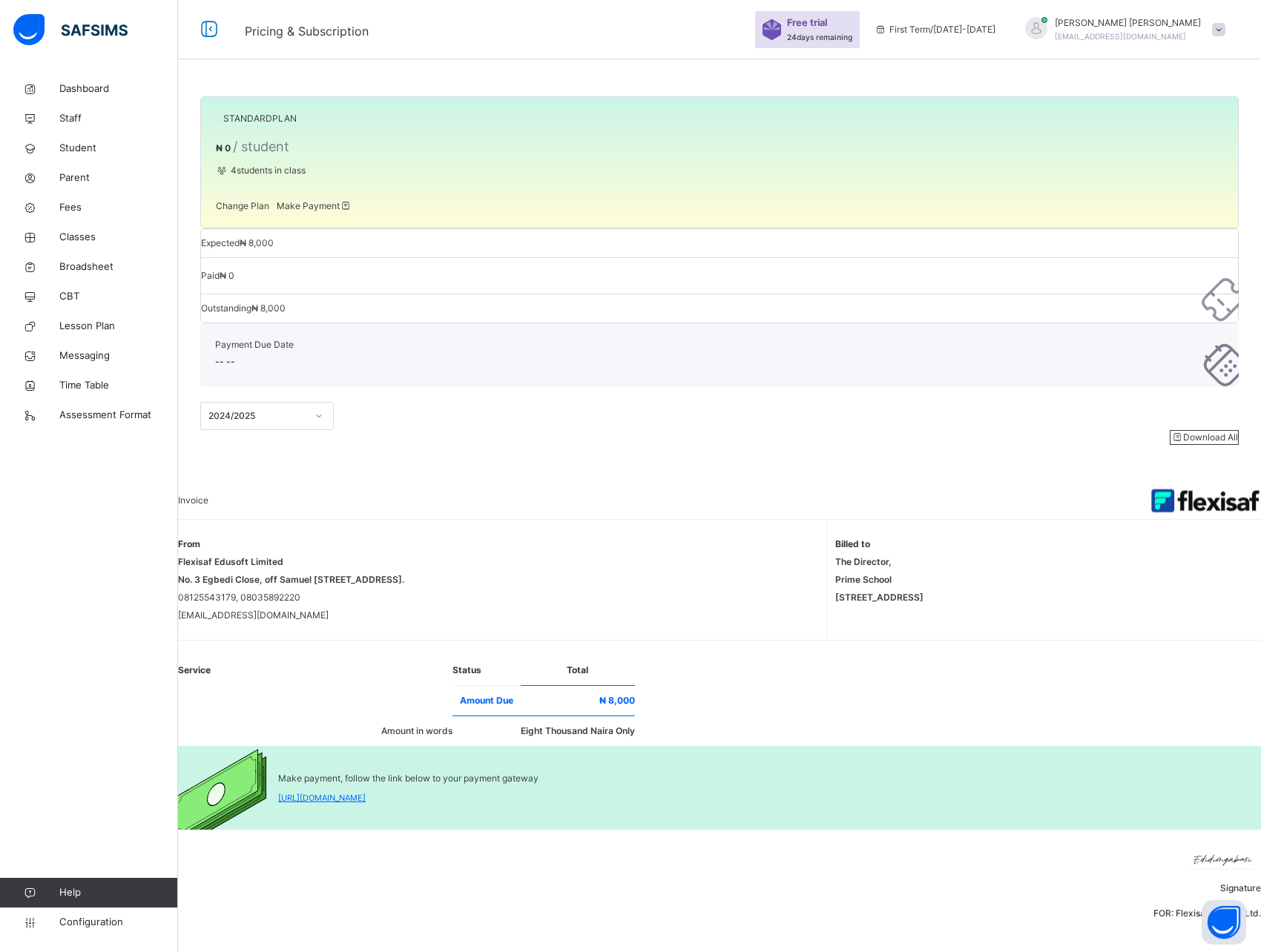
click at [1216, 25] on span at bounding box center [1218, 29] width 13 height 13
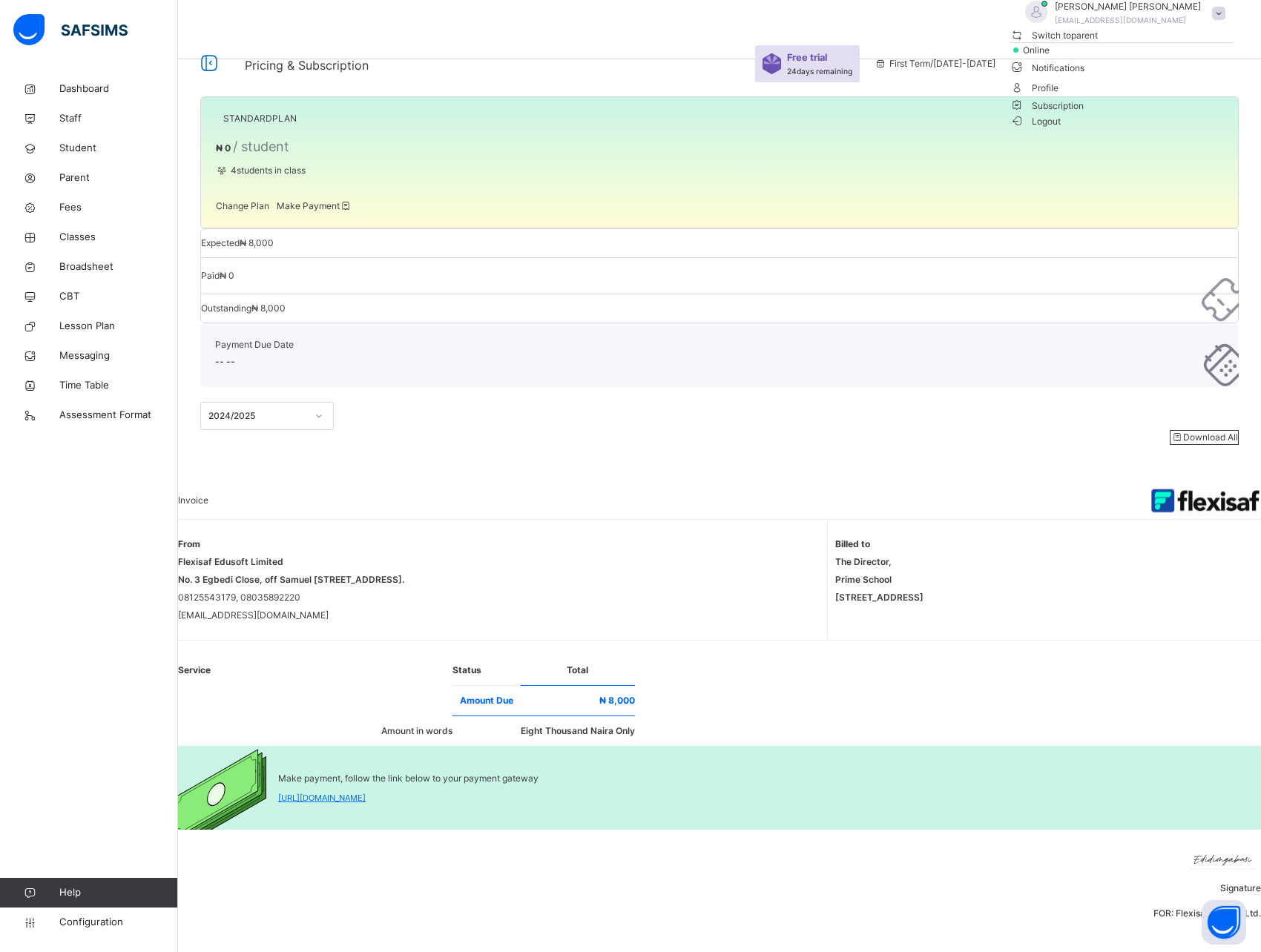
click at [917, 410] on div "STANDARD PLAN ₦ 0 / student 4 students in class Change Plan Make Payment Expect…" at bounding box center [719, 476] width 1083 height 952
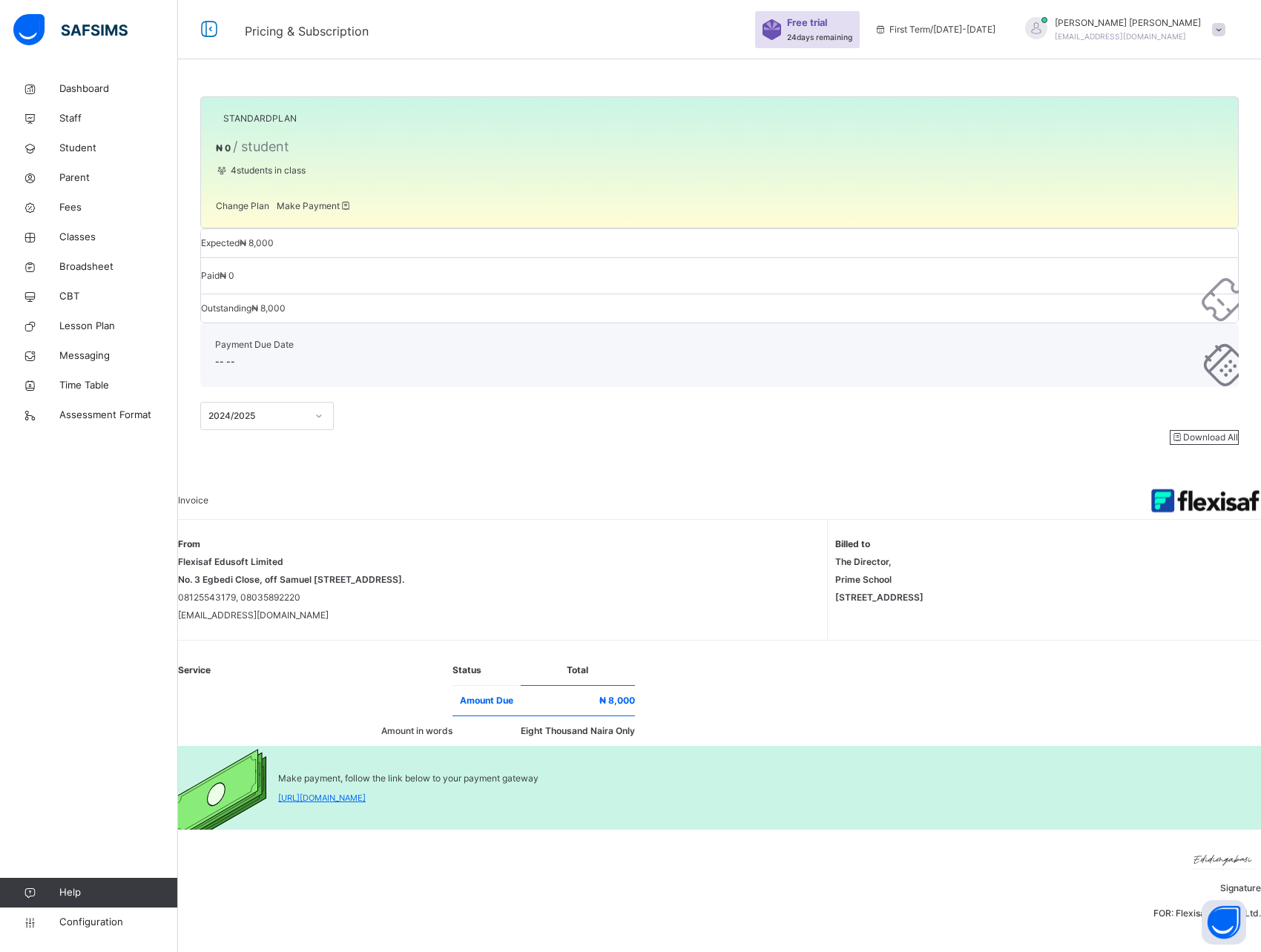
click at [1222, 28] on span at bounding box center [1218, 29] width 13 height 13
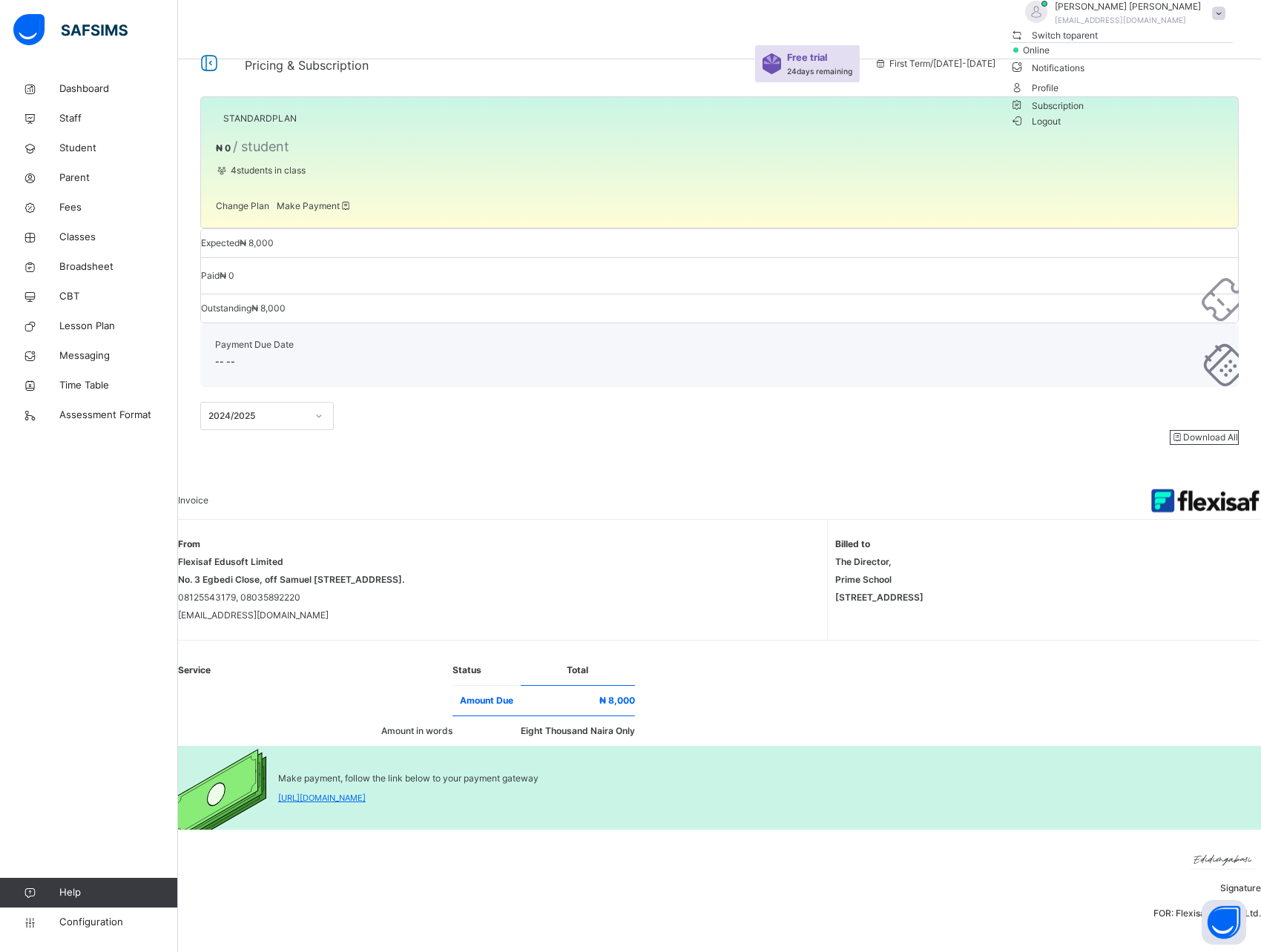
click at [1177, 113] on li "Subscription" at bounding box center [1122, 105] width 223 height 15
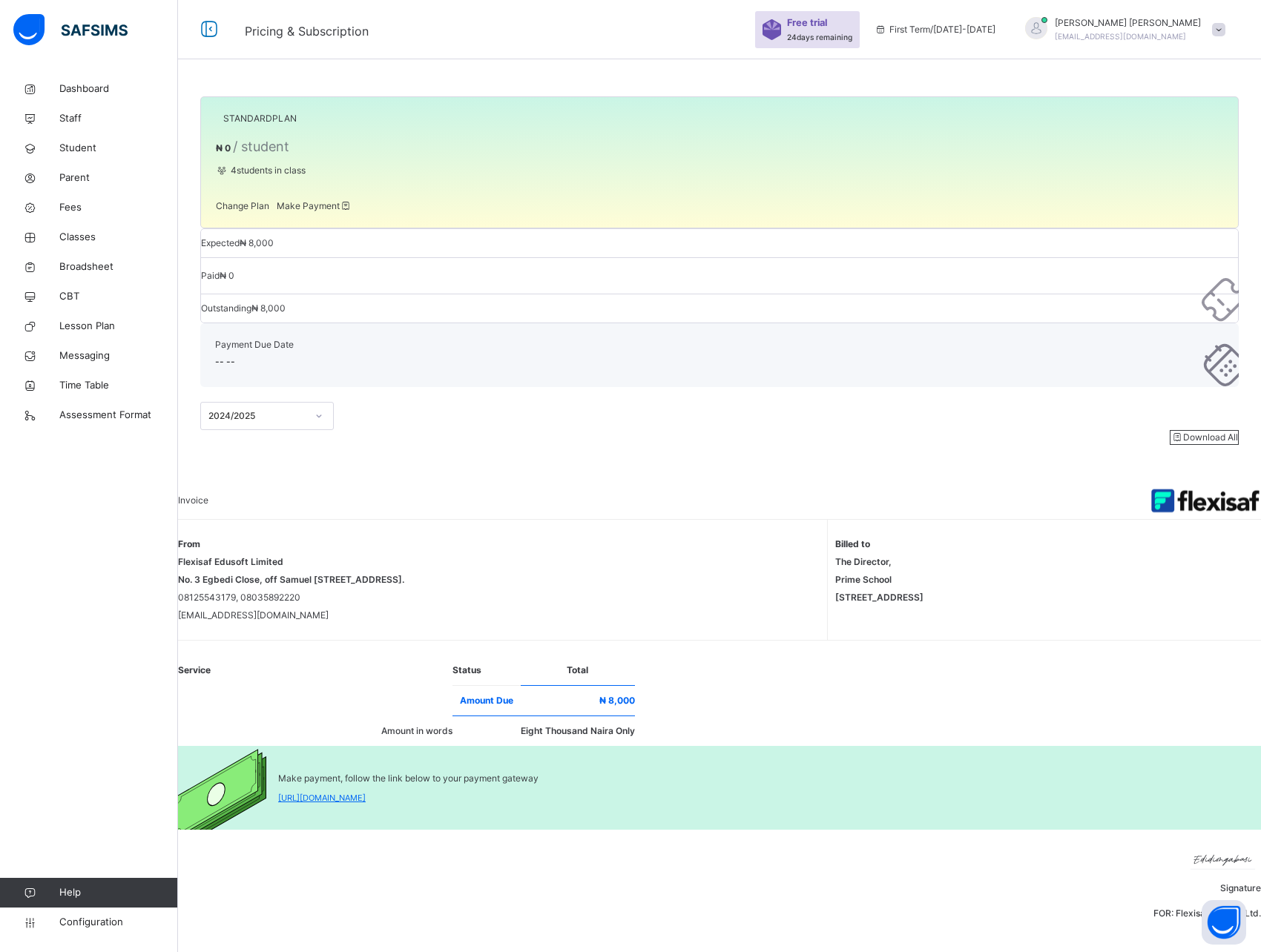
click at [352, 211] on span "Make Payment" at bounding box center [315, 206] width 76 height 11
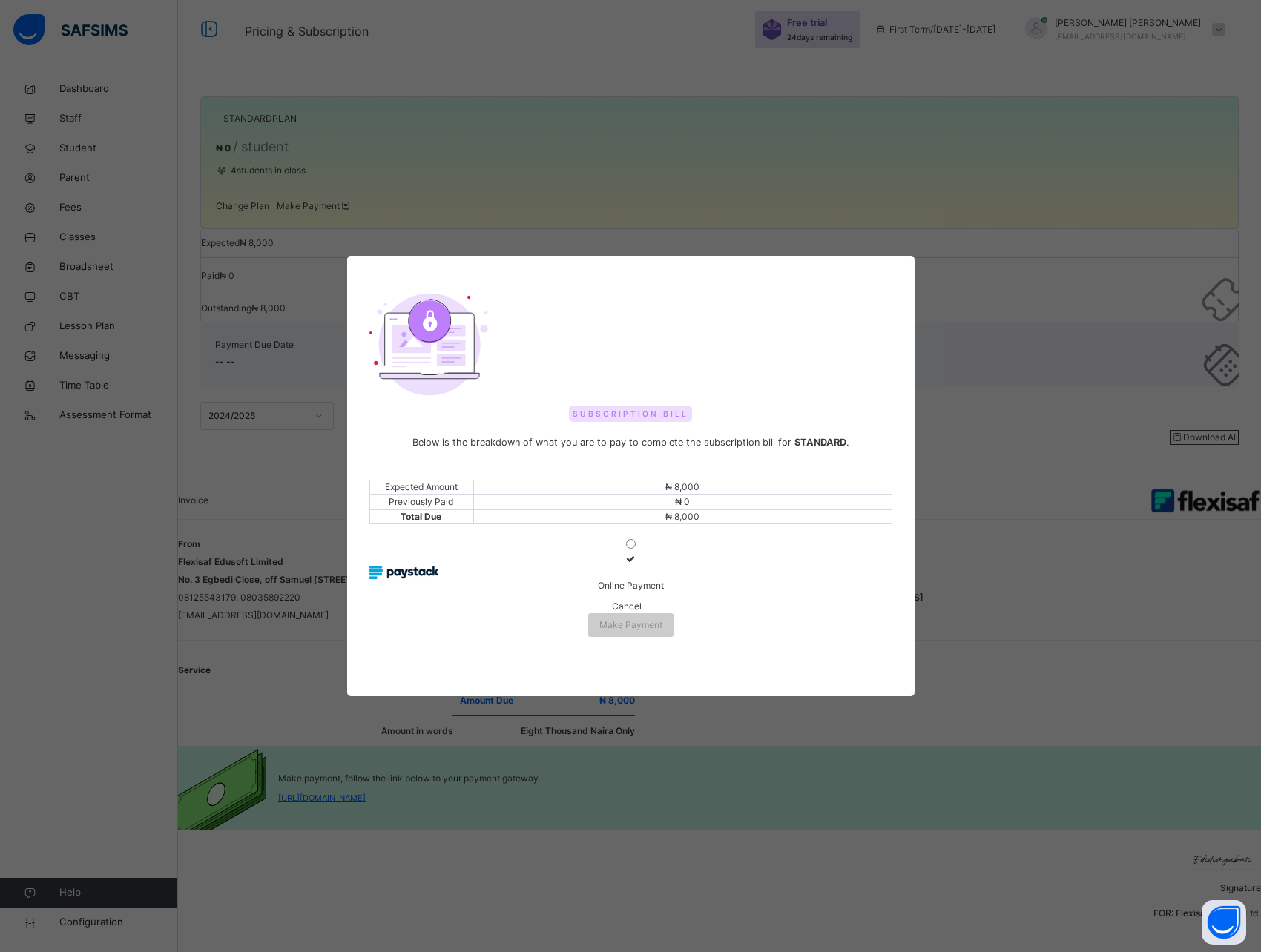
click at [612, 611] on span "Cancel" at bounding box center [626, 606] width 30 height 11
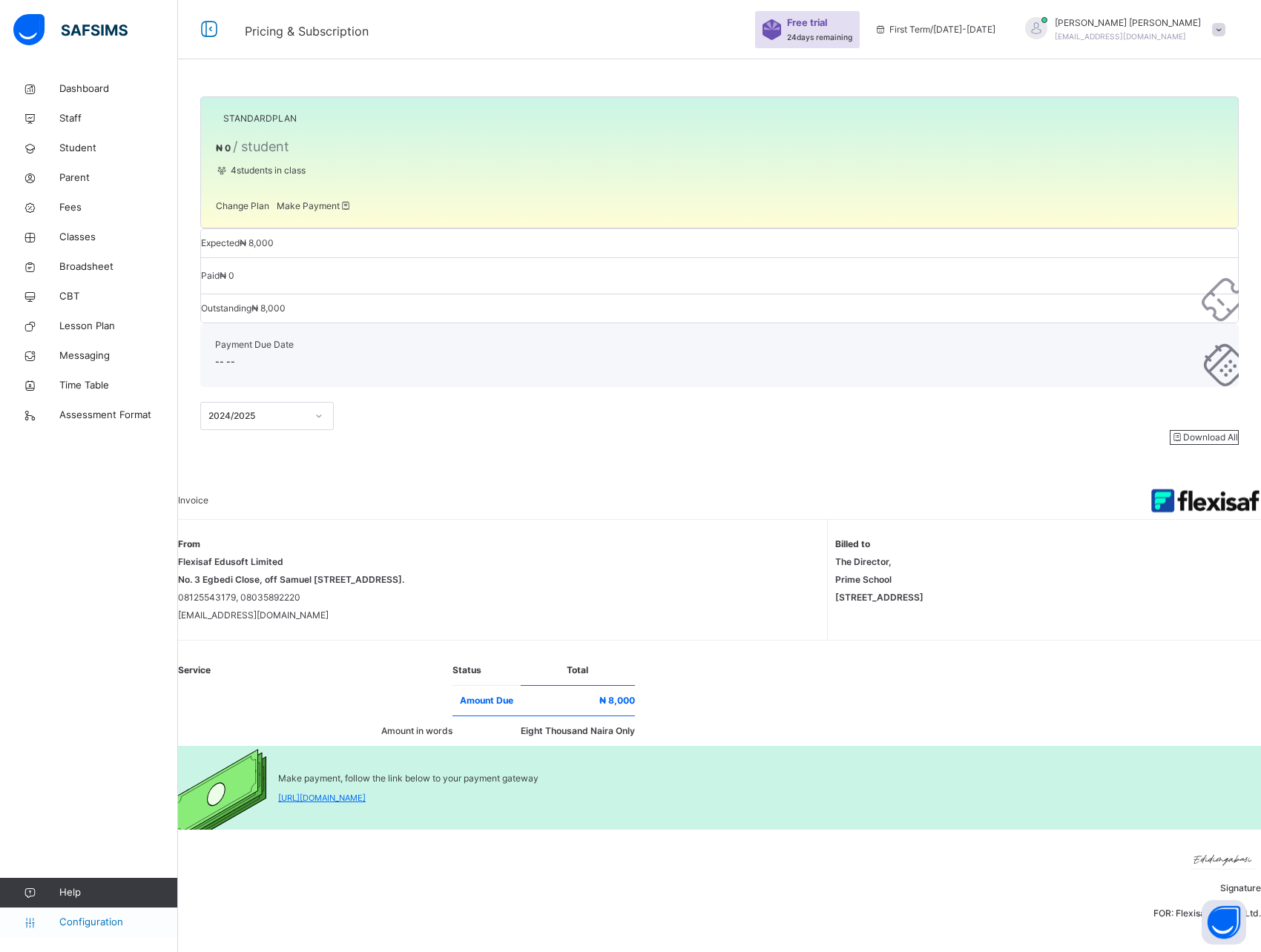
click at [84, 921] on span "Configuration" at bounding box center [118, 922] width 118 height 15
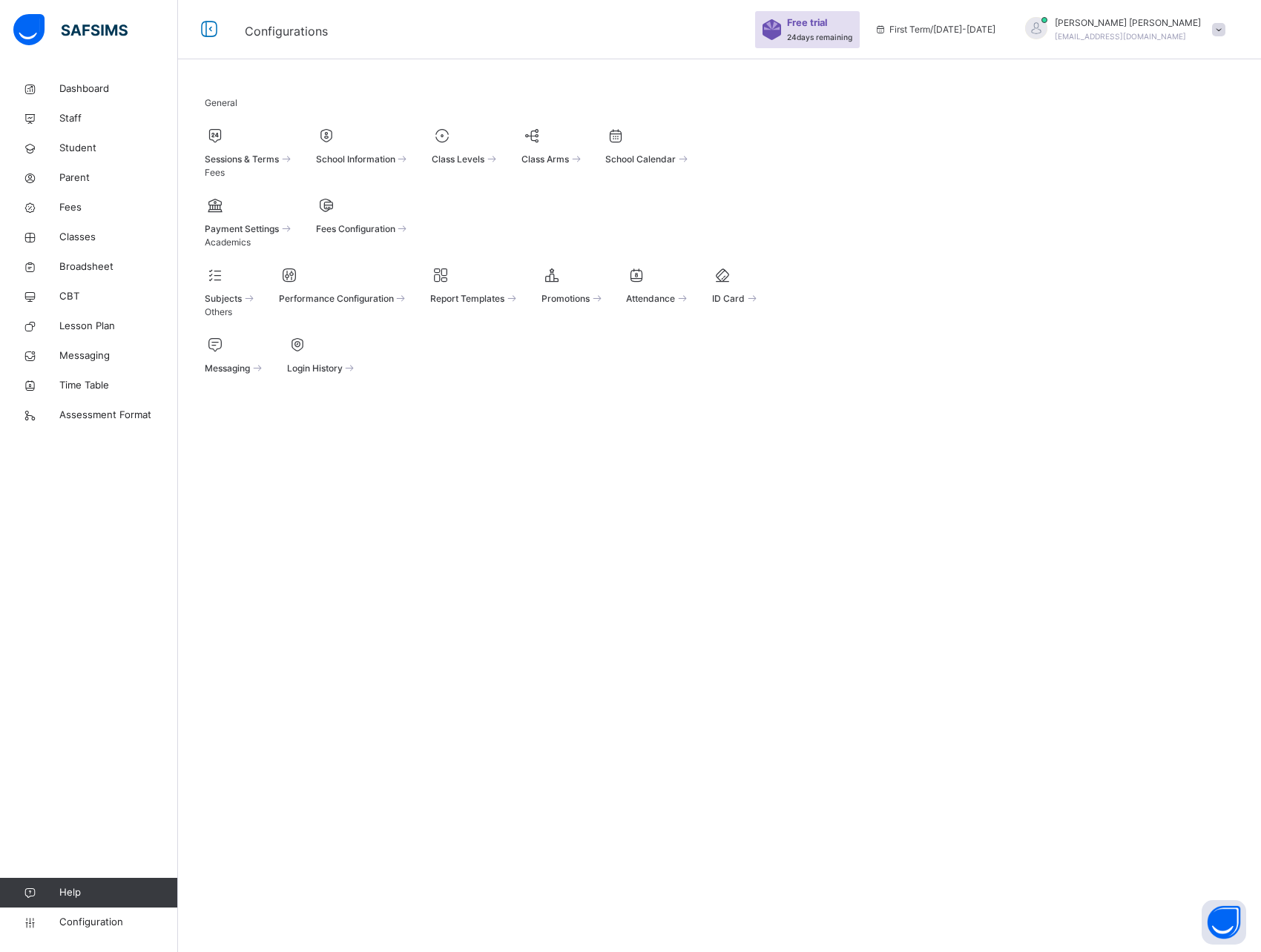
click at [130, 611] on div "Dashboard Staff Student Parent Fees Classes Broadsheet CBT Lesson Plan Messagin…" at bounding box center [89, 506] width 178 height 893
click at [1215, 31] on span at bounding box center [1218, 29] width 13 height 13
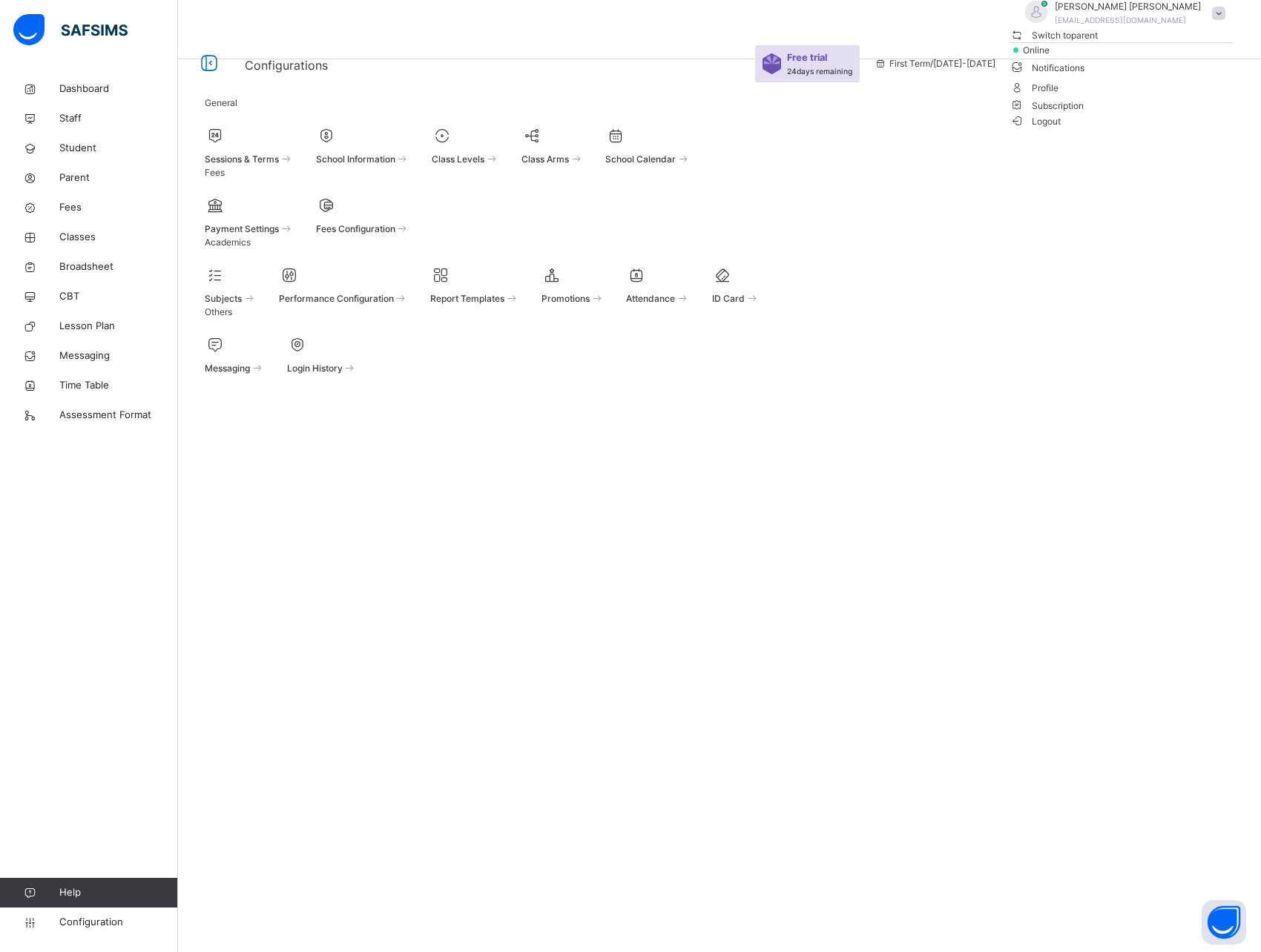
click at [1084, 111] on span "Subscription" at bounding box center [1048, 105] width 74 height 11
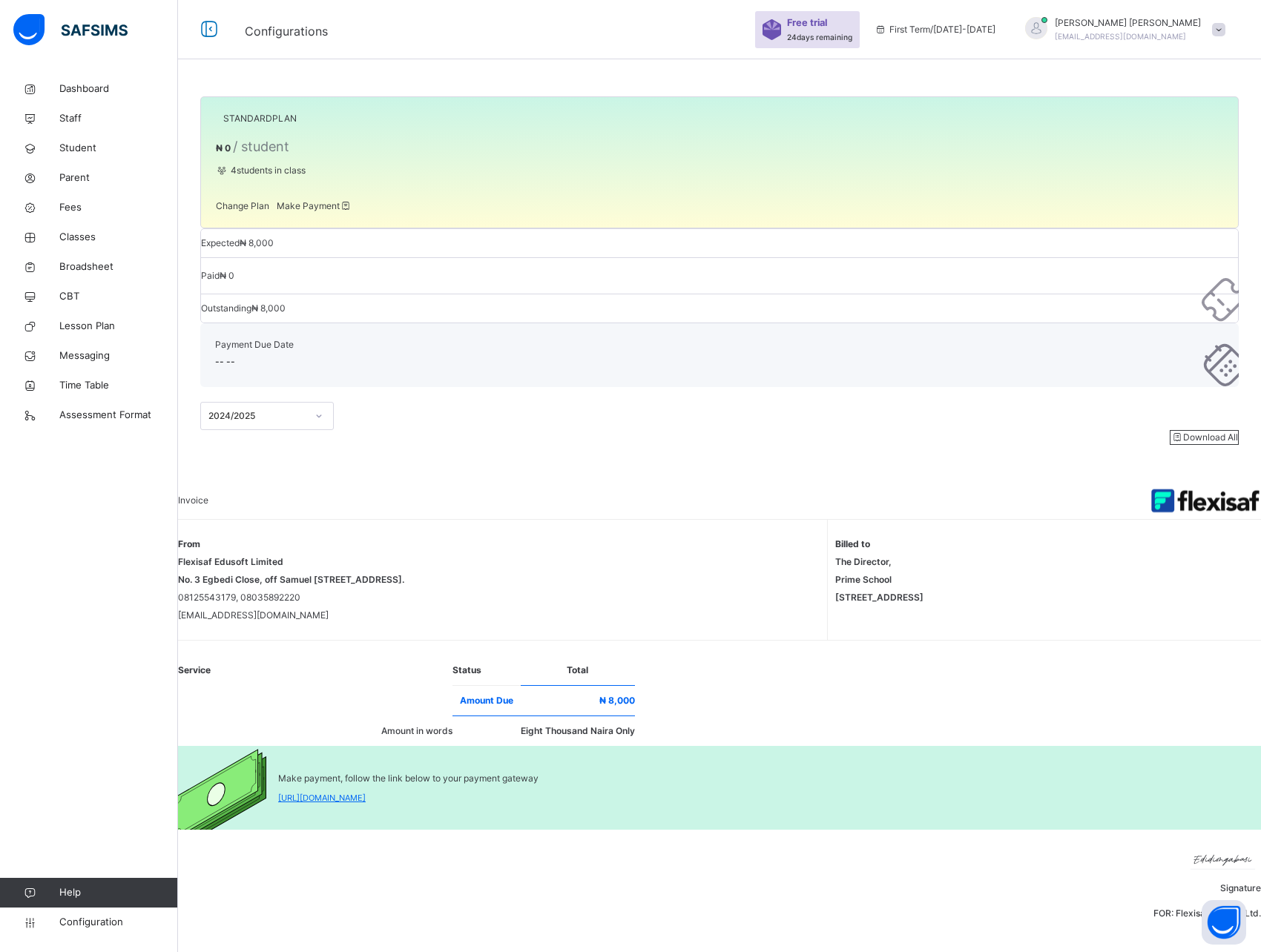
click at [340, 502] on div "STANDARD PLAN ₦ 0 / student 4 students in class Change Plan Make Payment Expect…" at bounding box center [719, 476] width 1083 height 952
click at [248, 400] on div "STANDARD PLAN ₦ 0 / student 4 students in class Change Plan Make Payment Expect…" at bounding box center [719, 476] width 1083 height 952
click at [288, 410] on div "2024/2025" at bounding box center [258, 416] width 98 height 13
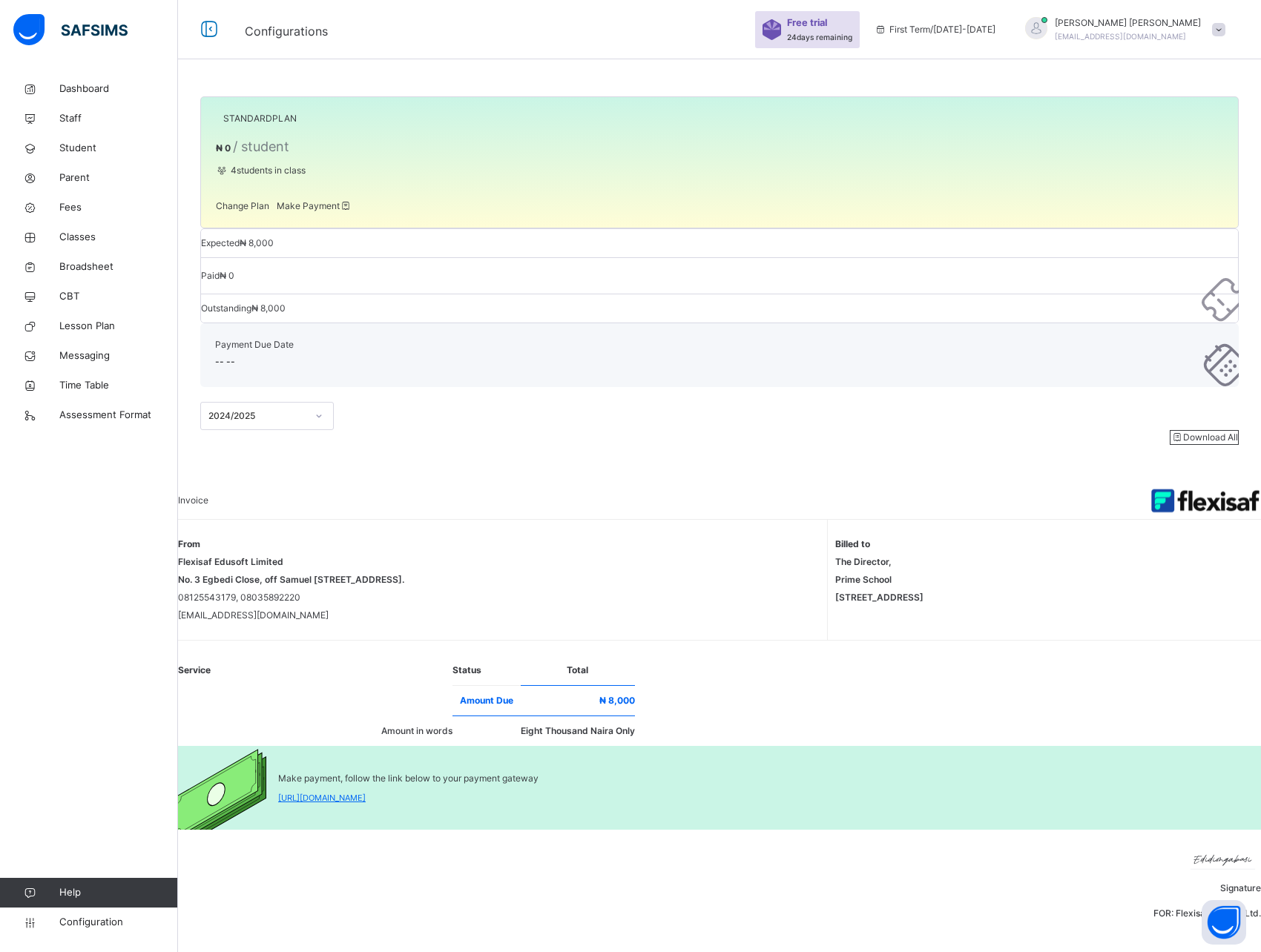
click at [471, 374] on div "STANDARD PLAN ₦ 0 / student 4 students in class Change Plan Make Payment Expect…" at bounding box center [719, 476] width 1083 height 952
click at [86, 144] on span "Student" at bounding box center [118, 148] width 119 height 15
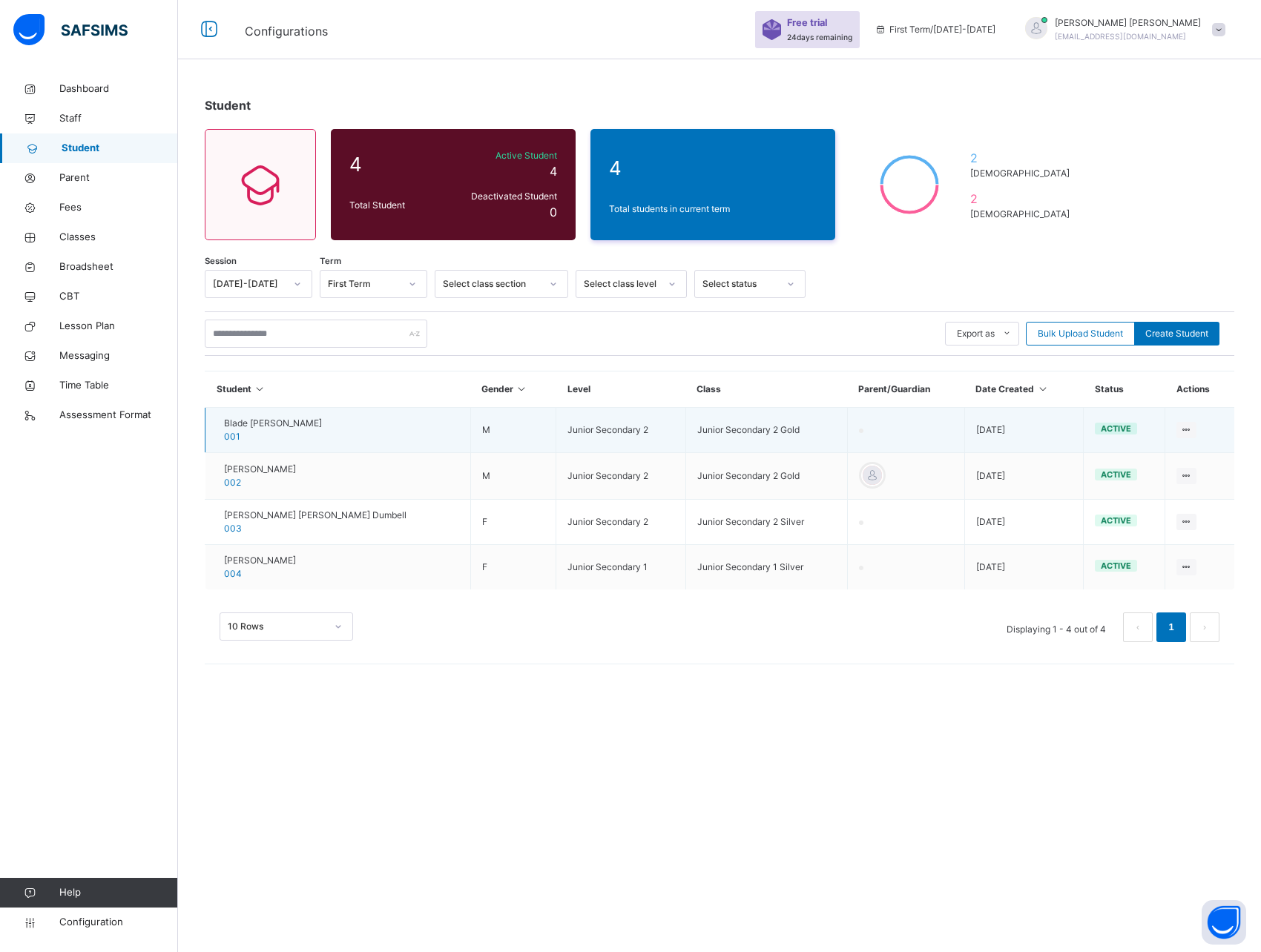
click at [259, 423] on span "Blade [PERSON_NAME]" at bounding box center [273, 423] width 98 height 13
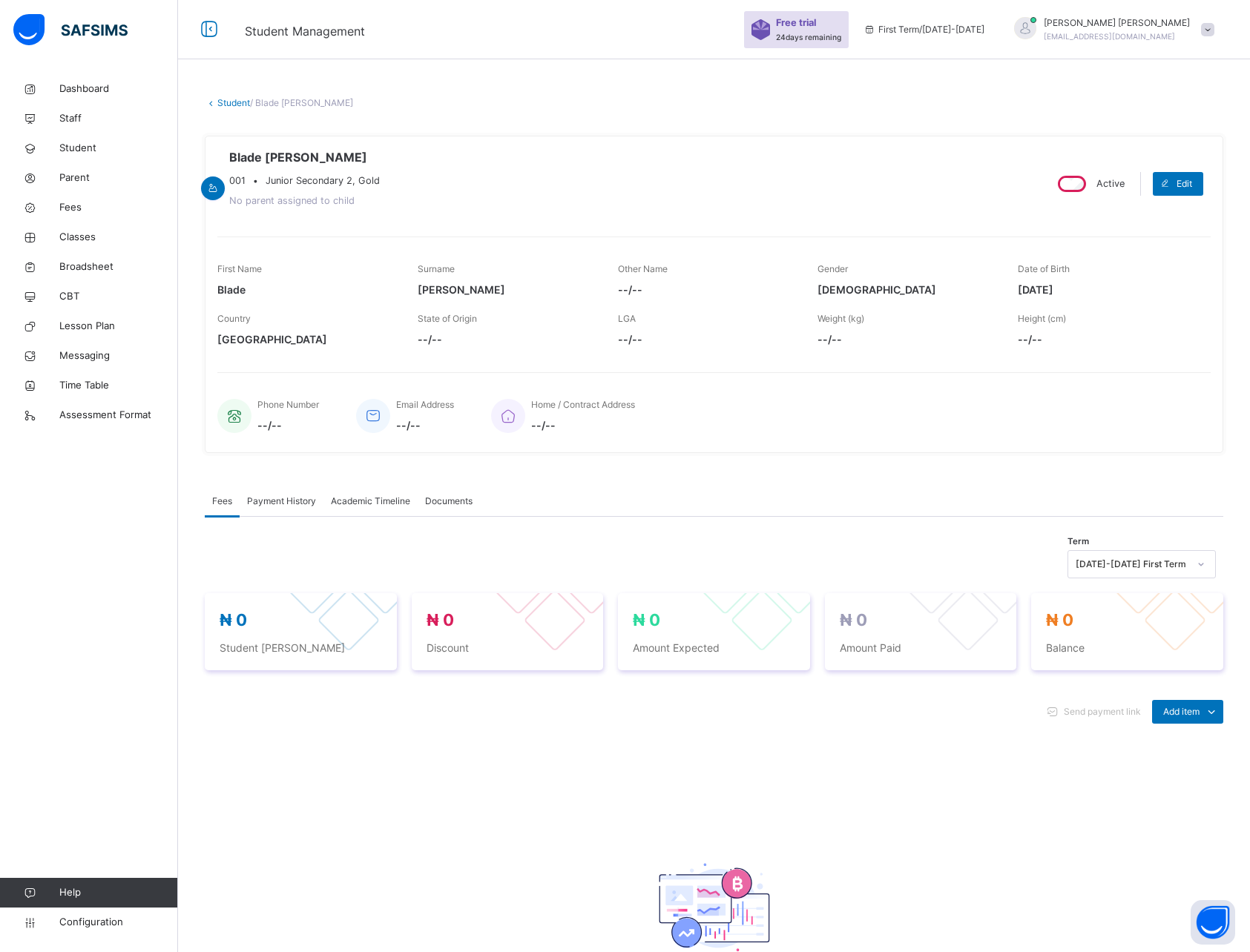
click at [374, 502] on span "Academic Timeline" at bounding box center [370, 501] width 79 height 13
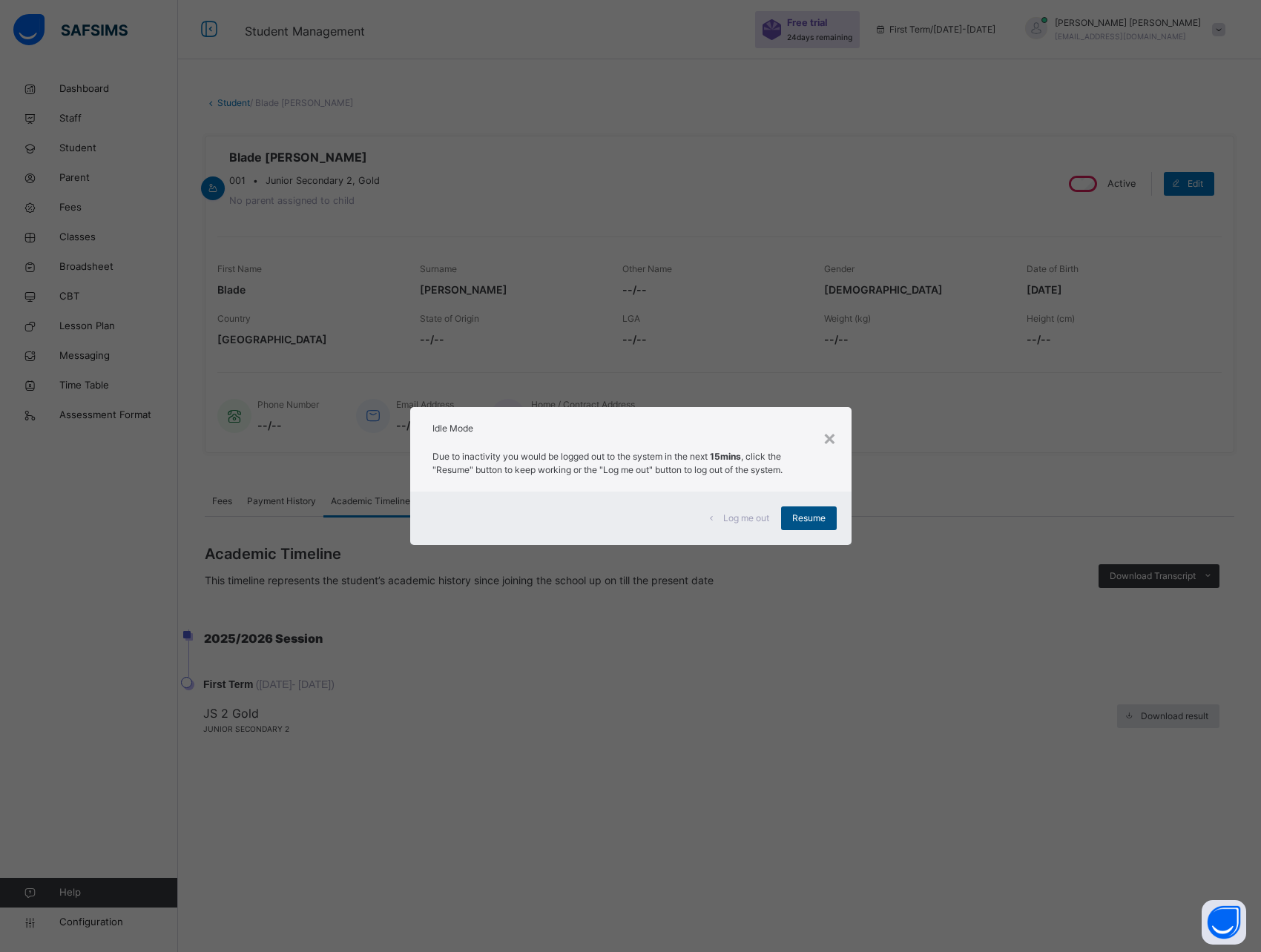
click at [818, 522] on span "Resume" at bounding box center [808, 518] width 33 height 13
click at [818, 517] on span "Resume" at bounding box center [808, 518] width 33 height 13
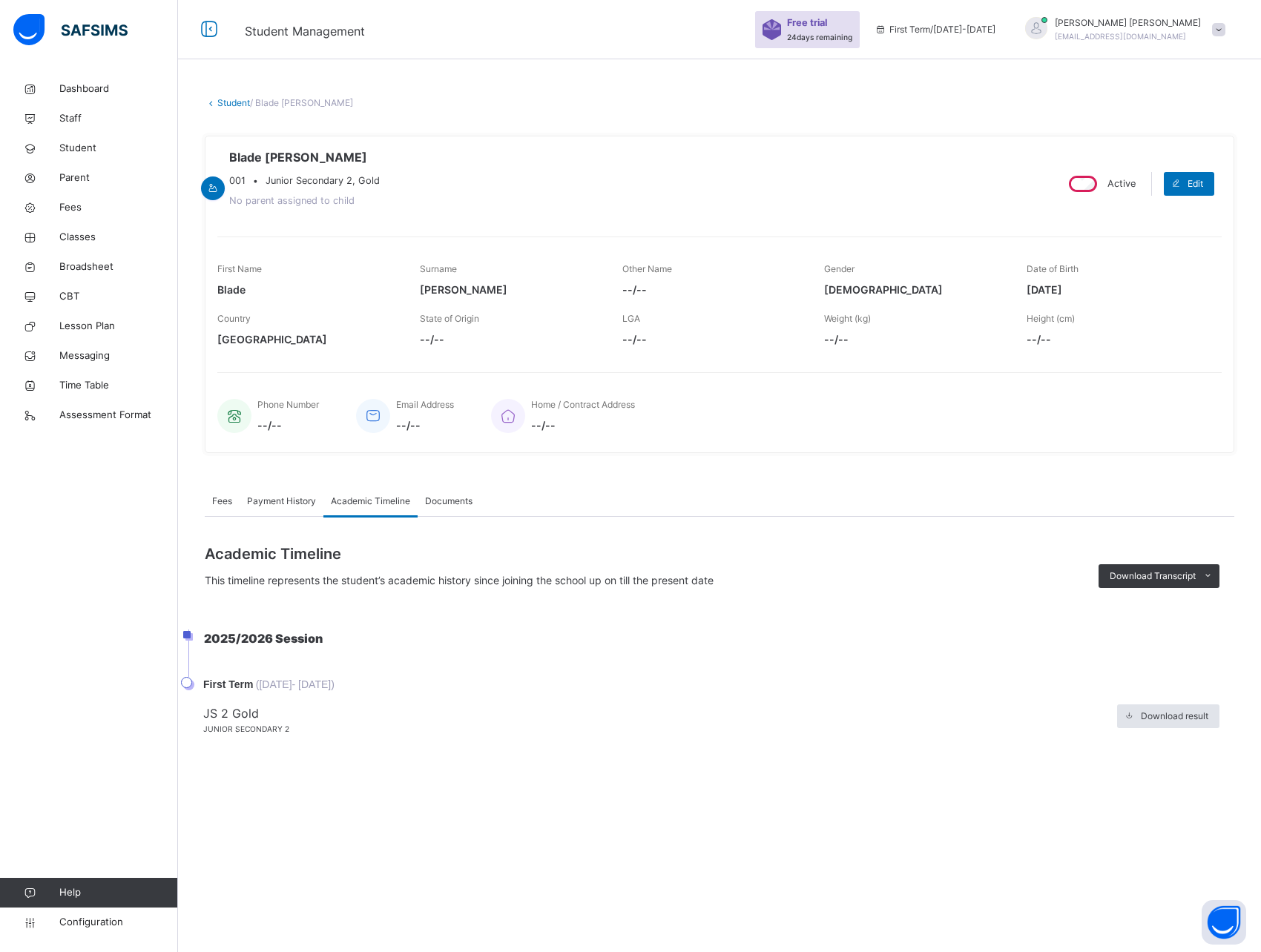
click at [223, 496] on span "Fees" at bounding box center [222, 501] width 20 height 13
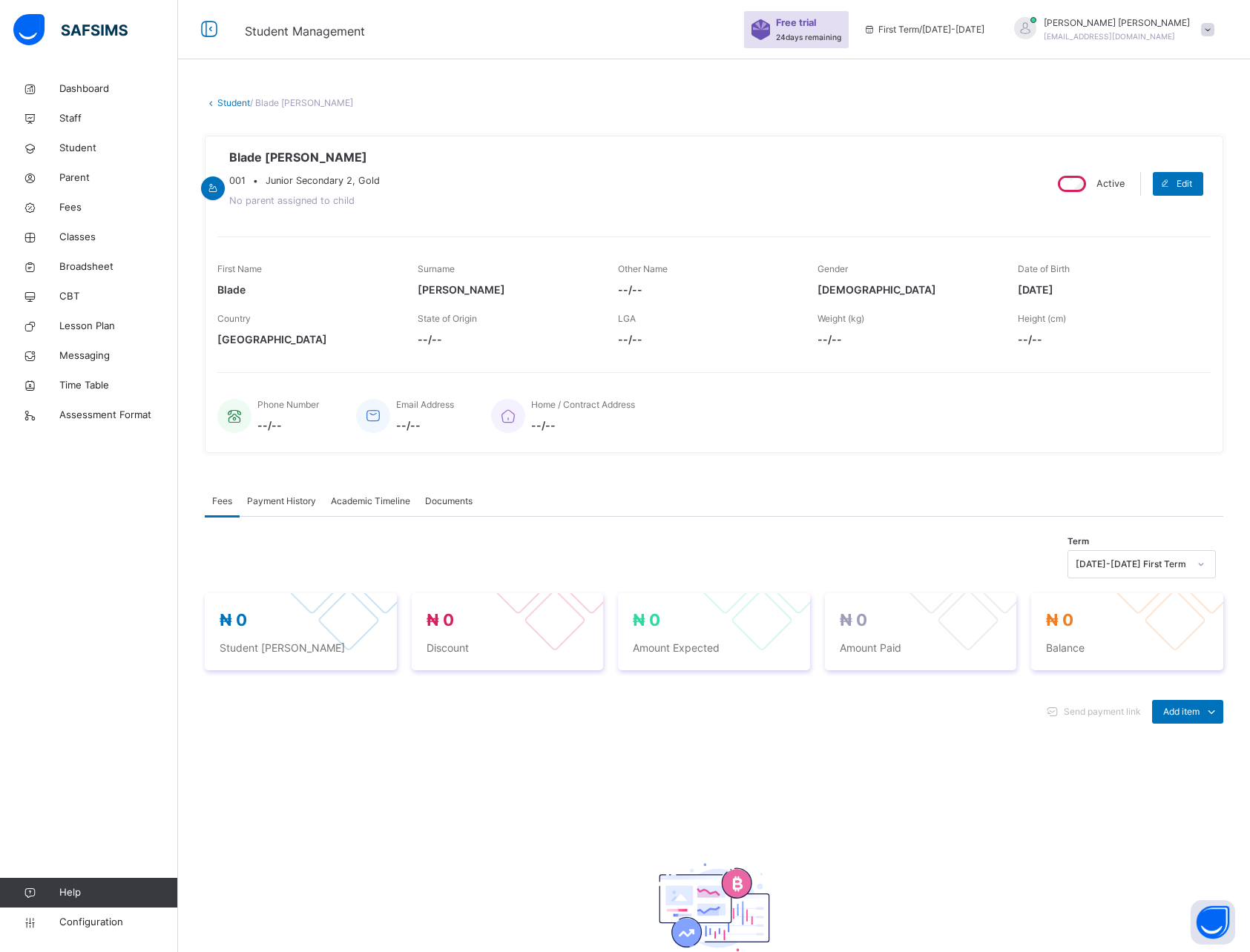
click at [381, 504] on span "Academic Timeline" at bounding box center [370, 501] width 79 height 13
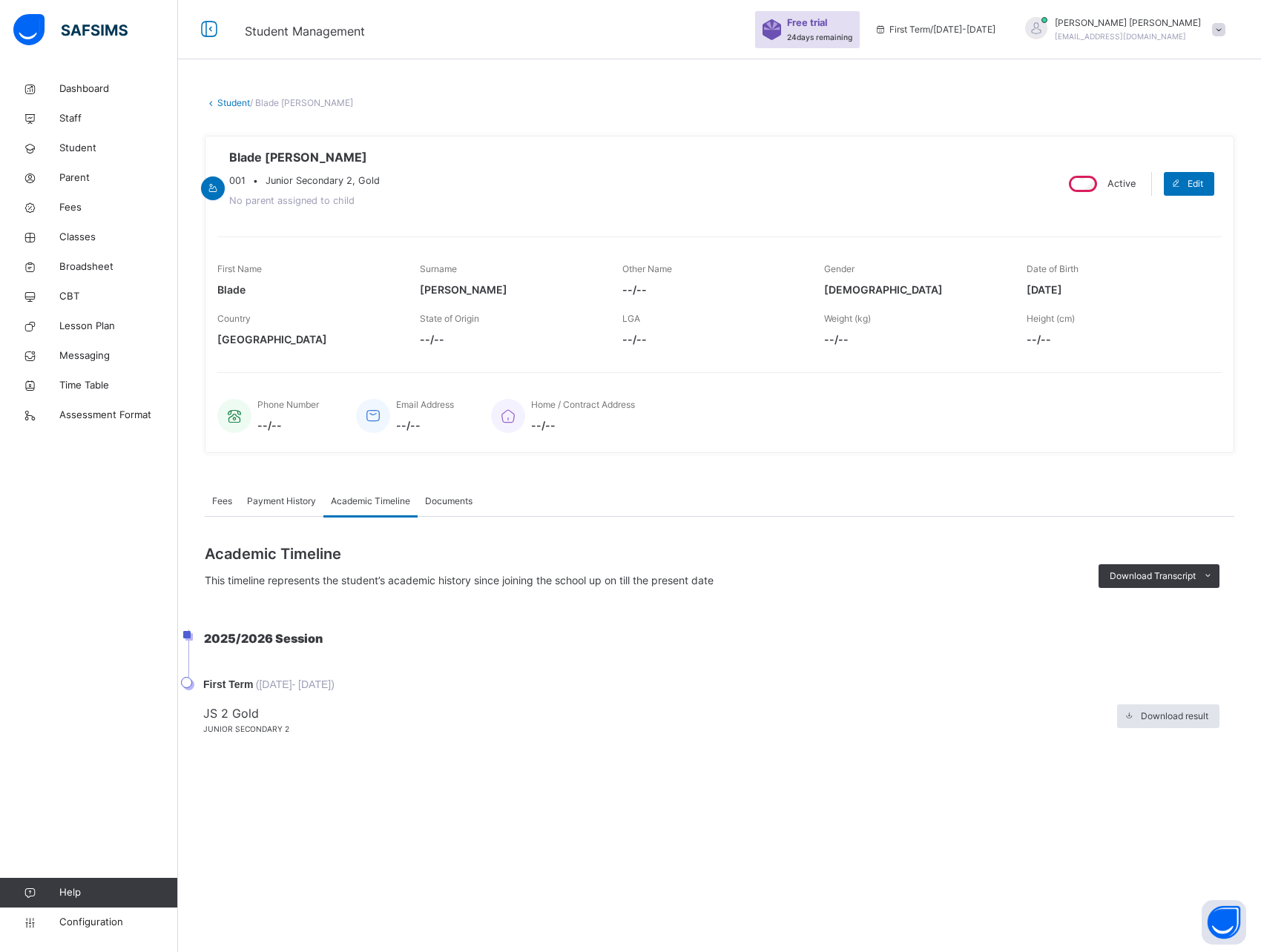
click at [262, 505] on span "Payment History" at bounding box center [282, 501] width 69 height 13
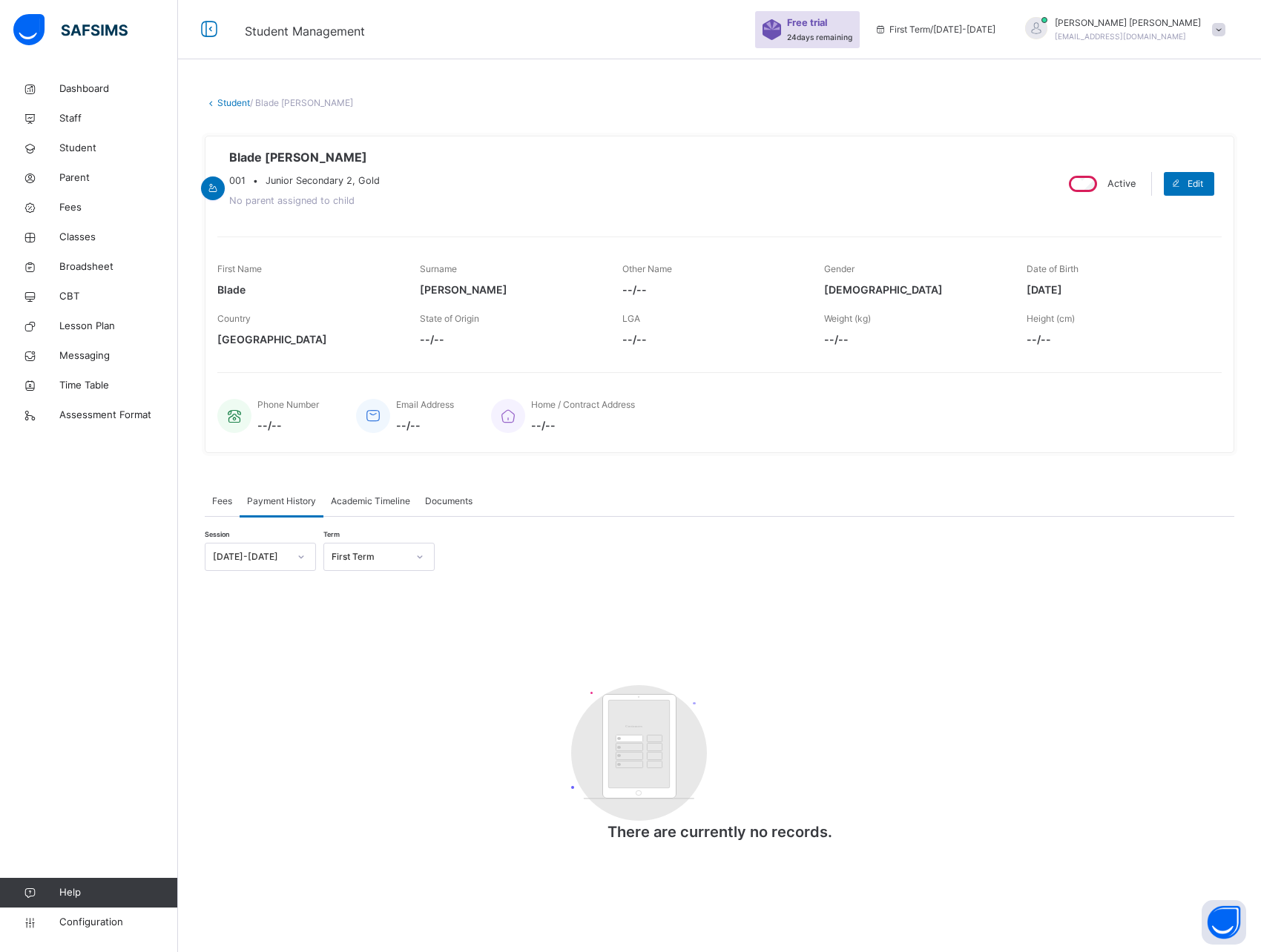
click at [219, 506] on span "Fees" at bounding box center [222, 501] width 20 height 13
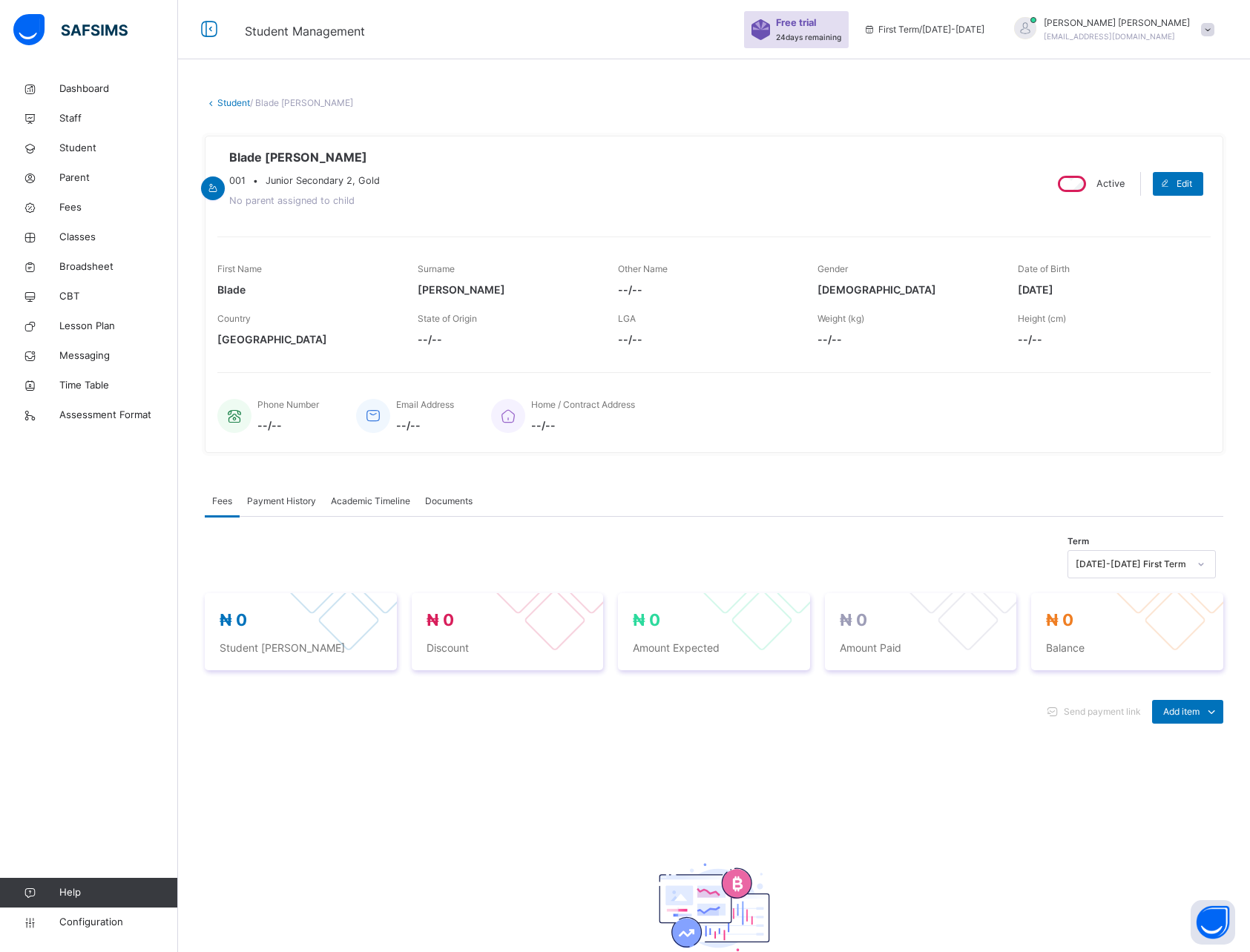
click at [279, 504] on span "Payment History" at bounding box center [282, 501] width 69 height 13
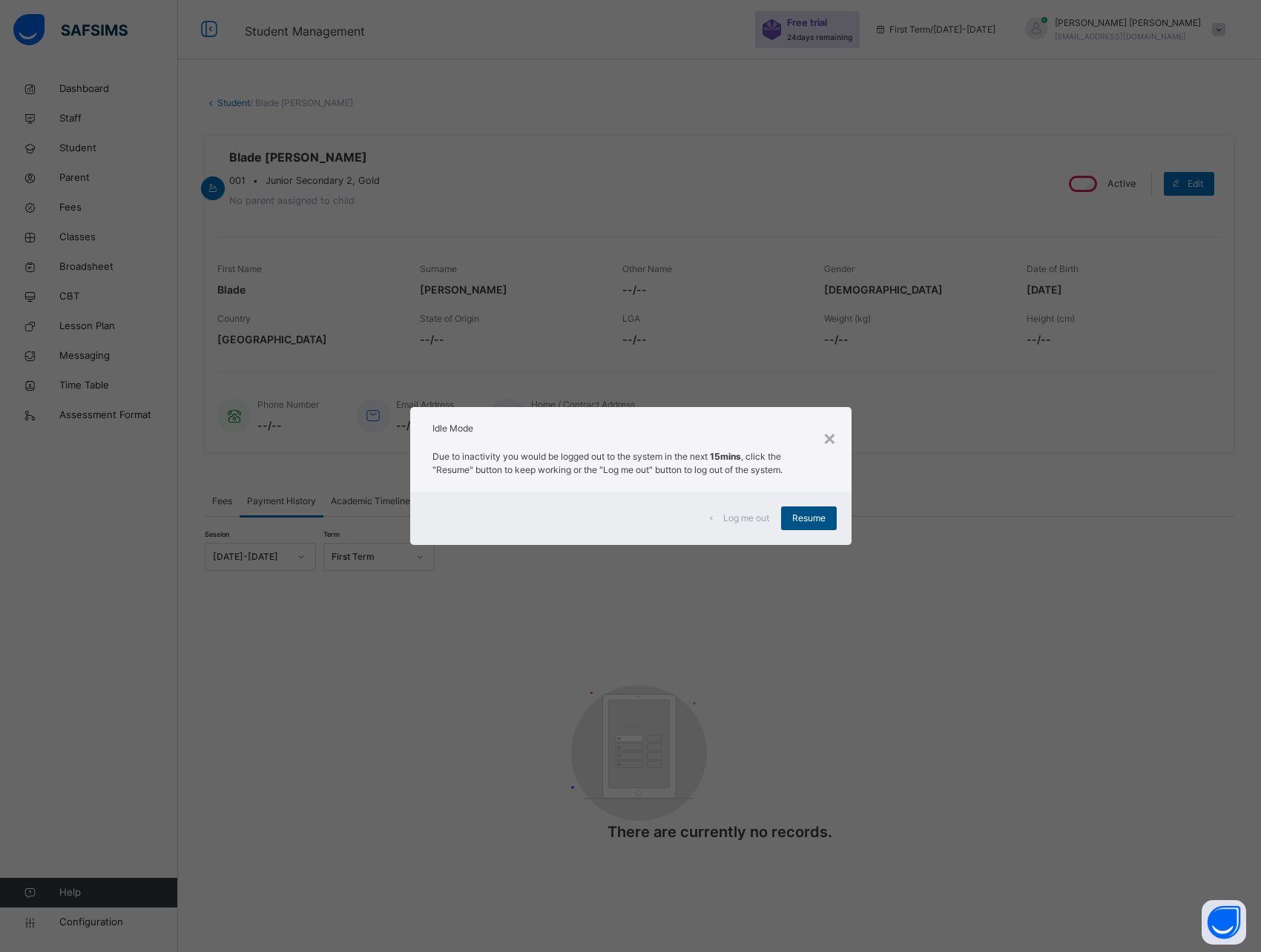
click at [809, 522] on span "Resume" at bounding box center [808, 518] width 33 height 13
click at [808, 523] on span "Resume" at bounding box center [808, 518] width 33 height 13
click at [818, 522] on span "Resume" at bounding box center [808, 518] width 33 height 13
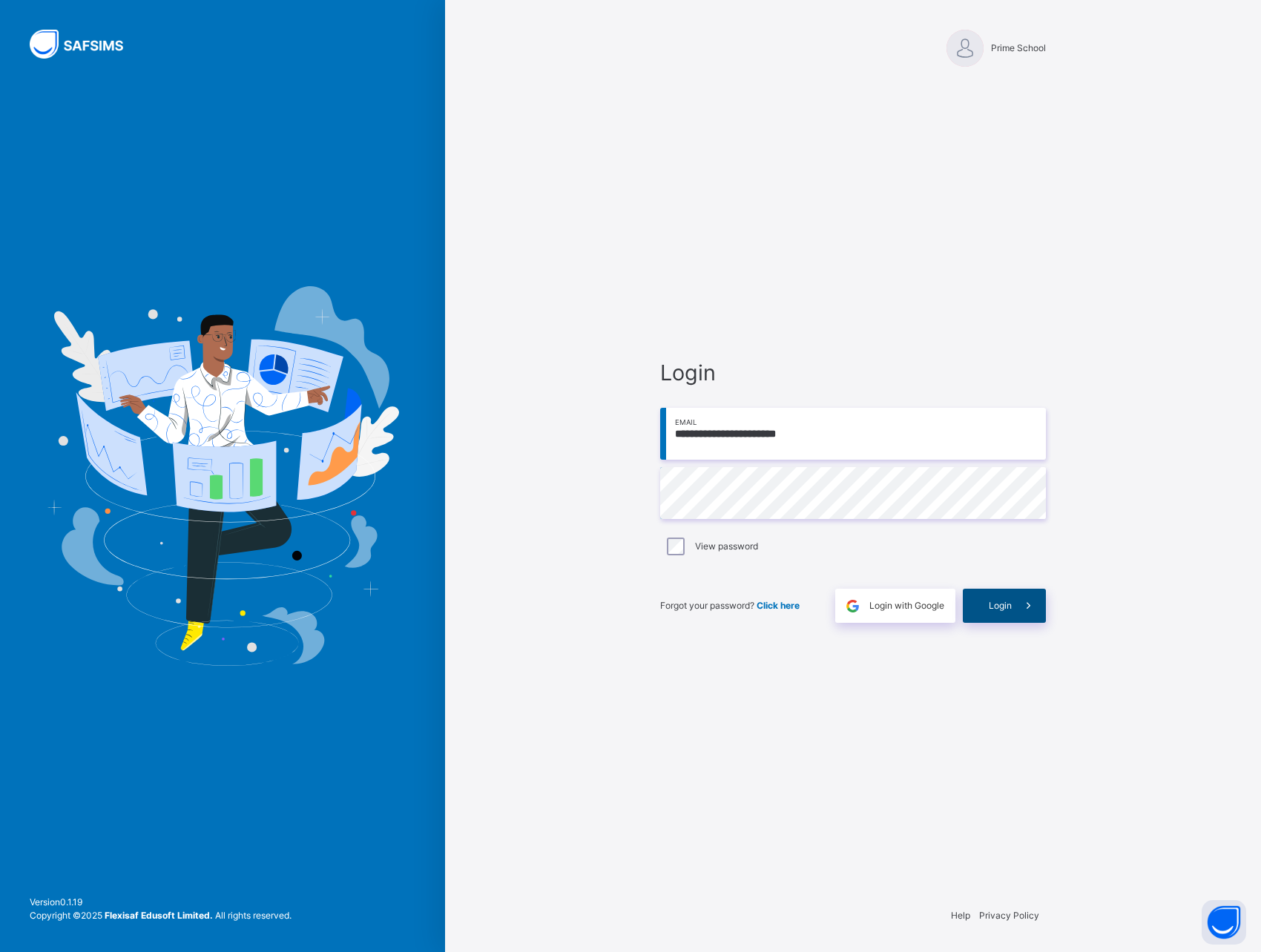
click at [1002, 609] on span "Login" at bounding box center [1000, 605] width 23 height 13
type input "**********"
click at [619, 548] on div "**********" at bounding box center [853, 476] width 816 height 952
click at [1001, 603] on span "Login" at bounding box center [1000, 603] width 23 height 11
click at [597, 567] on div "**********" at bounding box center [853, 476] width 816 height 952
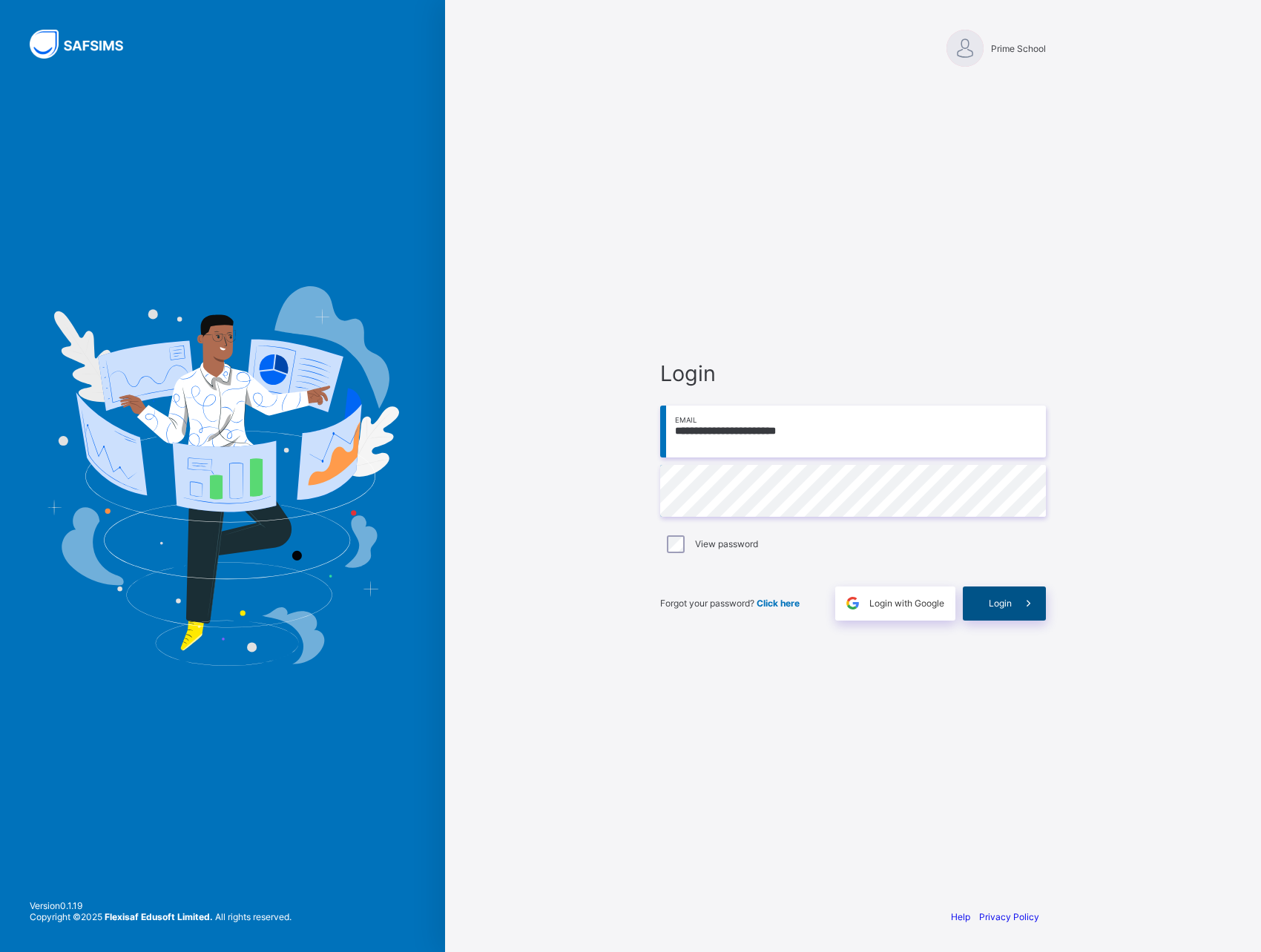
click at [1007, 603] on span "Login" at bounding box center [1000, 603] width 23 height 11
click at [583, 533] on div "**********" at bounding box center [853, 476] width 816 height 952
click at [1012, 599] on span at bounding box center [1028, 604] width 34 height 34
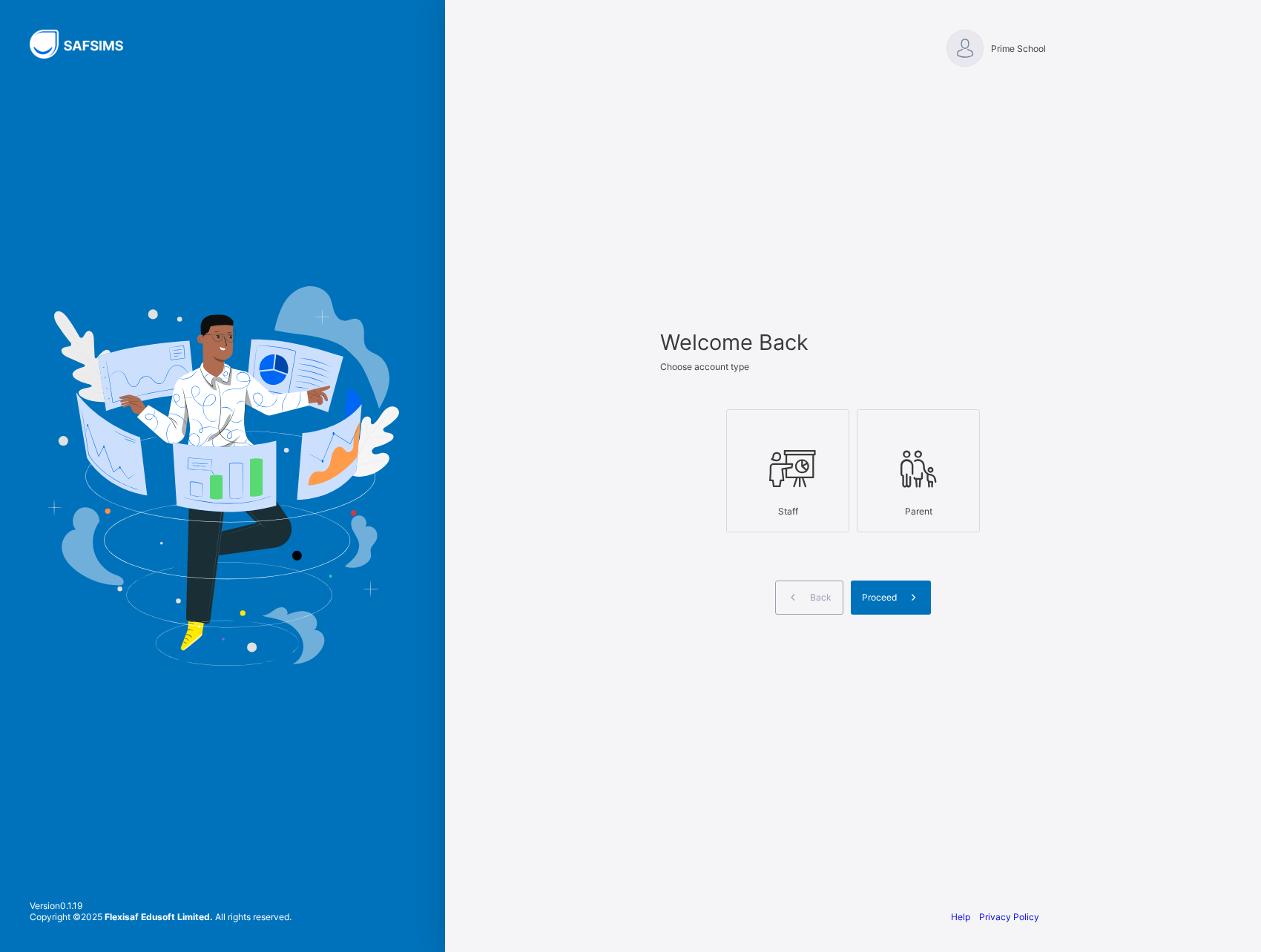
click at [821, 506] on div "Staff" at bounding box center [787, 512] width 107 height 26
click at [886, 597] on span "Proceed" at bounding box center [879, 597] width 35 height 11
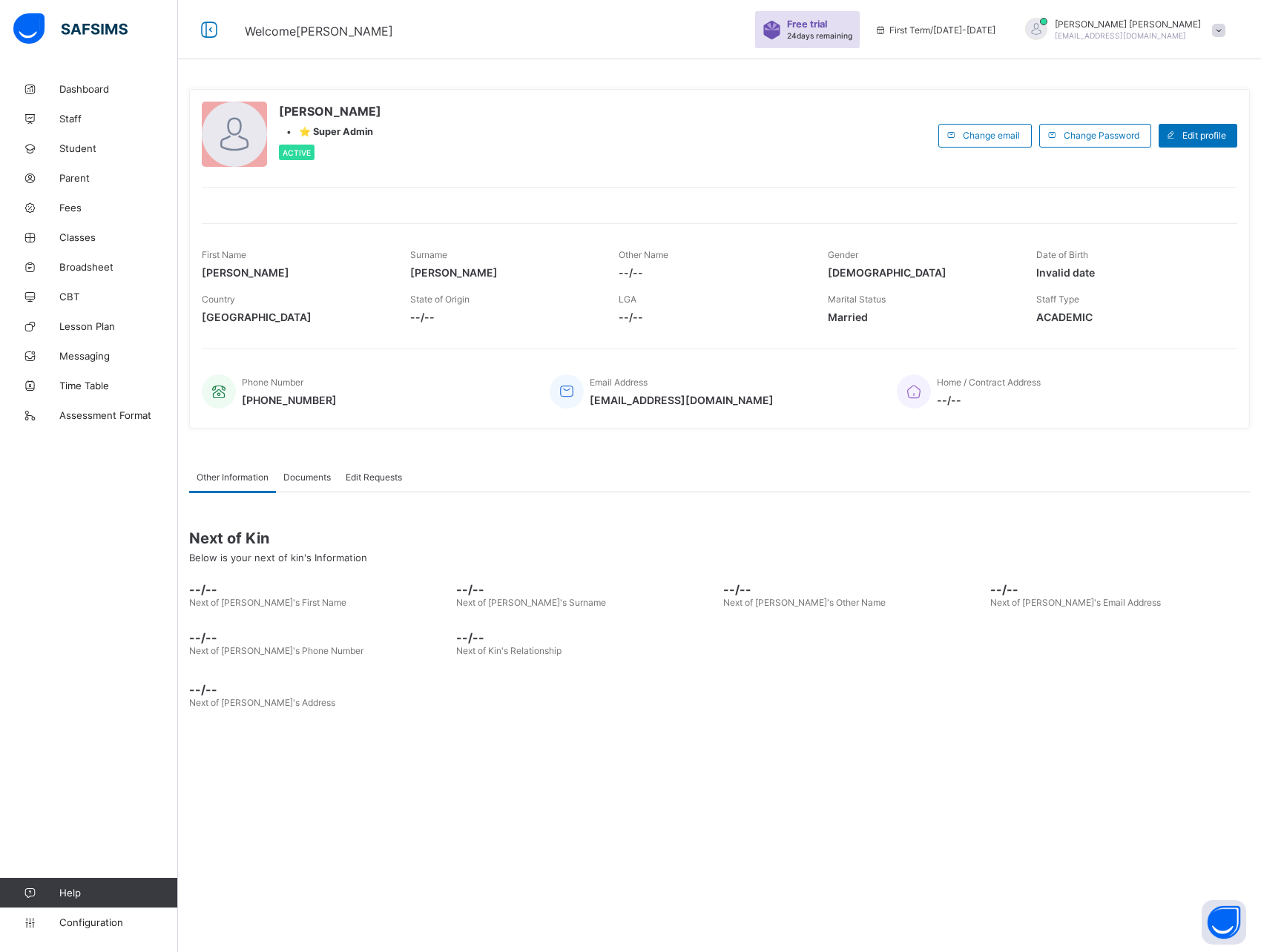
click at [58, 592] on div "Dashboard Staff Student Parent Fees Classes Broadsheet CBT Lesson Plan Messagin…" at bounding box center [89, 506] width 178 height 893
click at [315, 752] on div "David Sam • ⭐ Super Admin Active Change email Change Password Edit profile Firs…" at bounding box center [719, 476] width 1083 height 952
drag, startPoint x: 193, startPoint y: 65, endPoint x: 313, endPoint y: 163, distance: 154.9
click at [313, 163] on div "David Sam • ⭐ Super Admin Active Change email Change Password Edit profile Firs…" at bounding box center [719, 476] width 1083 height 952
click at [345, 170] on div "David Sam • ⭐ Super Admin Active Change email Change Password Edit profile Firs…" at bounding box center [719, 259] width 1061 height 340
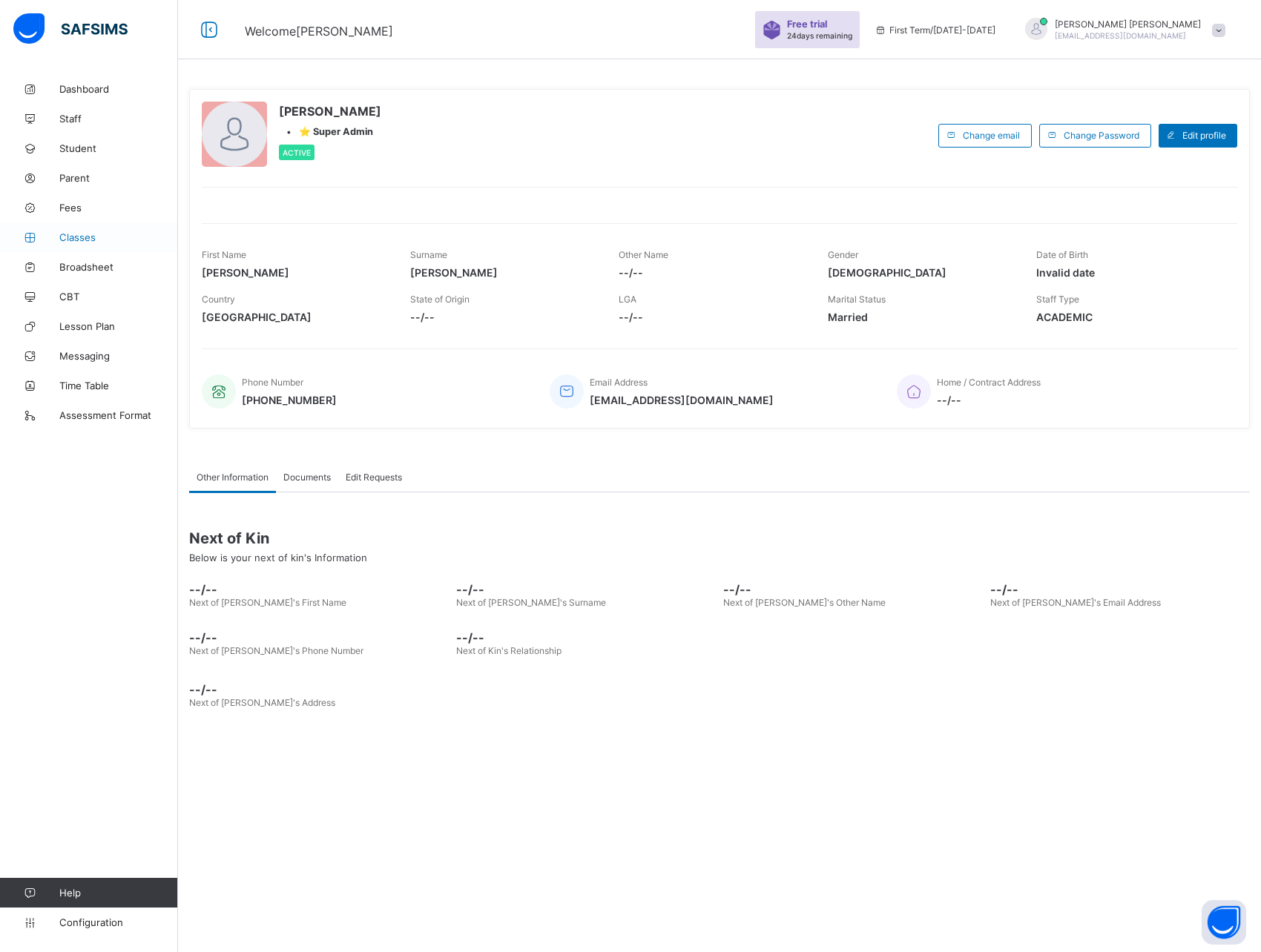
click at [76, 237] on span "Classes" at bounding box center [118, 237] width 119 height 12
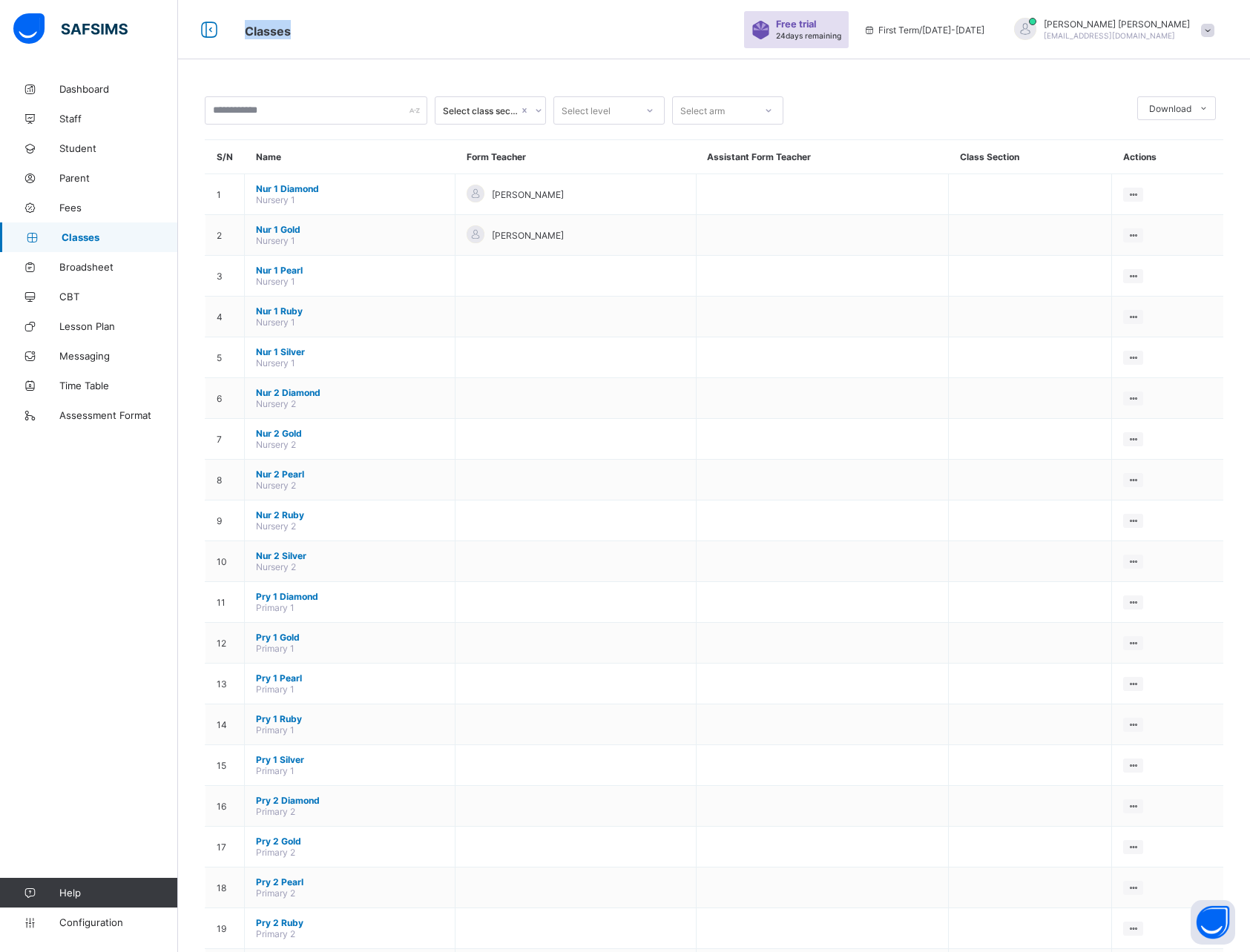
drag, startPoint x: 246, startPoint y: 29, endPoint x: 300, endPoint y: 29, distance: 54.0
click at [300, 29] on span "Classes" at bounding box center [486, 29] width 484 height 19
click at [364, 31] on span "Classes" at bounding box center [486, 29] width 484 height 19
drag, startPoint x: 246, startPoint y: 17, endPoint x: 245, endPoint y: 34, distance: 17.0
click at [245, 34] on div "Classes Free trial 24 days remaining First Term / 2025-2026 David Sam samonayem…" at bounding box center [625, 29] width 1250 height 59
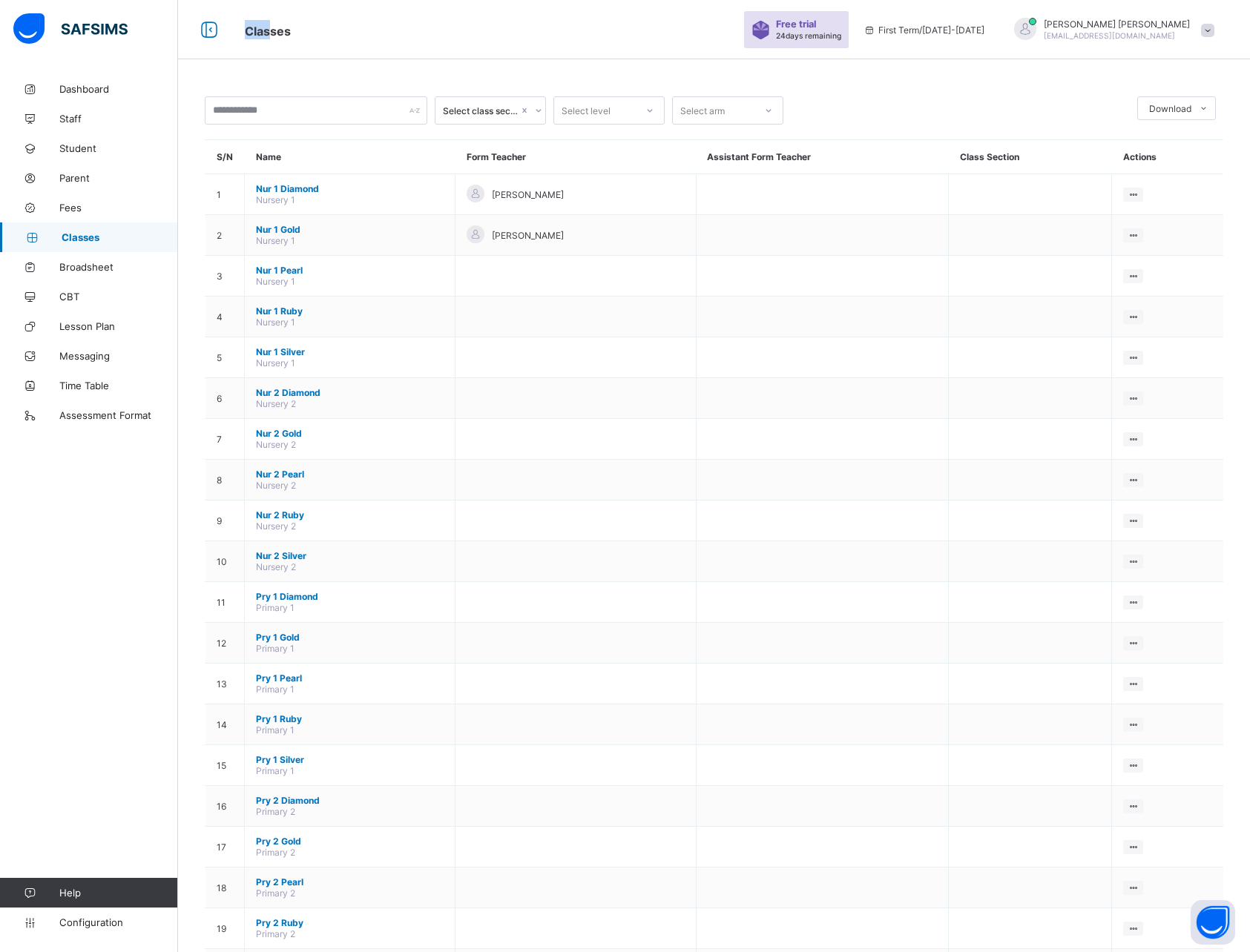
drag, startPoint x: 246, startPoint y: 17, endPoint x: 269, endPoint y: 35, distance: 29.2
click at [269, 35] on div "Classes Free trial 24 days remaining First Term / 2025-2026 David Sam samonayem…" at bounding box center [625, 29] width 1250 height 59
click at [324, 14] on div "Classes Free trial 24 days remaining First Term / 2025-2026 David Sam samonayem…" at bounding box center [625, 29] width 1250 height 59
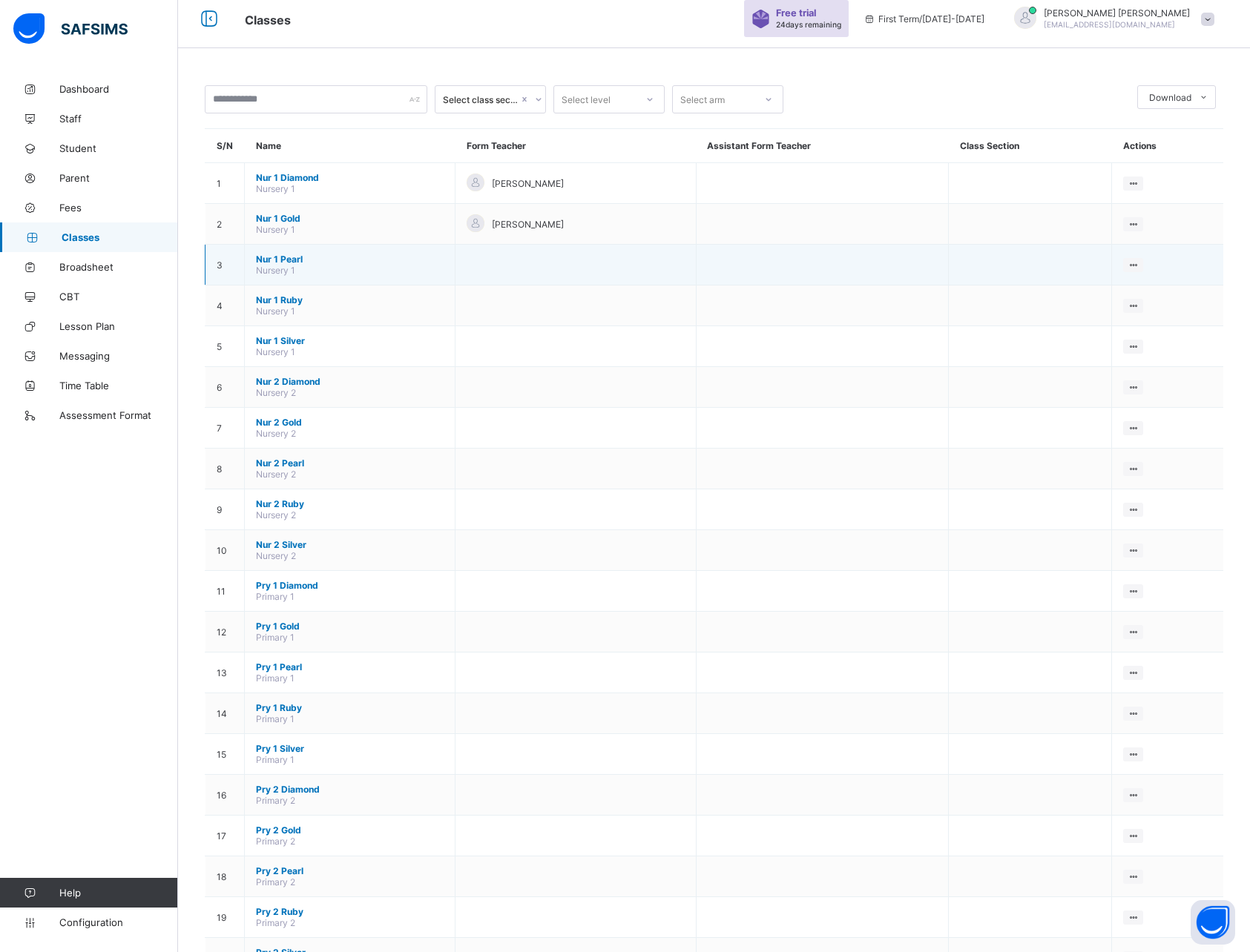
scroll to position [4, 0]
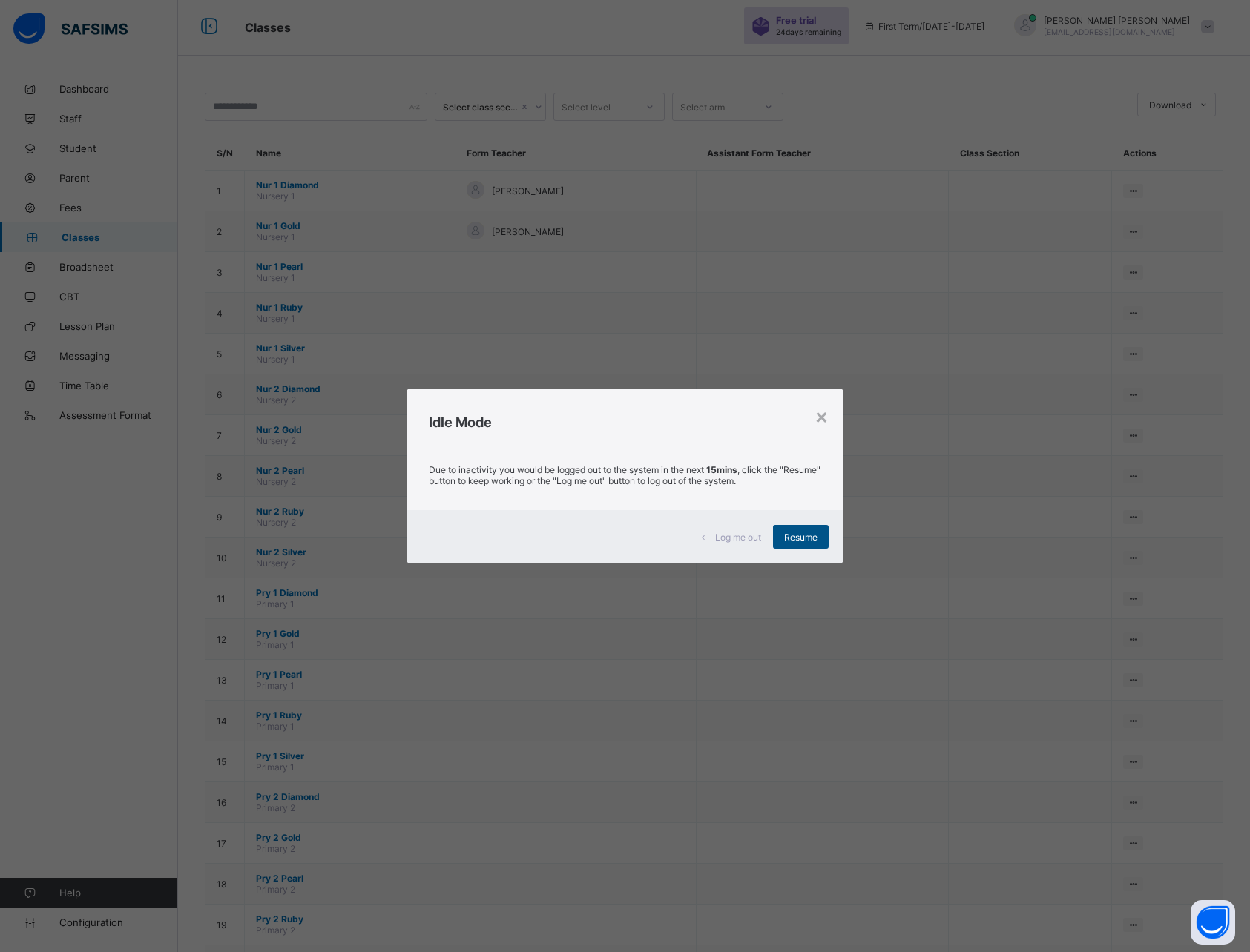
click at [805, 537] on span "Resume" at bounding box center [800, 537] width 33 height 11
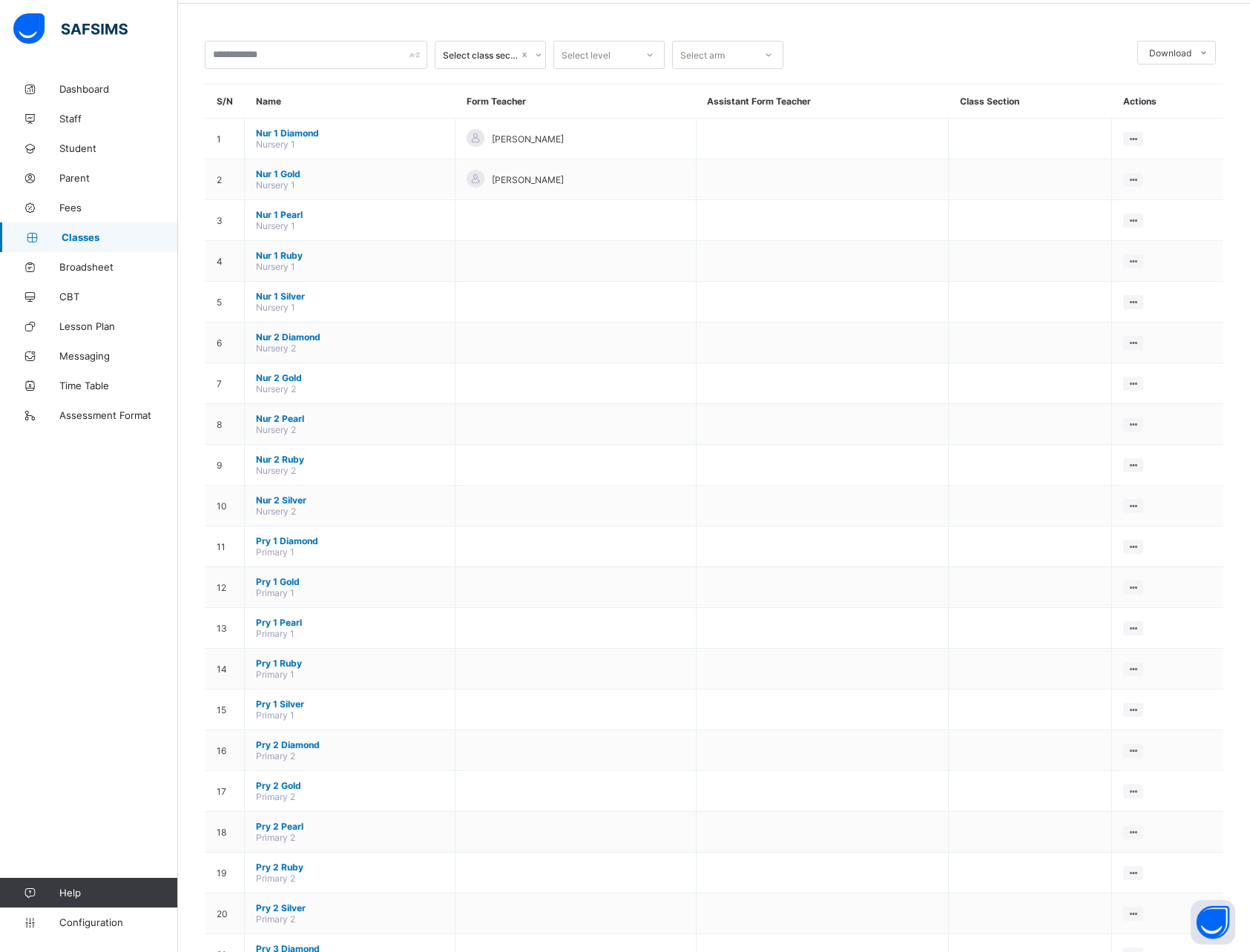
scroll to position [58, 0]
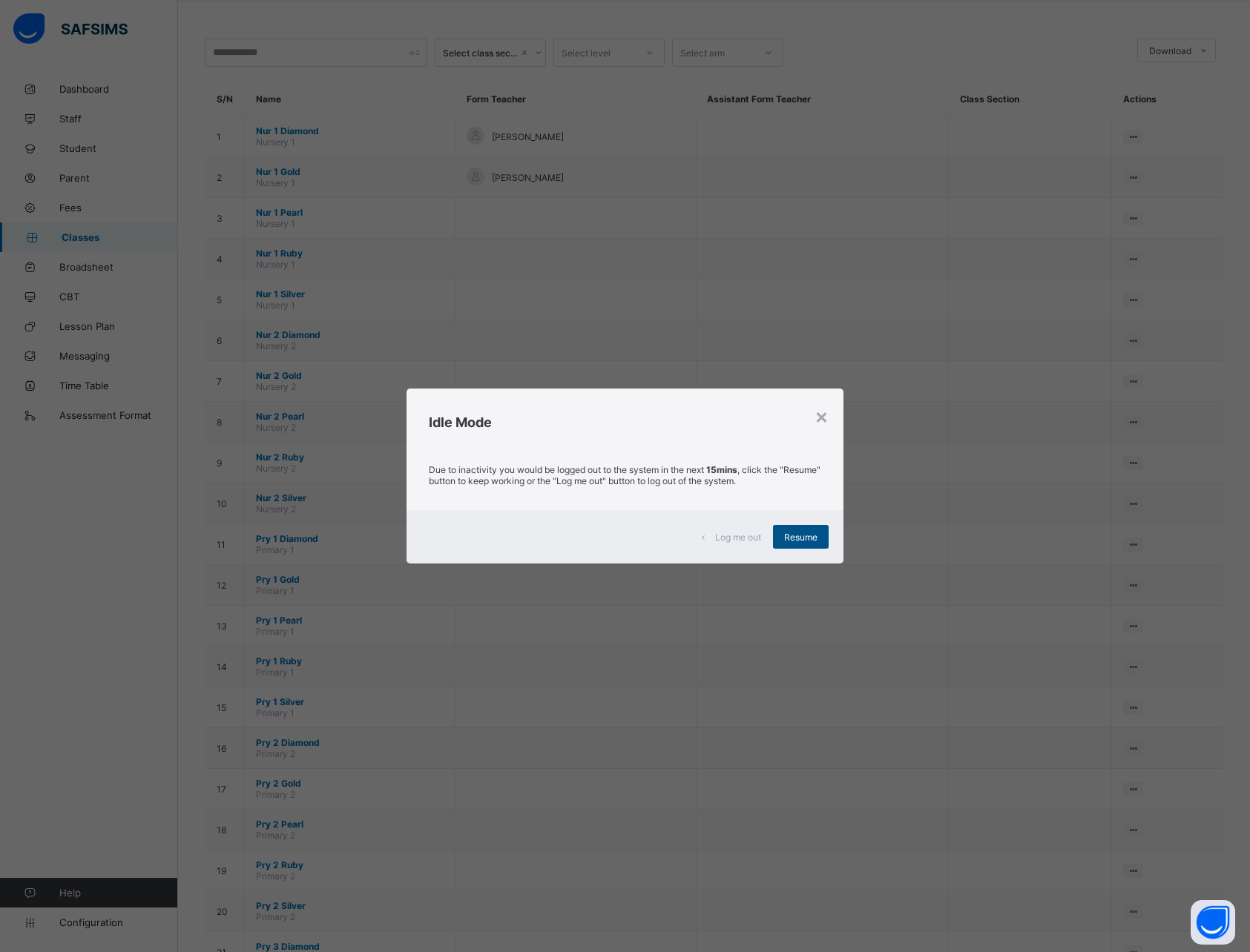
click at [803, 532] on span "Resume" at bounding box center [800, 537] width 33 height 11
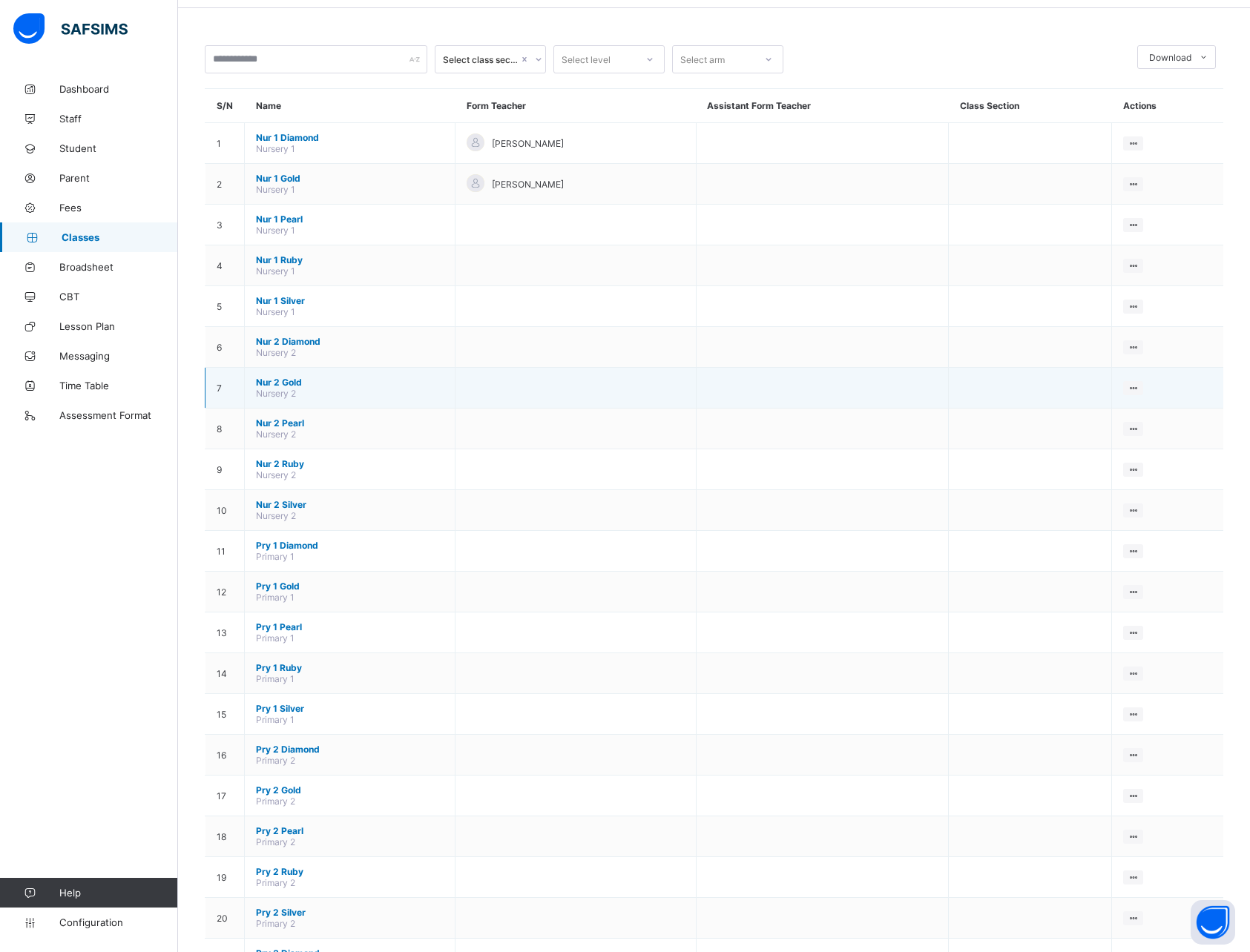
scroll to position [0, 0]
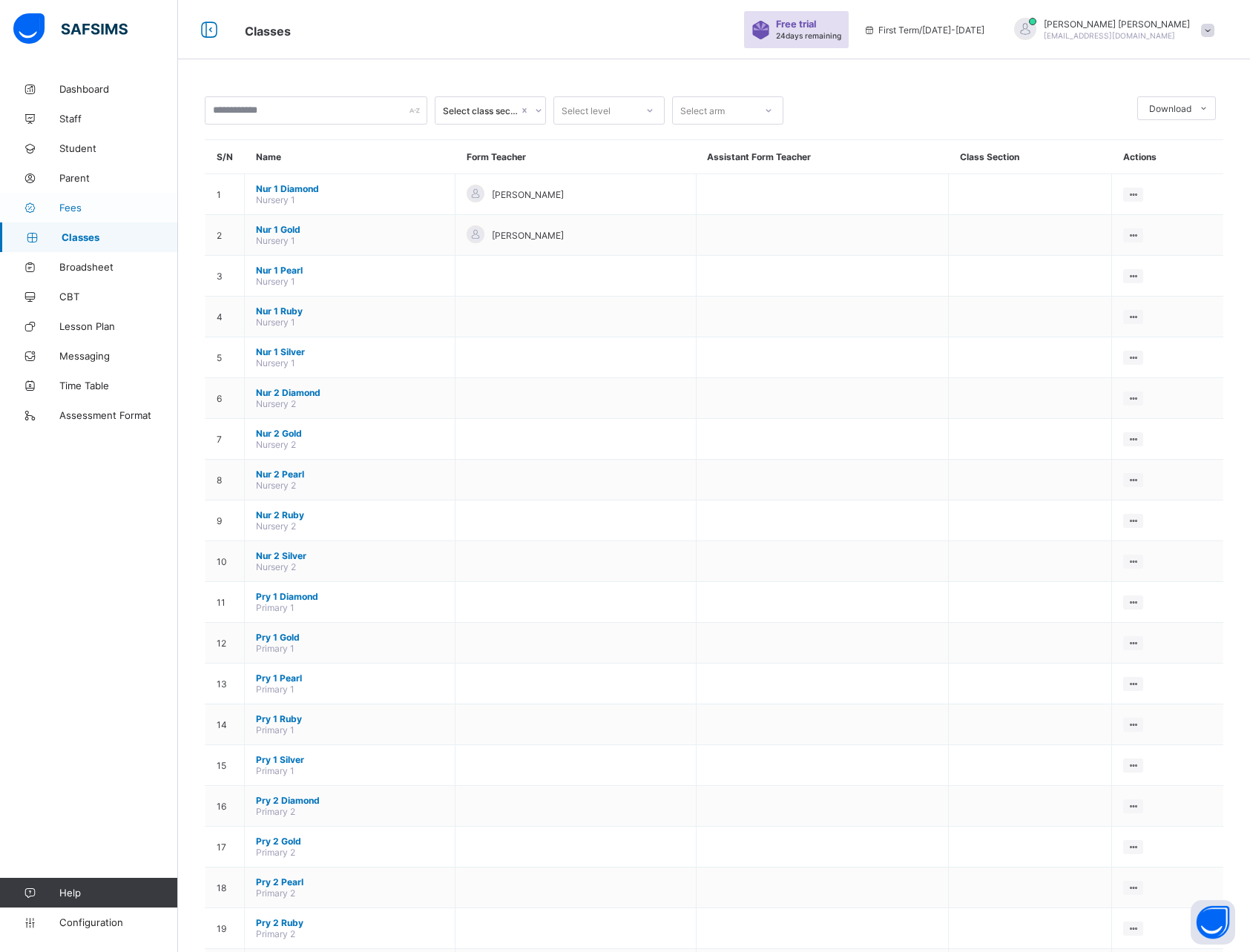
click at [59, 208] on span "Fees" at bounding box center [118, 207] width 119 height 12
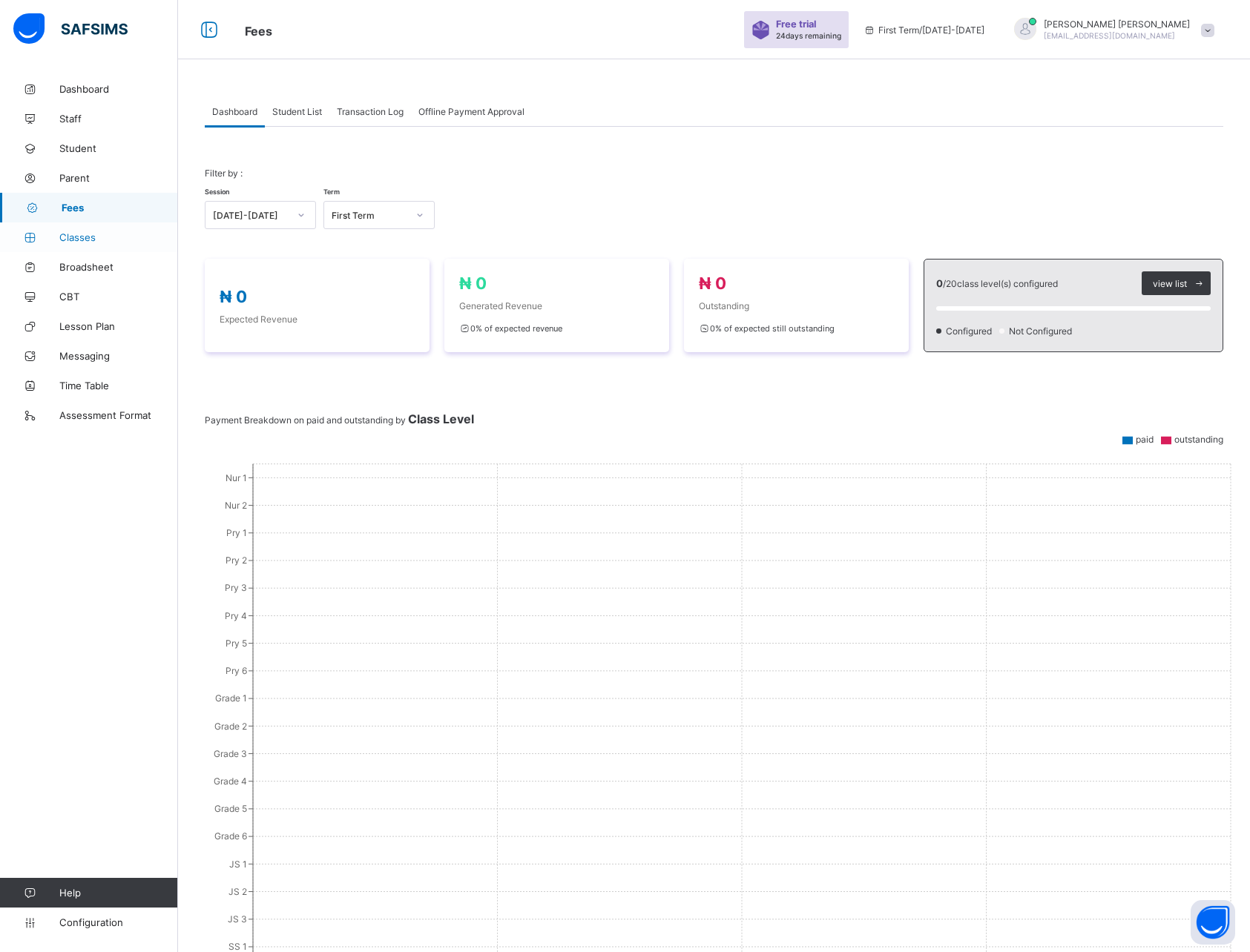
click at [85, 239] on span "Classes" at bounding box center [118, 237] width 119 height 12
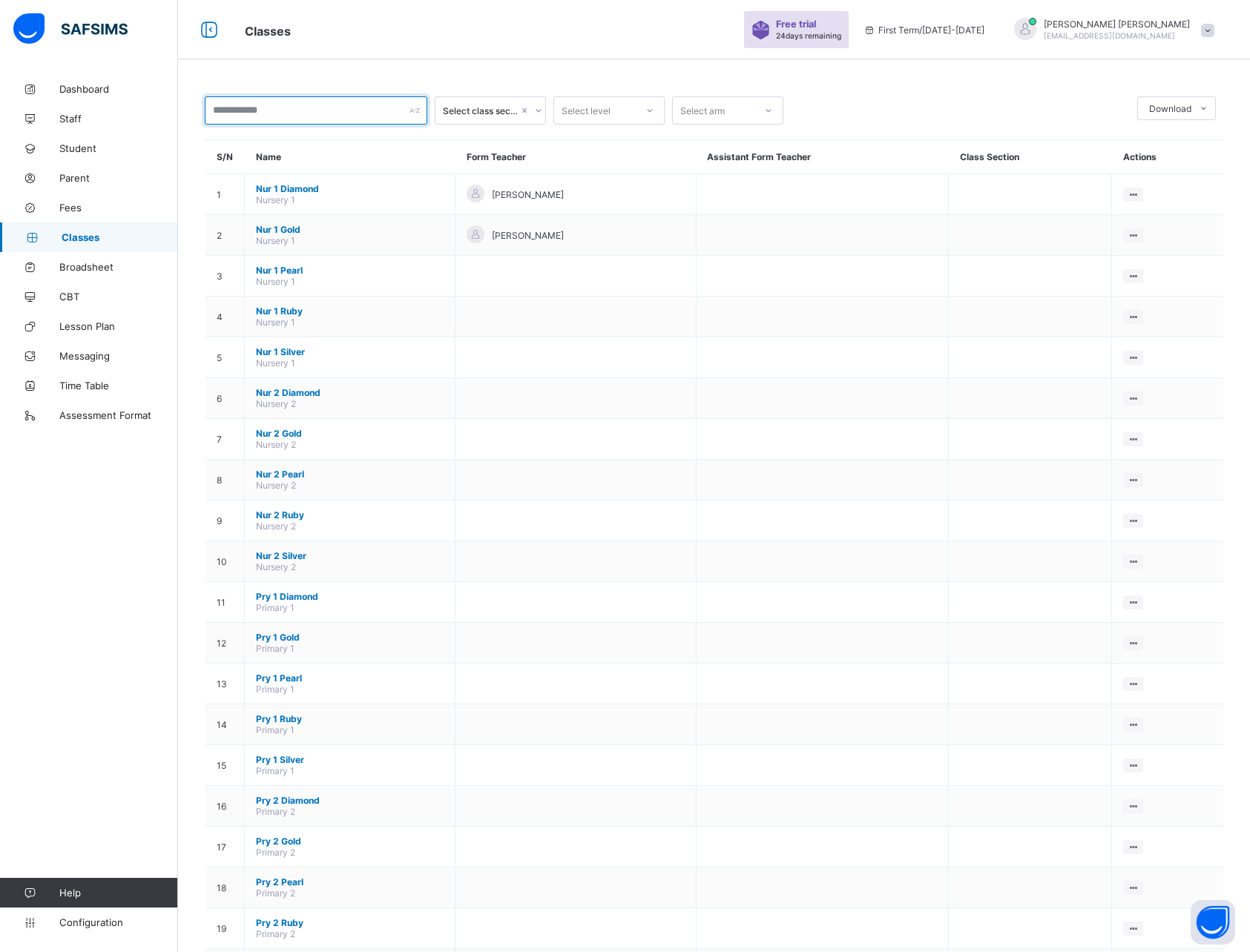
click at [274, 109] on input "text" at bounding box center [316, 110] width 223 height 28
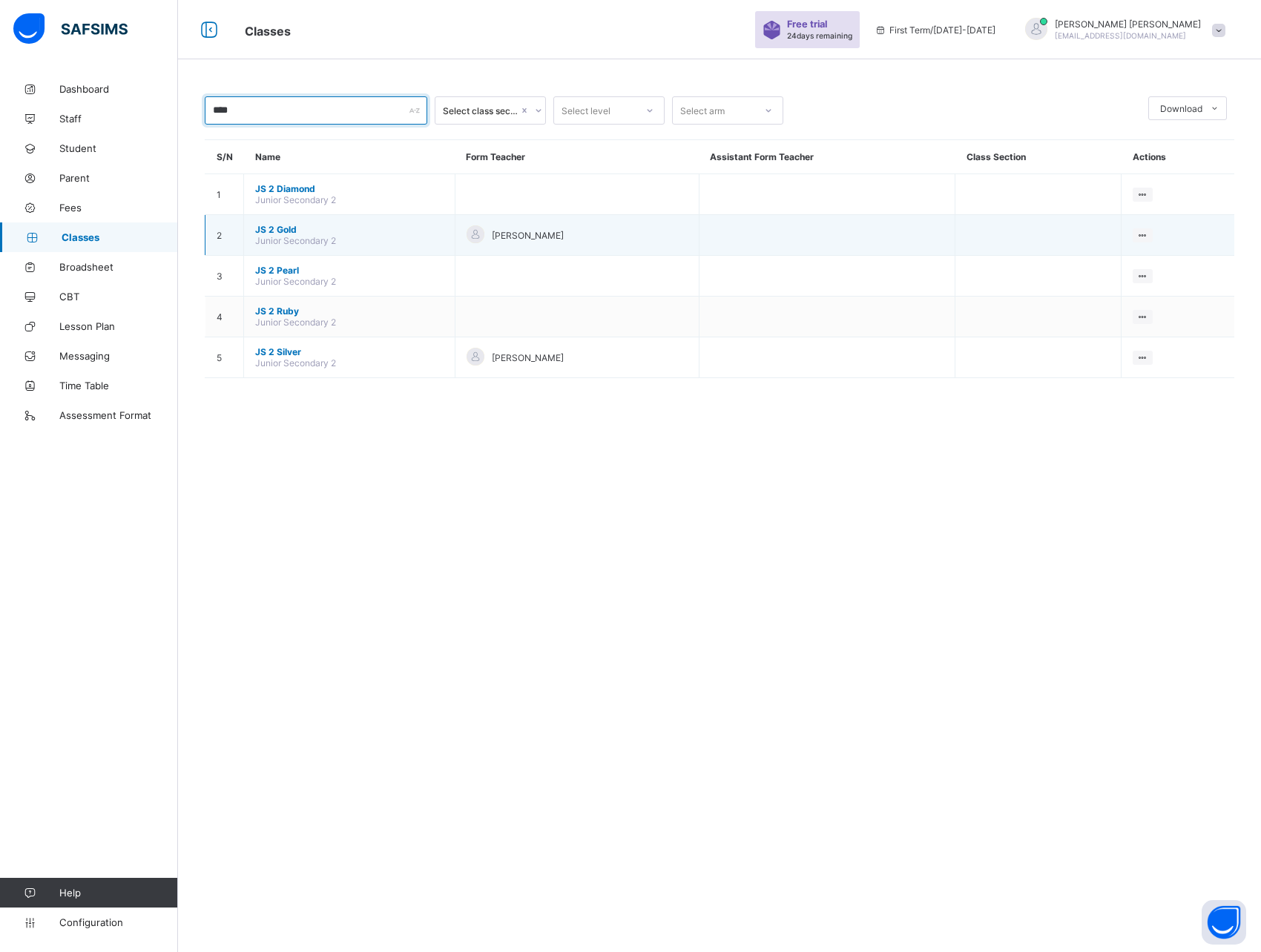
type input "****"
click at [271, 232] on span "JS 2 Gold" at bounding box center [350, 229] width 189 height 11
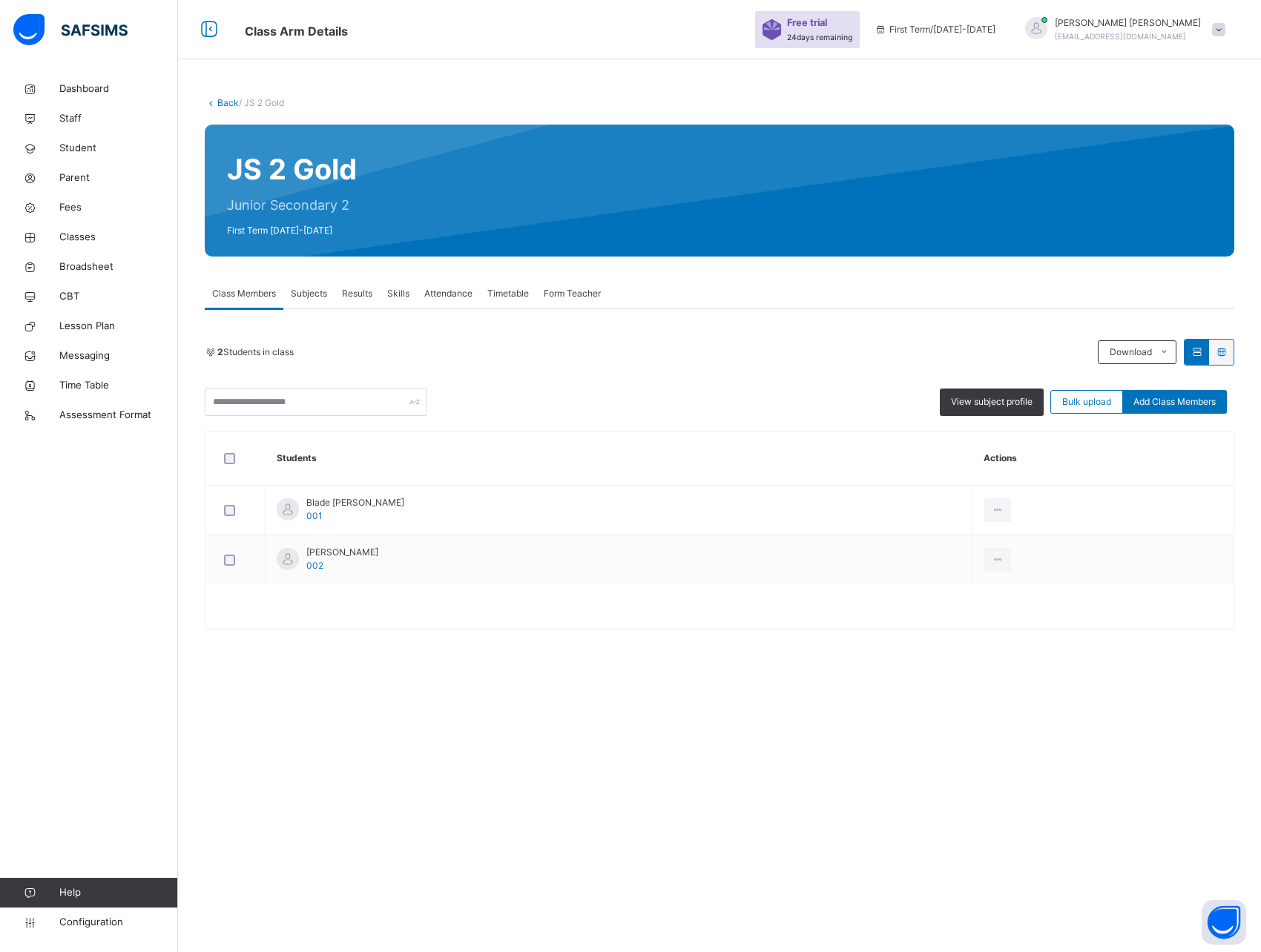
click at [352, 292] on span "Results" at bounding box center [358, 293] width 31 height 13
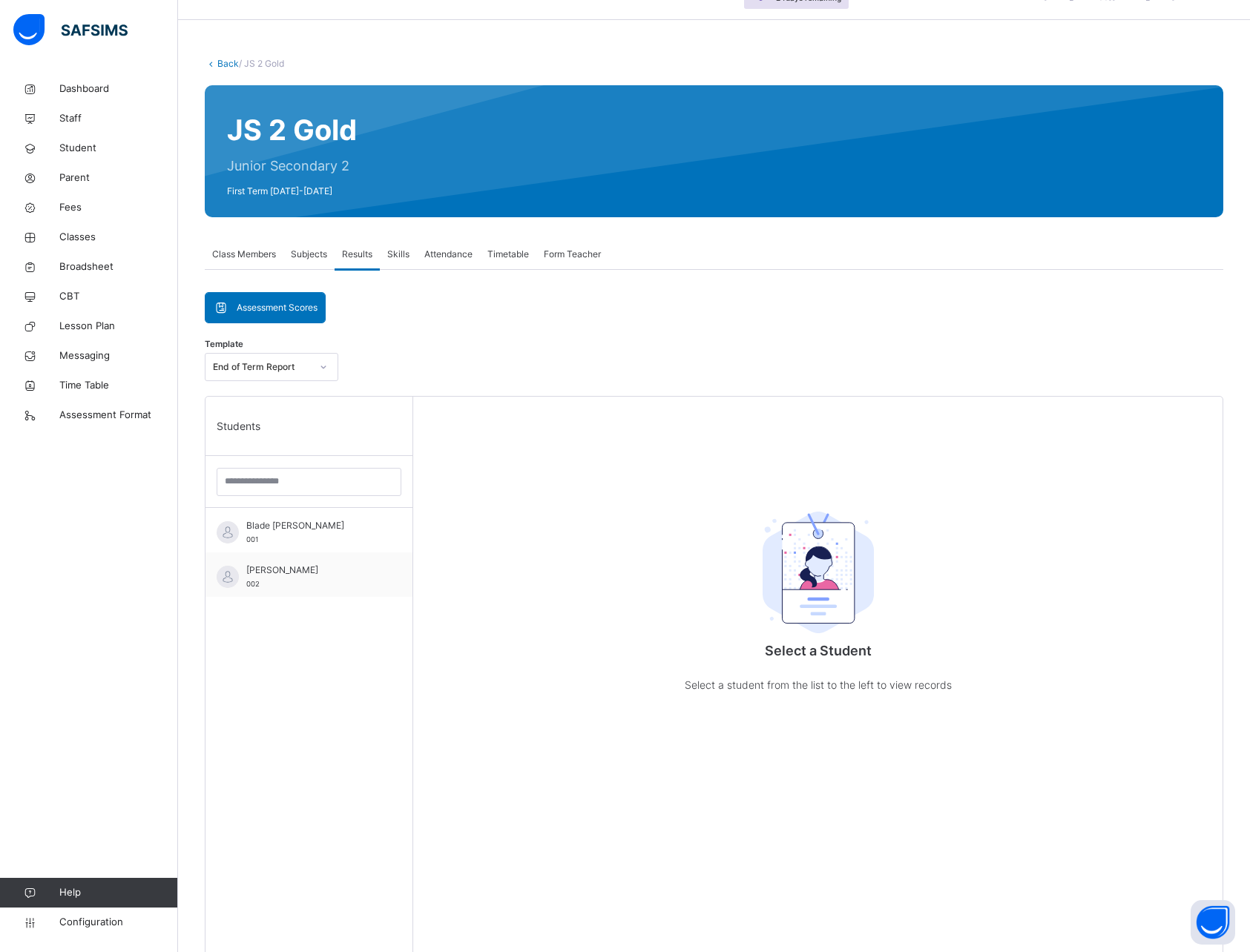
scroll to position [100, 0]
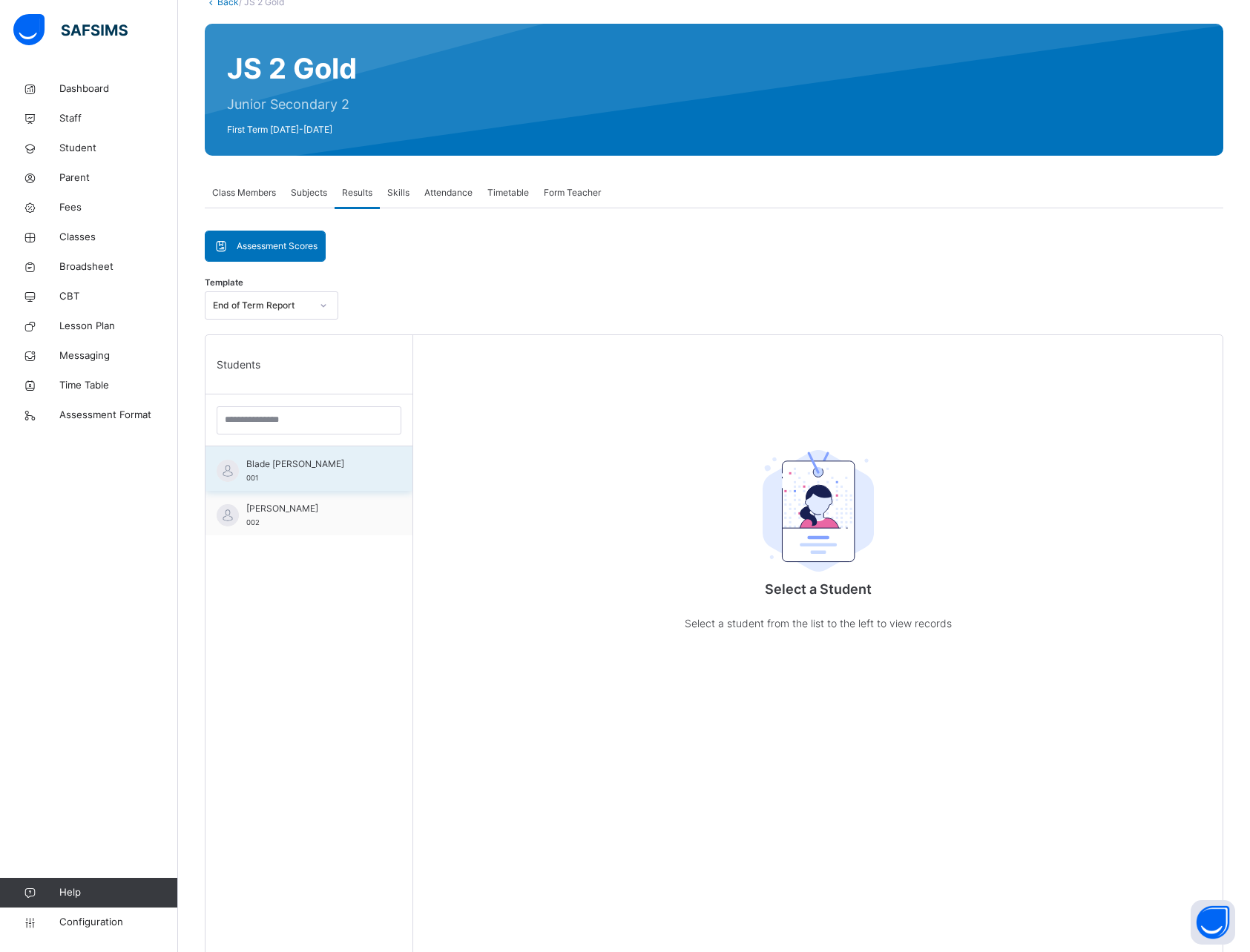
click at [318, 467] on span "Blade [PERSON_NAME]" at bounding box center [312, 463] width 133 height 13
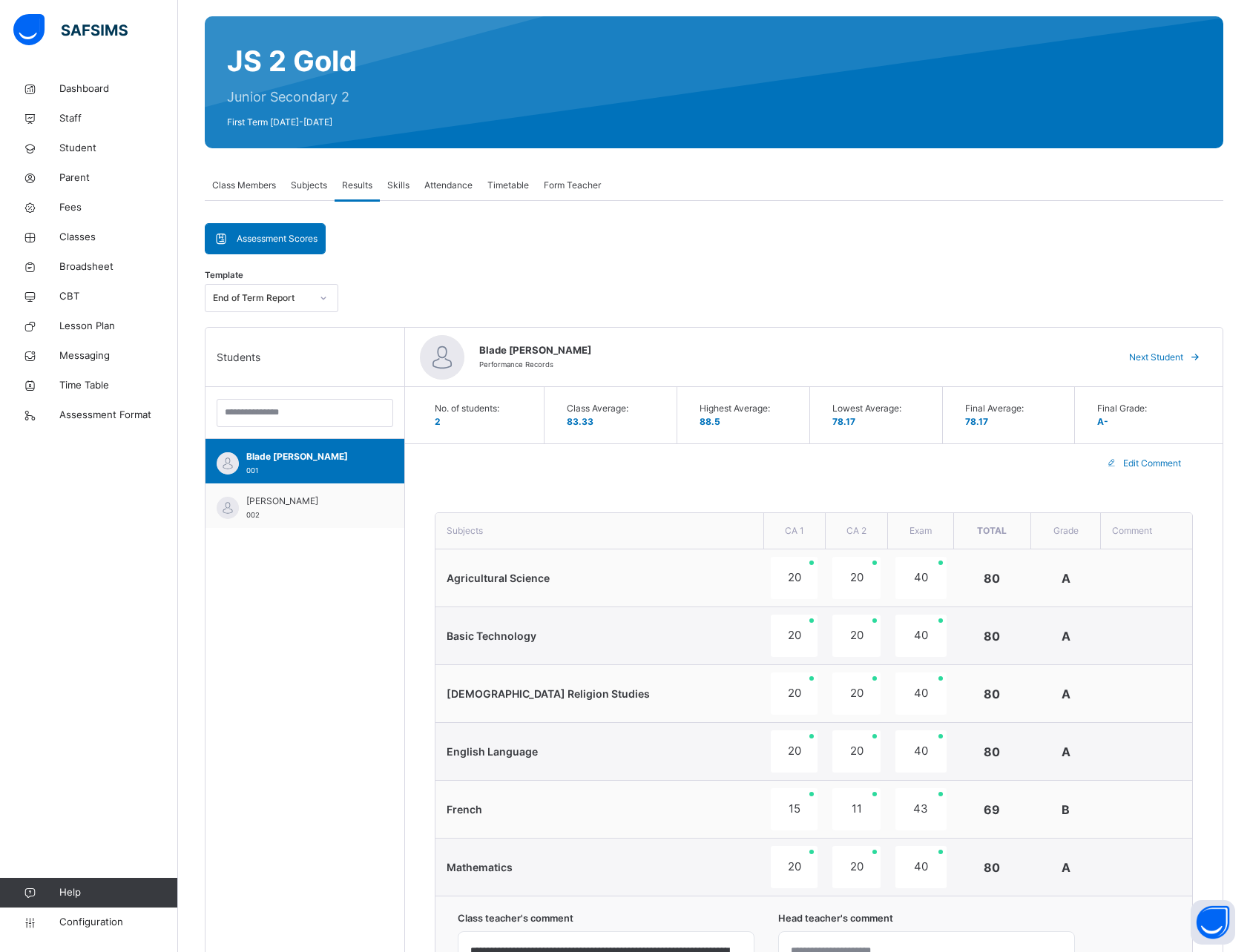
scroll to position [110, 0]
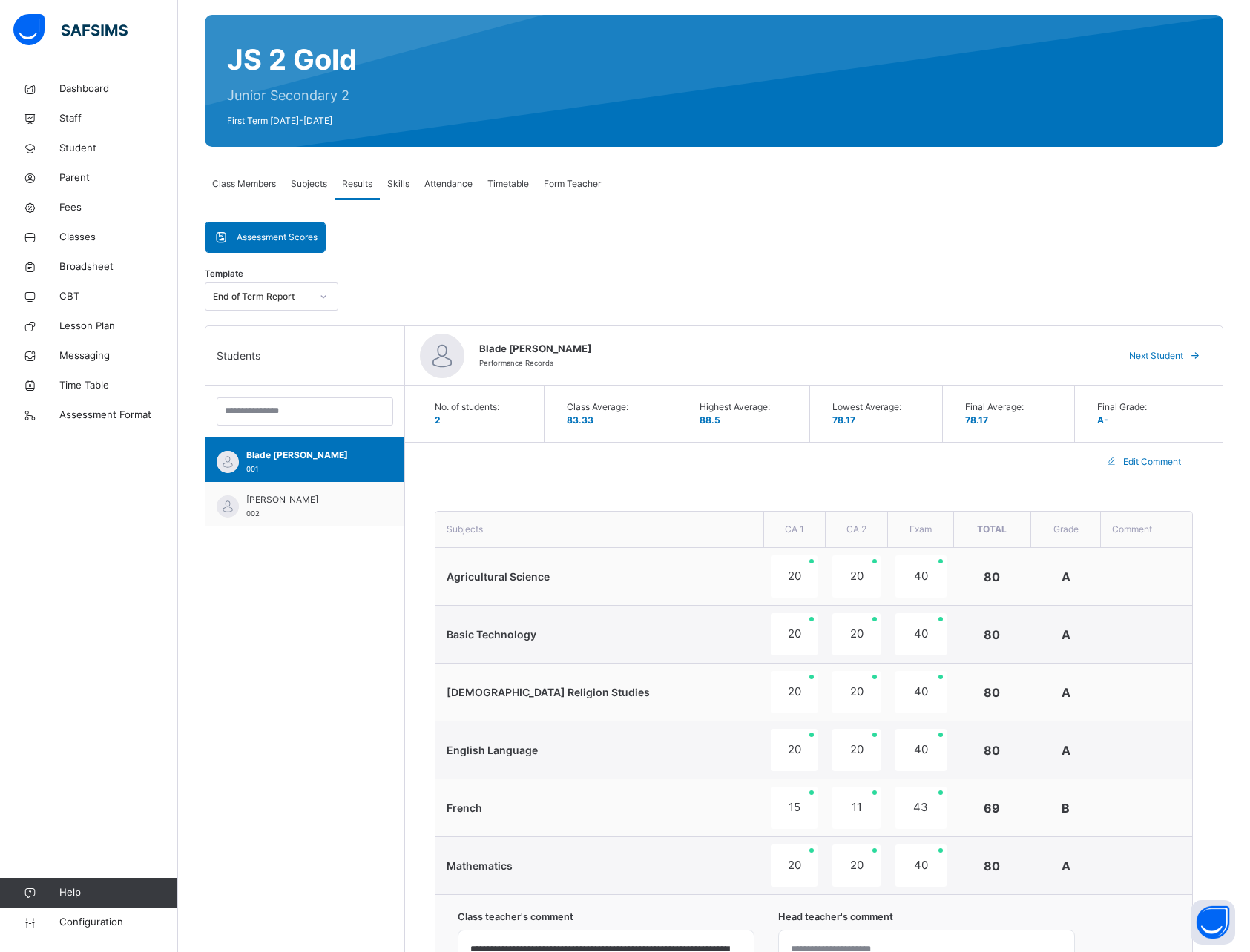
click at [234, 179] on span "Class Members" at bounding box center [243, 183] width 64 height 13
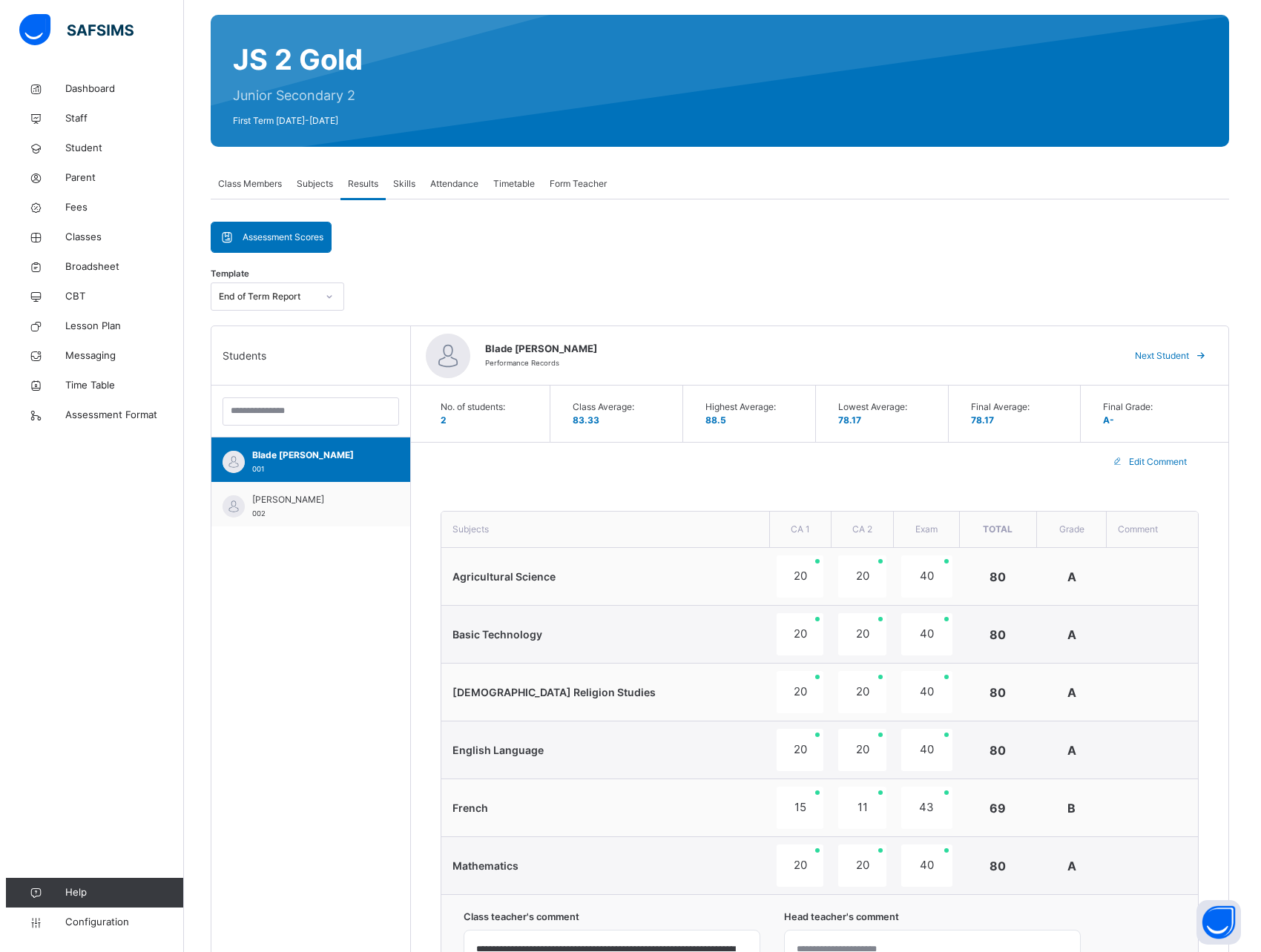
scroll to position [0, 0]
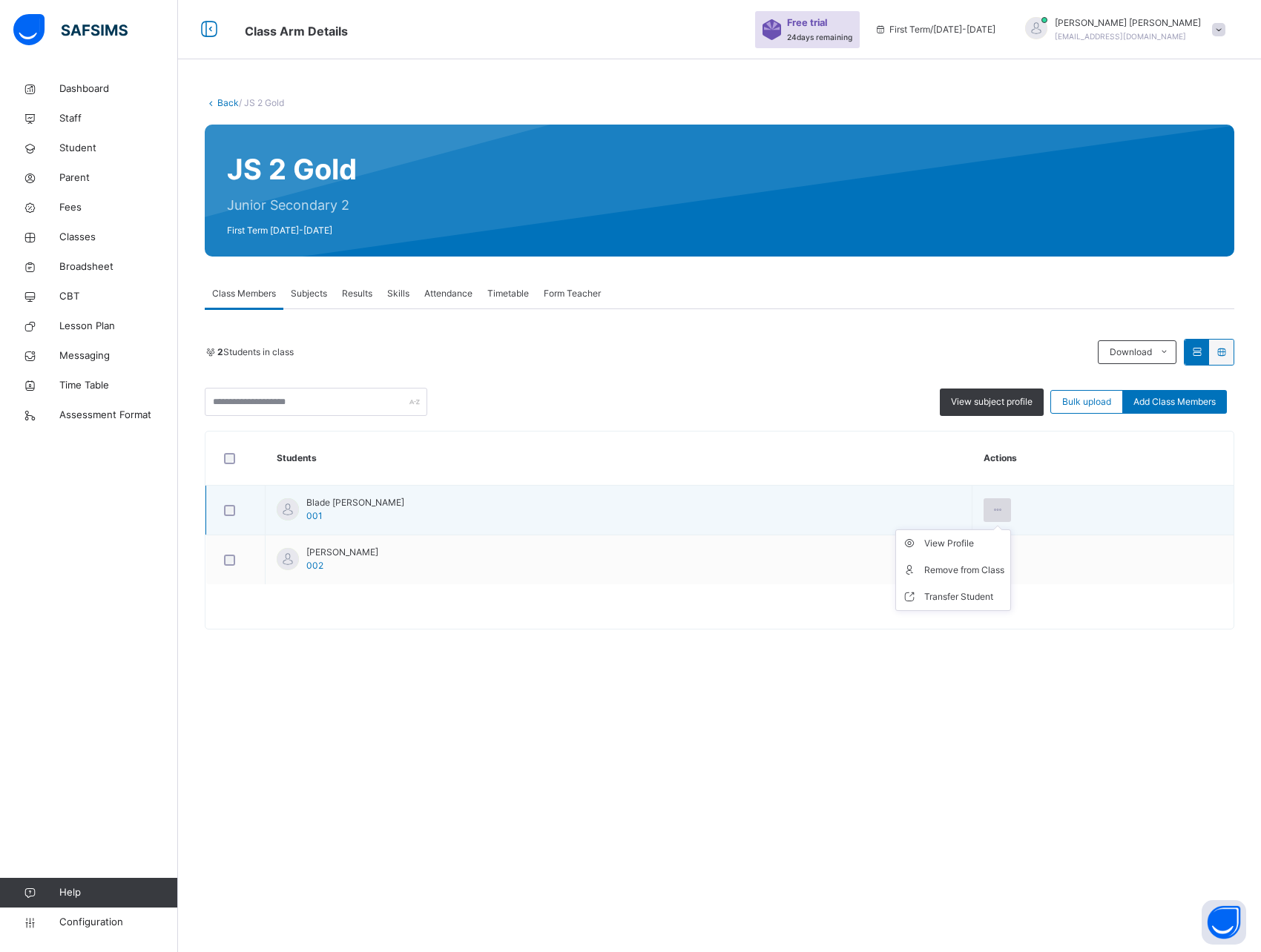
click at [991, 512] on icon at bounding box center [997, 509] width 12 height 13
click at [924, 542] on div "View Profile" at bounding box center [964, 543] width 80 height 15
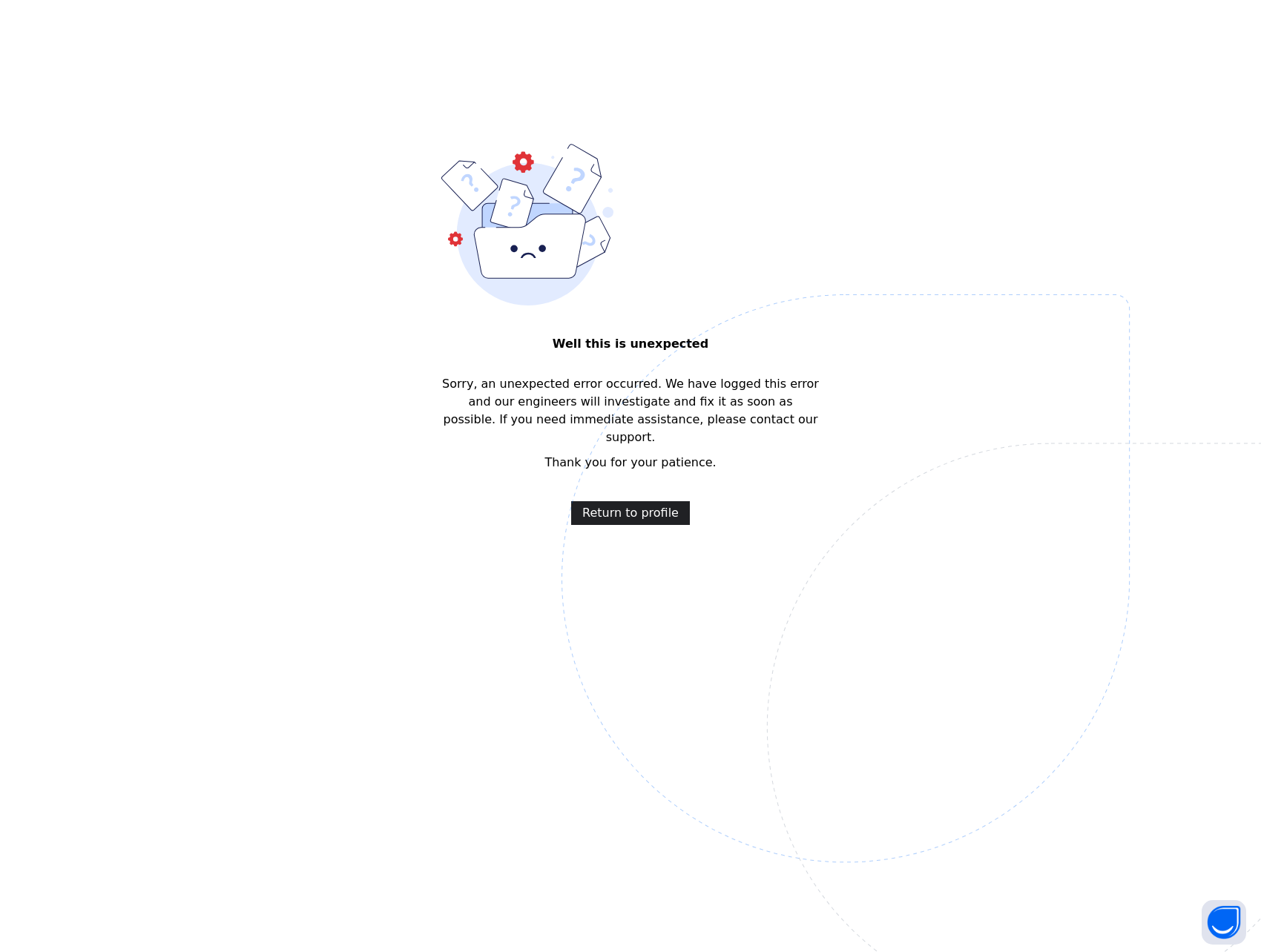
click at [645, 504] on span "Return to profile" at bounding box center [631, 512] width 97 height 18
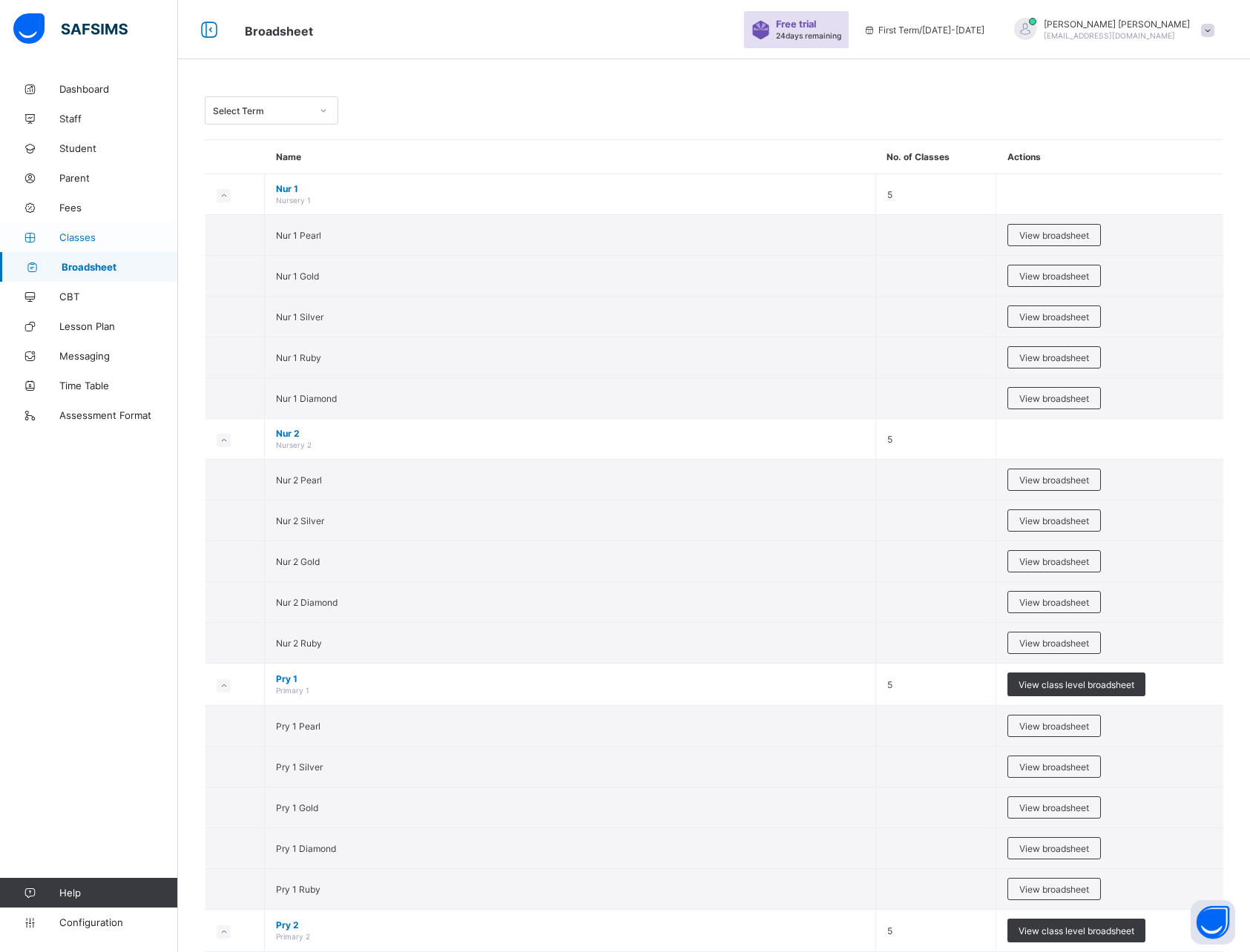
click at [77, 245] on link "Classes" at bounding box center [89, 237] width 178 height 30
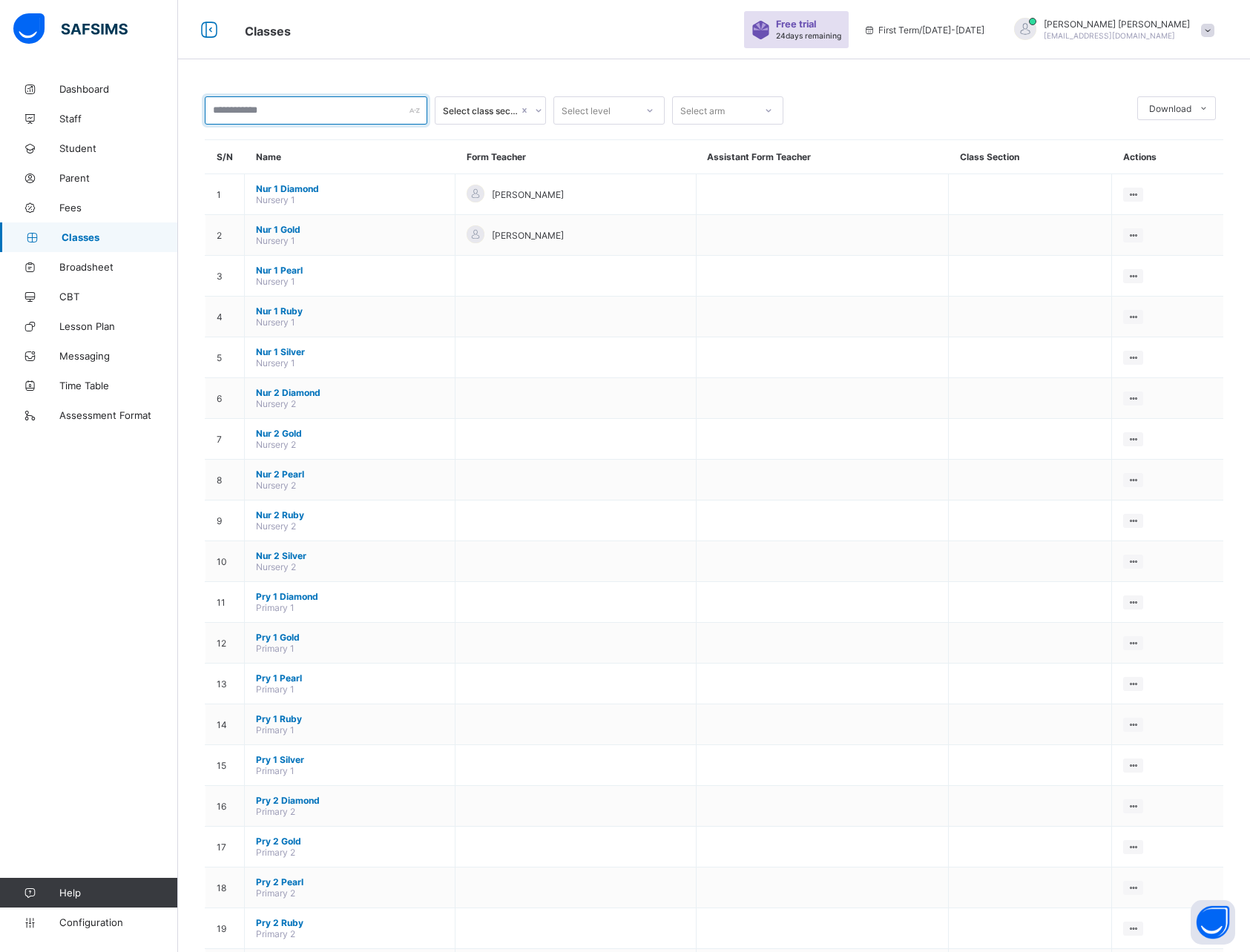
click at [306, 114] on input "text" at bounding box center [316, 110] width 223 height 28
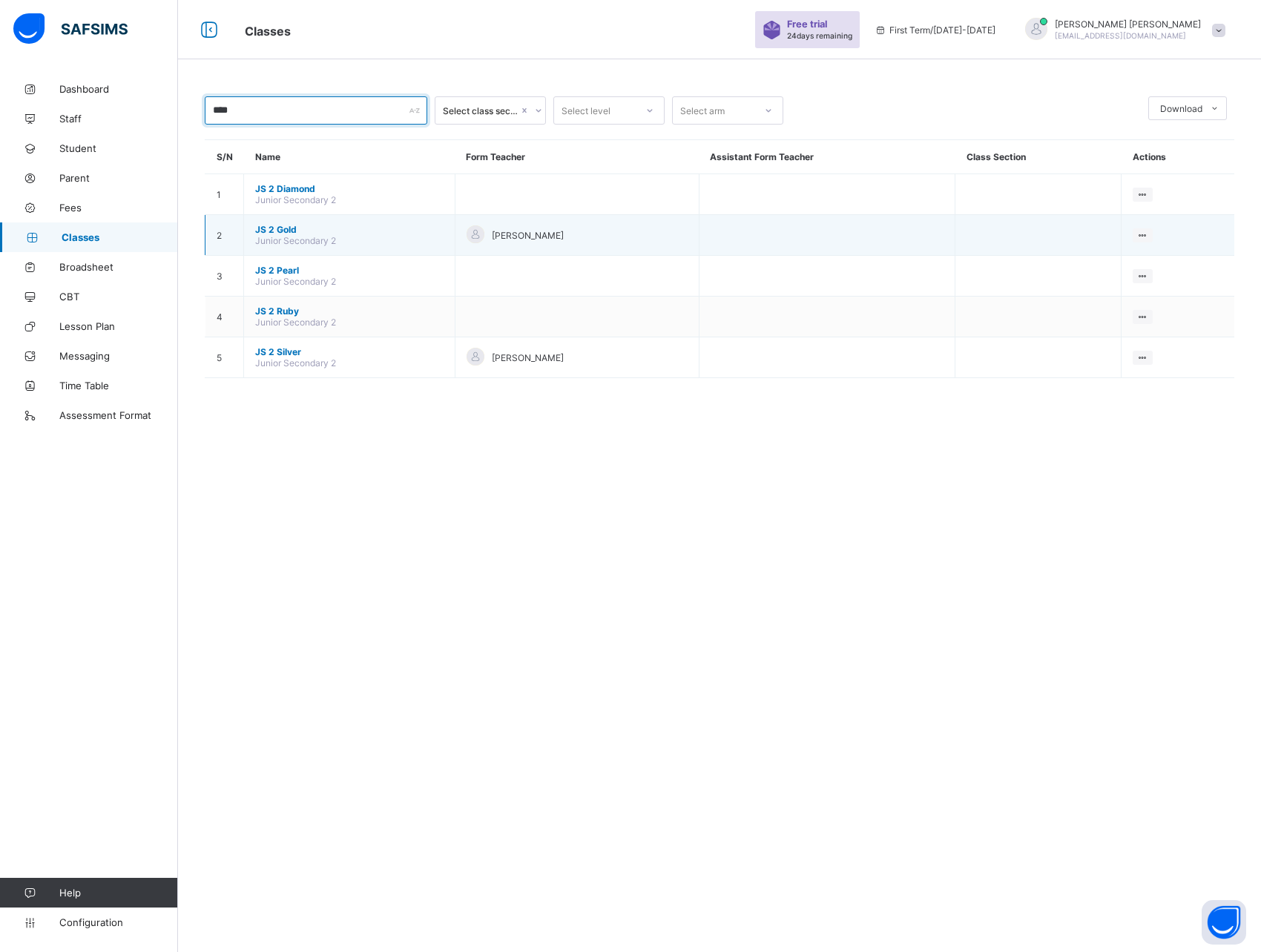
type input "****"
click at [277, 231] on span "JS 2 Gold" at bounding box center [350, 229] width 189 height 11
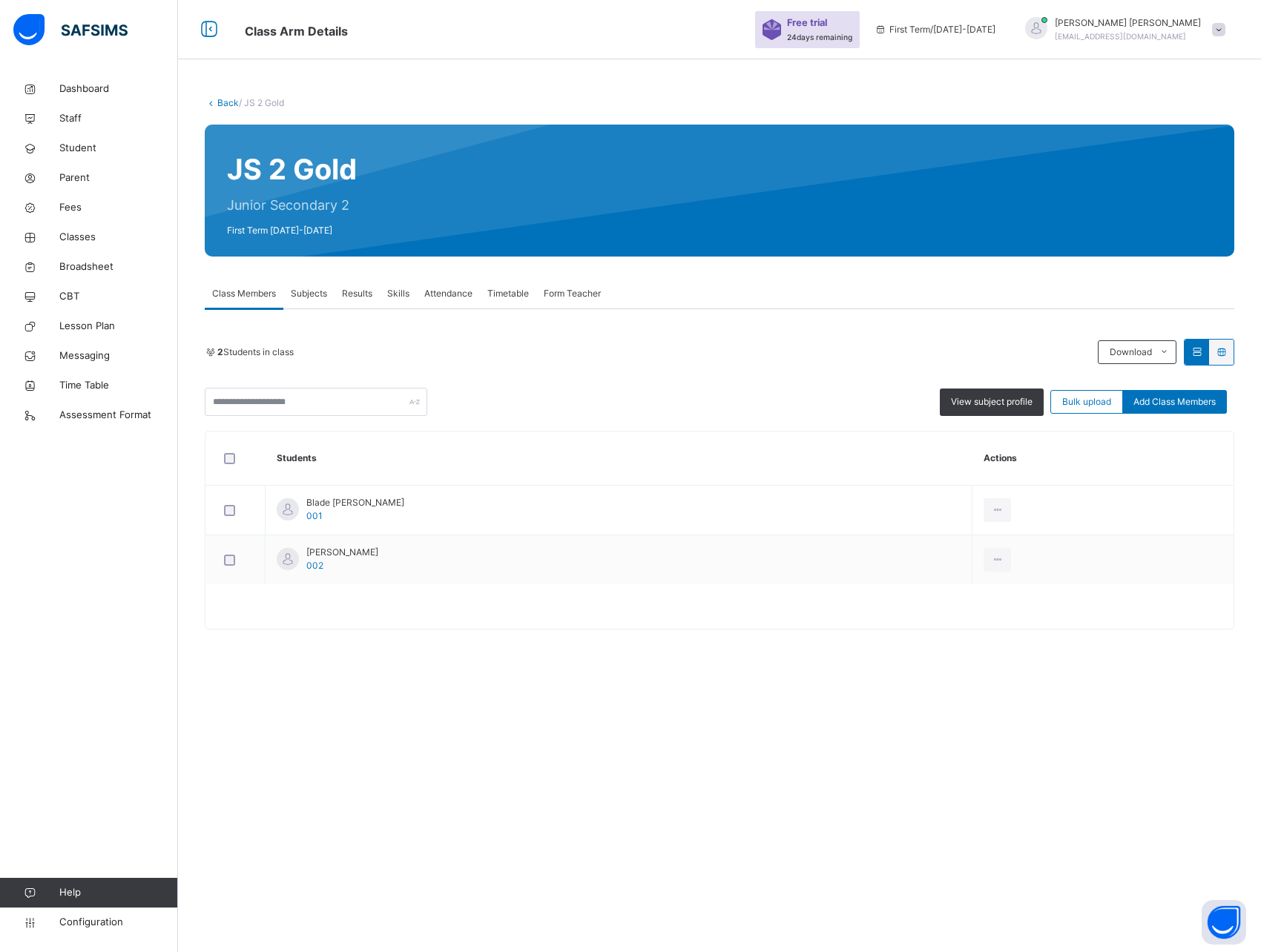
click at [351, 296] on span "Results" at bounding box center [358, 293] width 31 height 13
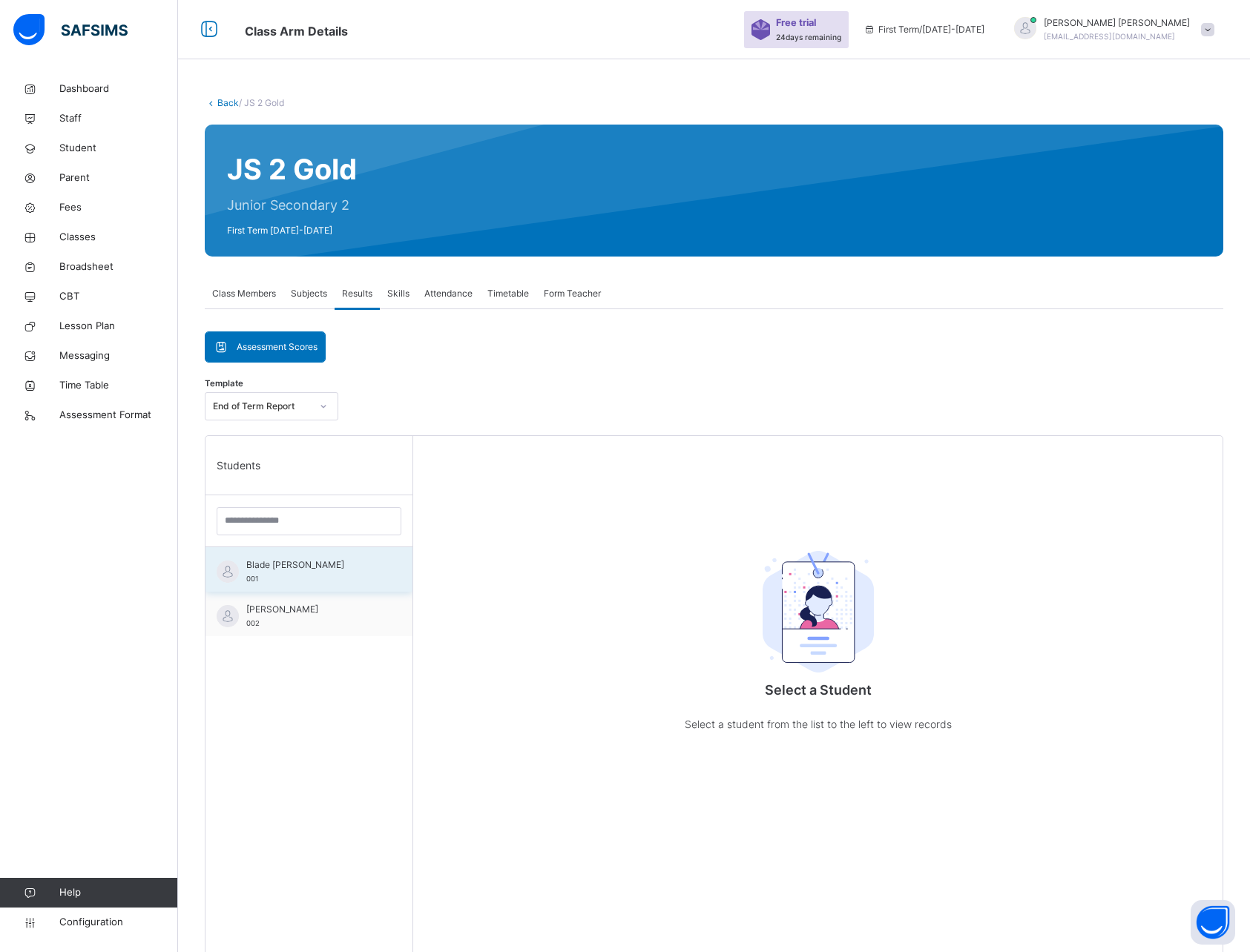
click at [281, 586] on div "Blade [PERSON_NAME] 001" at bounding box center [309, 569] width 207 height 44
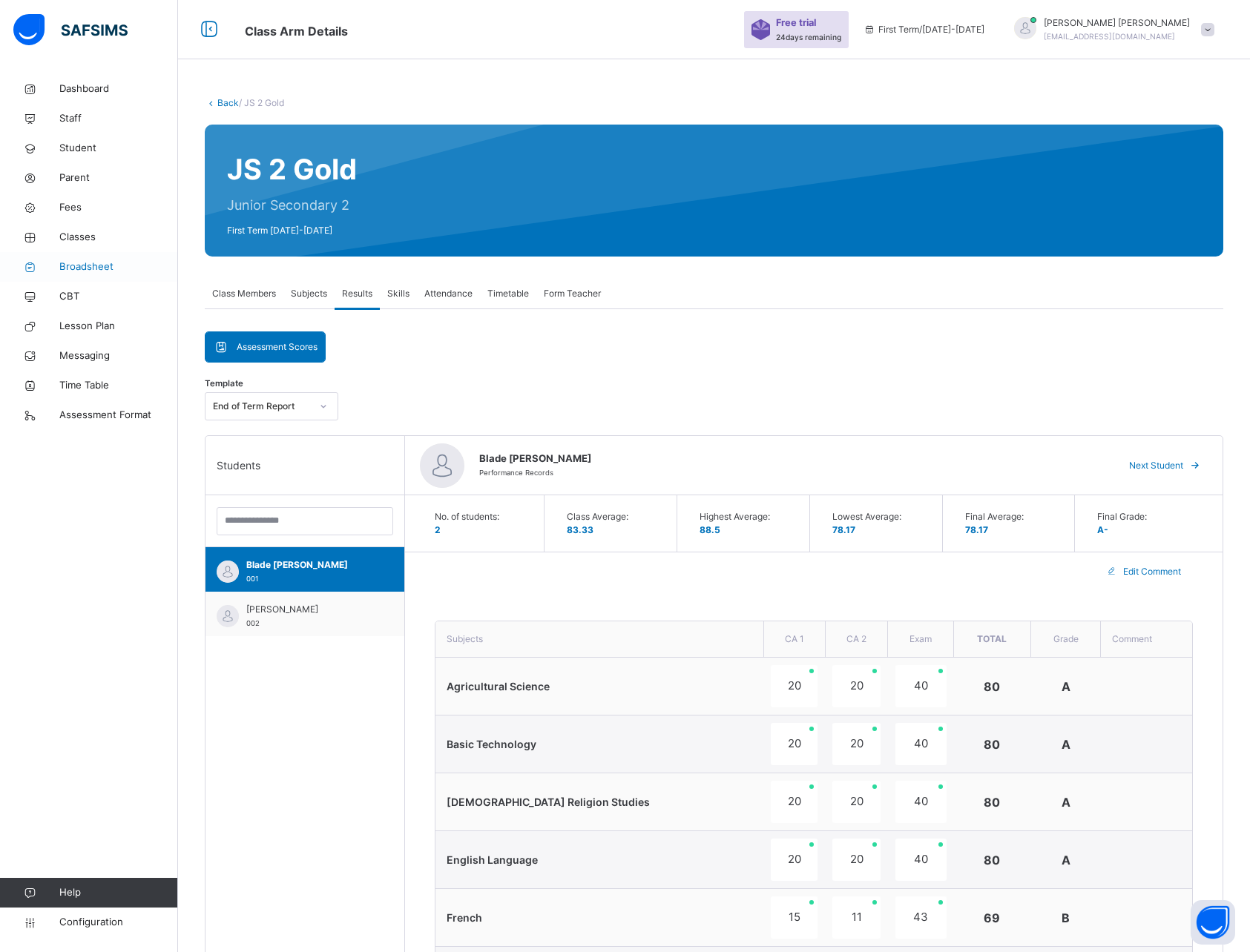
click at [74, 262] on span "Broadsheet" at bounding box center [118, 266] width 119 height 15
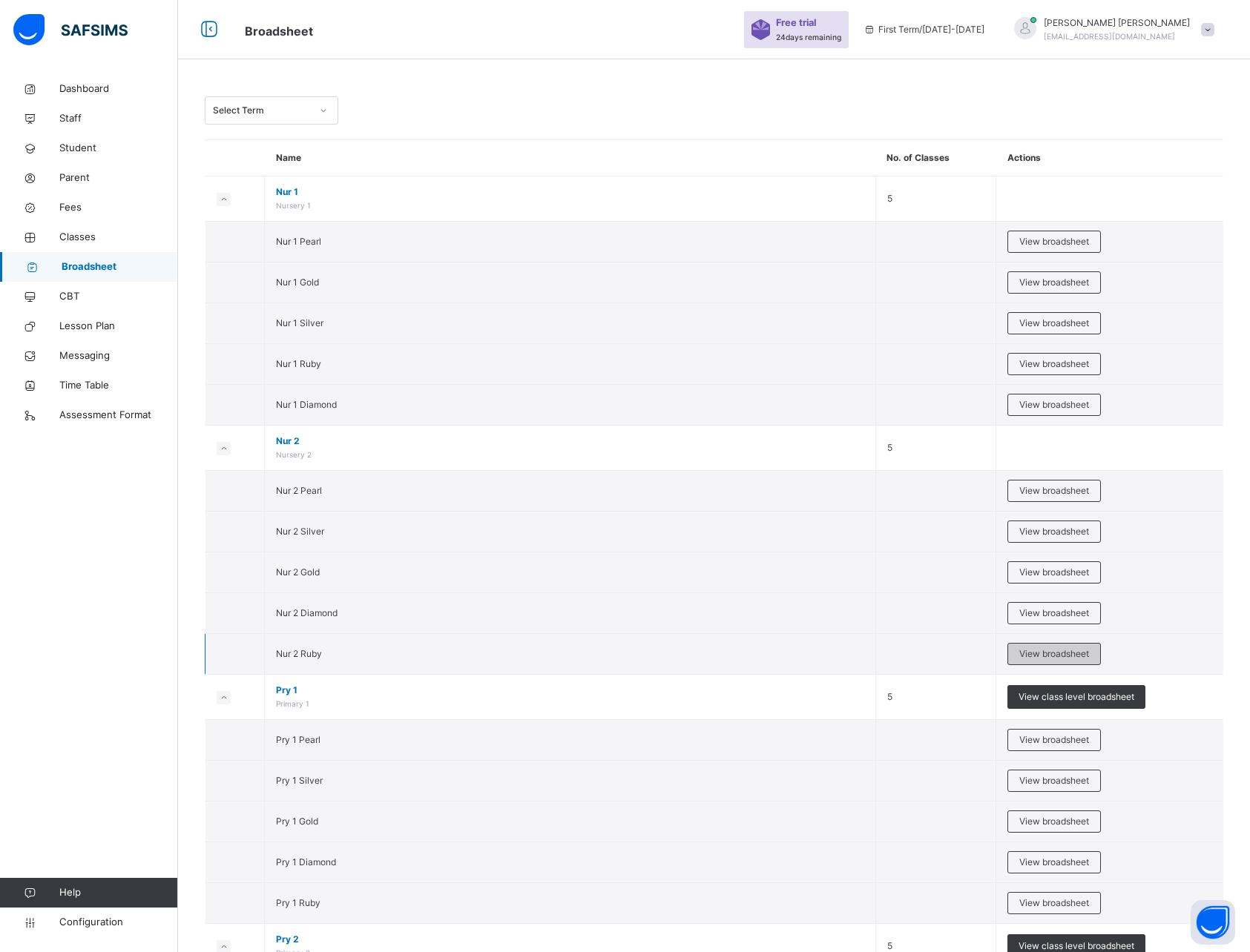
click at [1037, 657] on span "View broadsheet" at bounding box center [1054, 654] width 70 height 13
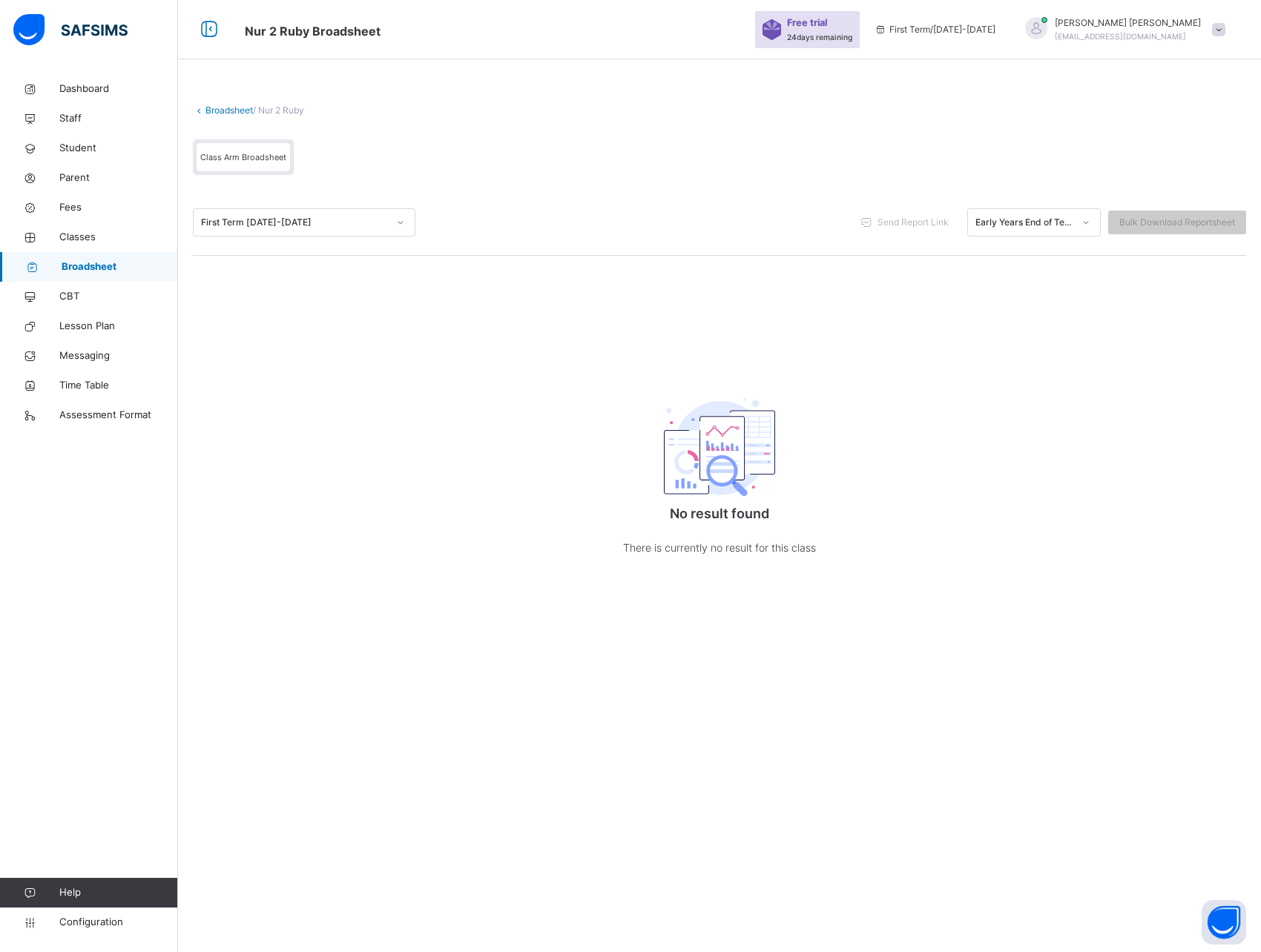
click at [228, 110] on link "Broadsheet" at bounding box center [229, 110] width 48 height 11
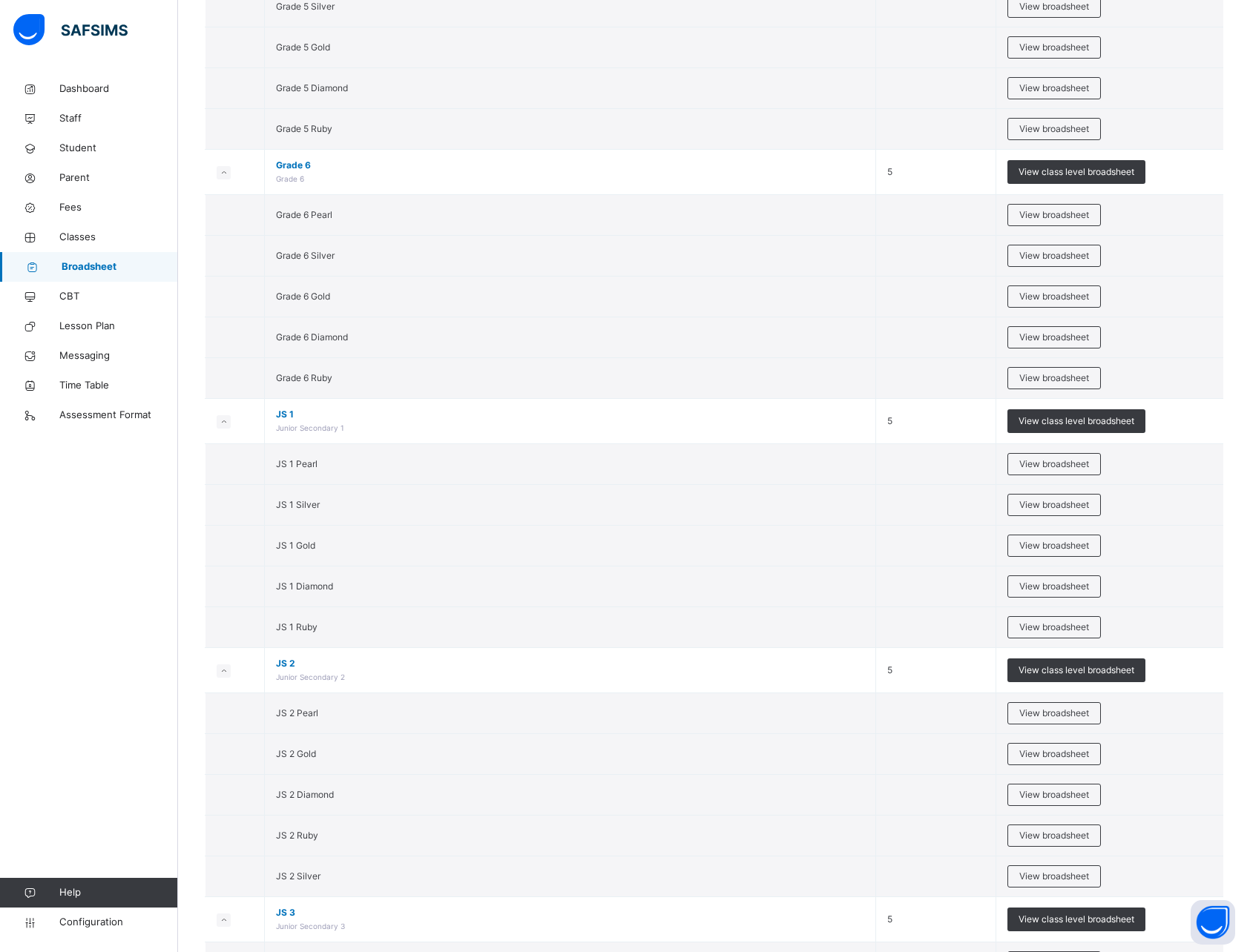
scroll to position [3269, 0]
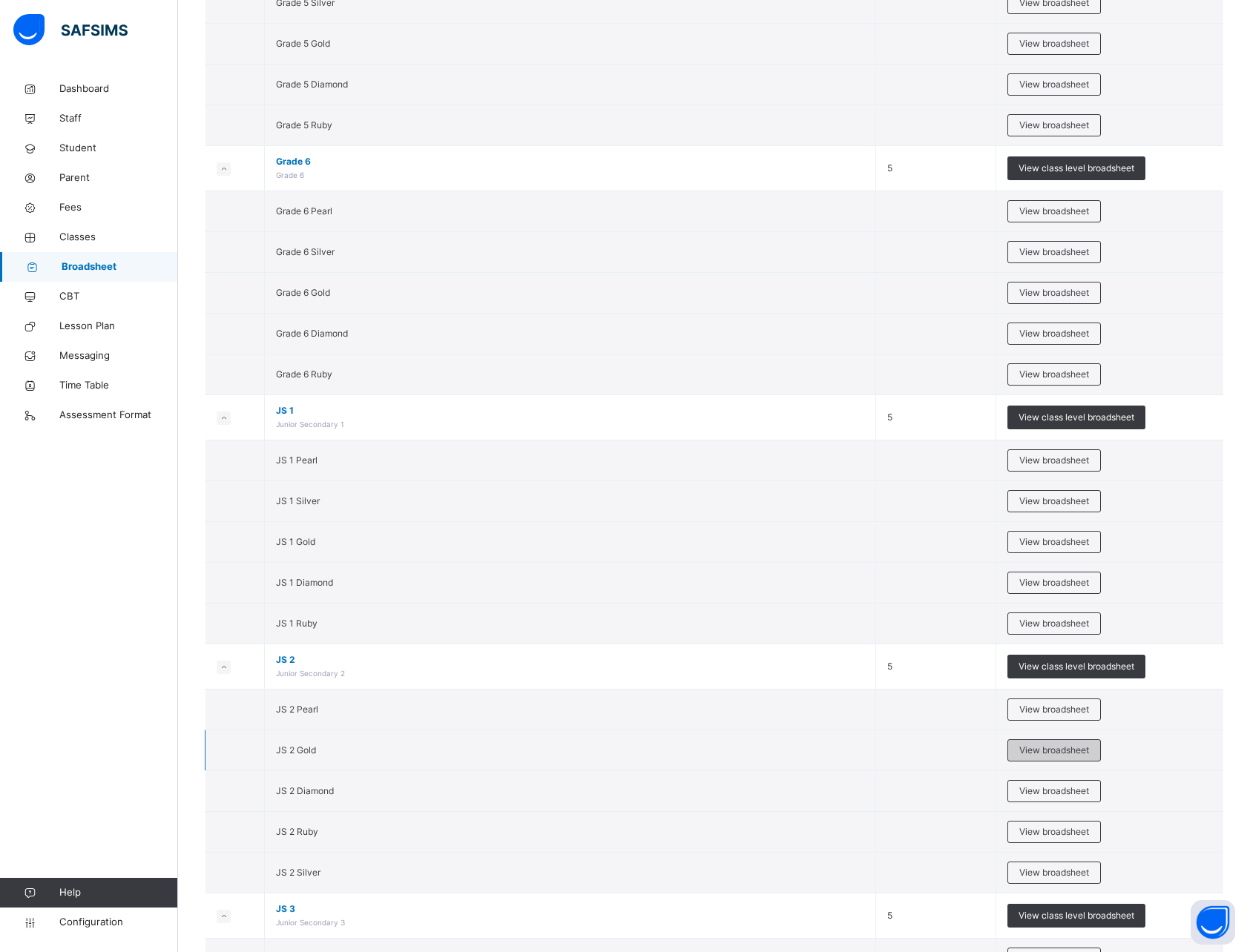
click at [1058, 753] on span "View broadsheet" at bounding box center [1054, 750] width 70 height 13
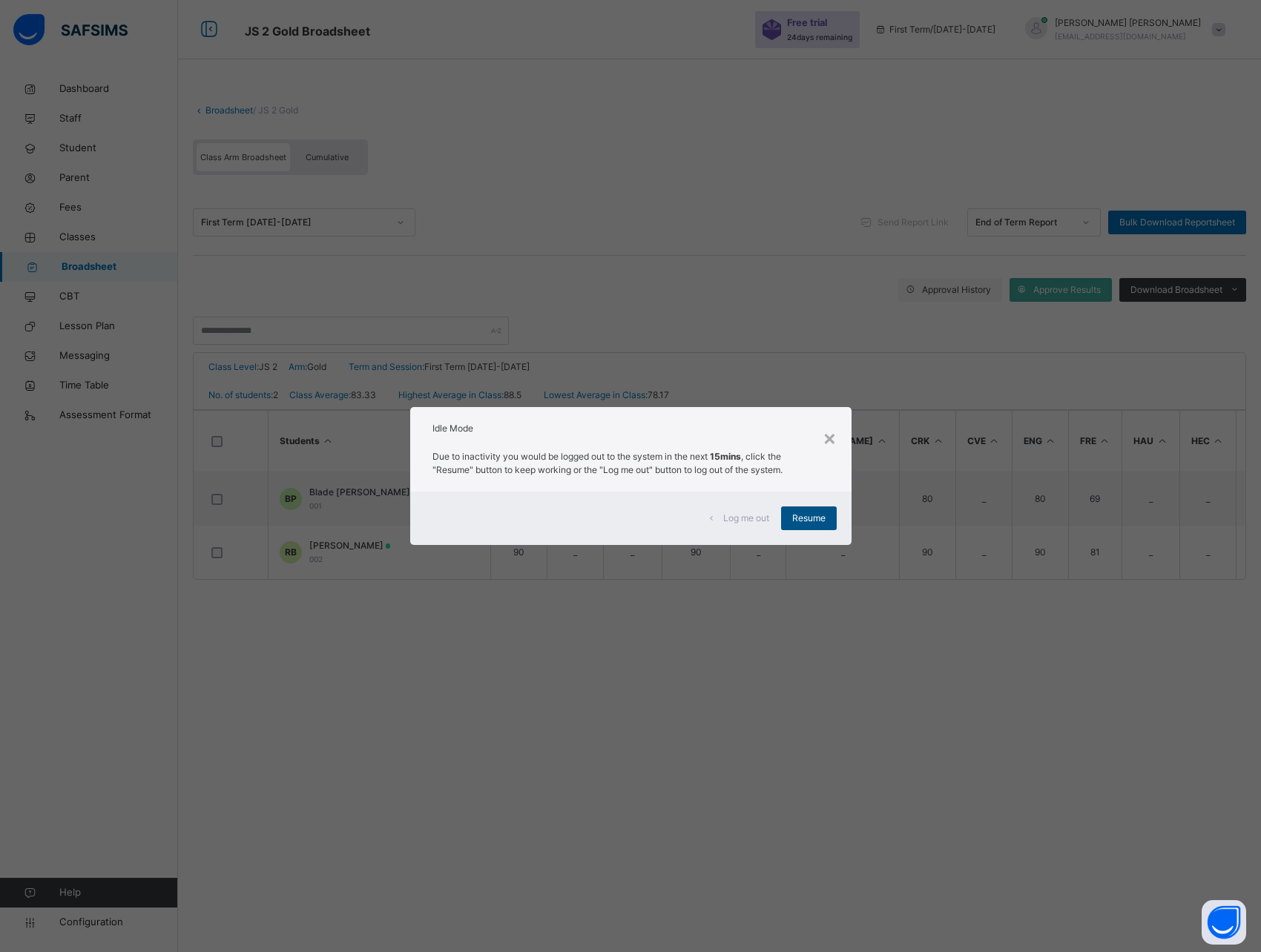
click at [814, 518] on span "Resume" at bounding box center [808, 518] width 33 height 13
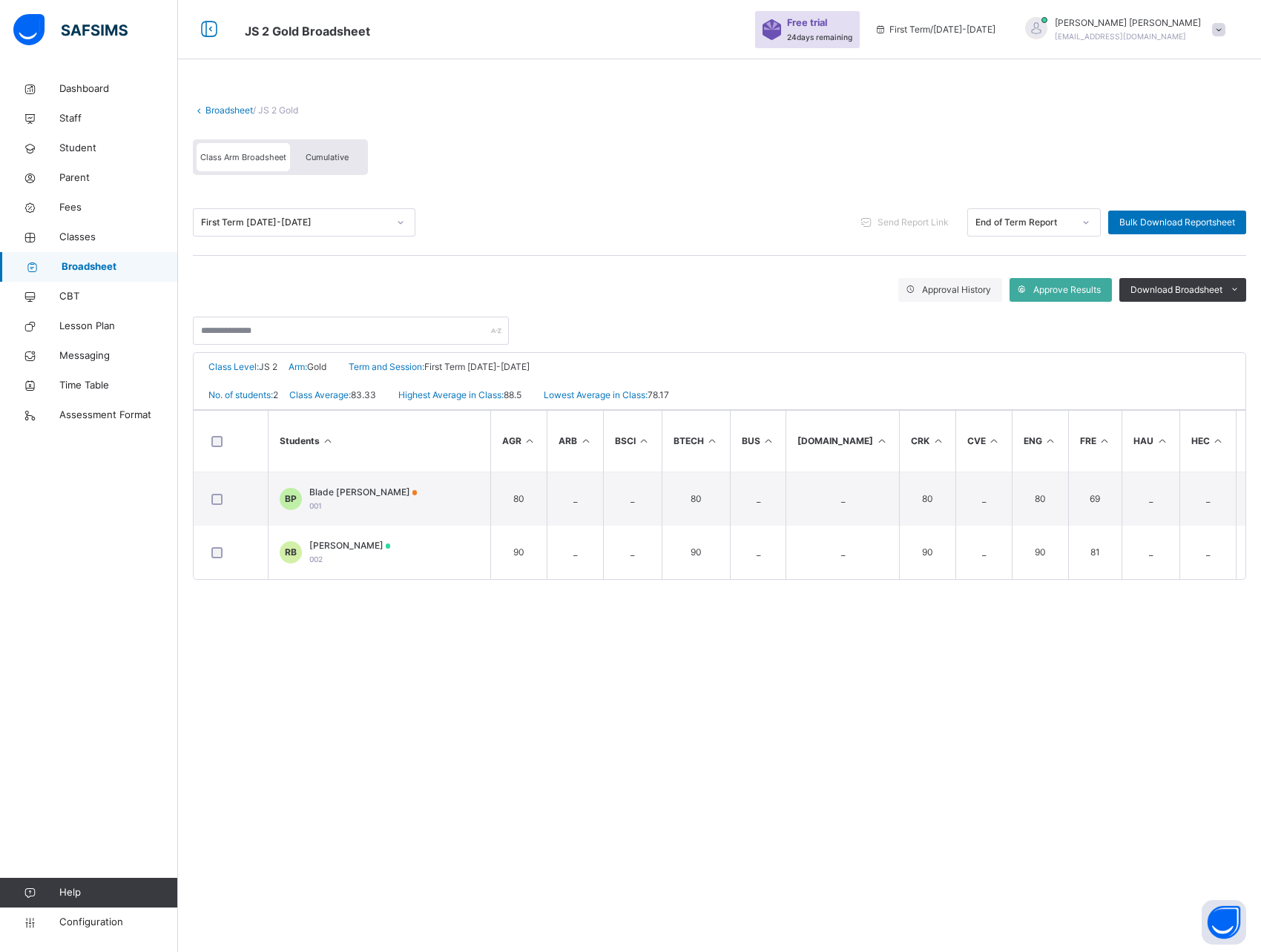
click at [101, 269] on span "Broadsheet" at bounding box center [120, 266] width 117 height 15
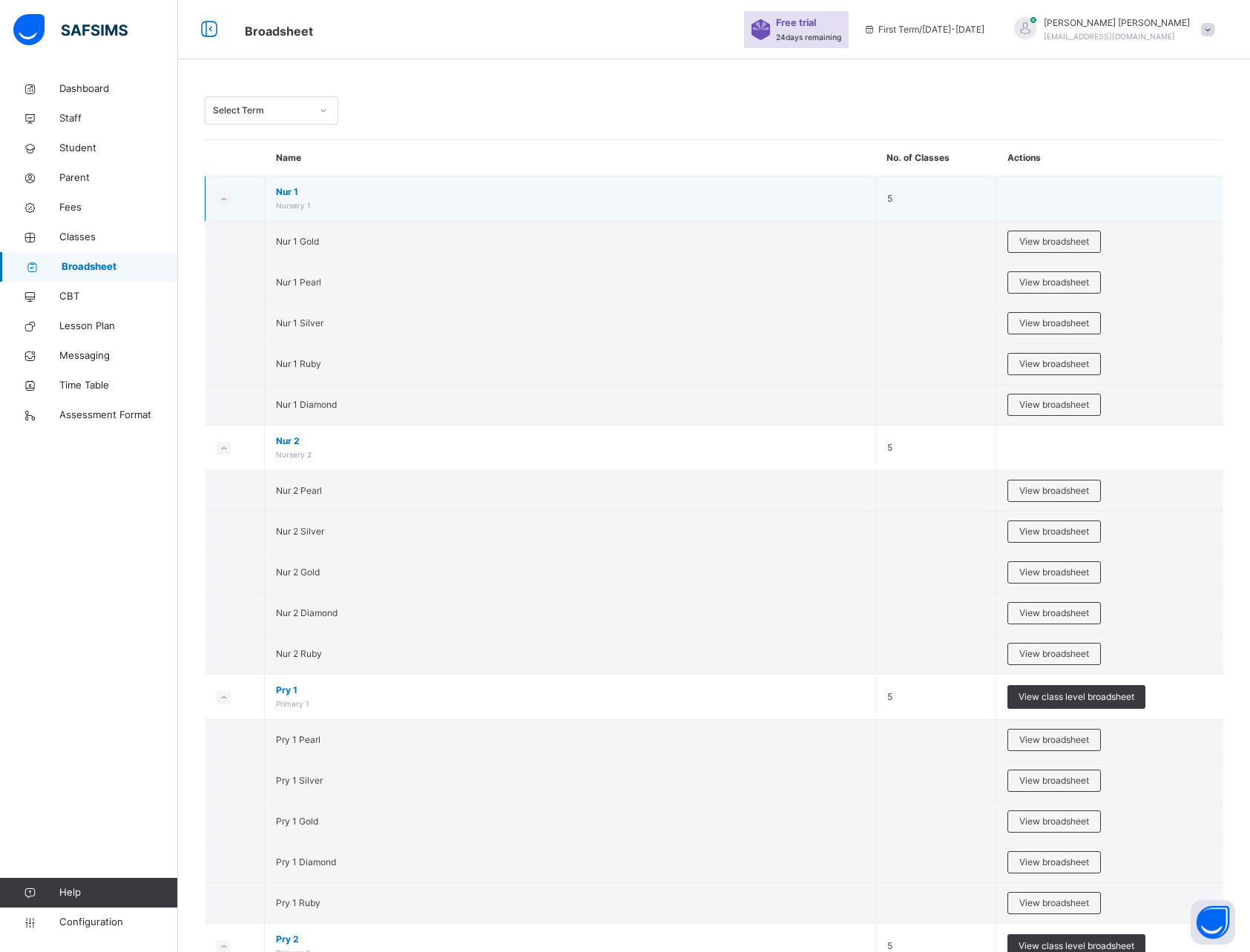
click at [219, 196] on icon at bounding box center [223, 199] width 8 height 8
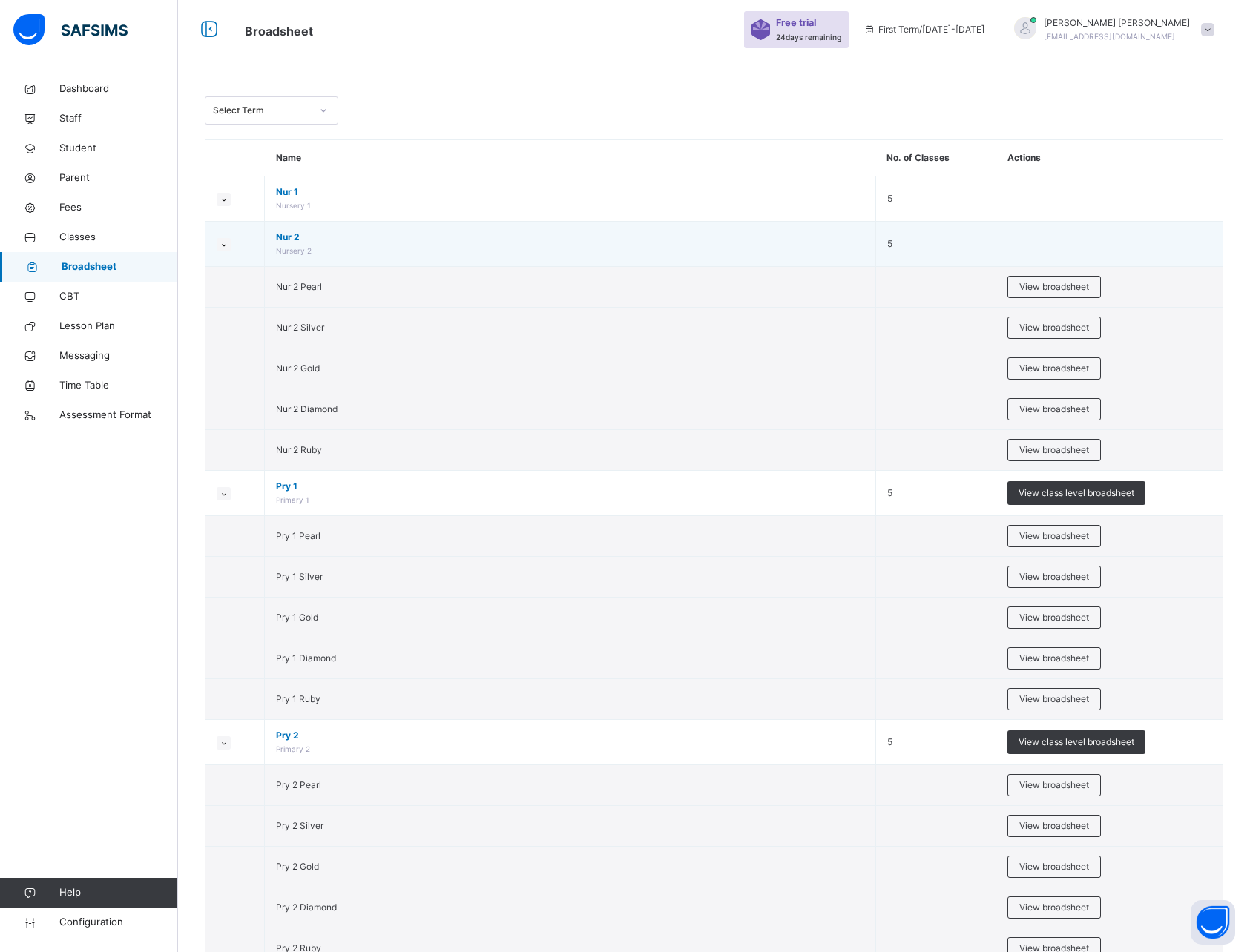
click at [222, 245] on icon at bounding box center [223, 245] width 8 height 8
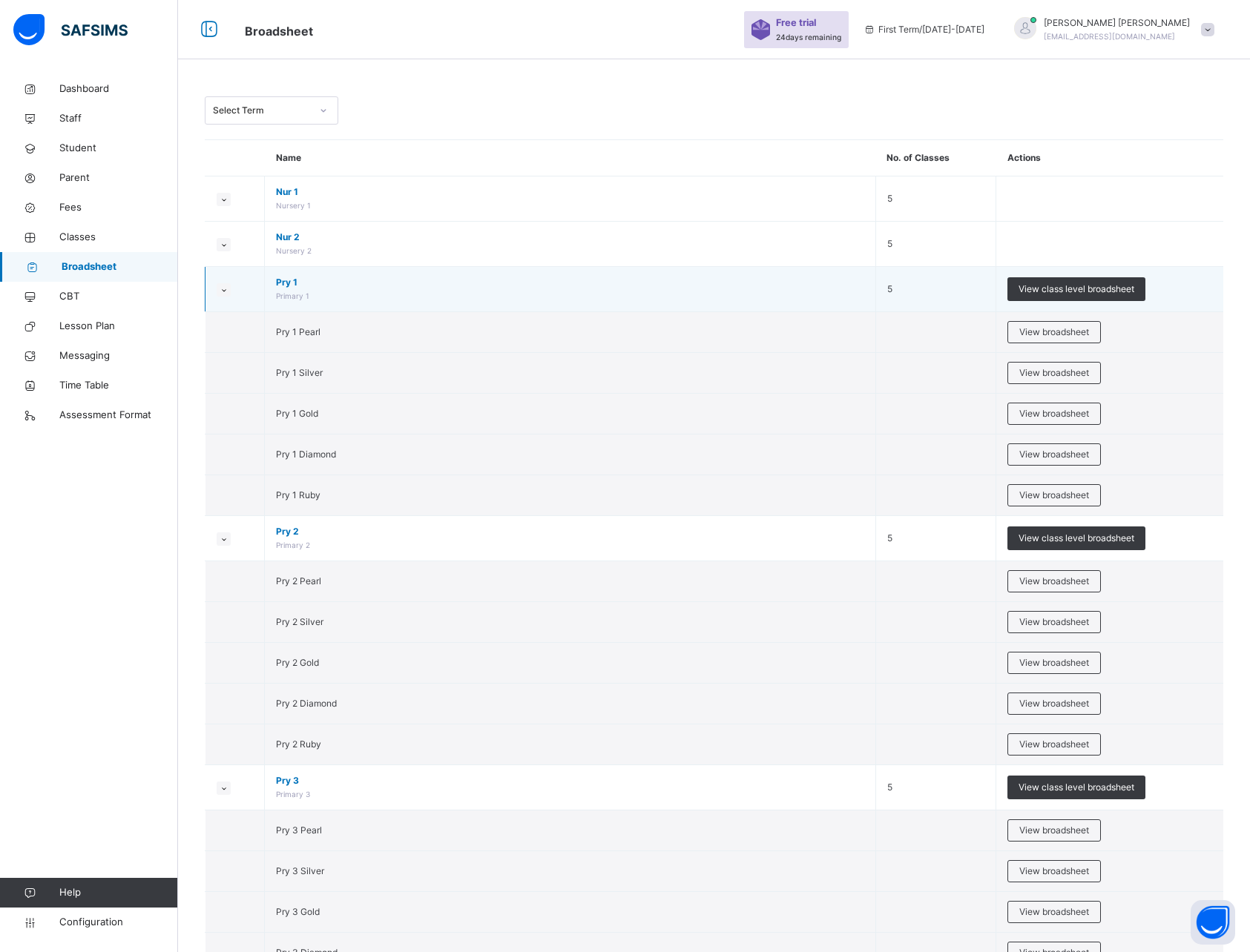
click at [227, 292] on icon at bounding box center [223, 290] width 8 height 8
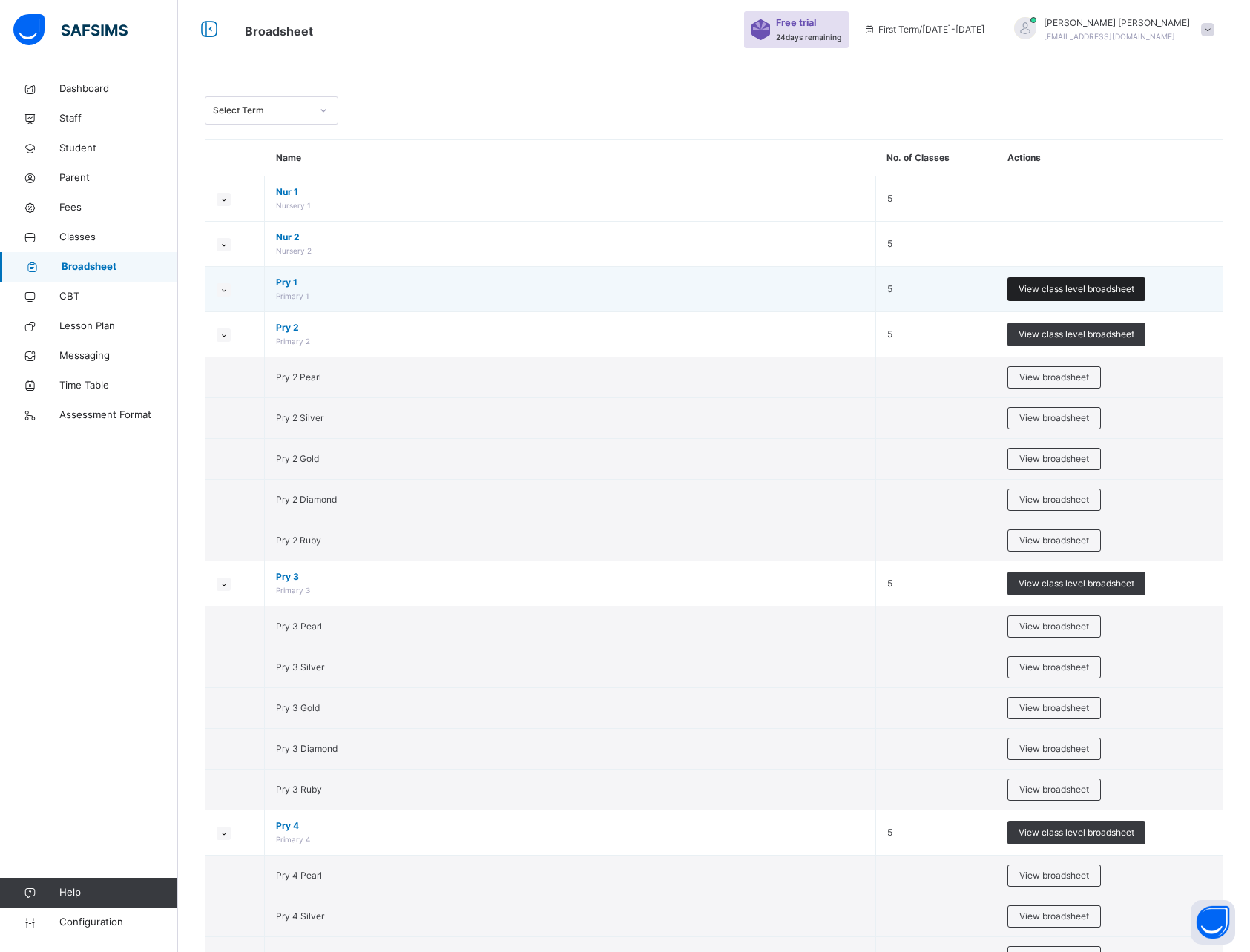
click at [1071, 292] on span "View class level broadsheet" at bounding box center [1076, 288] width 116 height 13
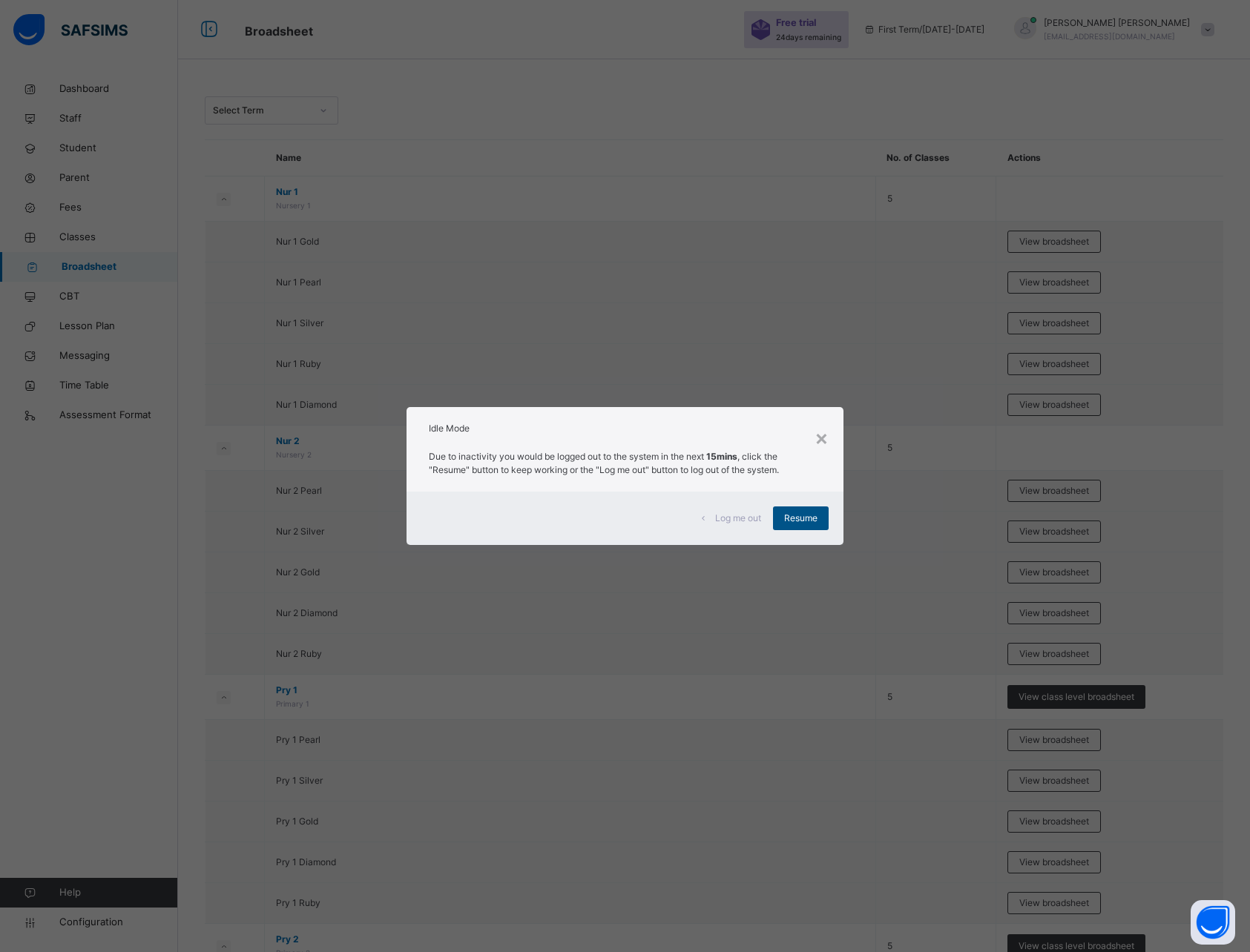
click at [800, 522] on span "Resume" at bounding box center [800, 518] width 33 height 13
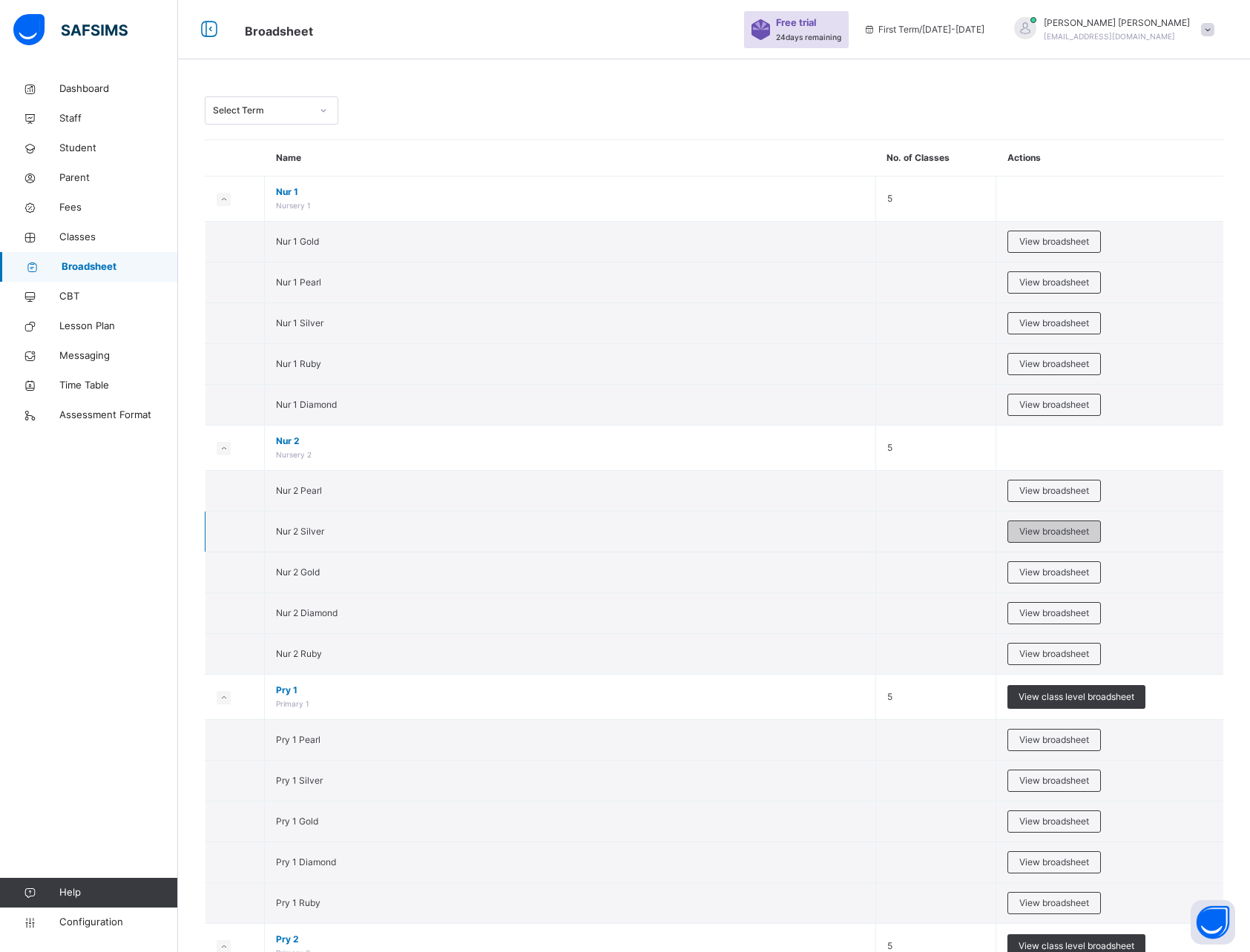
click at [1055, 526] on span "View broadsheet" at bounding box center [1054, 531] width 70 height 13
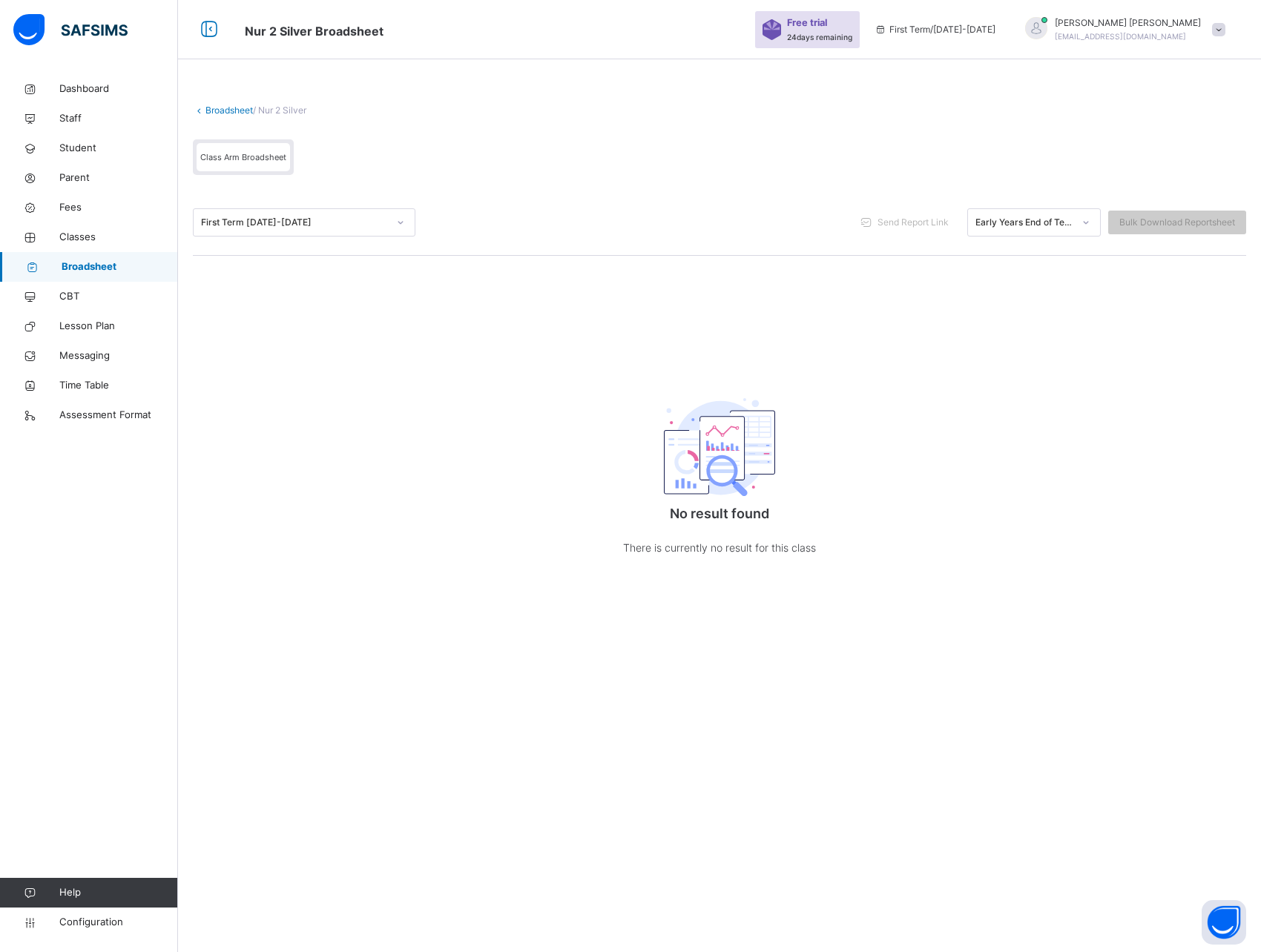
click at [224, 105] on link "Broadsheet" at bounding box center [229, 110] width 48 height 11
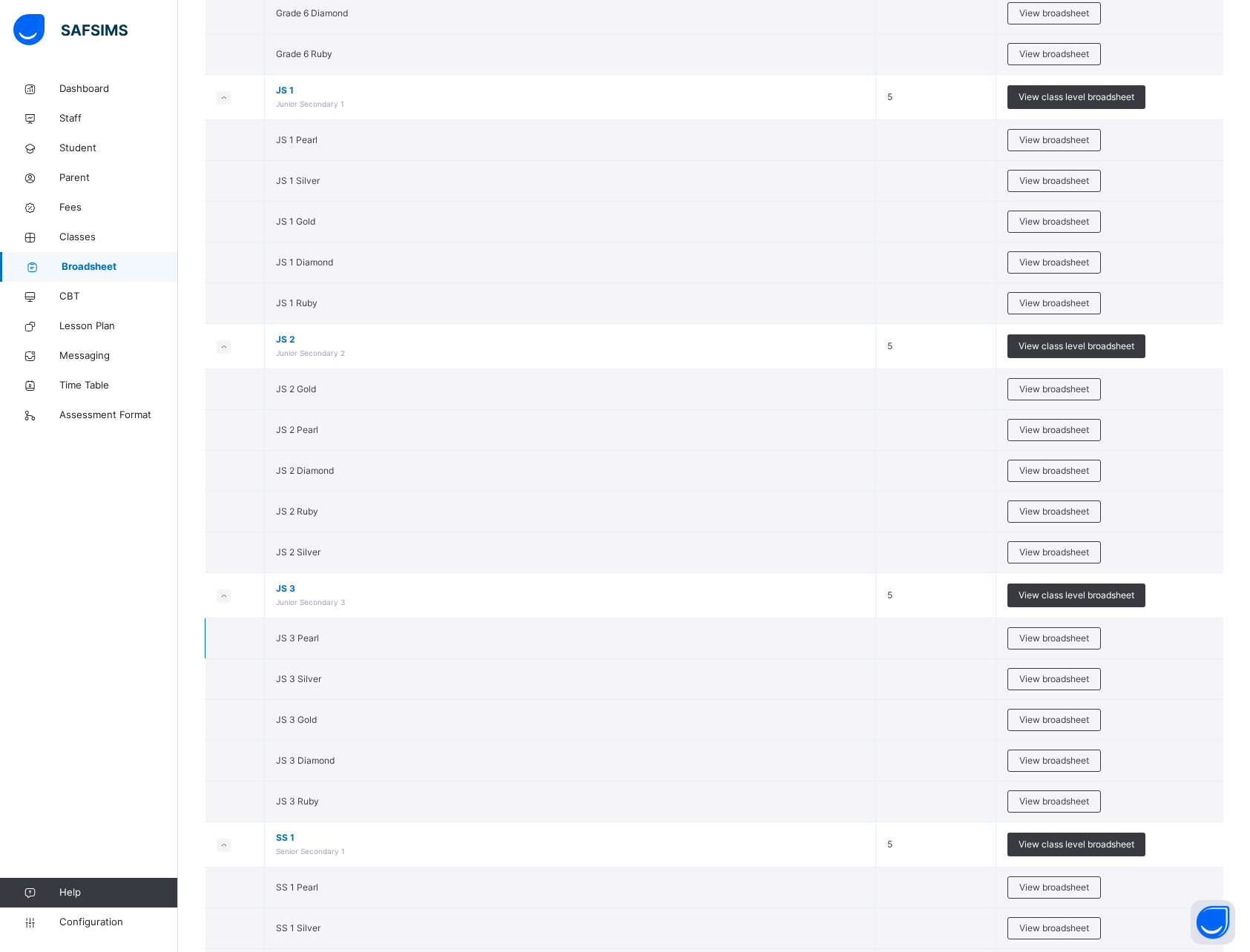
scroll to position [3572, 0]
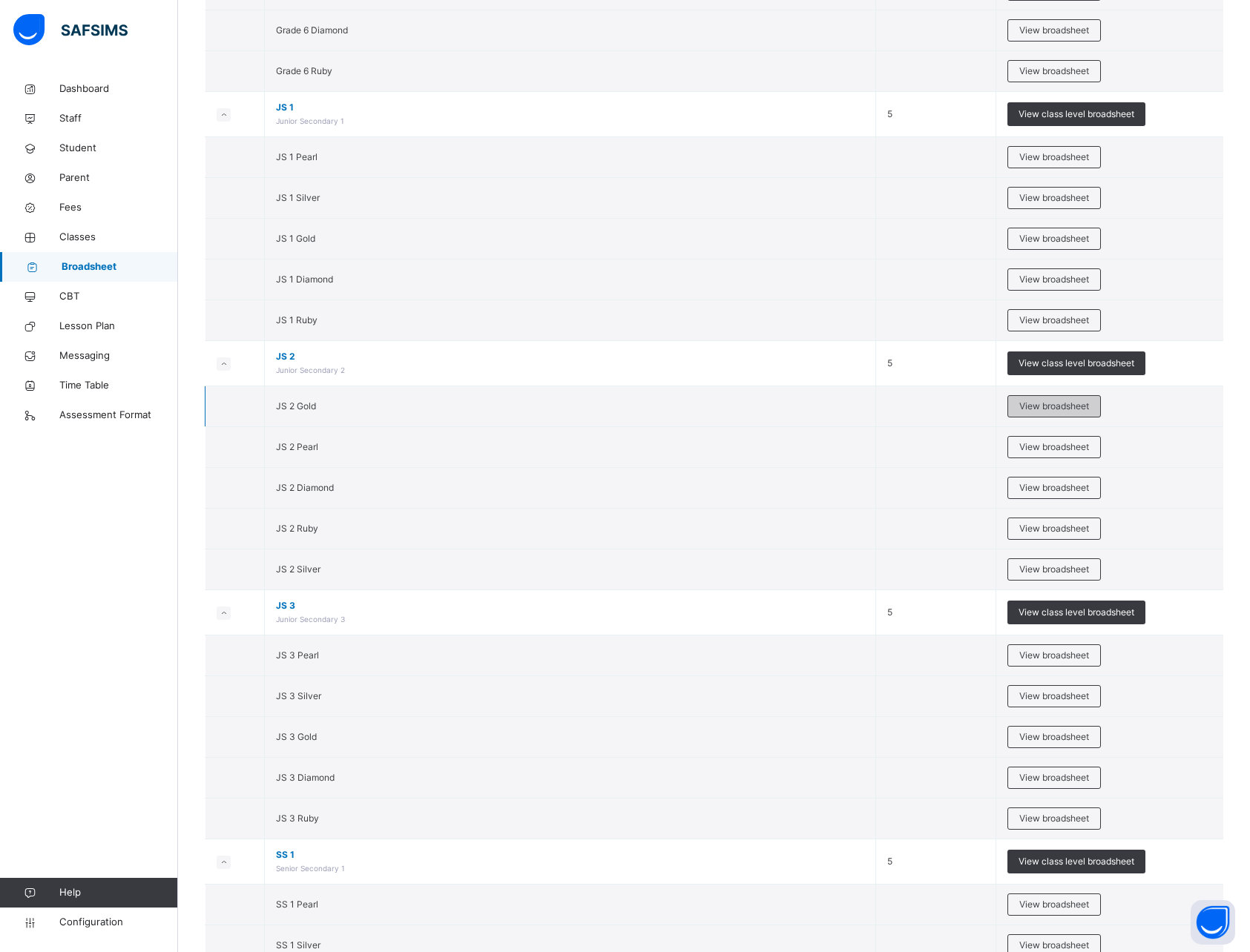
click at [1041, 410] on span "View broadsheet" at bounding box center [1054, 406] width 70 height 13
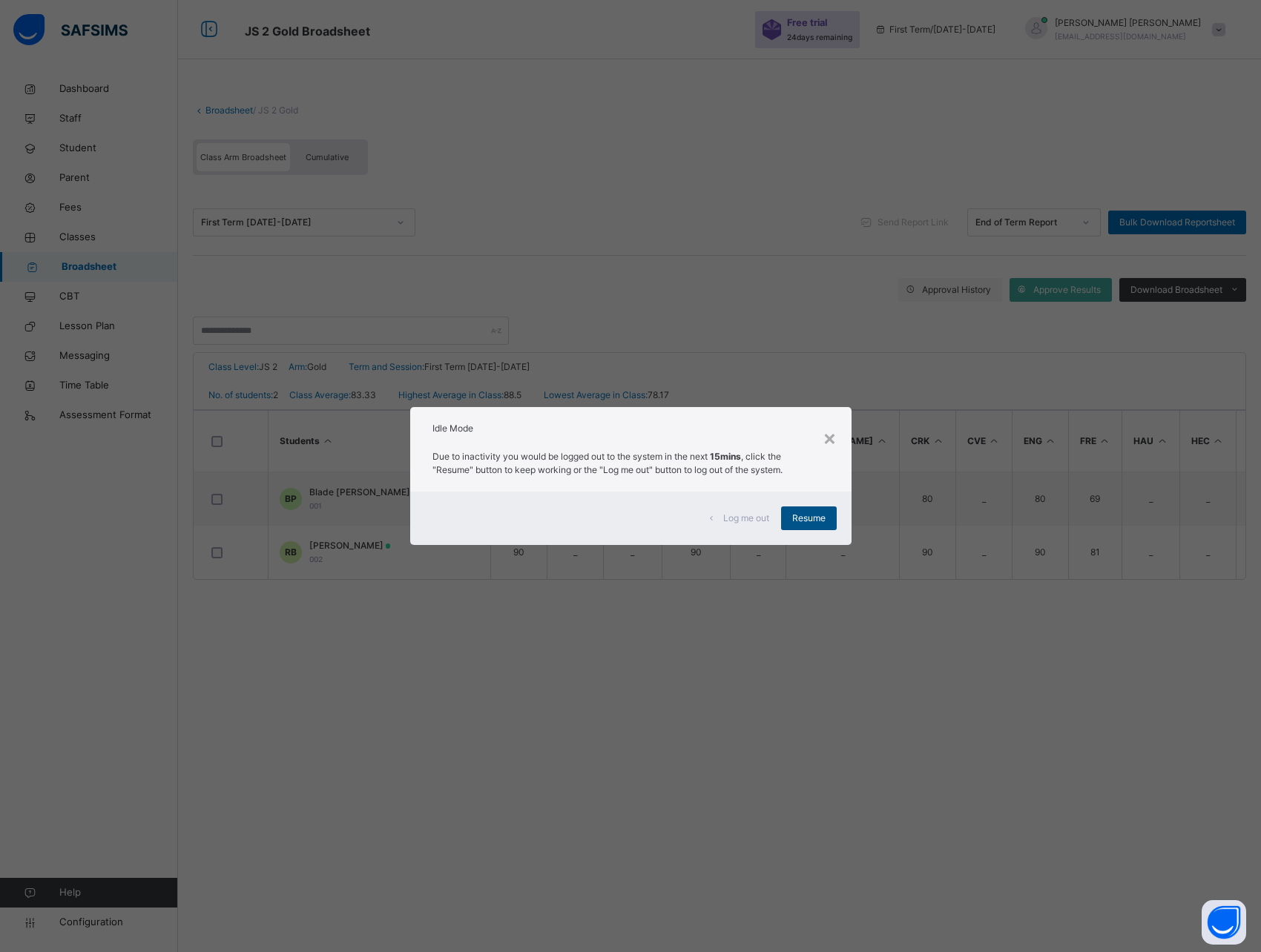
click at [808, 522] on span "Resume" at bounding box center [808, 518] width 33 height 13
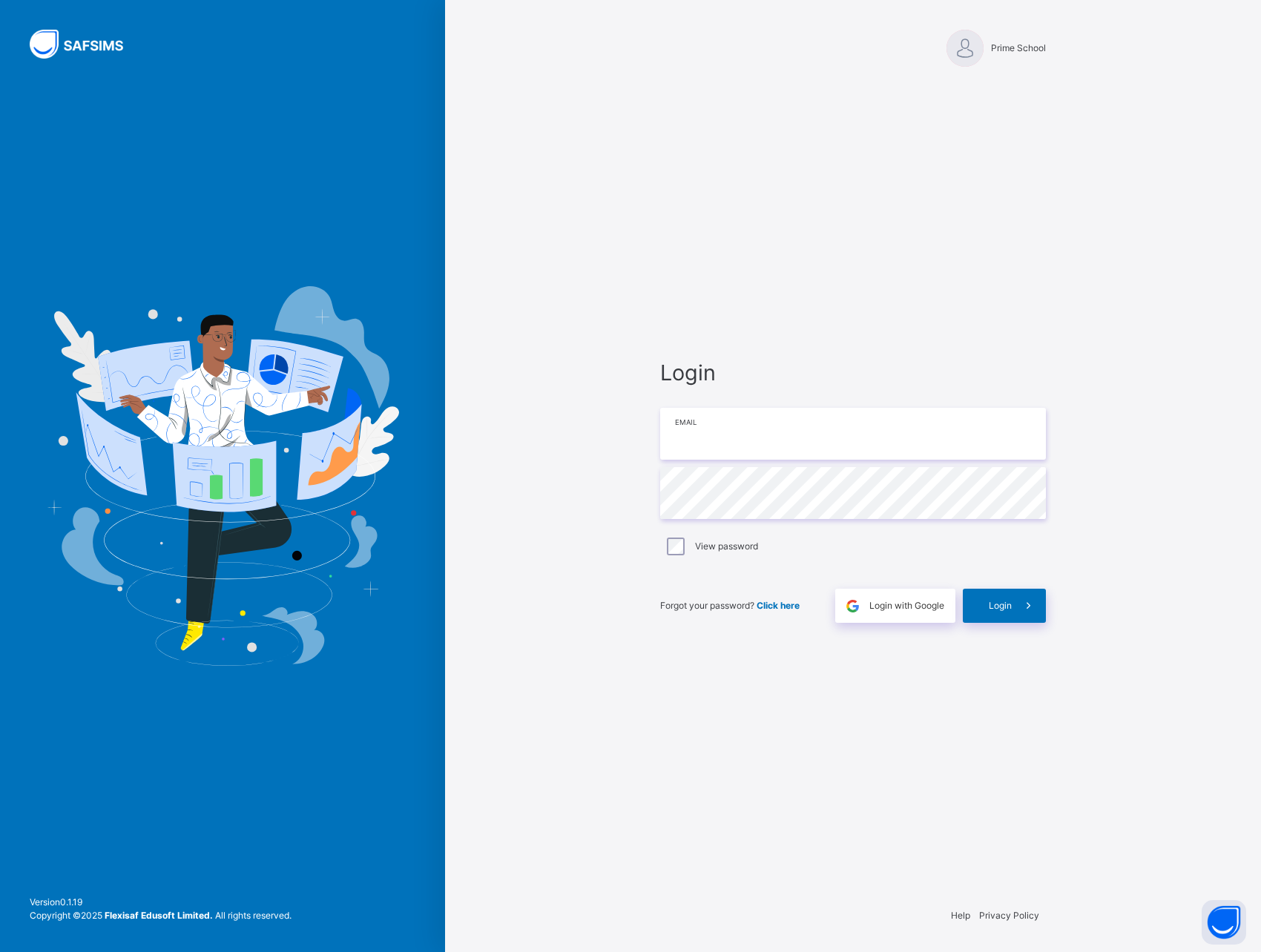
type input "**********"
click at [986, 609] on div "Login" at bounding box center [1005, 605] width 83 height 34
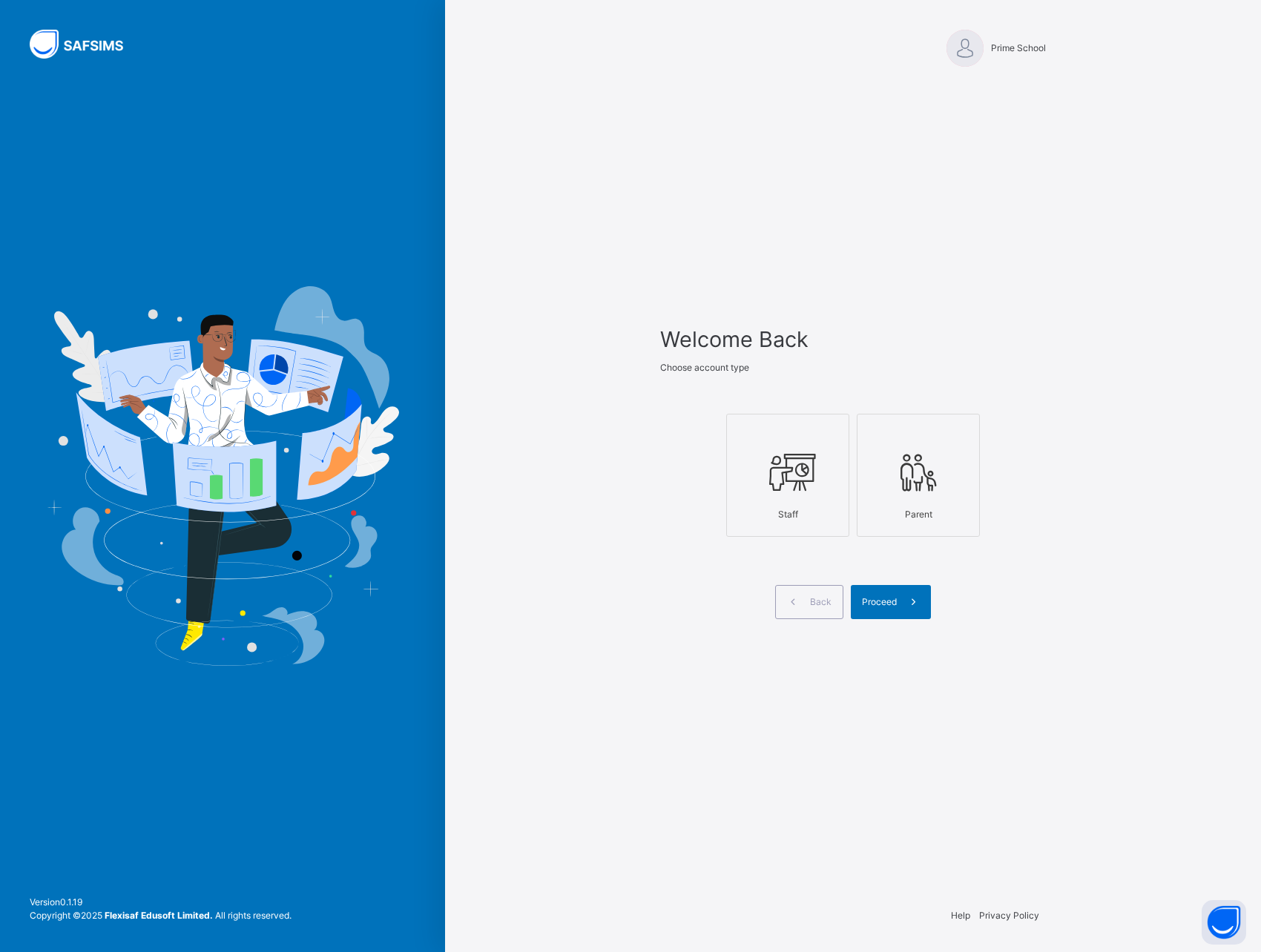
click at [808, 477] on icon at bounding box center [788, 473] width 52 height 55
click at [890, 602] on span "Proceed" at bounding box center [879, 601] width 35 height 13
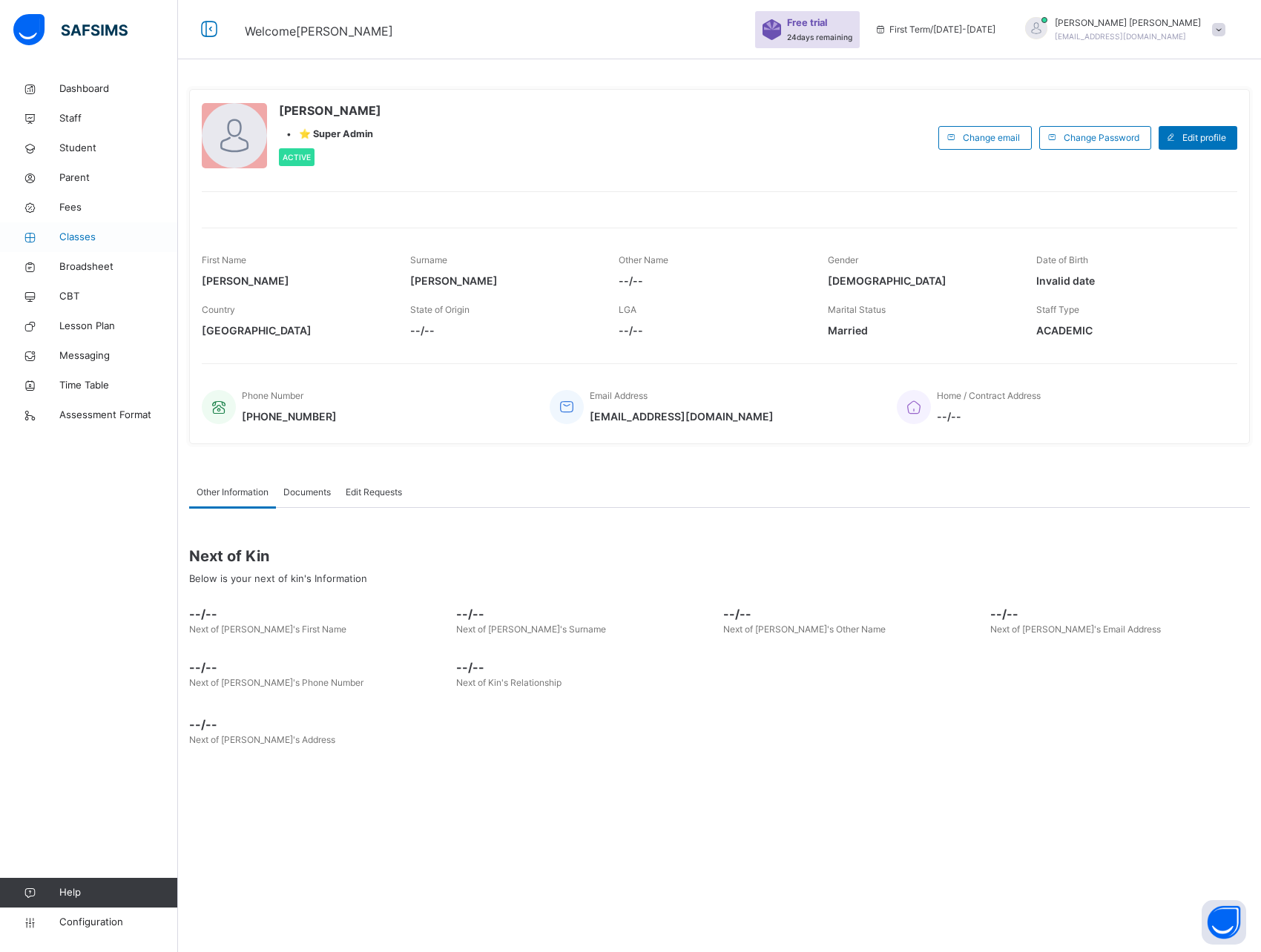
click at [75, 230] on span "Classes" at bounding box center [118, 237] width 119 height 15
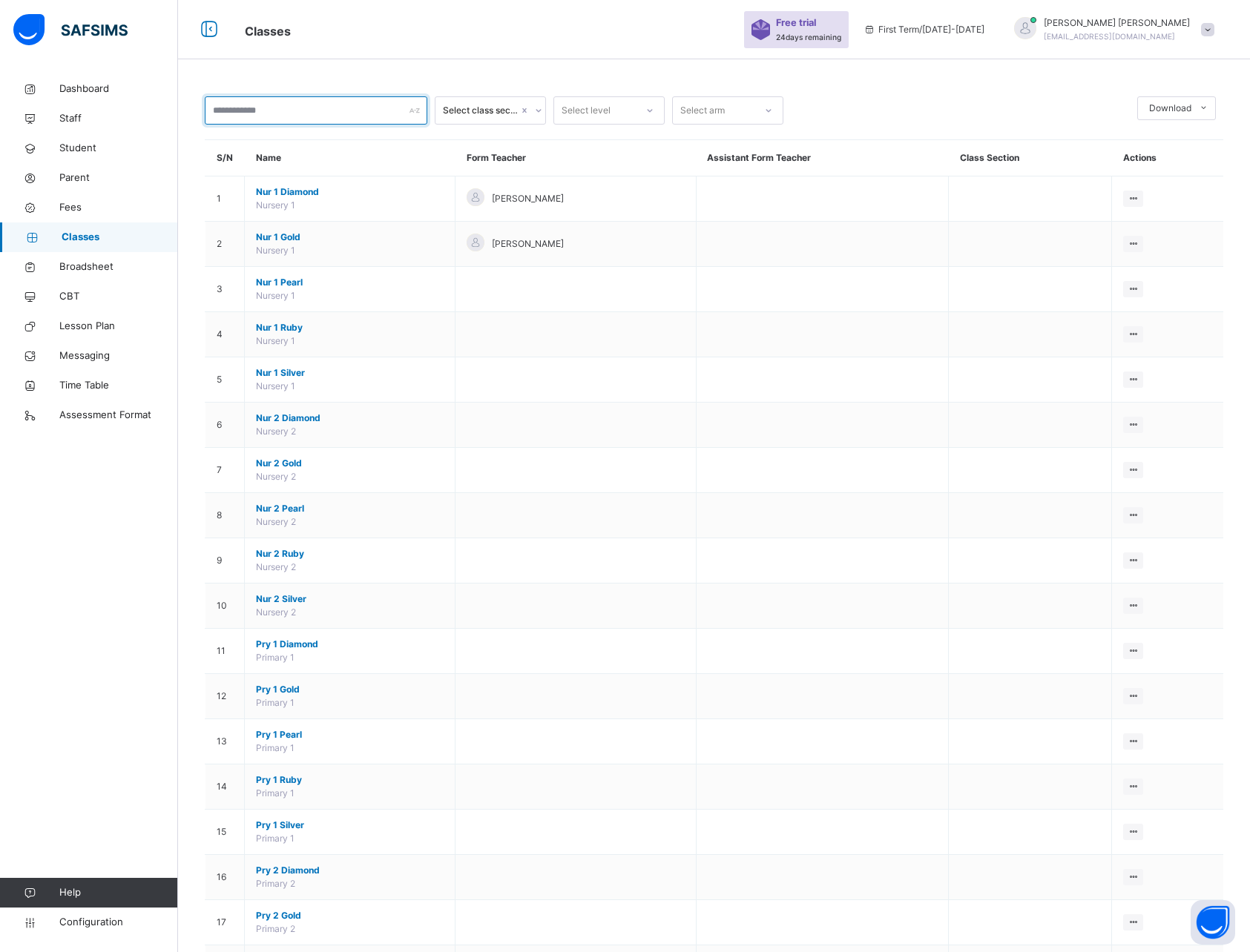
click at [308, 107] on input "text" at bounding box center [316, 110] width 223 height 28
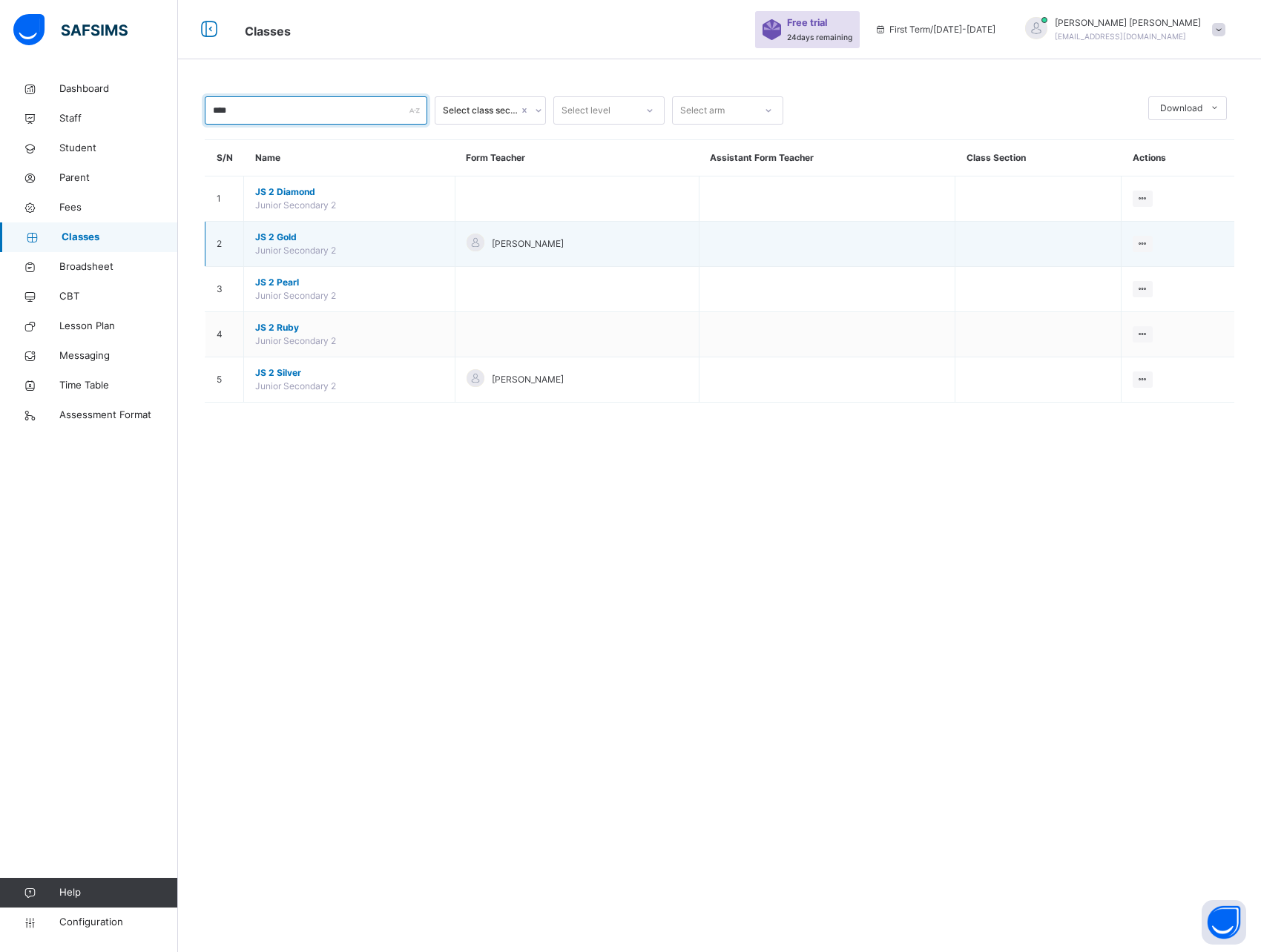
type input "****"
click at [272, 236] on span "JS 2 Gold" at bounding box center [350, 237] width 189 height 13
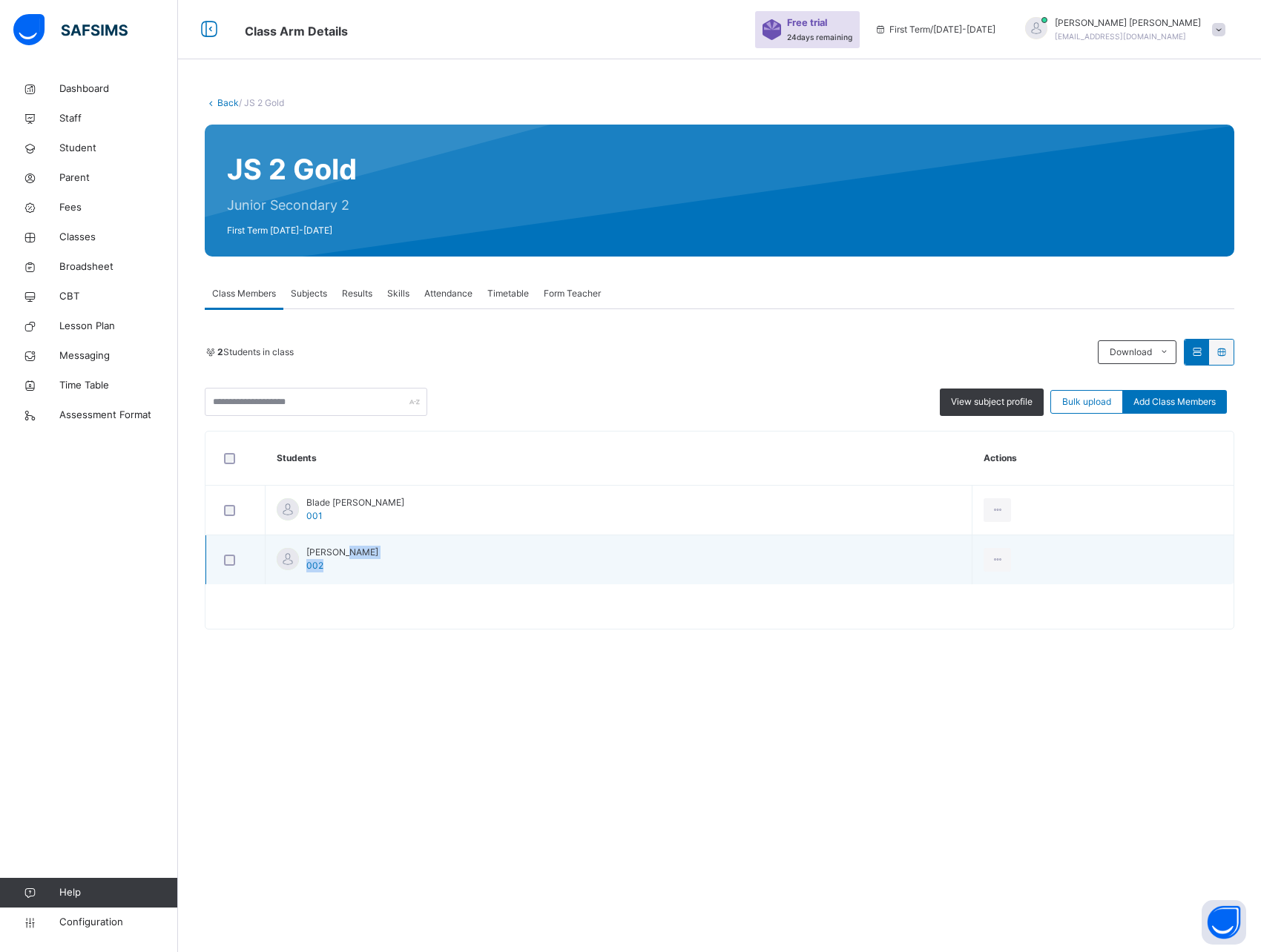
drag, startPoint x: 341, startPoint y: 558, endPoint x: 567, endPoint y: 558, distance: 226.0
click at [567, 558] on td "[PERSON_NAME] 002" at bounding box center [619, 560] width 707 height 50
click at [991, 558] on icon at bounding box center [997, 559] width 12 height 13
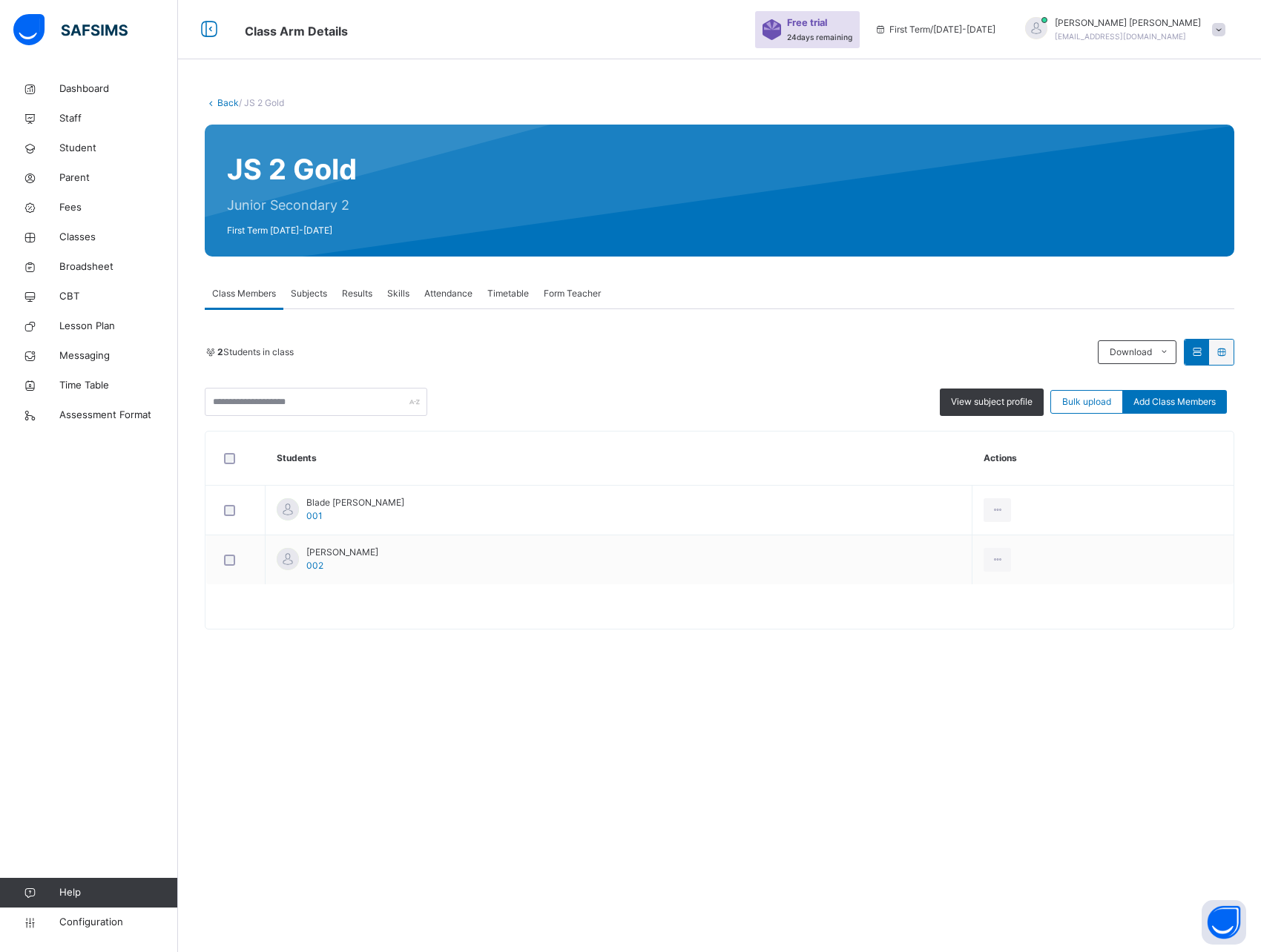
click at [724, 670] on div "Back / JS 2 Gold JS 2 Gold Junior Secondary 2 First Term [DATE]-[DATE] Class Me…" at bounding box center [719, 476] width 1083 height 952
click at [361, 291] on span "Results" at bounding box center [358, 293] width 31 height 13
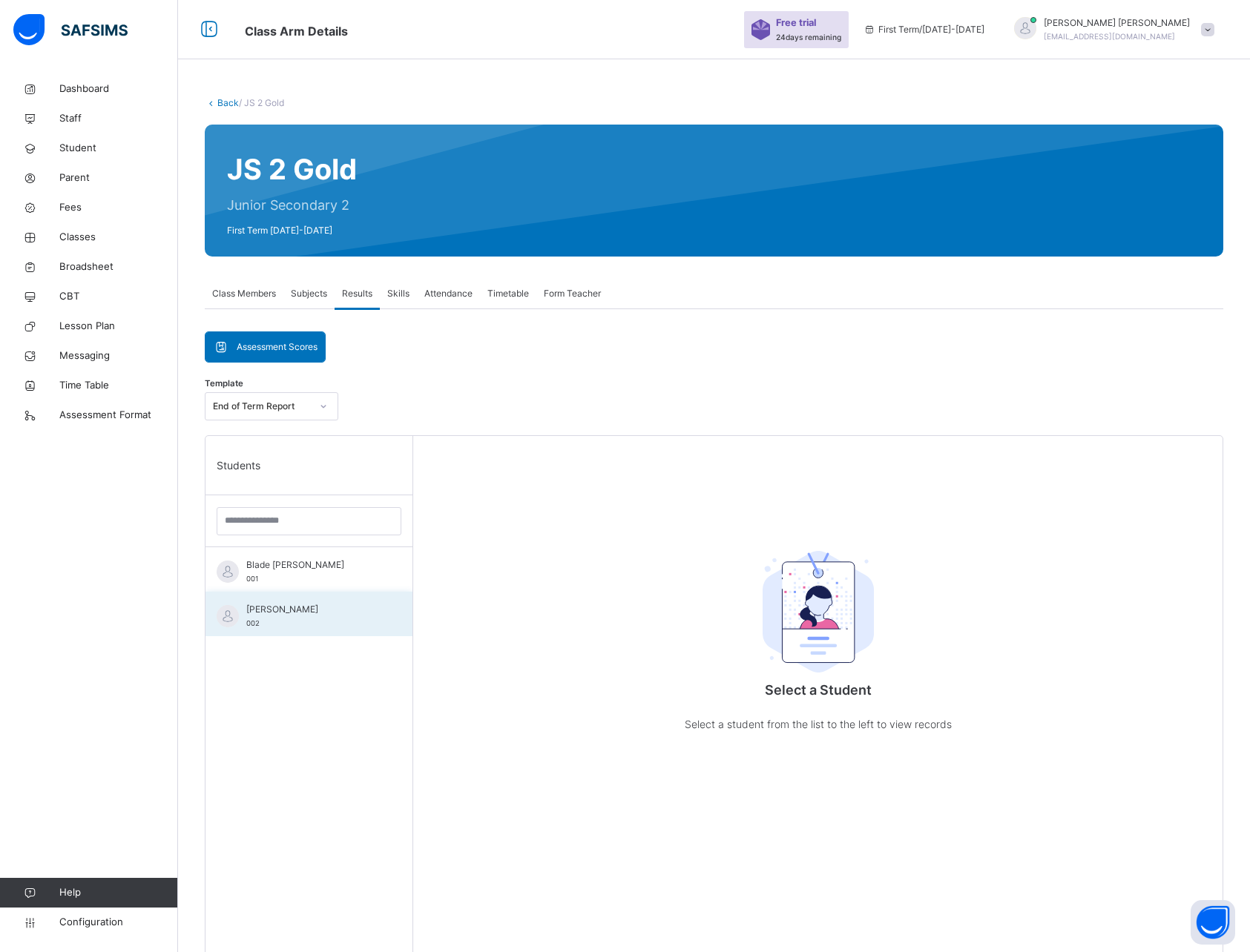
click at [300, 606] on span "[PERSON_NAME]" at bounding box center [312, 609] width 133 height 13
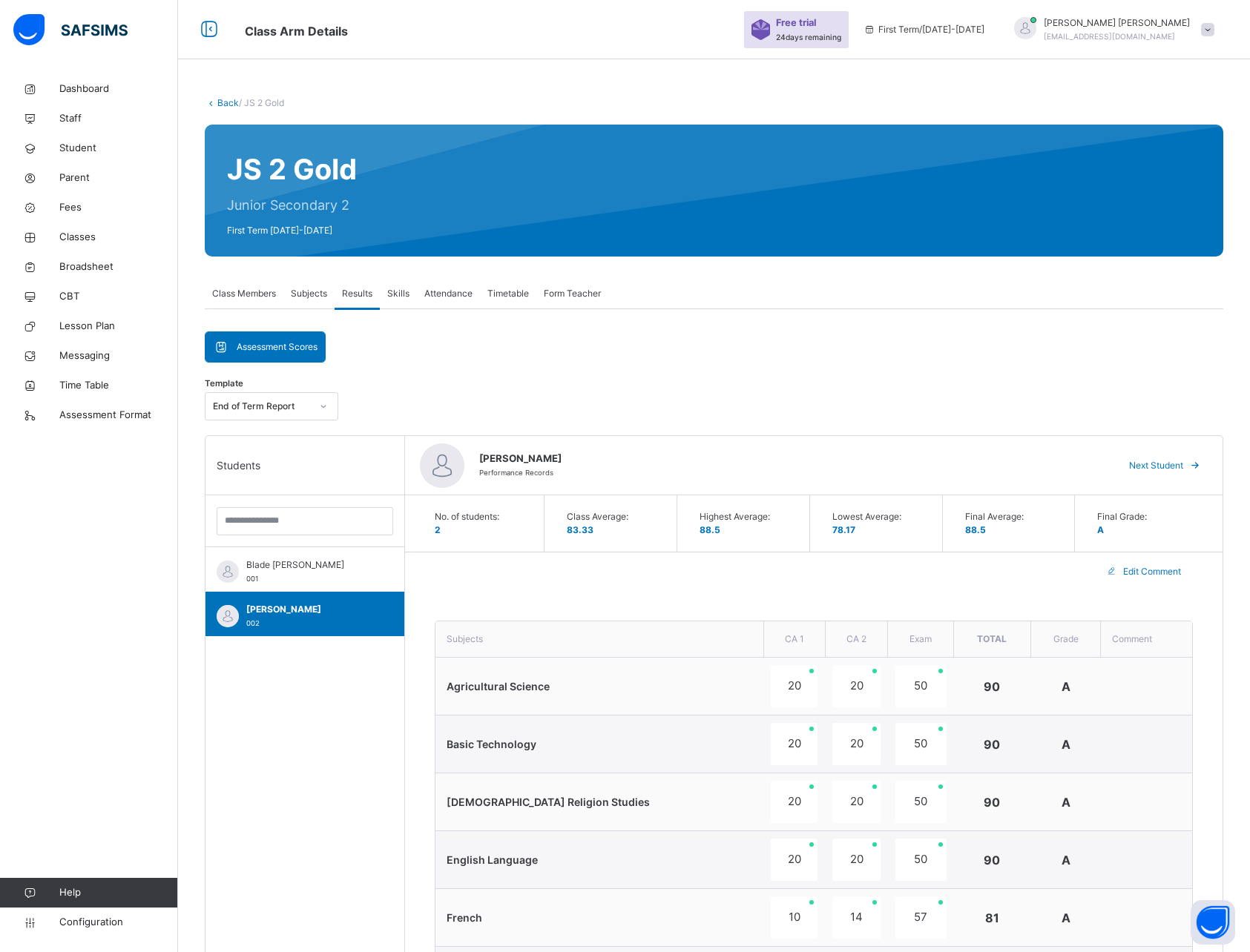
scroll to position [481, 0]
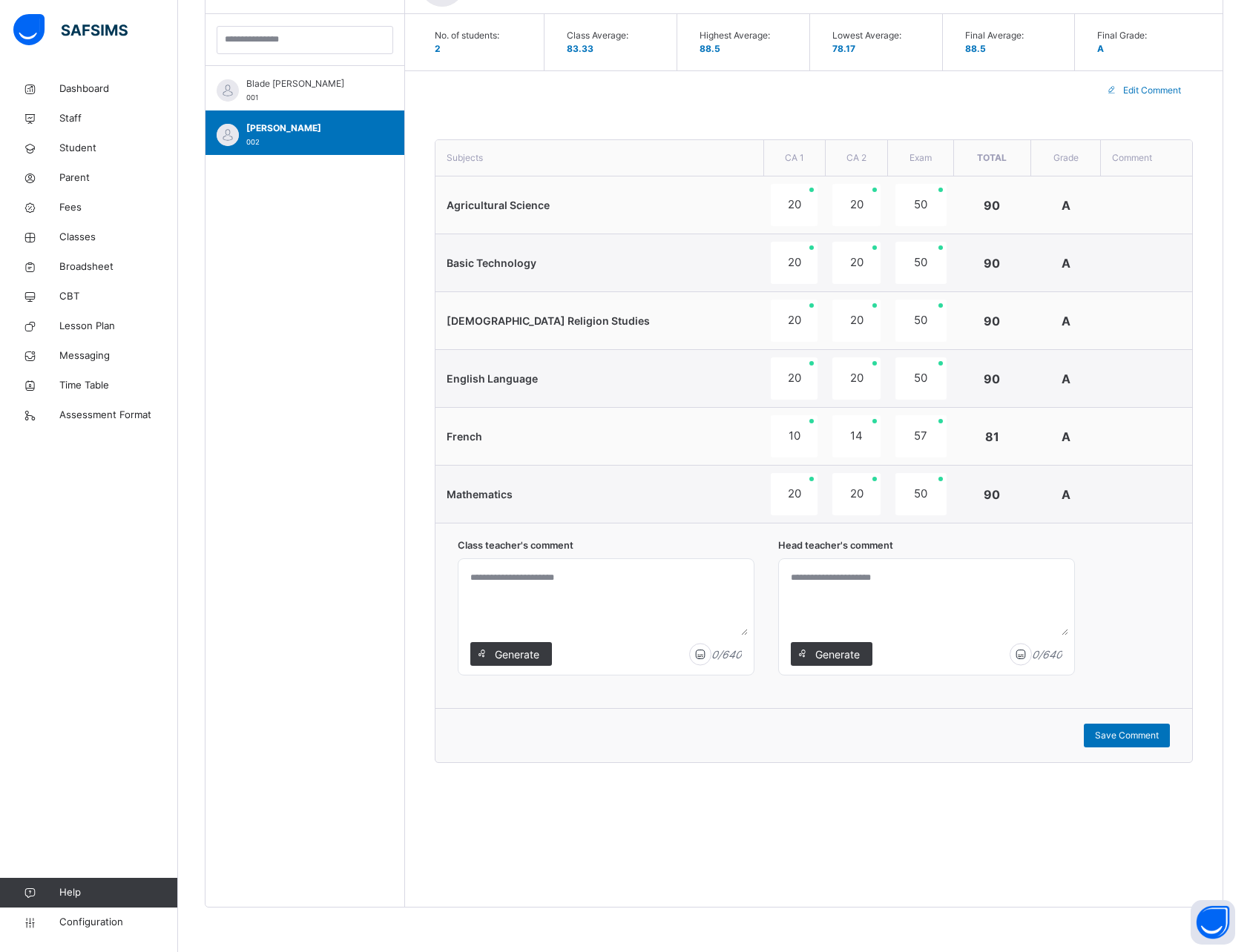
click at [543, 588] on textarea at bounding box center [605, 601] width 283 height 71
type textarea "**********"
click at [1121, 733] on span "Save Comment" at bounding box center [1126, 735] width 64 height 13
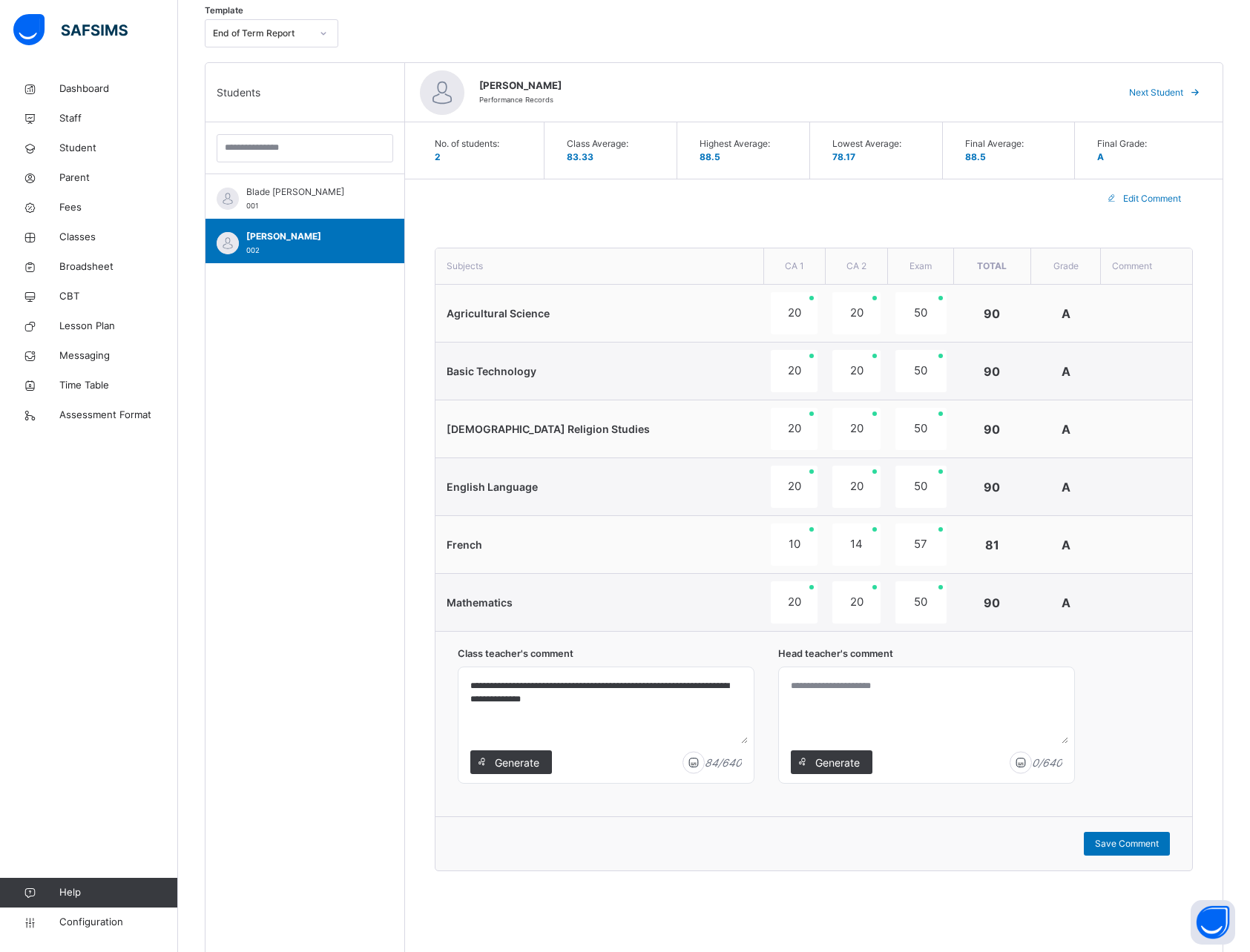
scroll to position [381, 0]
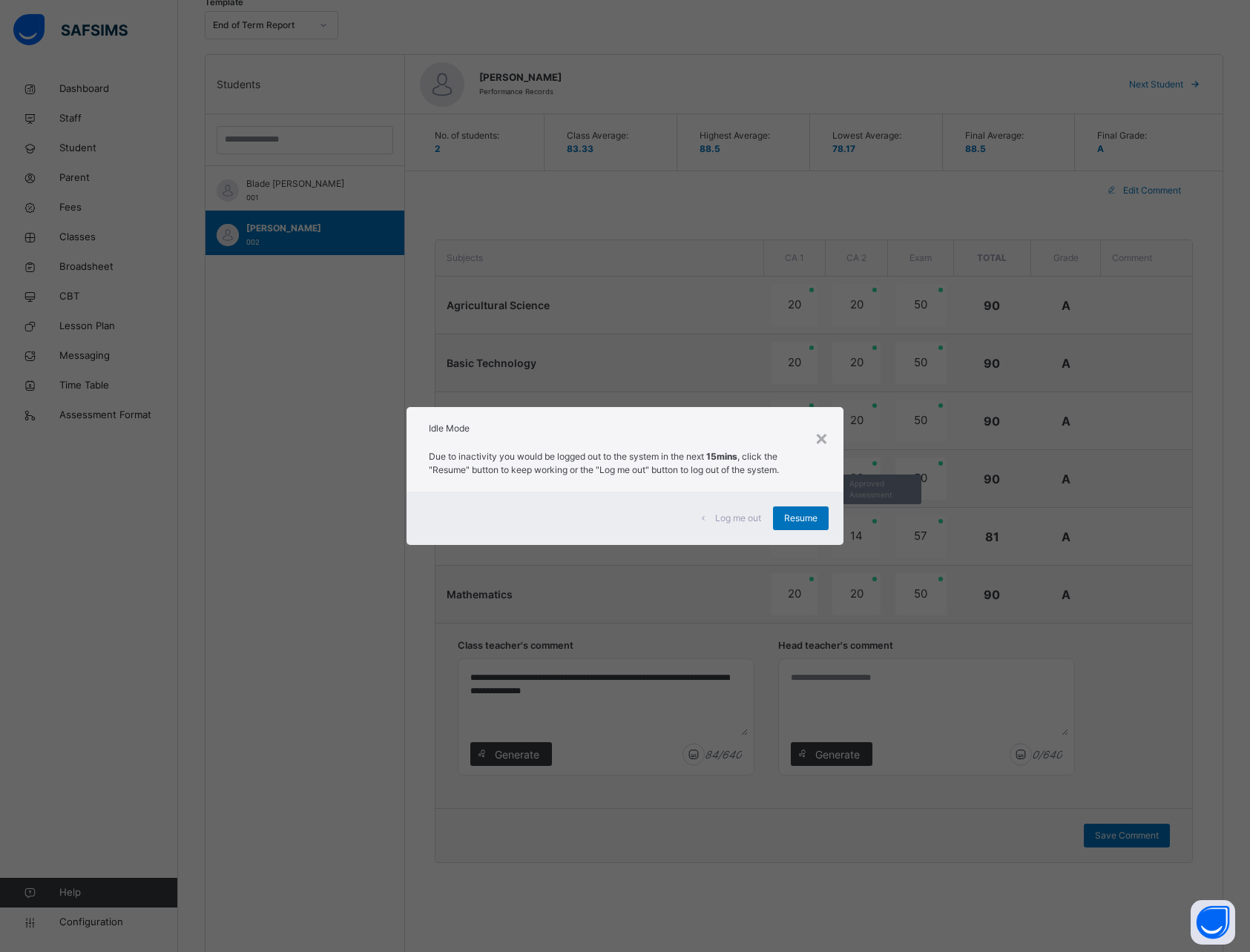
click at [813, 517] on span "Resume" at bounding box center [800, 518] width 33 height 13
